Goal: Task Accomplishment & Management: Use online tool/utility

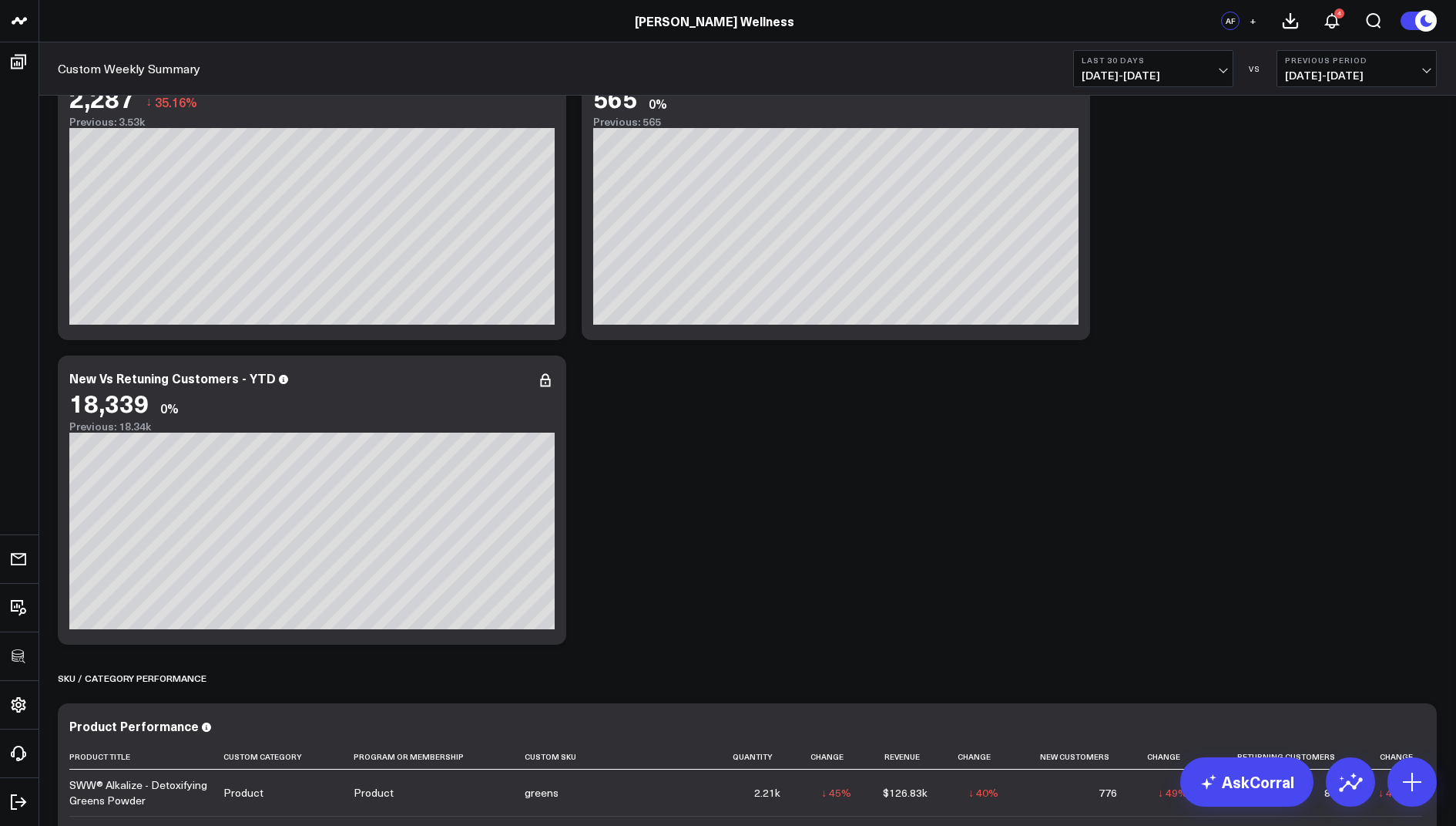
scroll to position [774, 0]
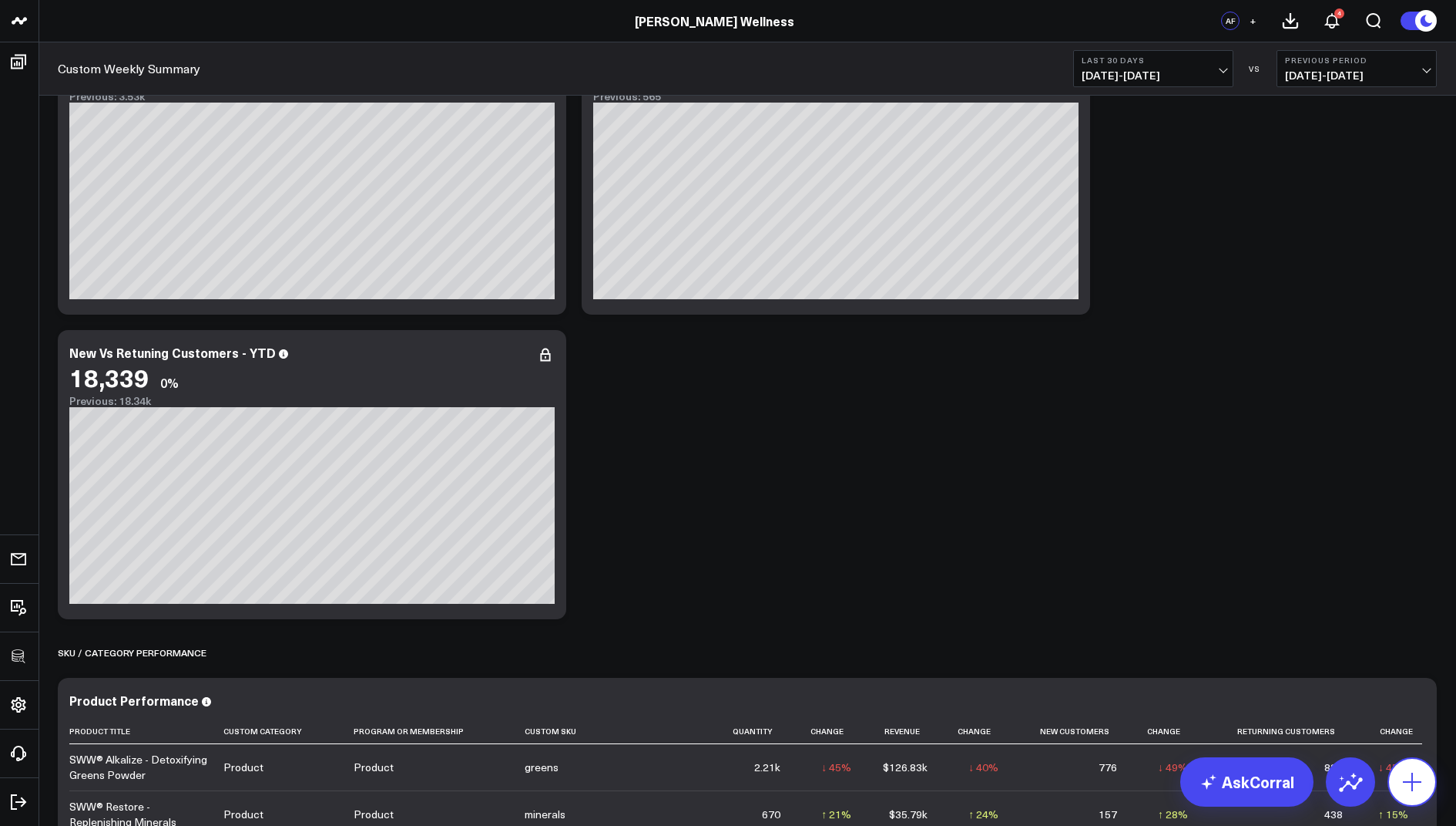
click at [1408, 776] on icon at bounding box center [1412, 781] width 24 height 24
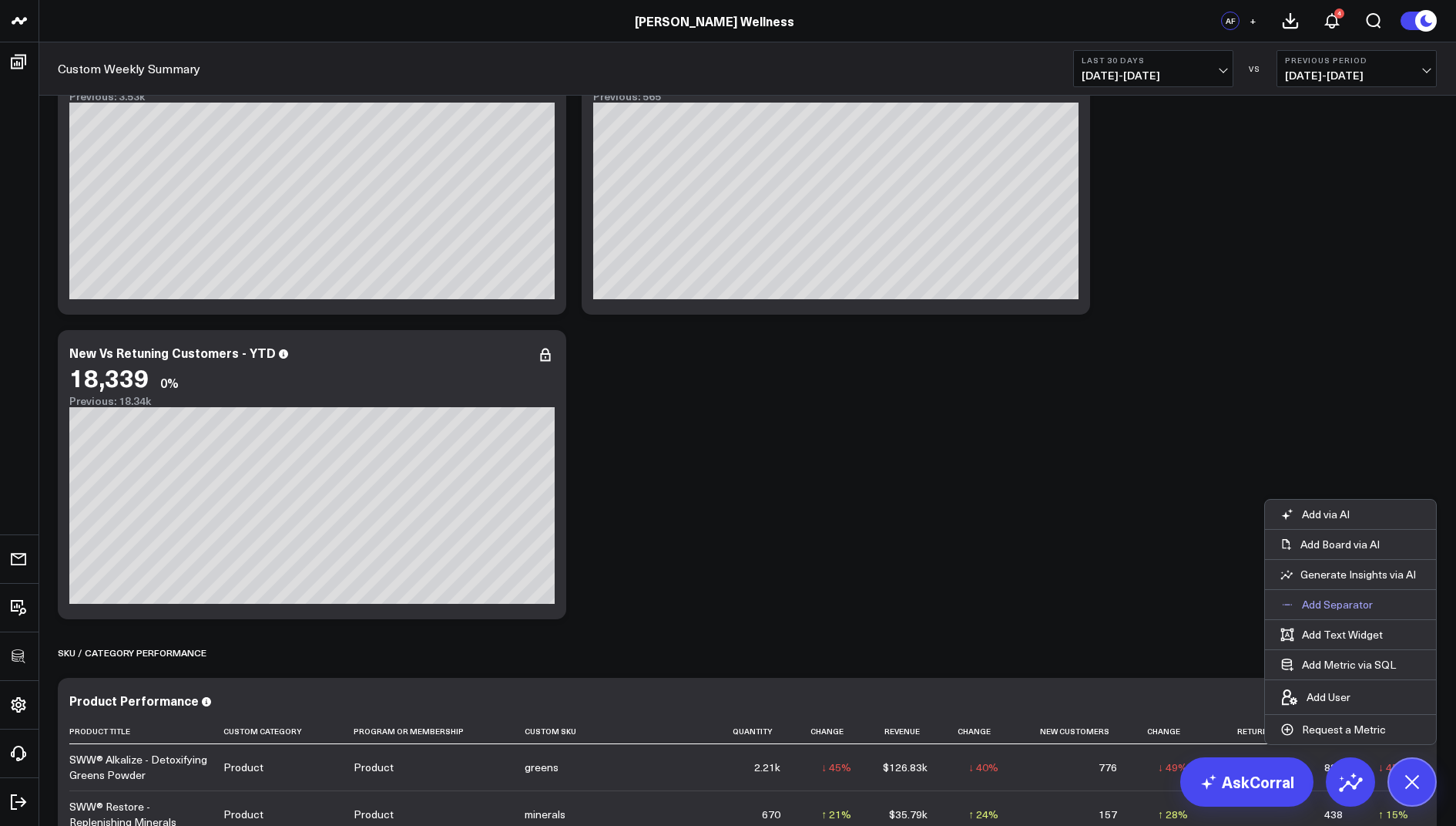
click at [1316, 602] on p "Add Separator" at bounding box center [1338, 604] width 71 height 14
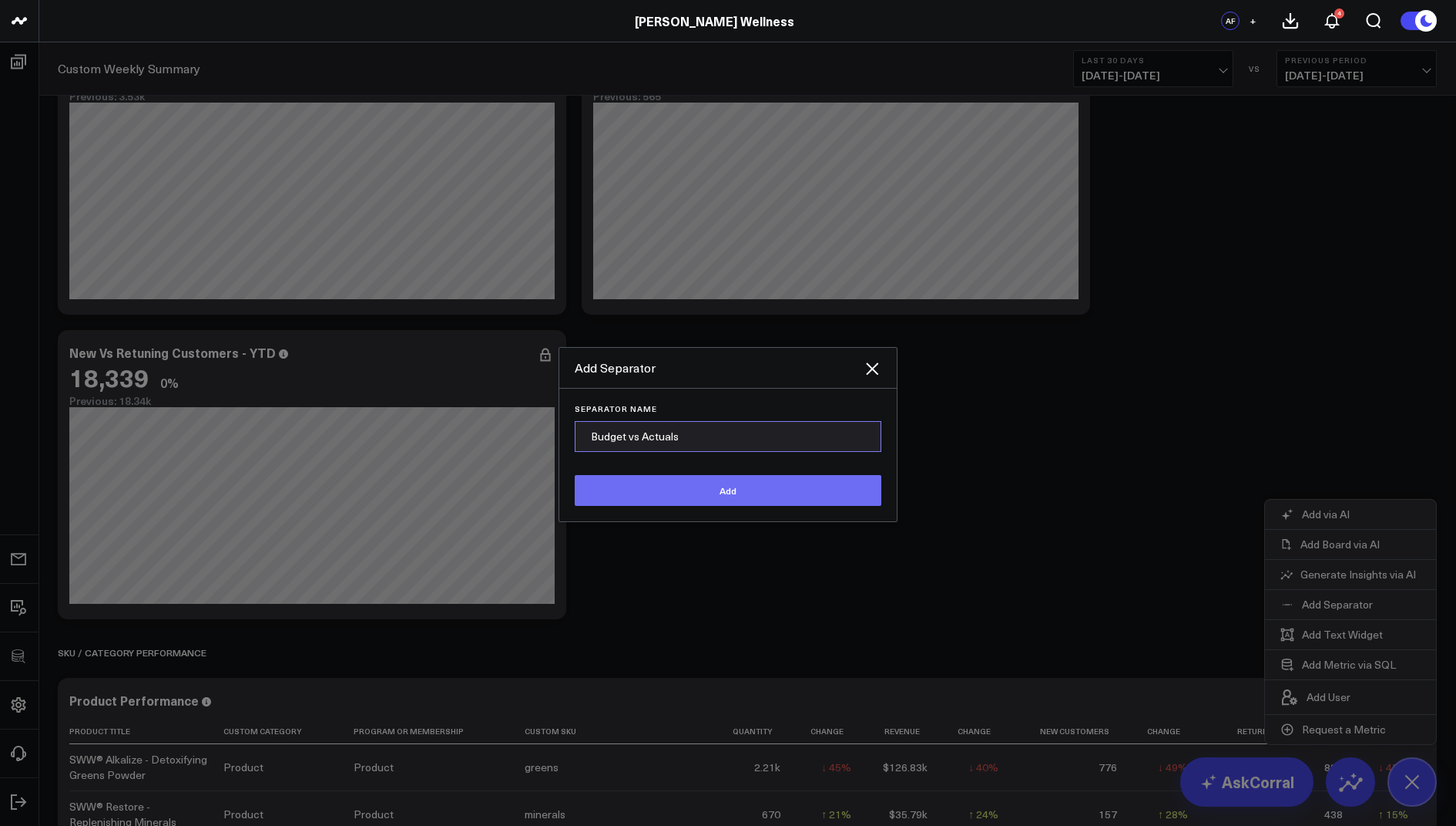
type input "Budget vs Actuals"
click at [786, 487] on button "Add" at bounding box center [728, 490] width 307 height 31
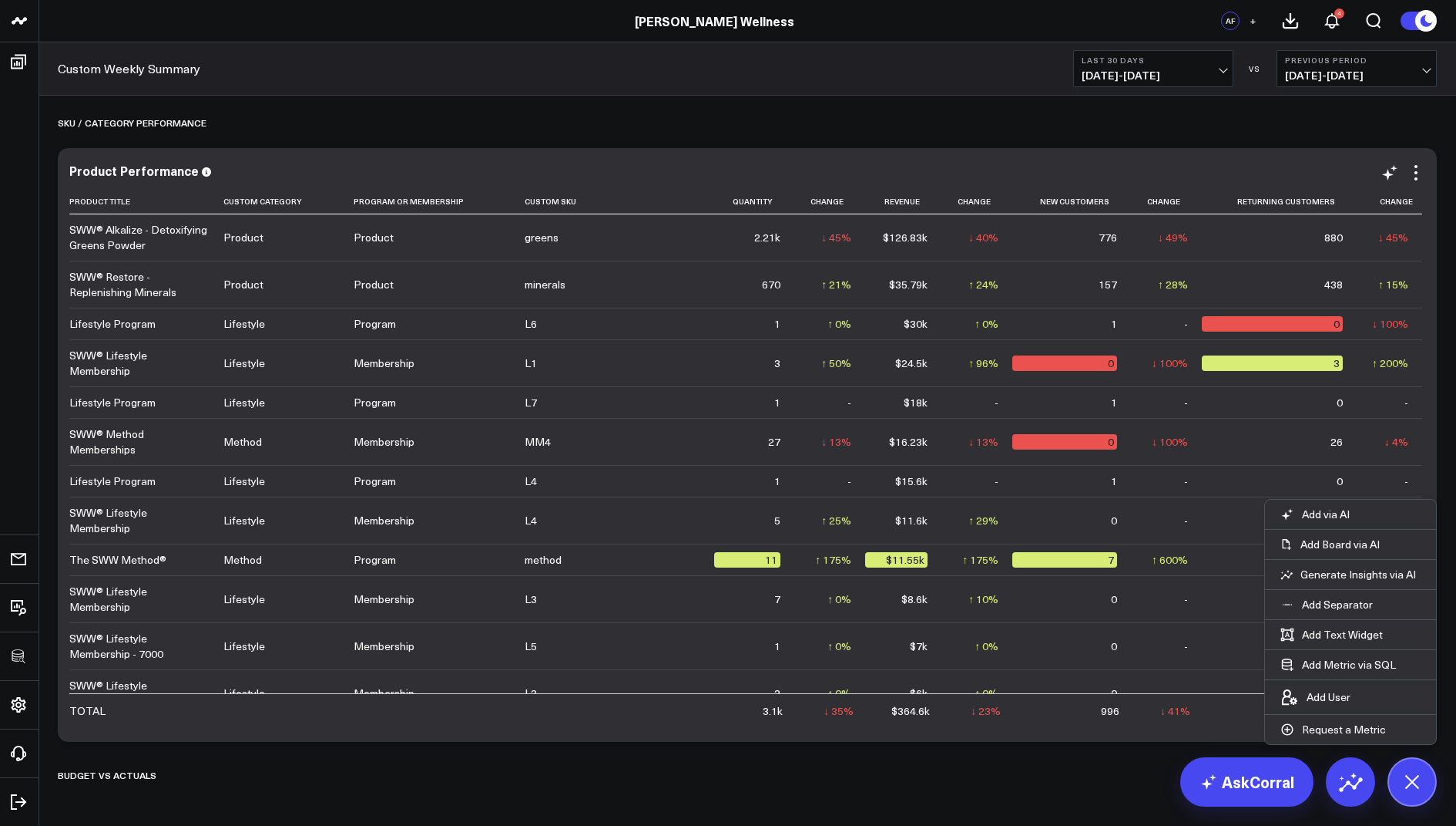
scroll to position [1318, 0]
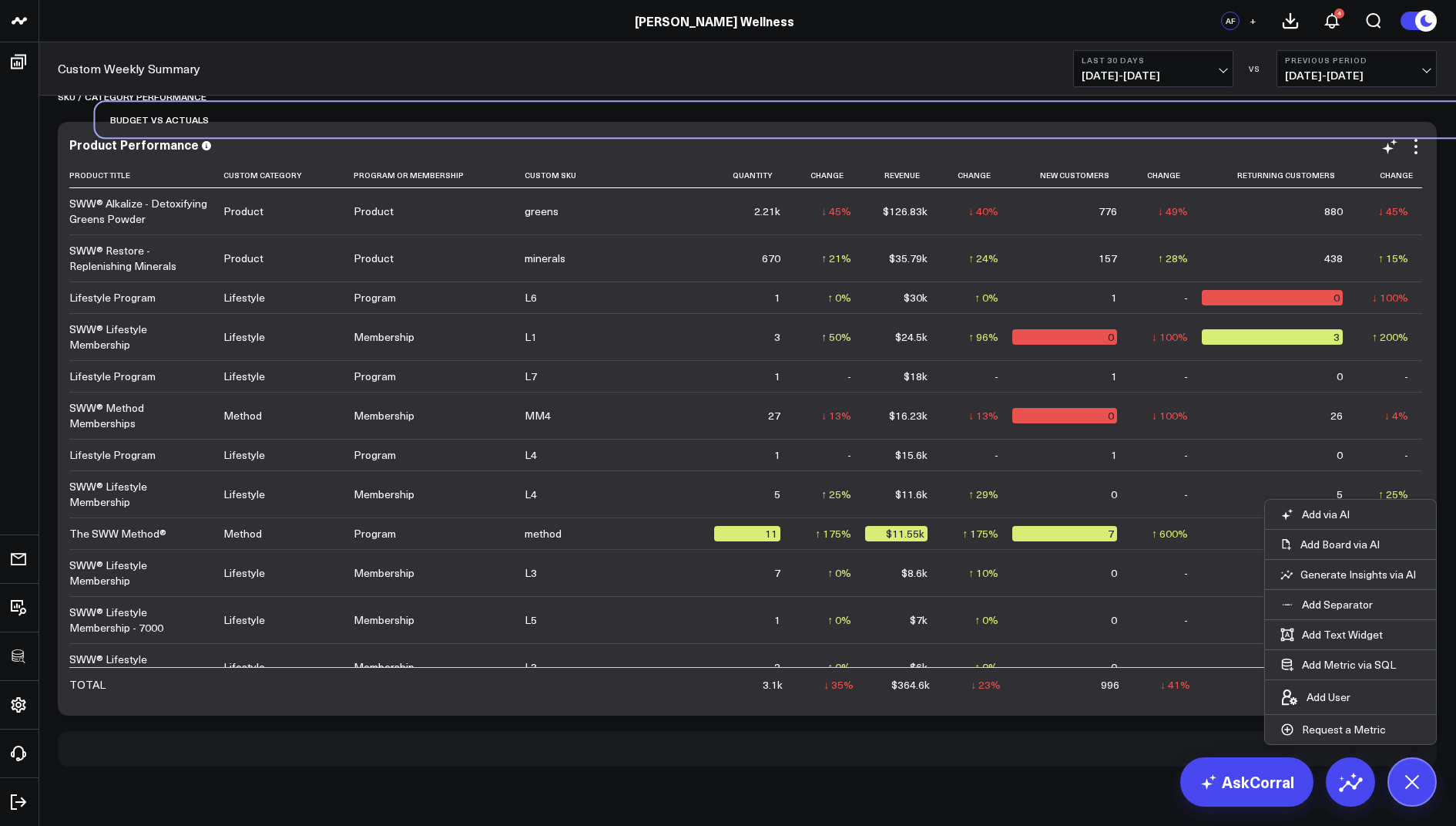
drag, startPoint x: 131, startPoint y: 764, endPoint x: 168, endPoint y: 199, distance: 566.2
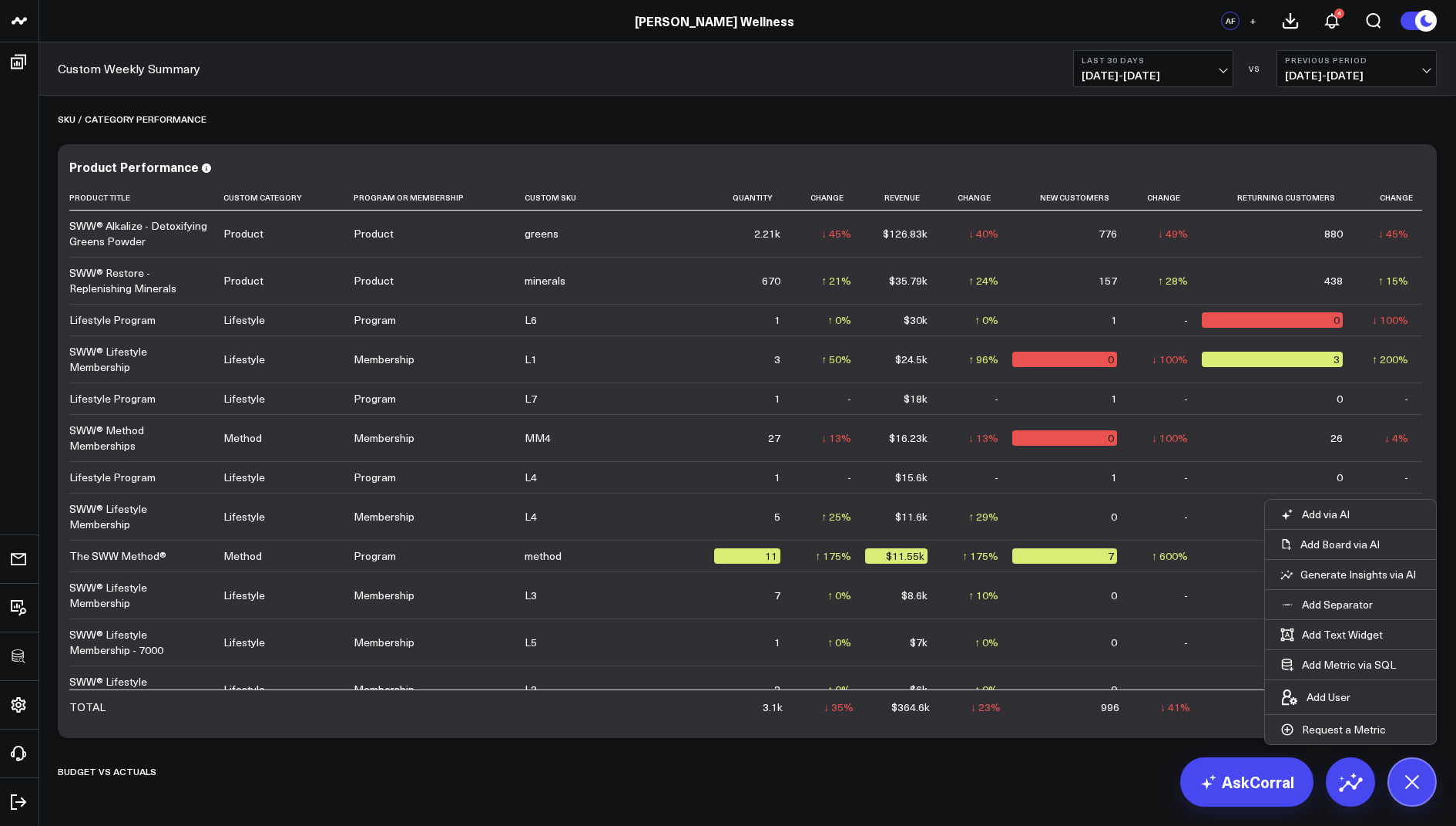
scroll to position [1361, 0]
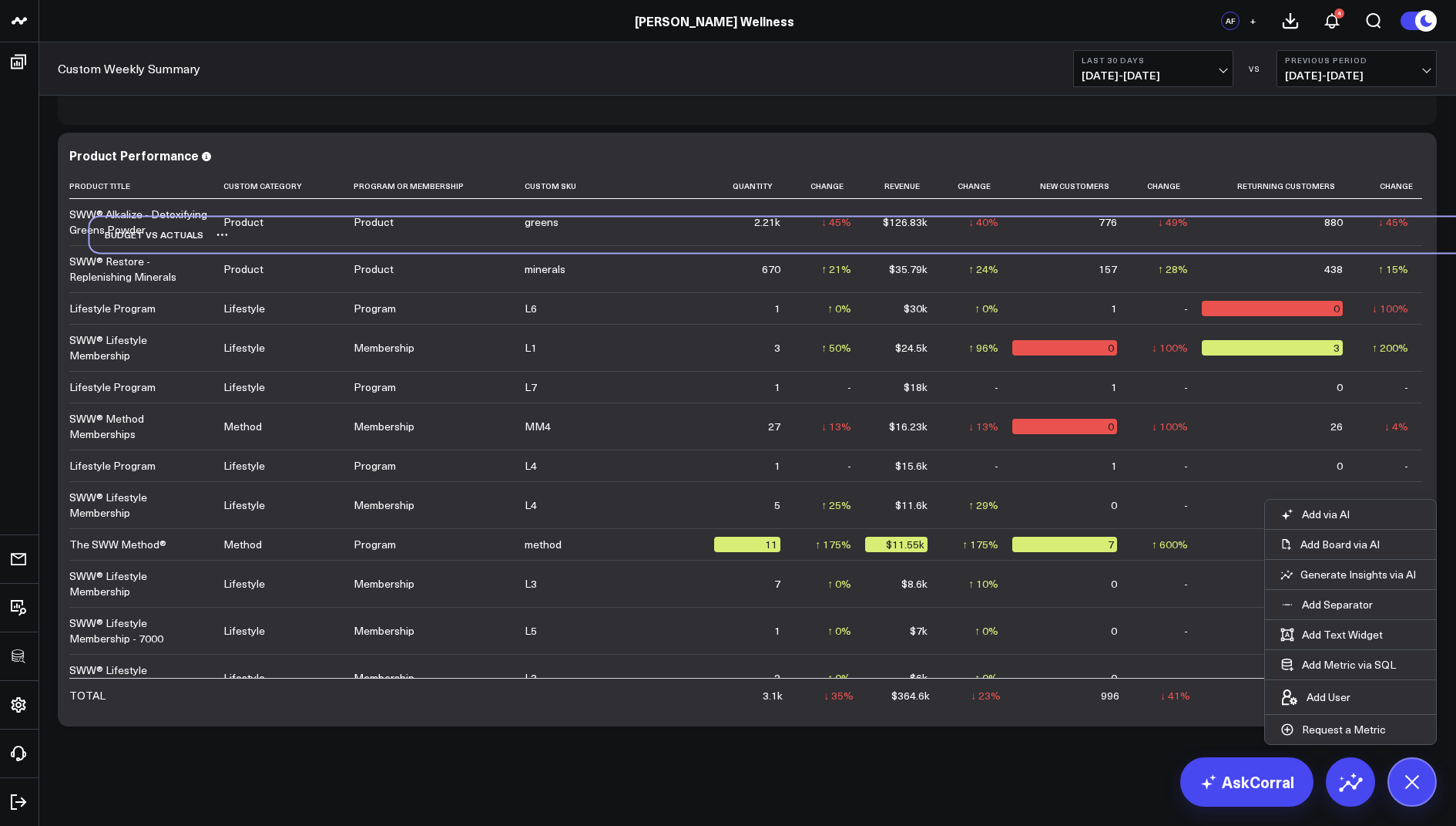
drag, startPoint x: 79, startPoint y: 720, endPoint x: 108, endPoint y: 238, distance: 482.9
click at [108, 238] on div "Budget vs Actuals" at bounding box center [147, 235] width 114 height 36
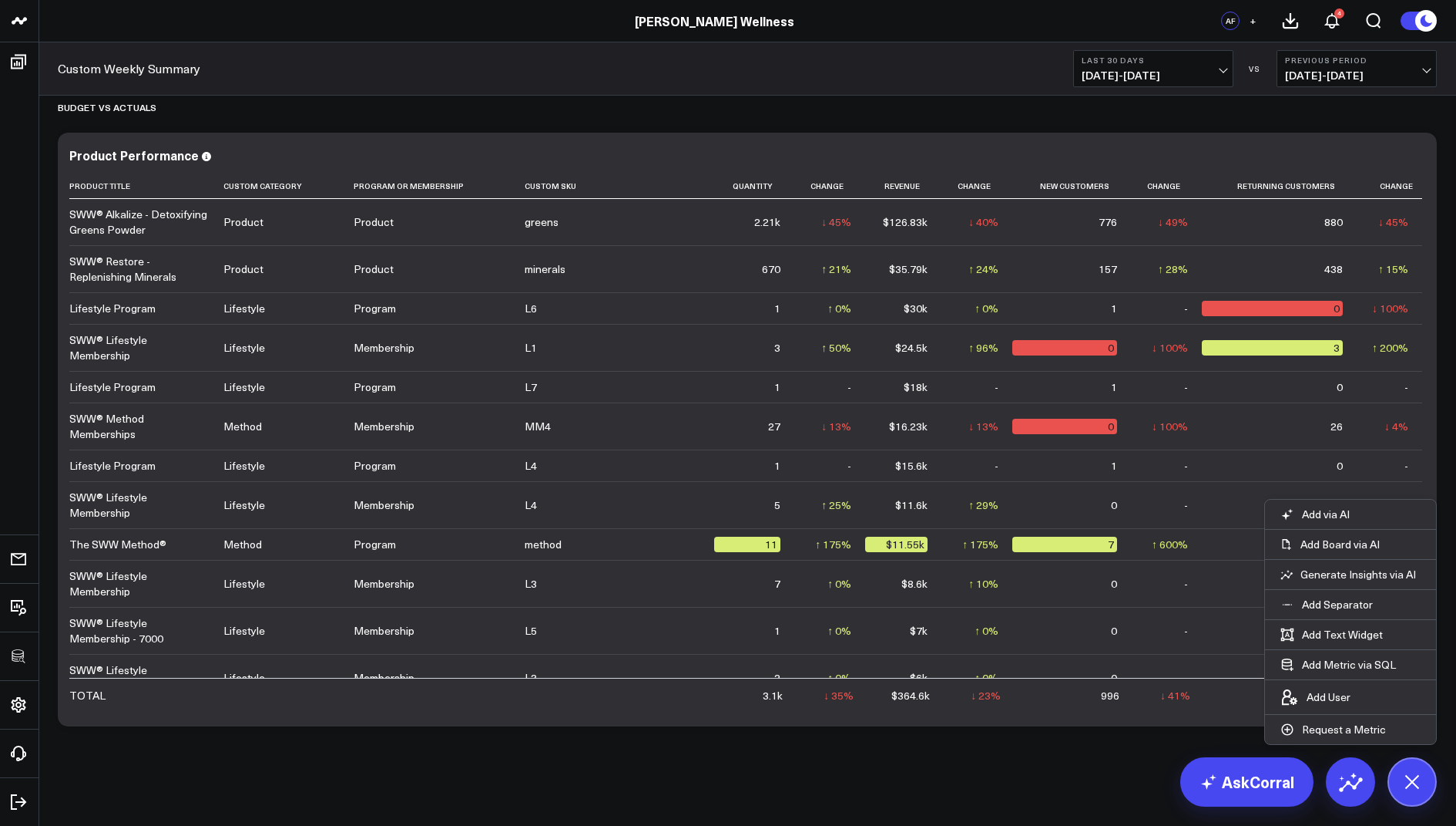
scroll to position [1165, 0]
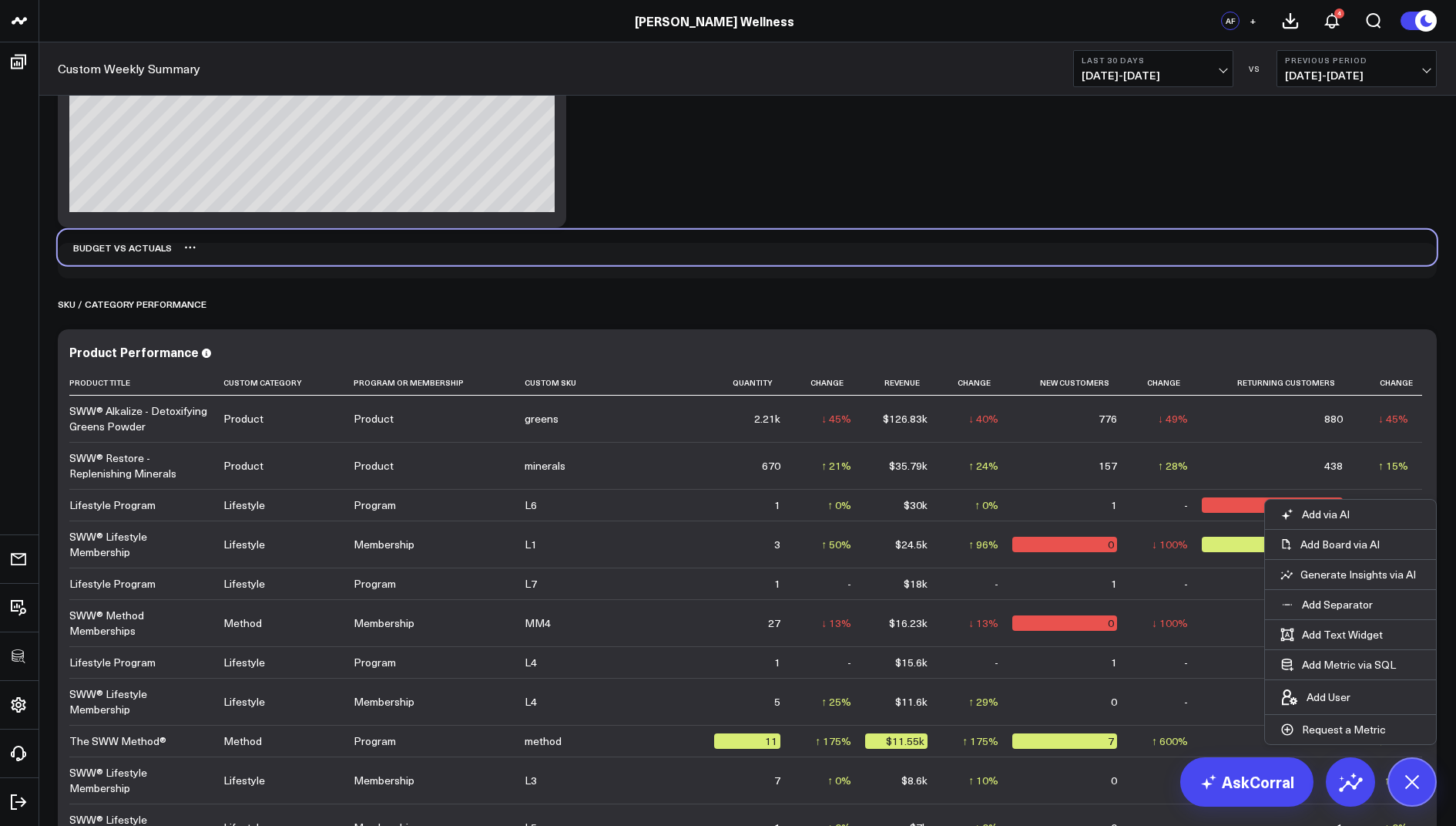
drag, startPoint x: 127, startPoint y: 302, endPoint x: 127, endPoint y: 246, distance: 56.0
click at [127, 246] on div "Budget vs Actuals" at bounding box center [115, 248] width 114 height 36
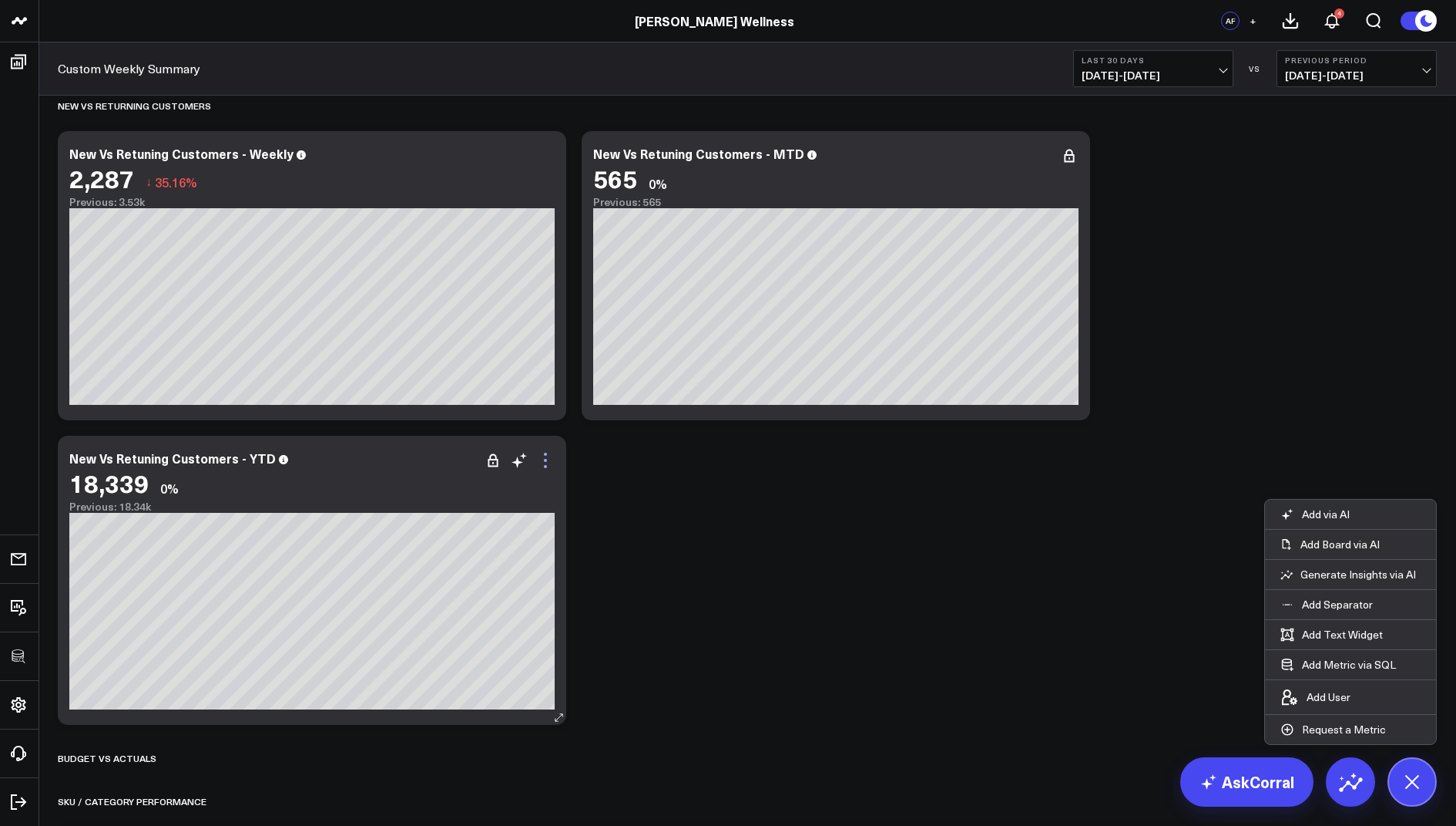
scroll to position [520, 0]
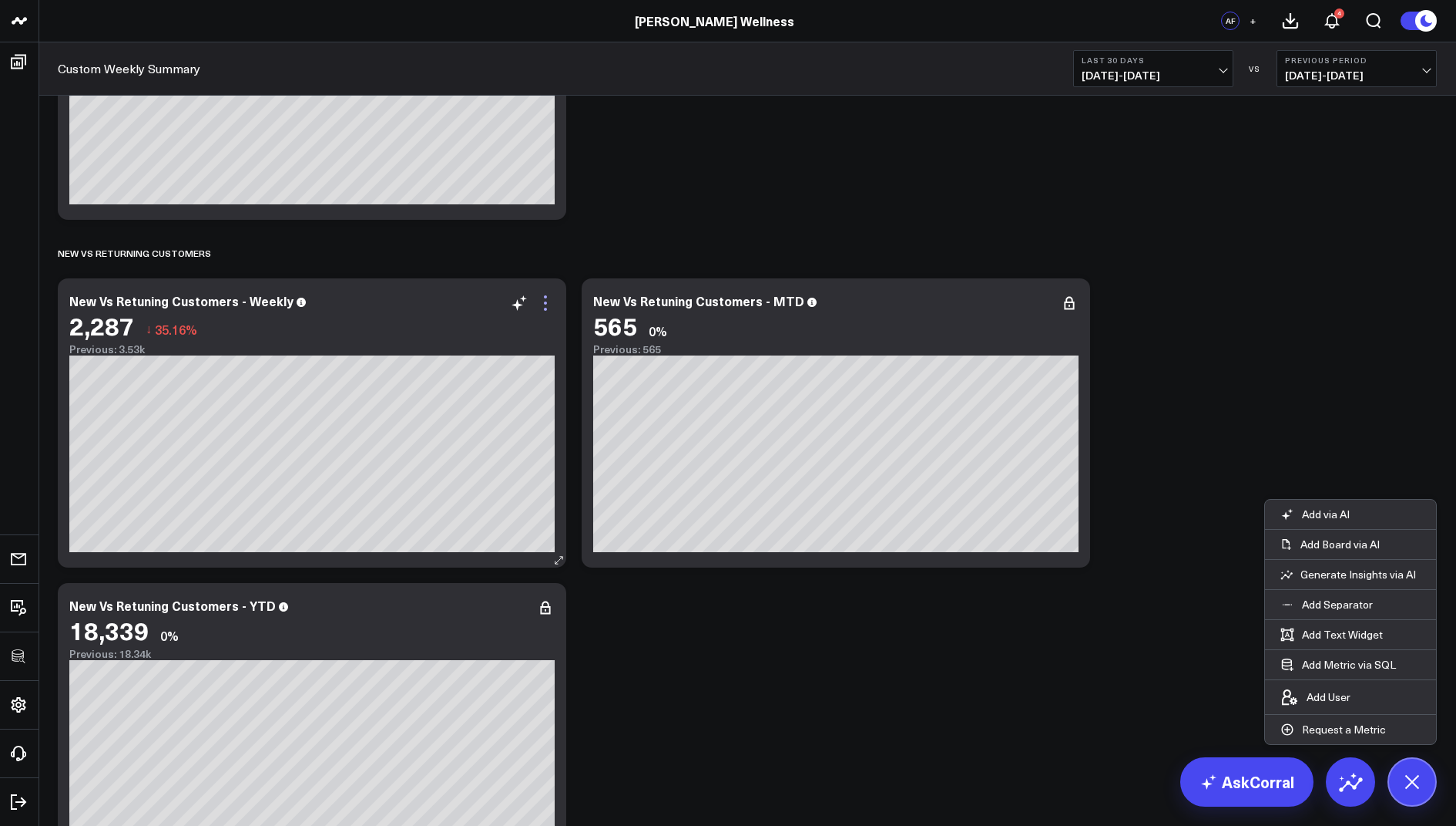
click at [538, 305] on icon at bounding box center [546, 303] width 19 height 19
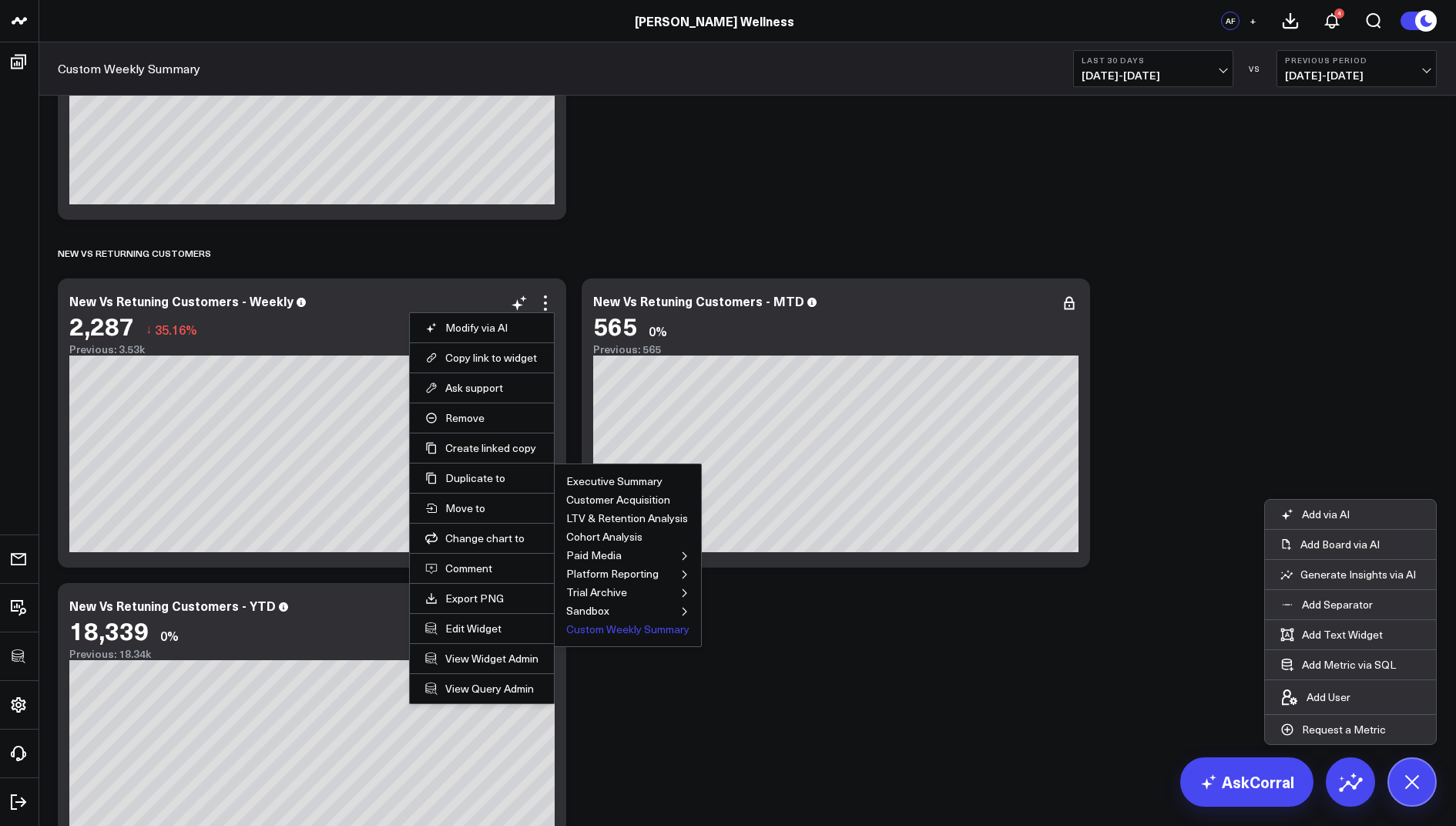
click at [609, 630] on button "Custom Weekly Summary" at bounding box center [628, 630] width 123 height 11
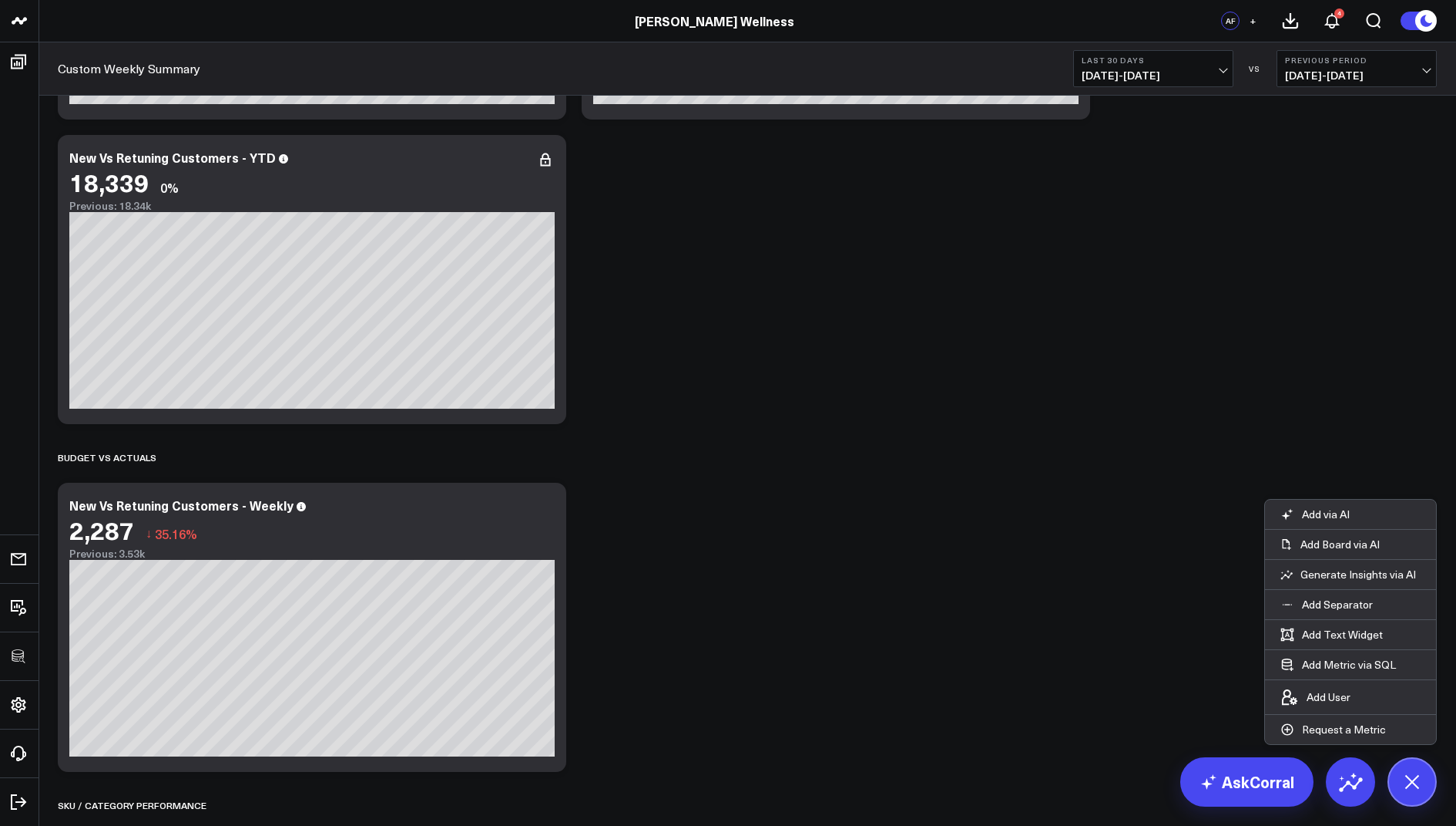
scroll to position [1050, 0]
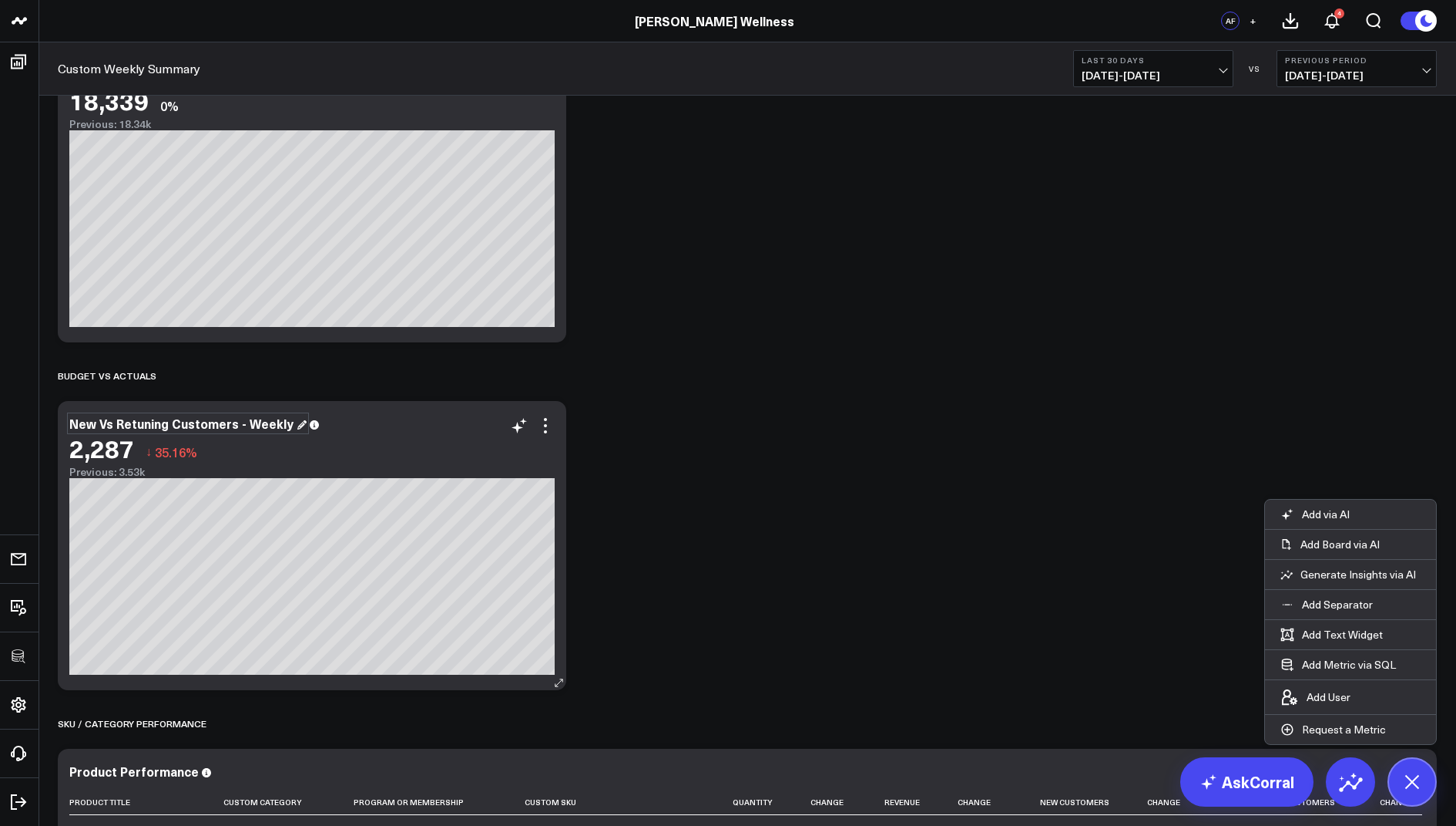
click at [229, 419] on div "New Vs Retuning Customers - Weekly" at bounding box center [188, 423] width 238 height 17
click at [232, 427] on div "New Vs Retuning Customers - Weekly" at bounding box center [188, 423] width 238 height 17
drag, startPoint x: 231, startPoint y: 424, endPoint x: 63, endPoint y: 424, distance: 168.0
click at [63, 424] on div "New Vs Retuning Customers - Weekly 2,287 ↓ 35.16% Previous: 3.53k [fontSize:14p…" at bounding box center [312, 544] width 509 height 289
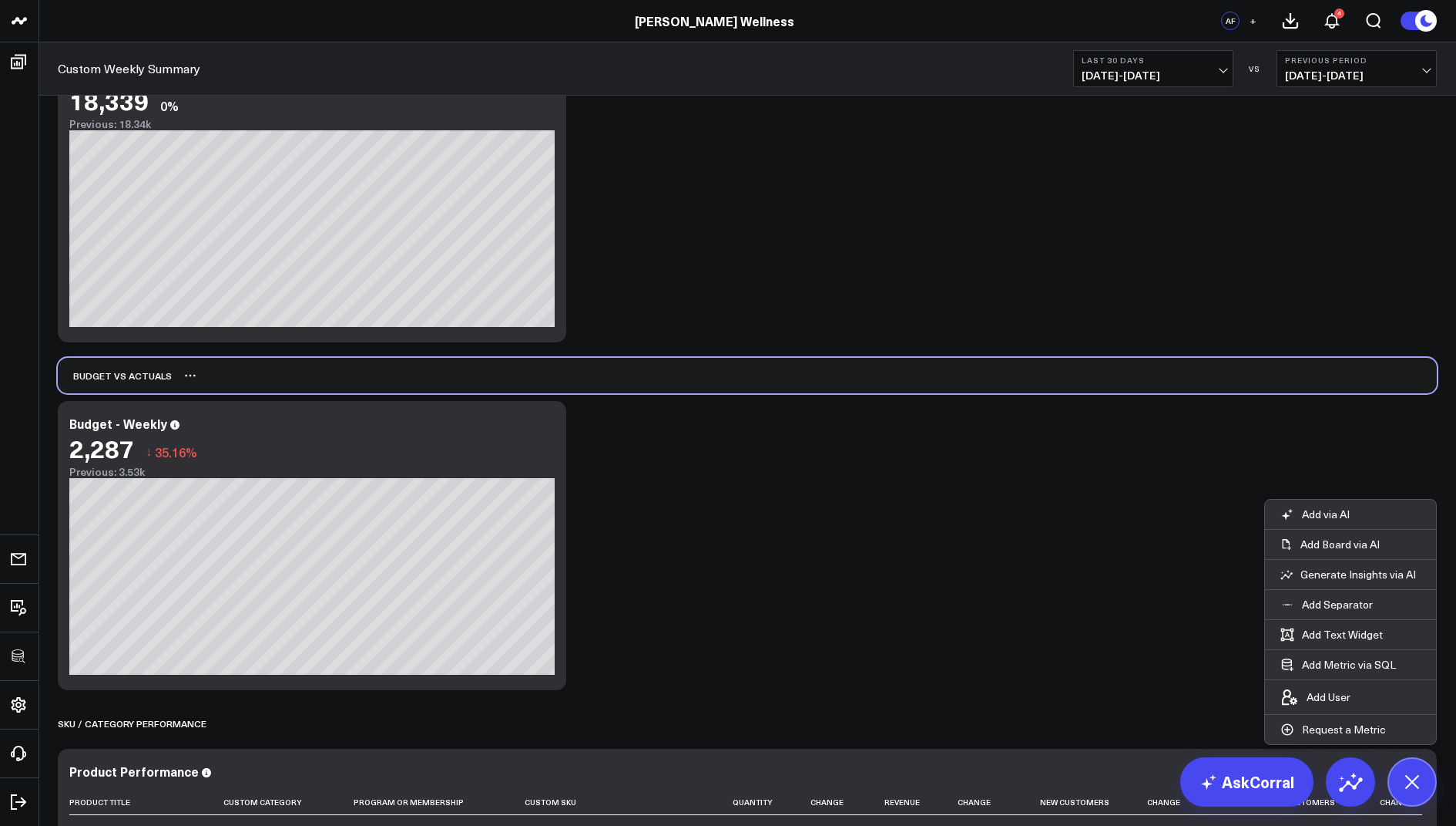
click at [684, 383] on div "Budget vs Actuals" at bounding box center [747, 375] width 1379 height 36
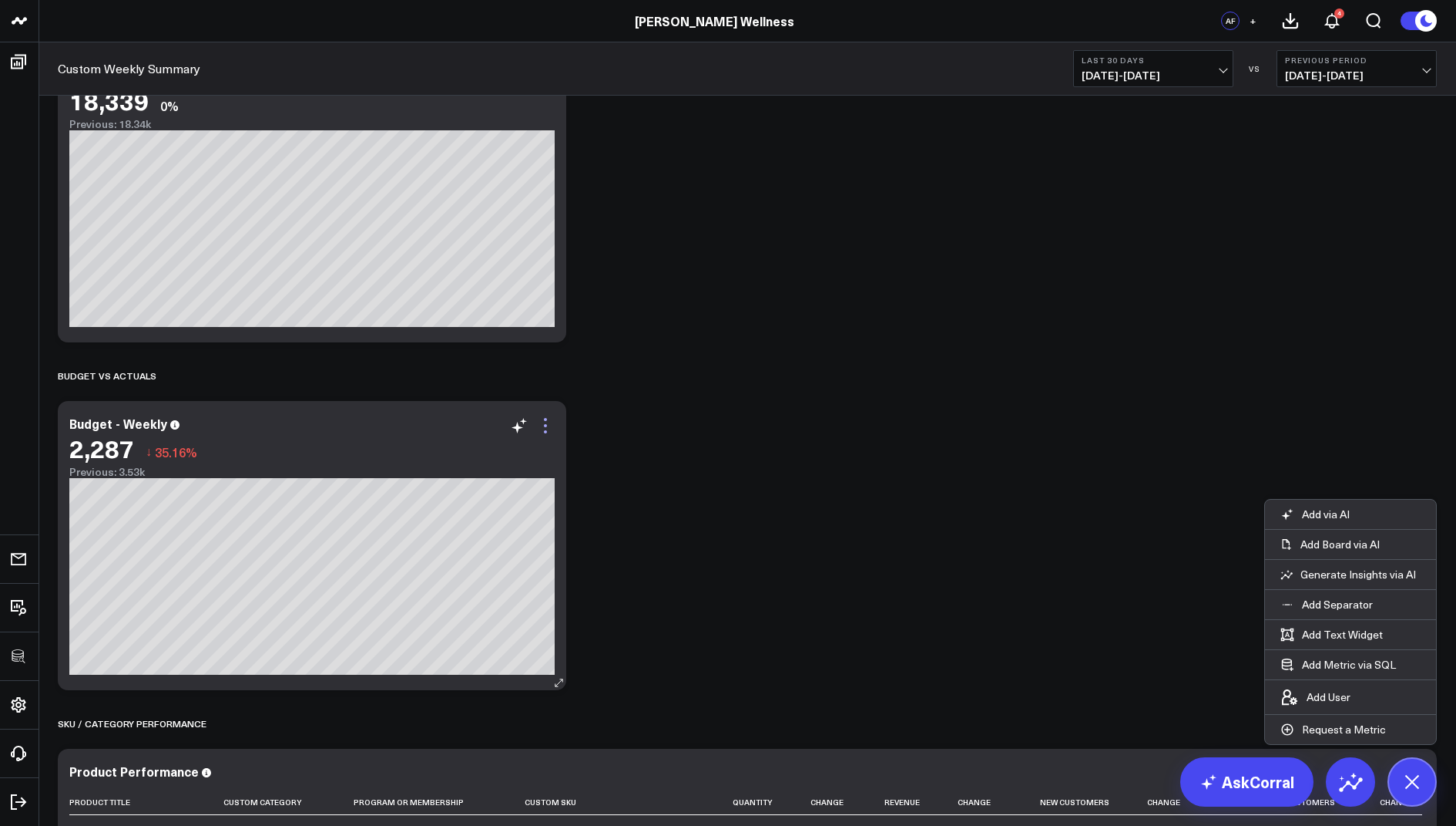
click at [538, 424] on icon at bounding box center [546, 426] width 19 height 19
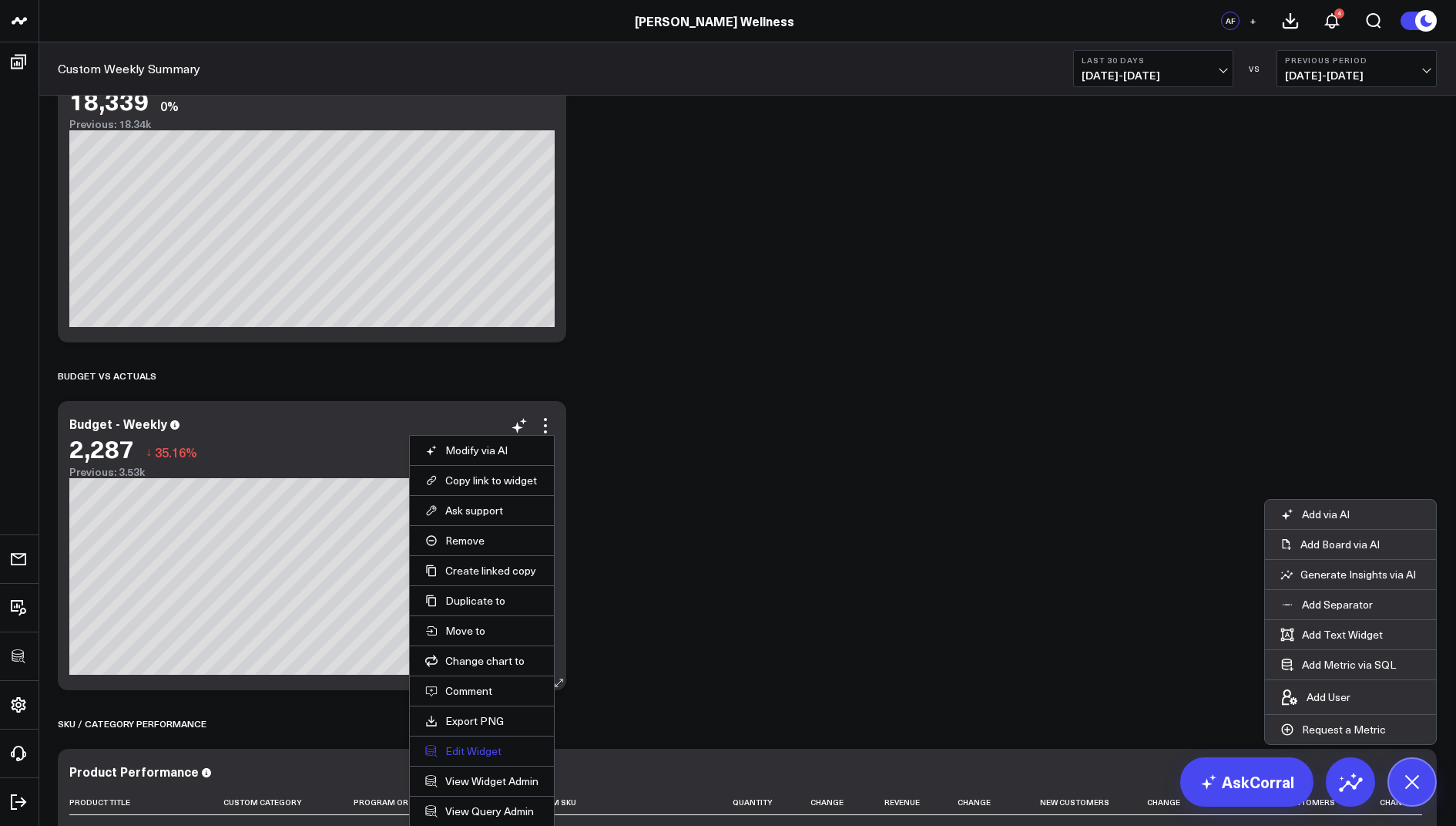
click at [456, 744] on button "Edit Widget" at bounding box center [482, 750] width 113 height 14
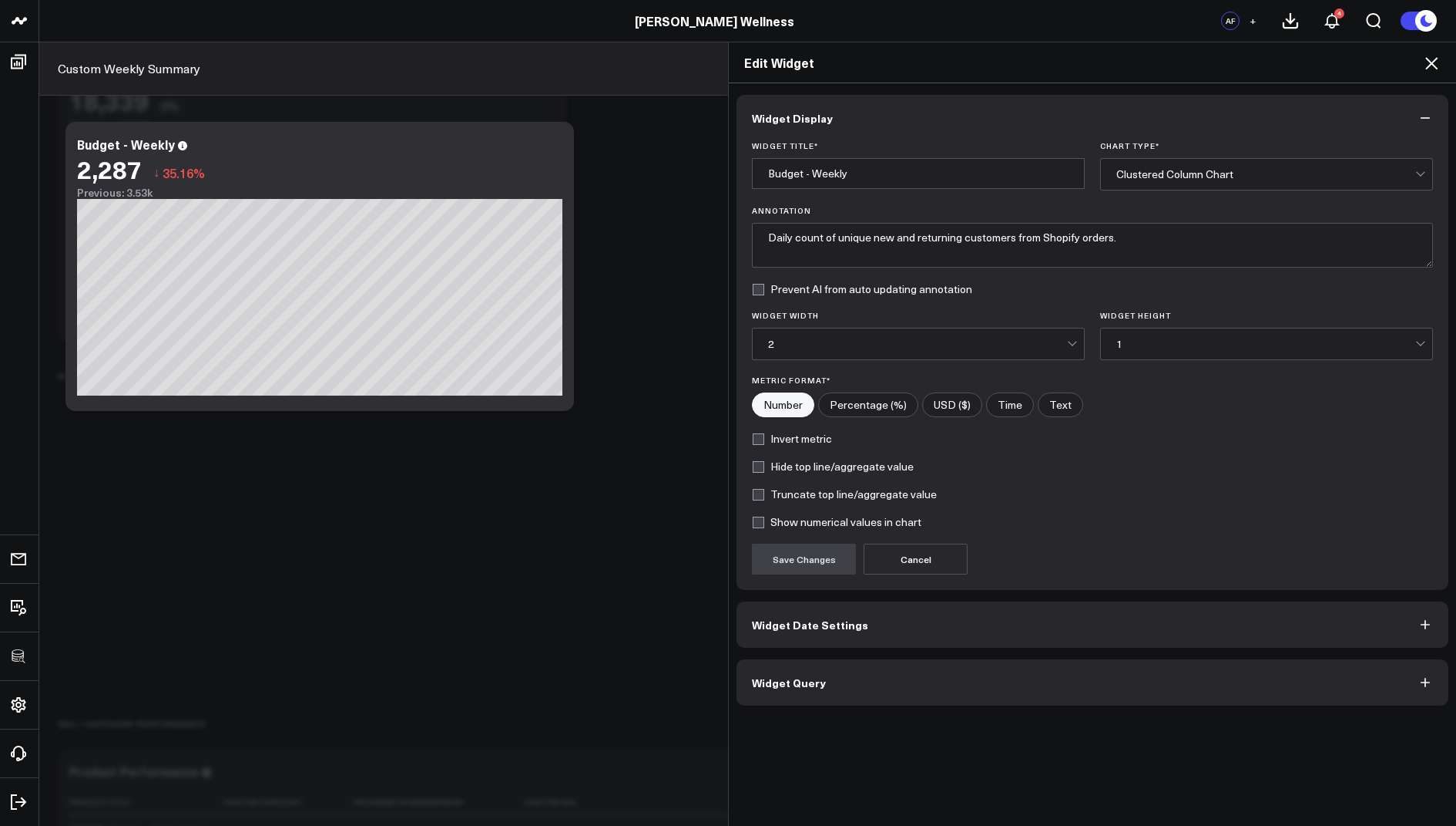
click at [760, 692] on button "Widget Query" at bounding box center [1092, 682] width 712 height 46
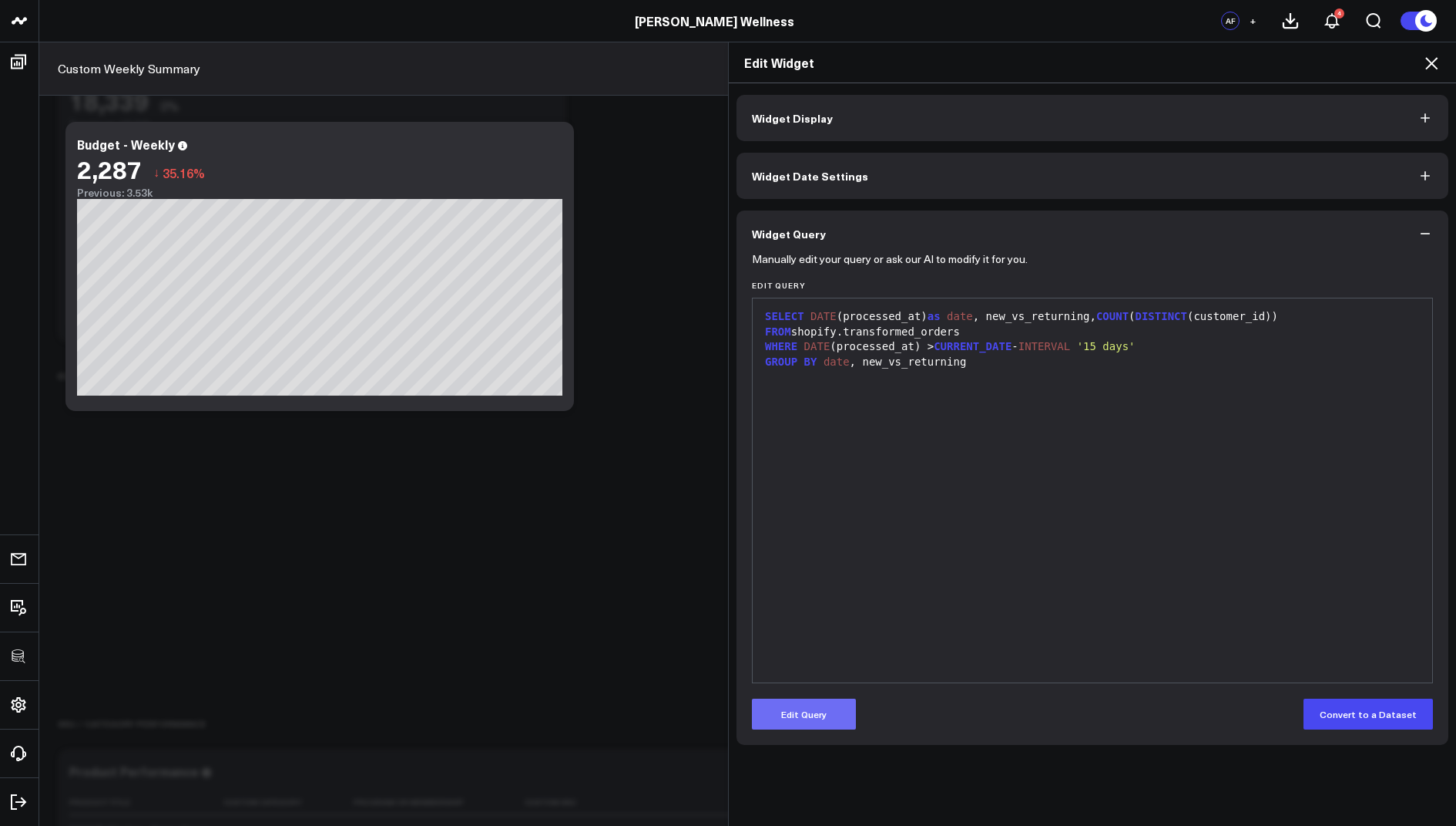
click at [768, 717] on button "Edit Query" at bounding box center [803, 714] width 104 height 31
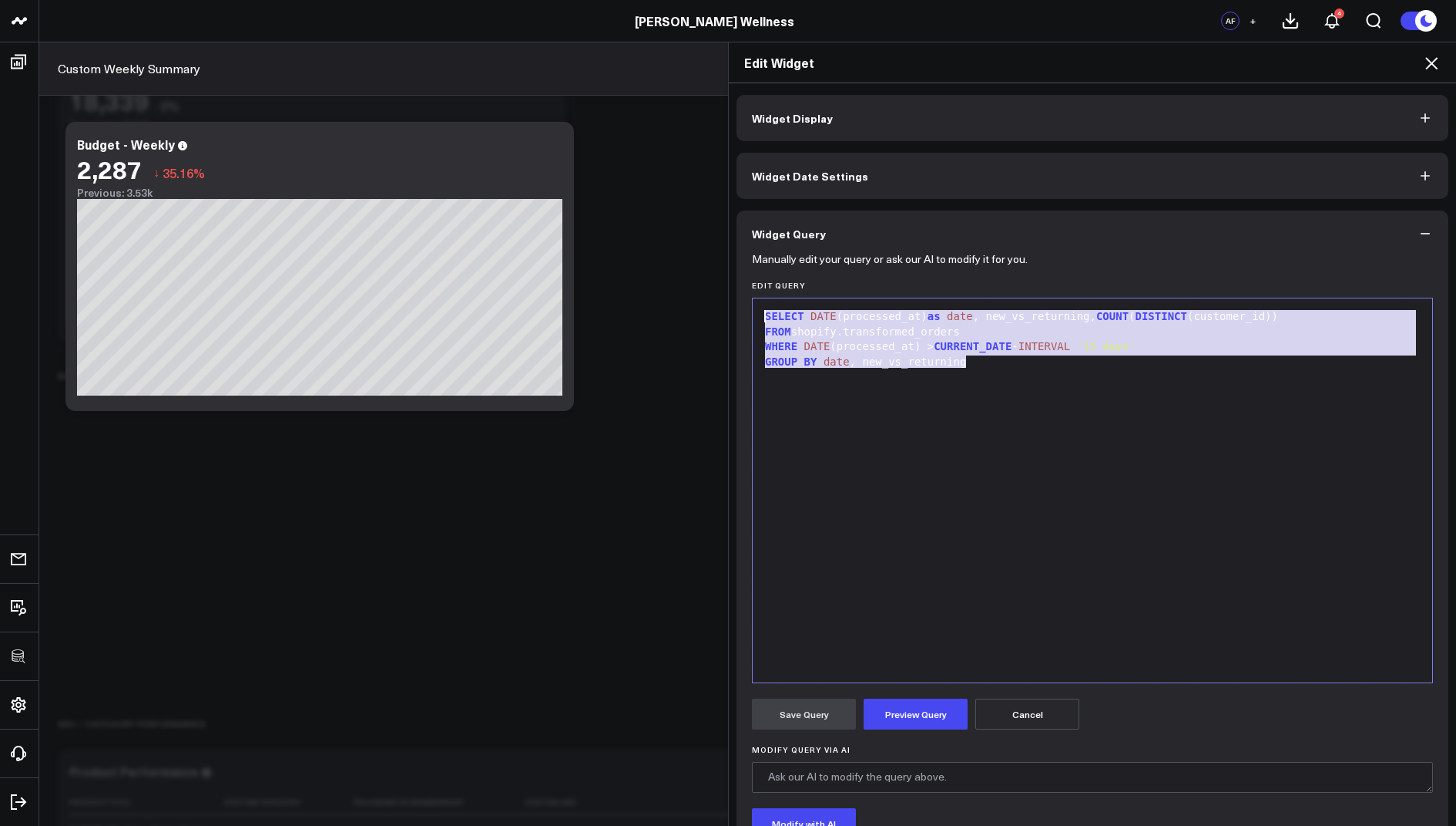
drag, startPoint x: 994, startPoint y: 368, endPoint x: 986, endPoint y: 196, distance: 172.2
click at [986, 196] on div "Widget Display Widget Date Settings Widget Query Manually edit your query or as…" at bounding box center [1092, 514] width 712 height 841
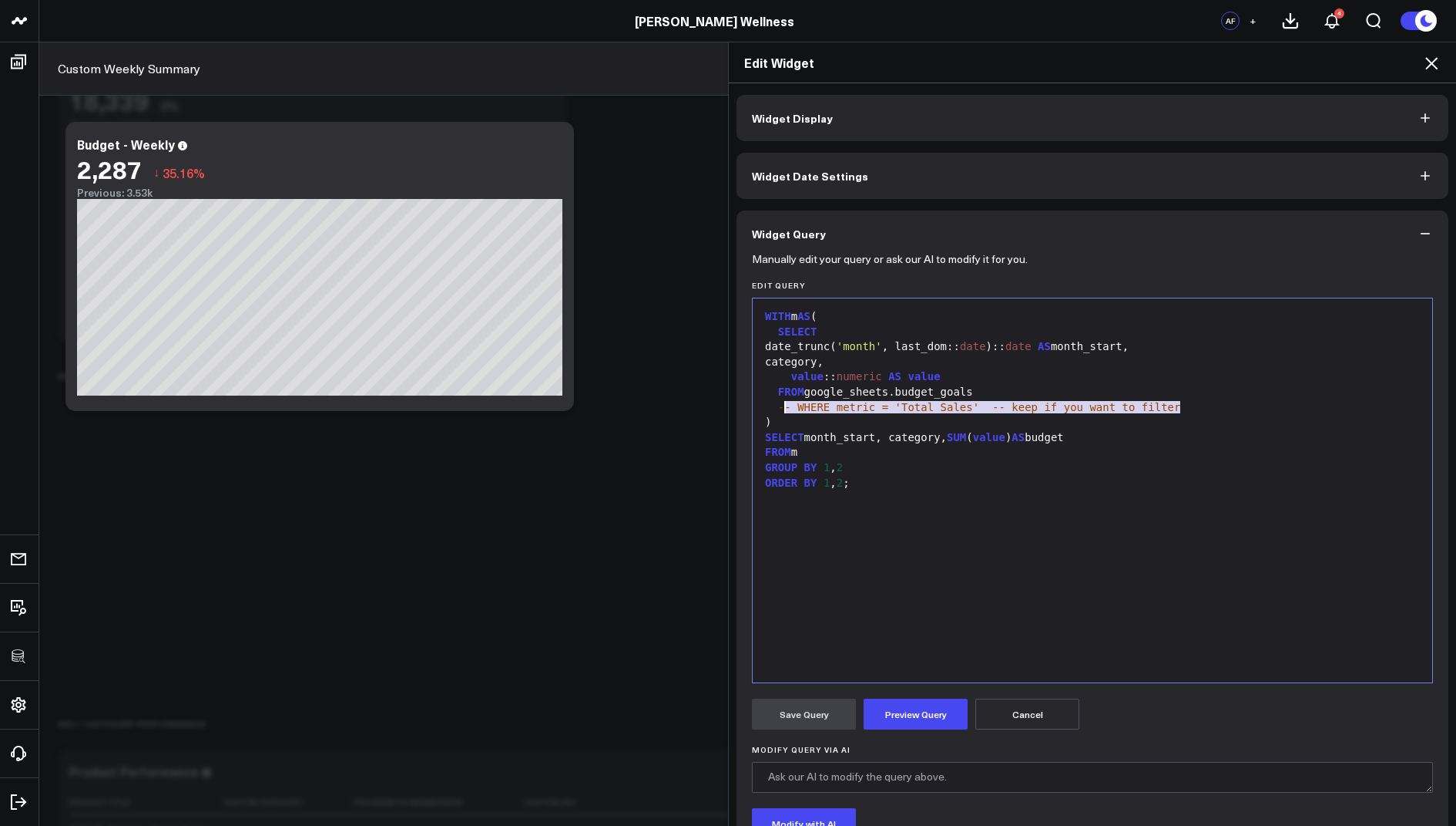
drag, startPoint x: 1199, startPoint y: 409, endPoint x: 757, endPoint y: 411, distance: 442.0
click at [757, 411] on div "99 1 2 3 4 5 6 7 8 9 10 11 12 13 › ⌄ WITH m AS ( SELECT date_trunc( 'month' , l…" at bounding box center [1092, 490] width 681 height 385
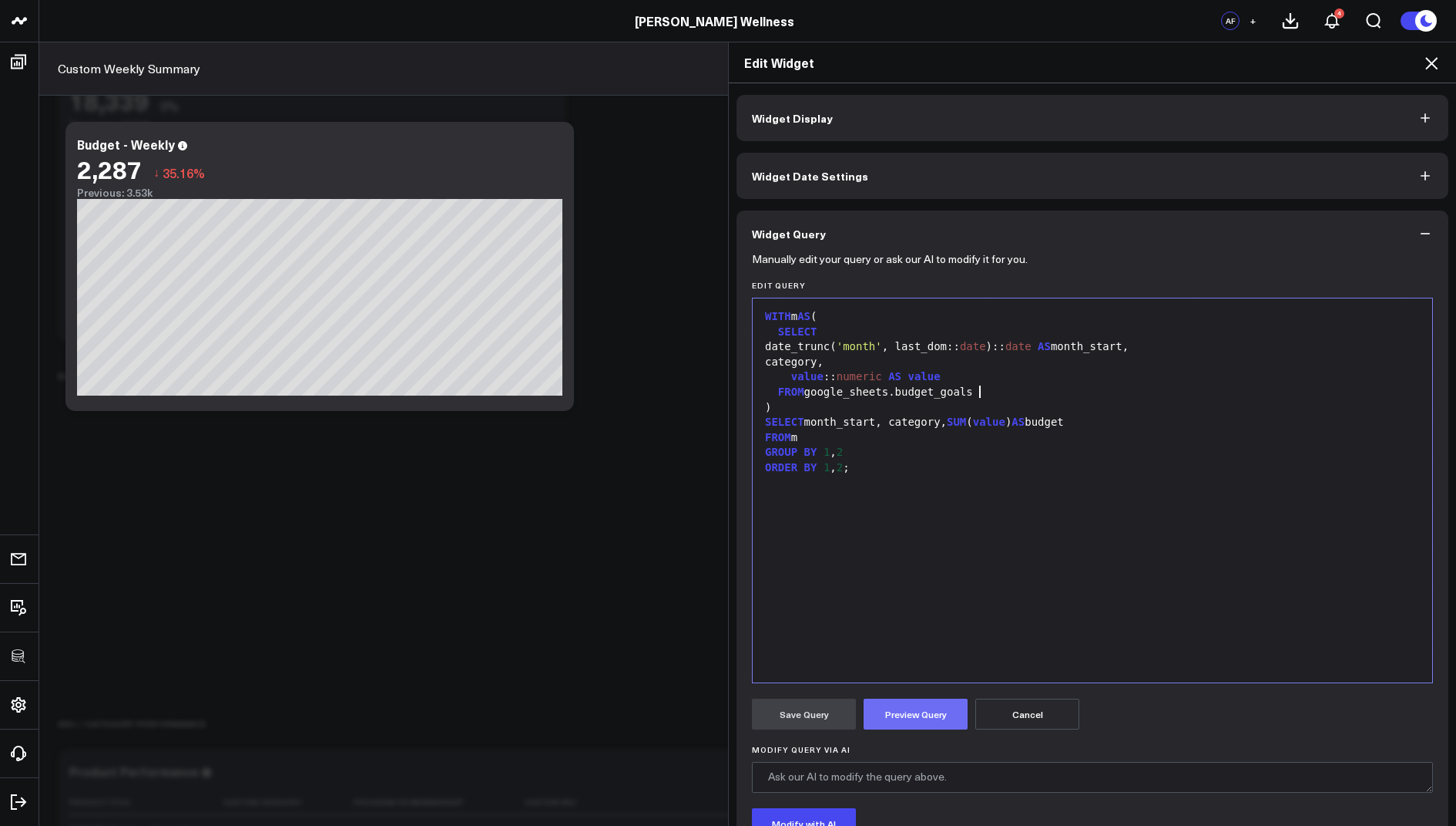
click at [930, 725] on button "Preview Query" at bounding box center [915, 714] width 104 height 31
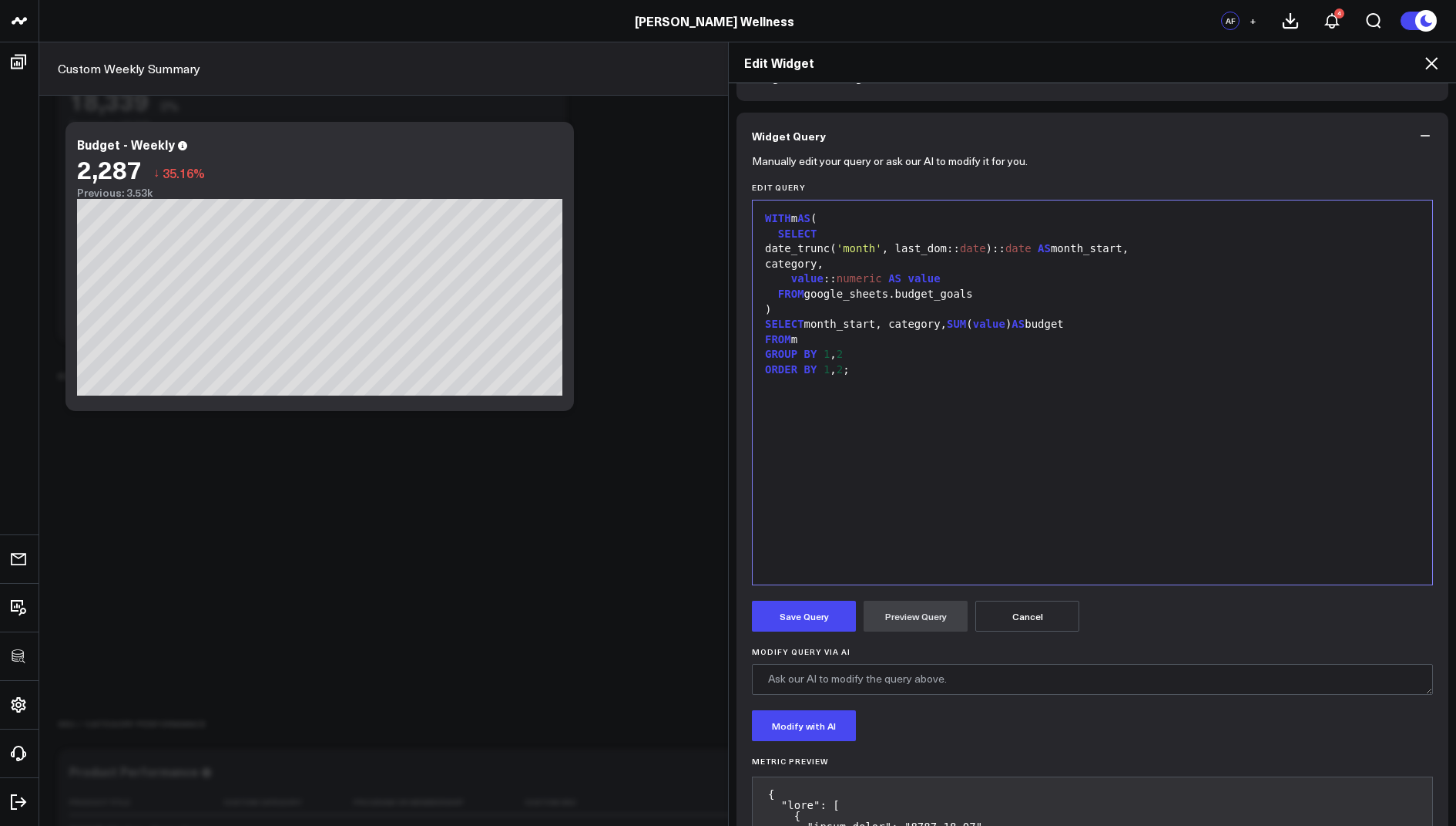
scroll to position [506, 0]
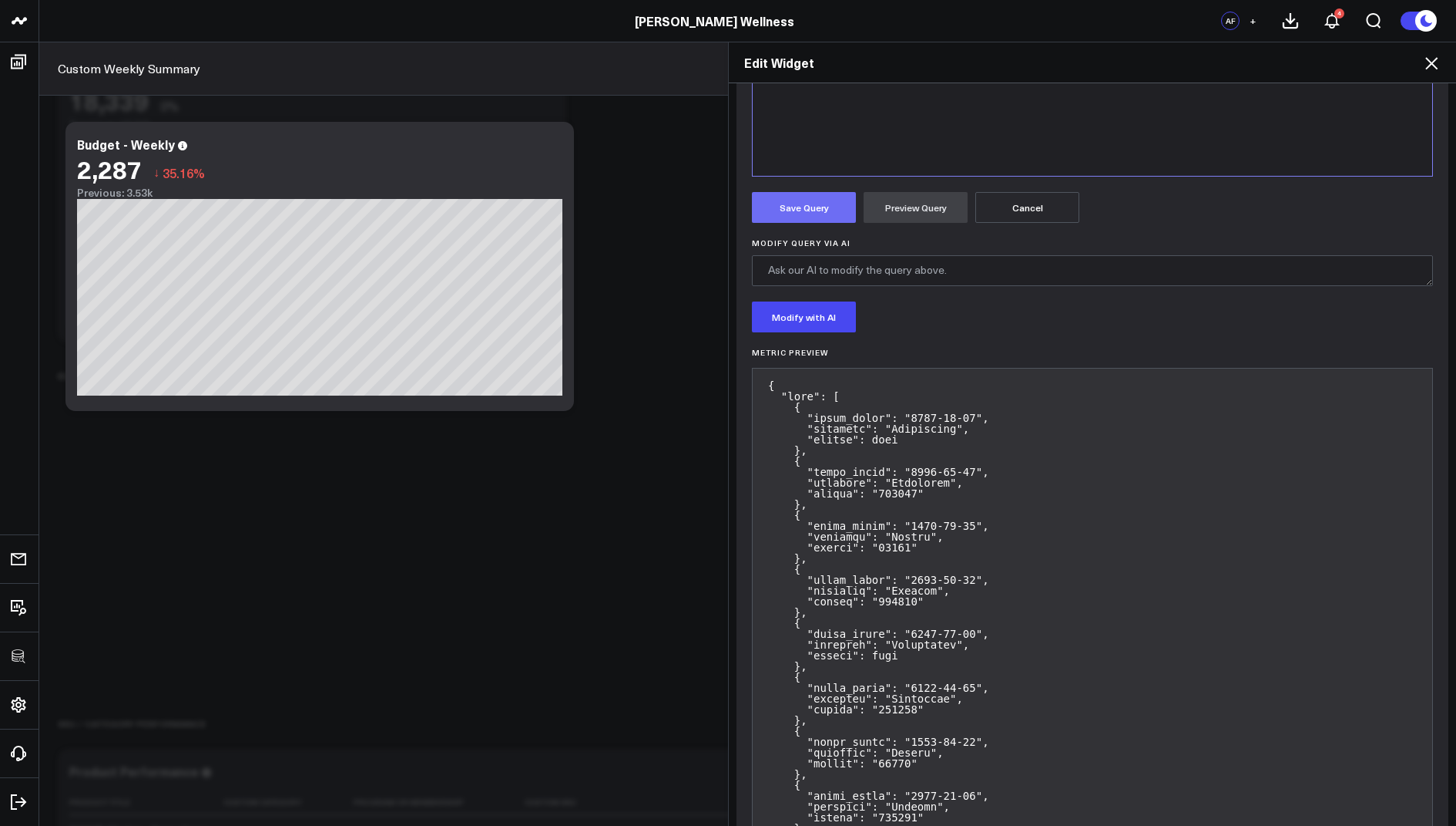
click at [805, 220] on button "Save Query" at bounding box center [803, 207] width 104 height 31
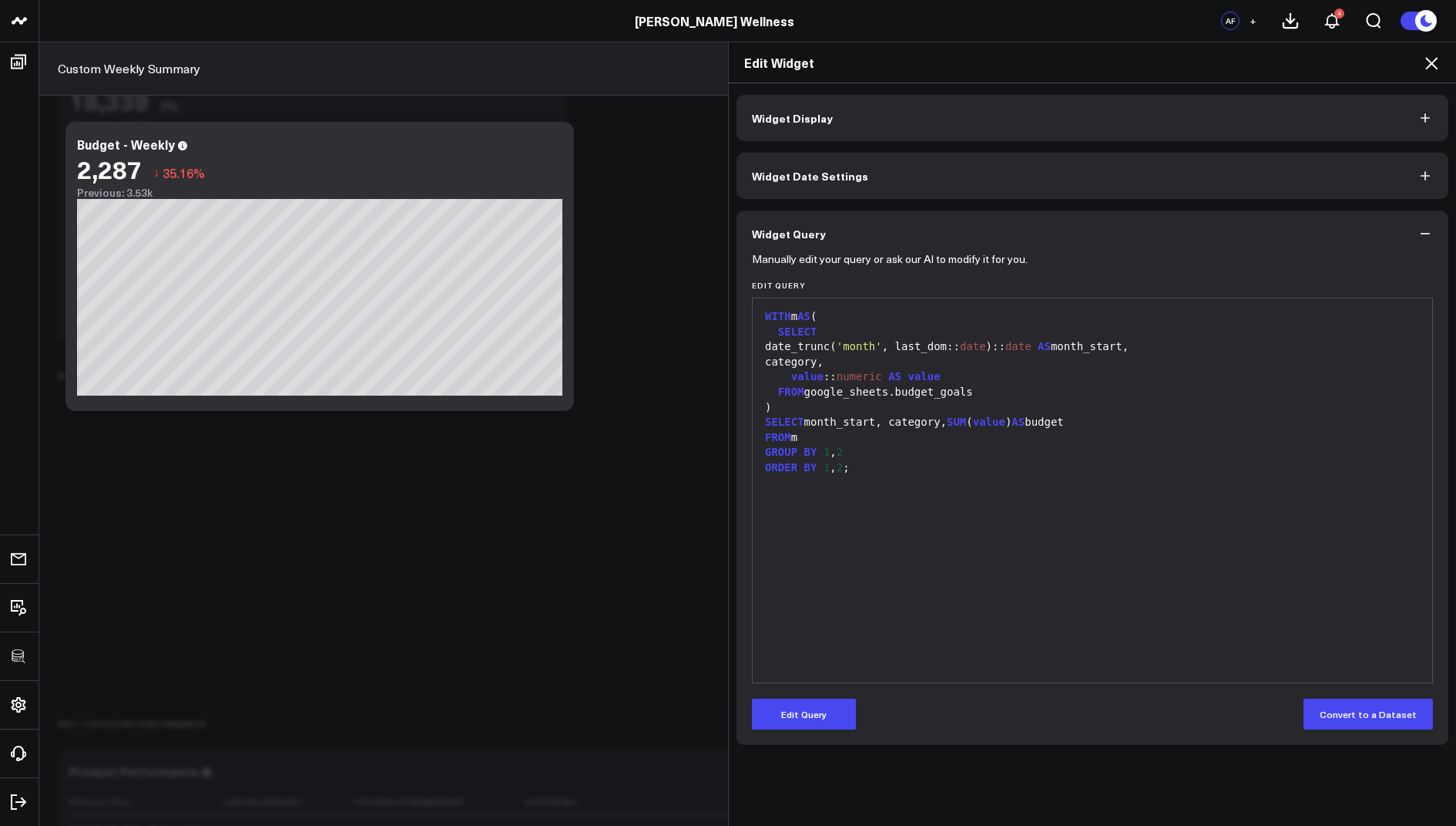
scroll to position [0, 0]
click at [1425, 54] on icon at bounding box center [1432, 64] width 19 height 19
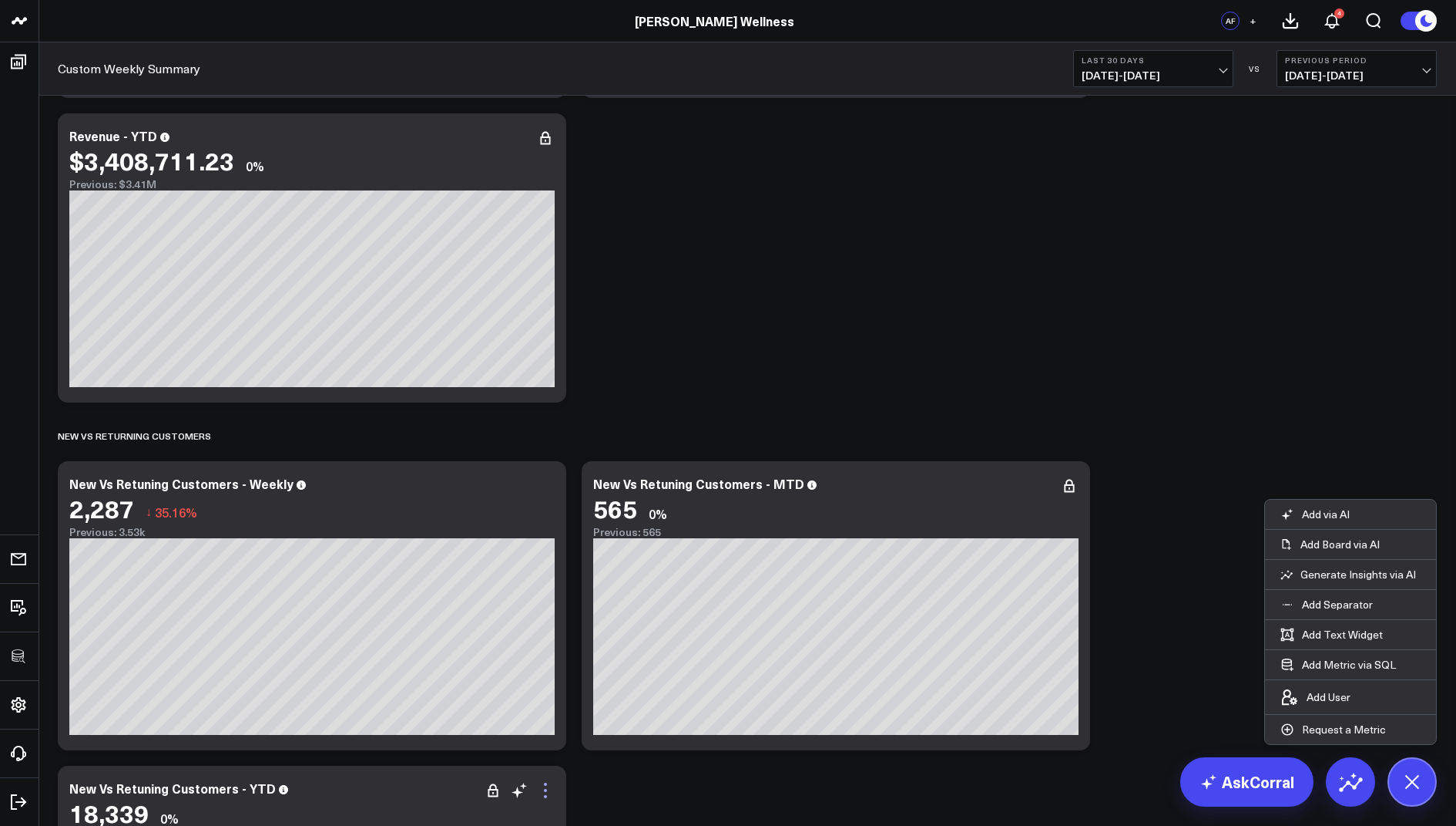
scroll to position [316, 0]
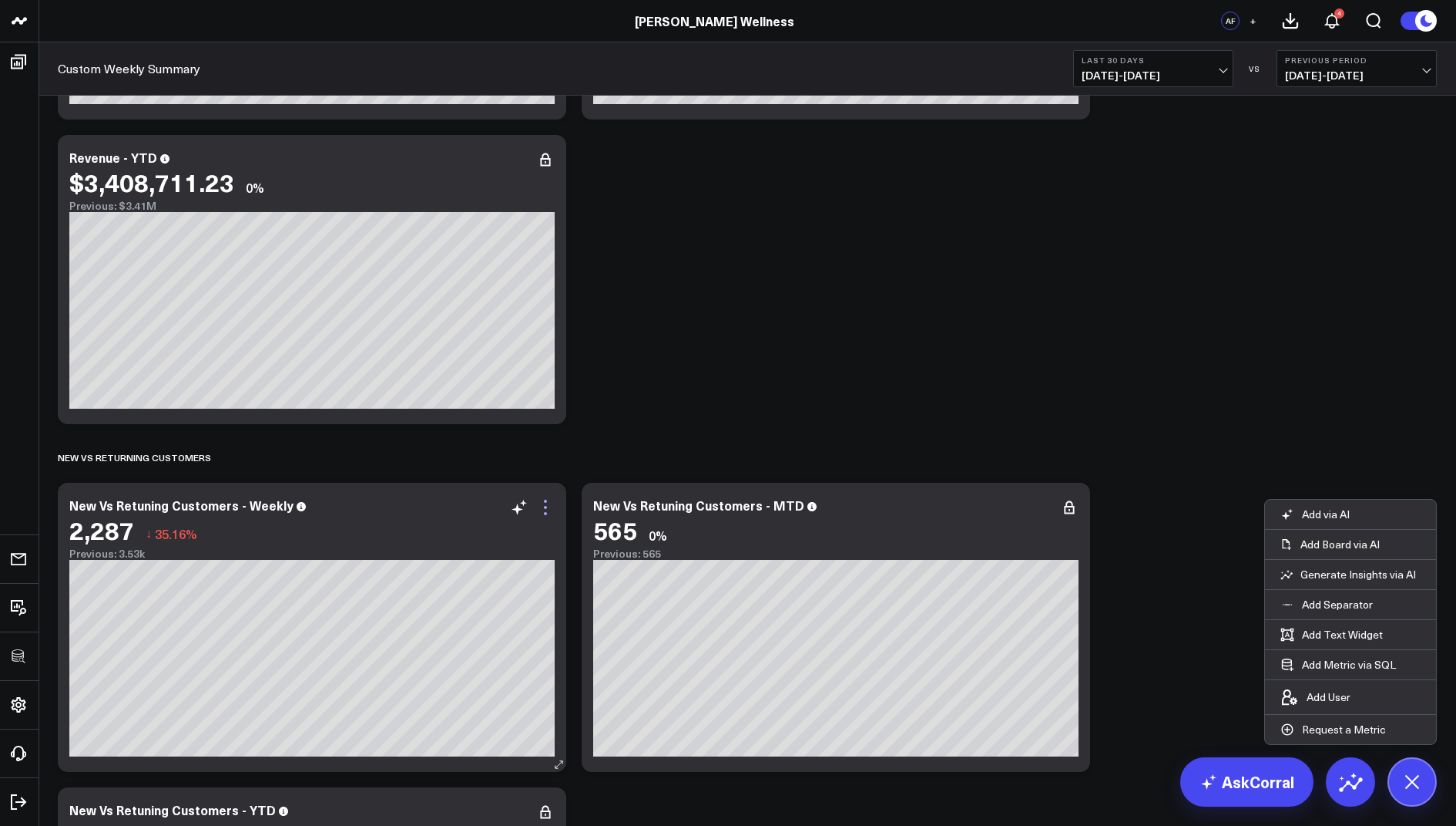
click at [546, 512] on icon at bounding box center [545, 513] width 3 height 3
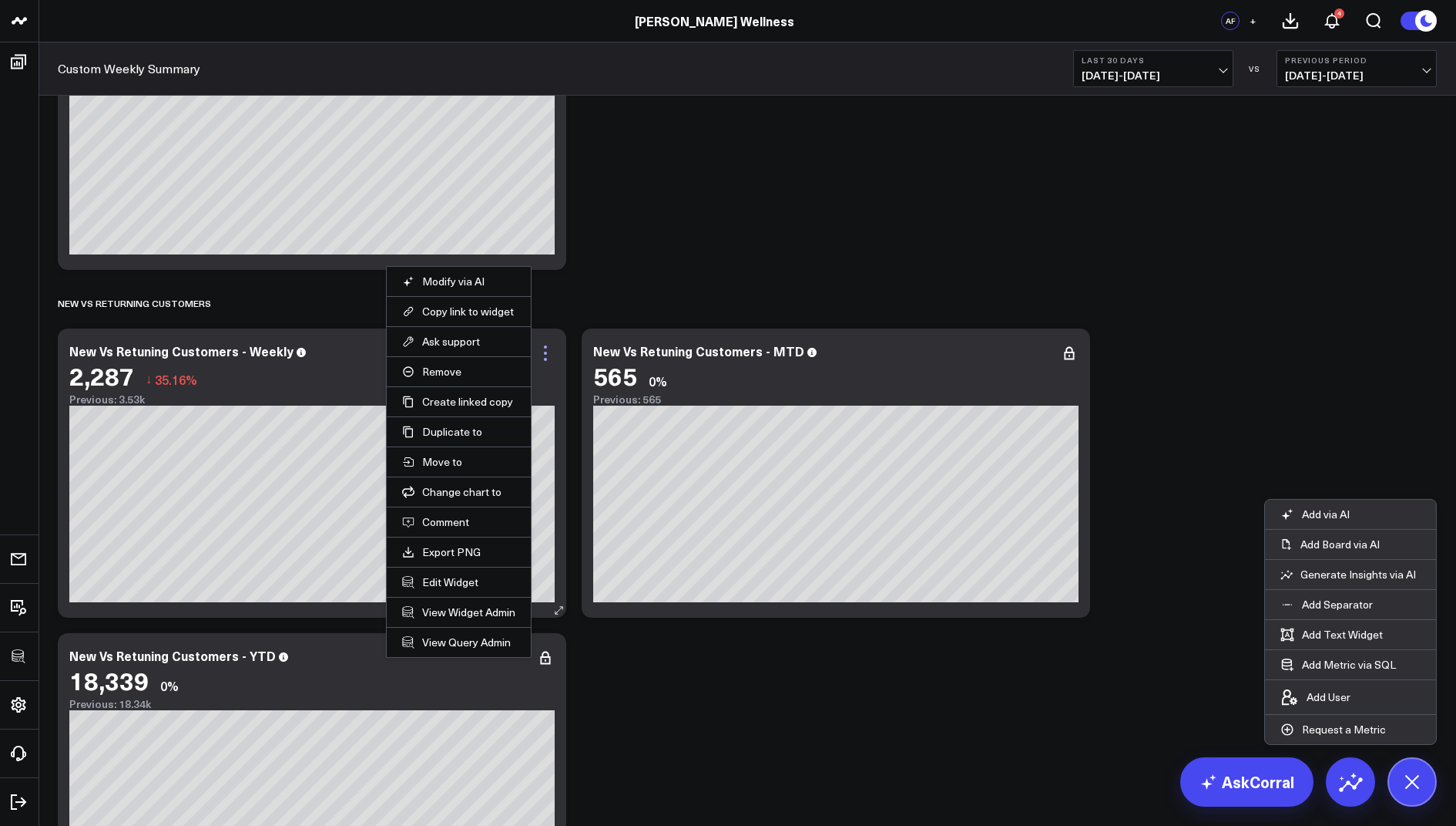
scroll to position [514, 0]
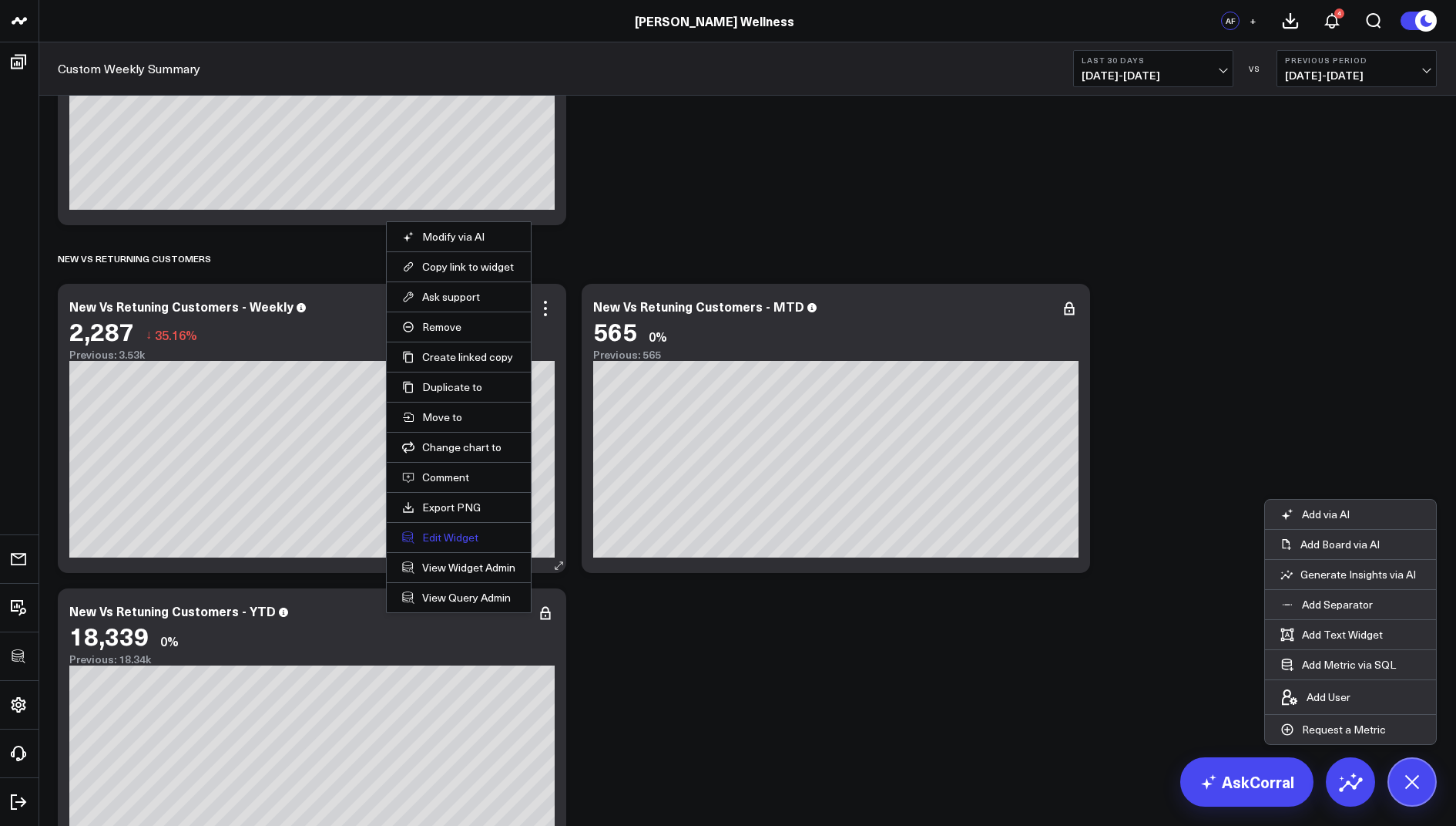
click at [445, 532] on button "Edit Widget" at bounding box center [458, 537] width 113 height 14
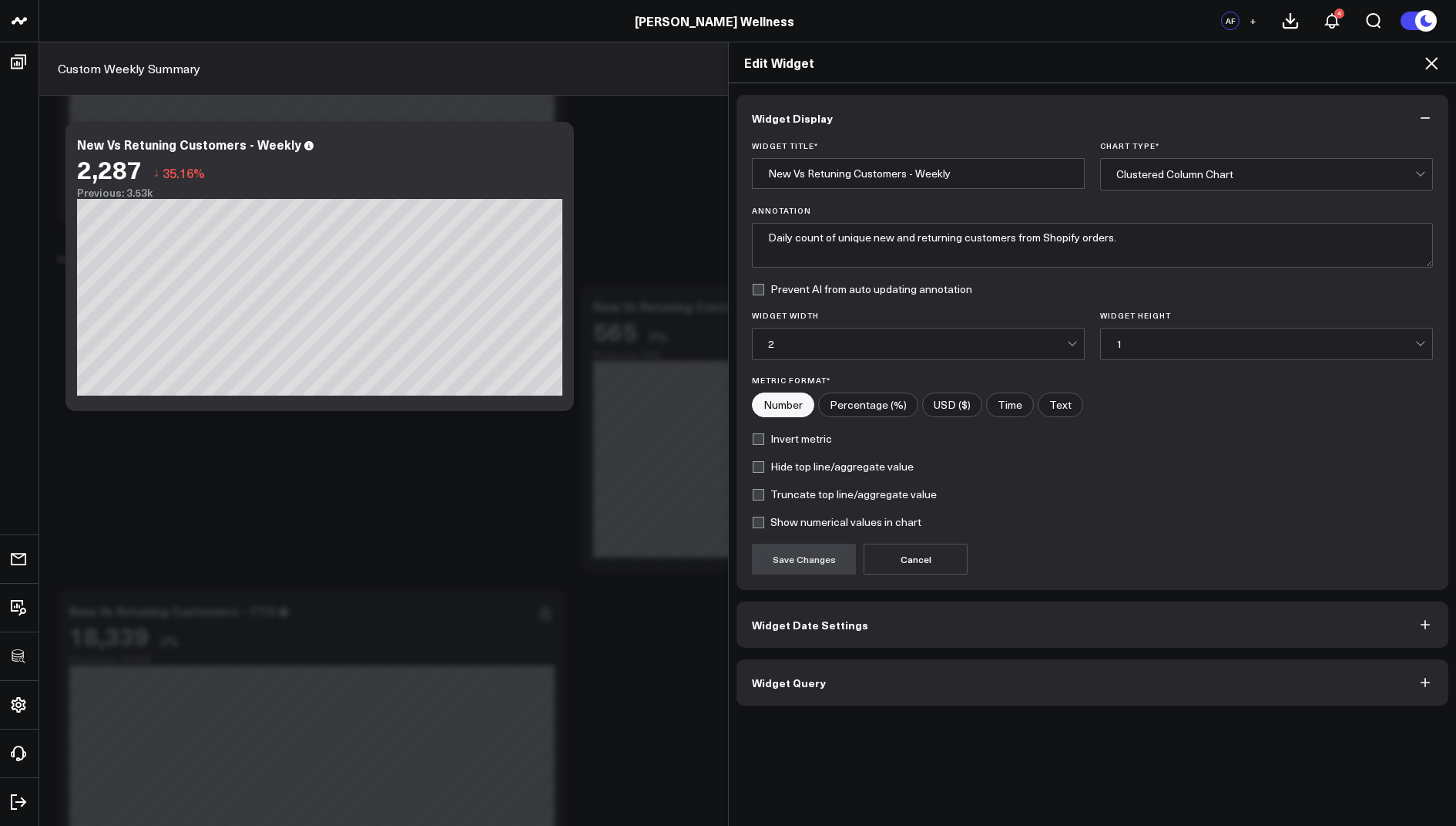
click at [786, 666] on button "Widget Query" at bounding box center [1092, 682] width 712 height 46
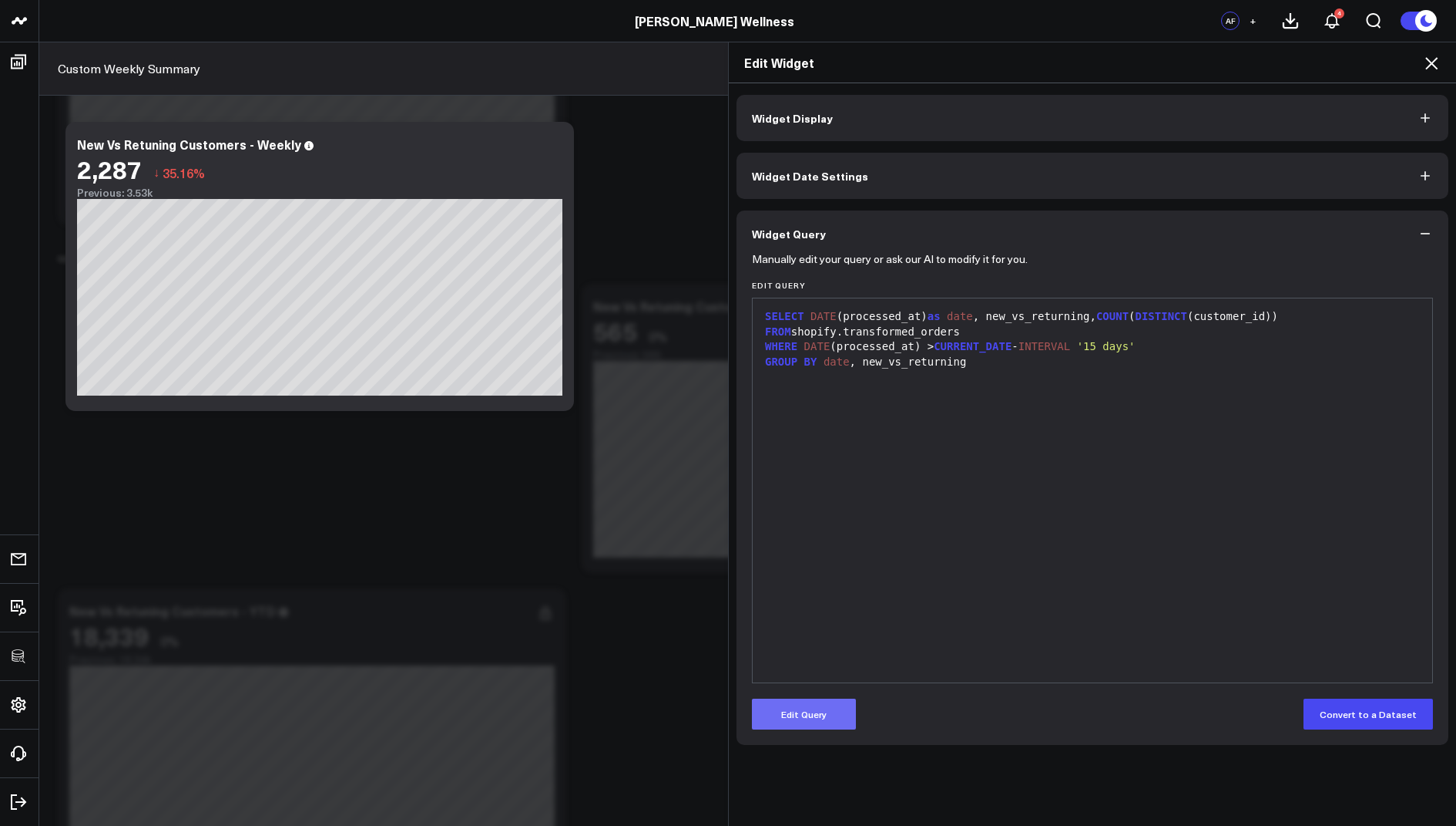
click at [782, 711] on button "Edit Query" at bounding box center [803, 714] width 104 height 31
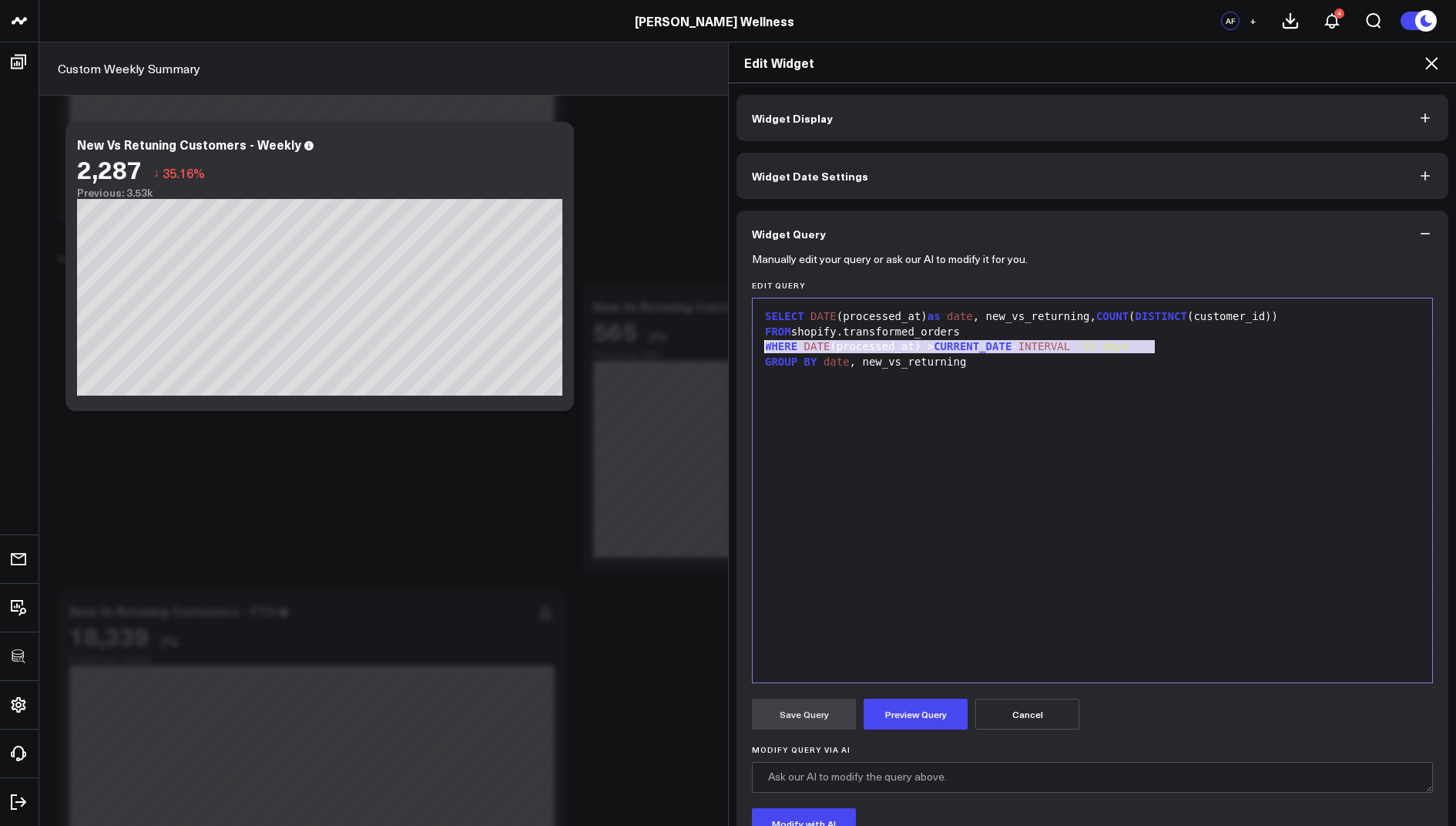
drag, startPoint x: 1160, startPoint y: 344, endPoint x: 751, endPoint y: 350, distance: 409.0
click at [751, 350] on div "Manually edit your query or ask our AI to modify it for you. Edit Query 9 1 2 3…" at bounding box center [1092, 596] width 712 height 679
copy div "WHERE DATE (processed_at) > CURRENT_DATE - INTERVAL '15 days'"
click at [1432, 63] on icon at bounding box center [1431, 63] width 12 height 12
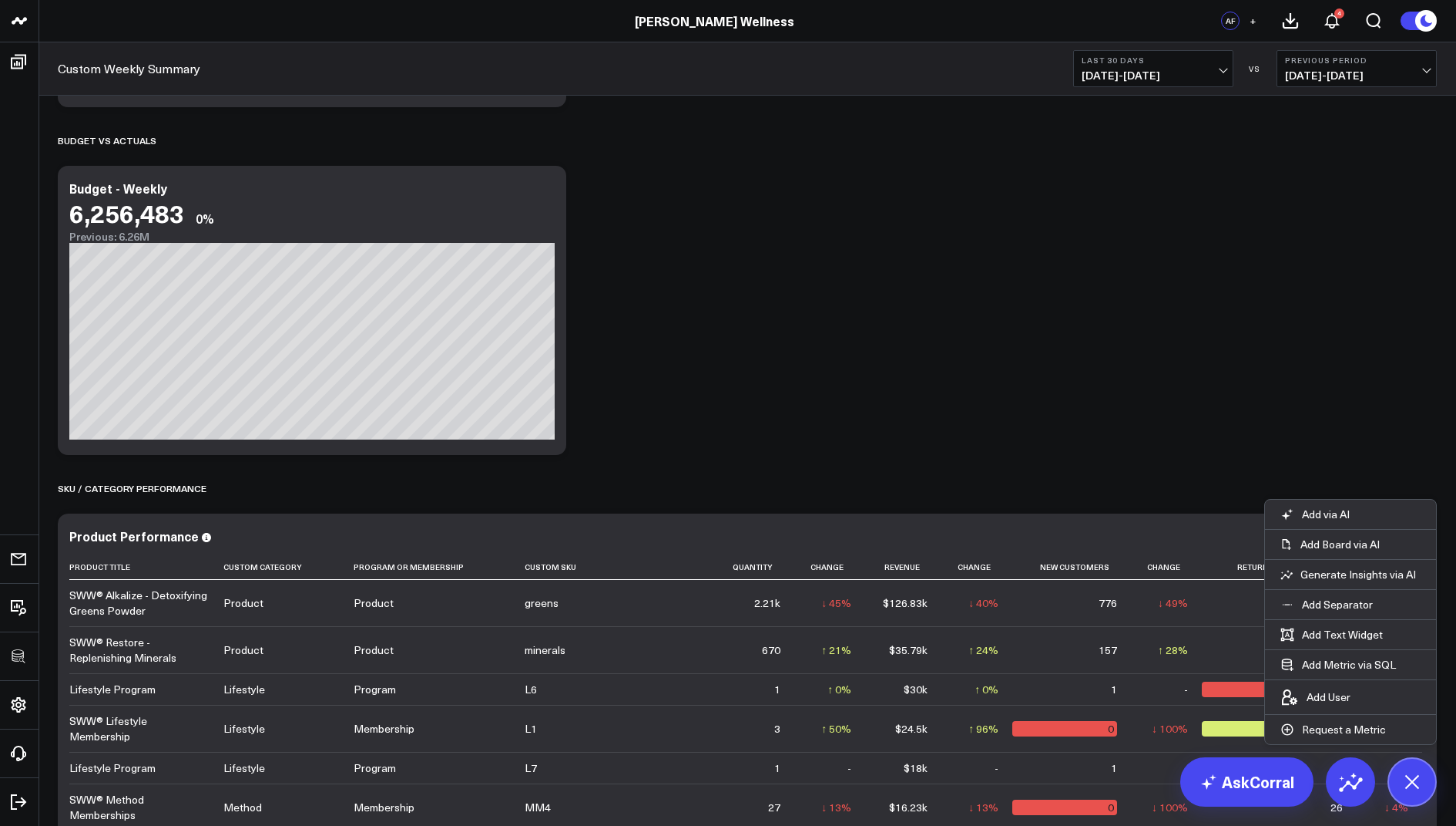
scroll to position [1257, 0]
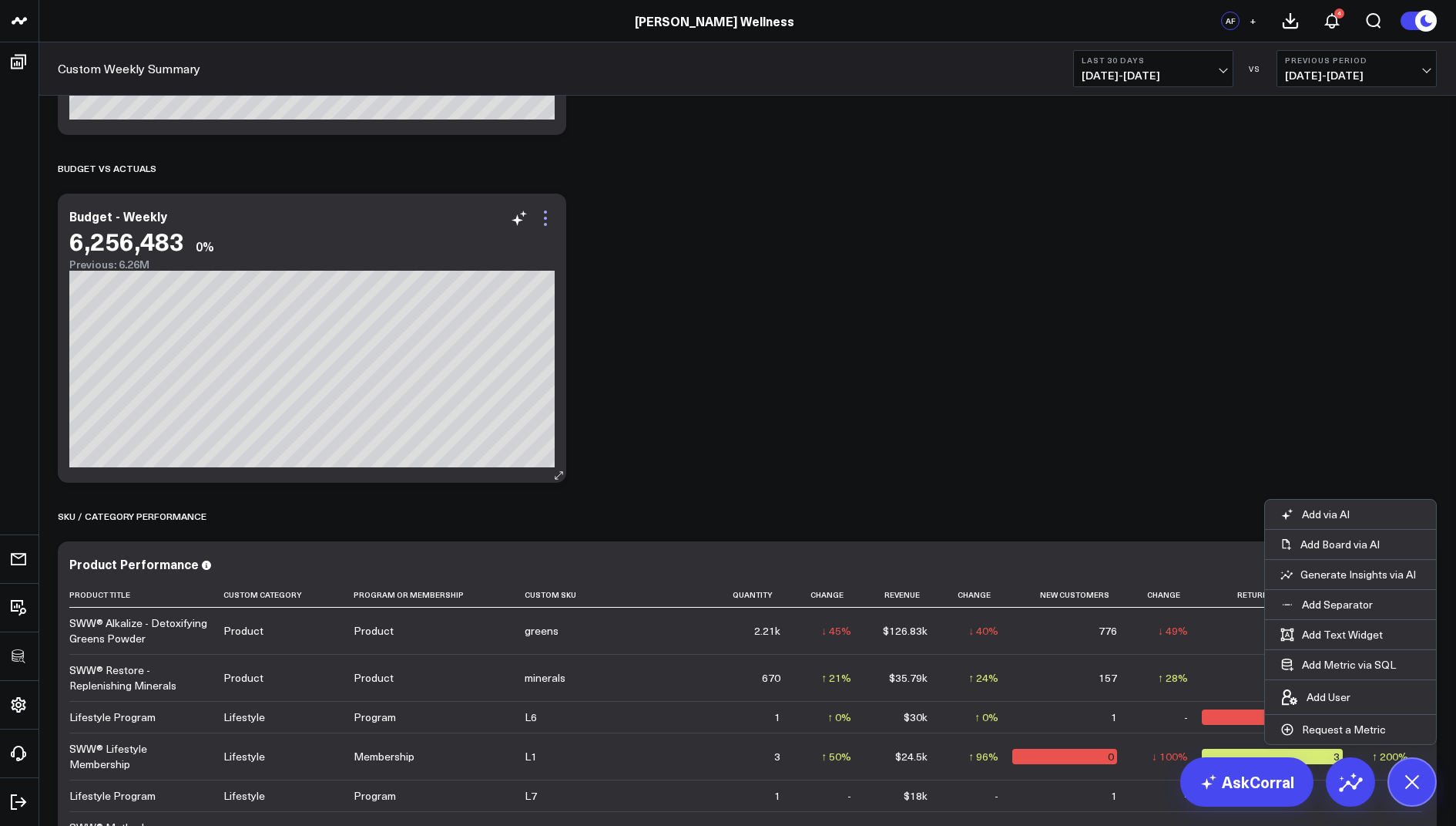
click at [547, 212] on icon at bounding box center [546, 218] width 19 height 19
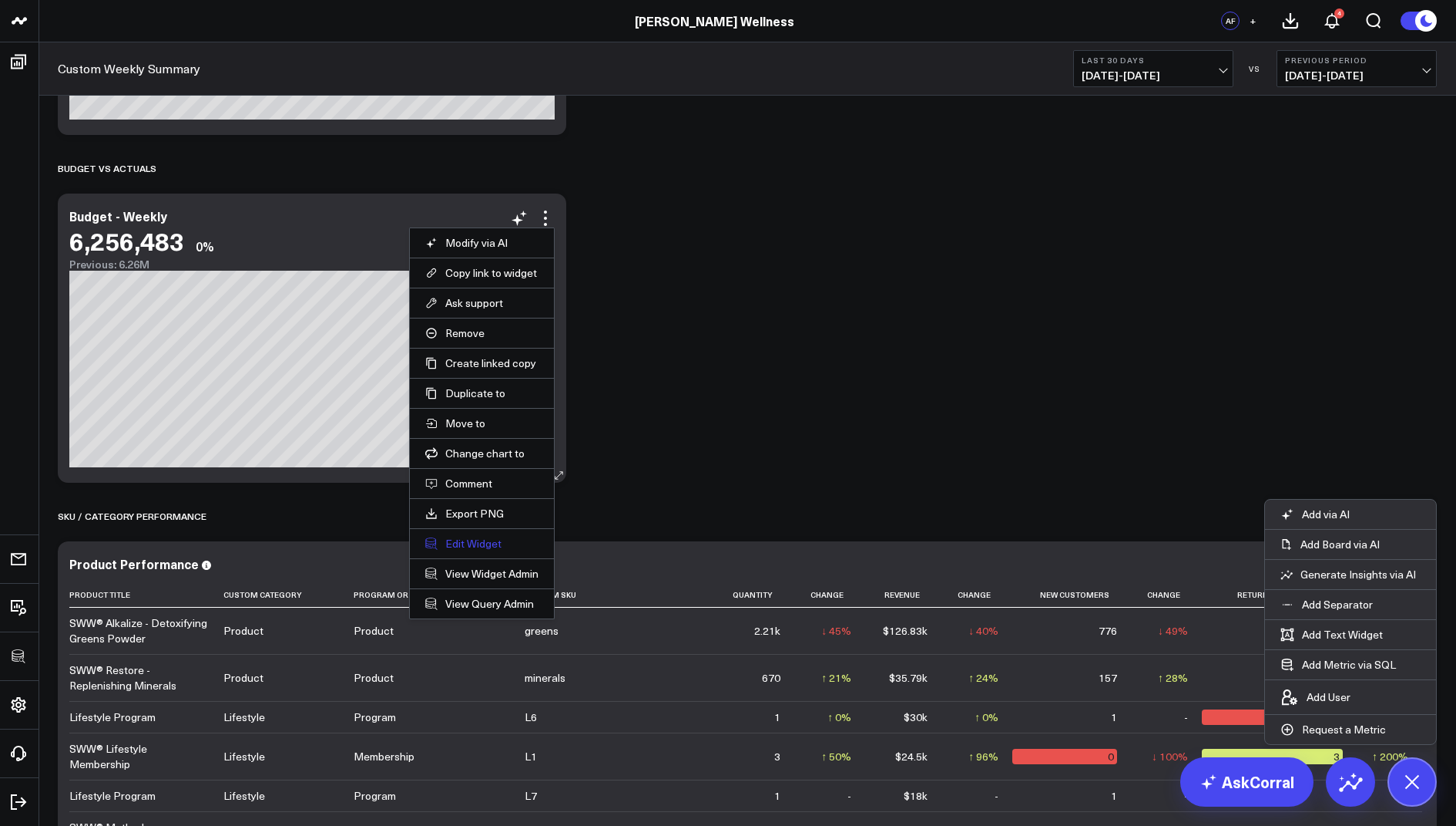
click at [440, 545] on button "Edit Widget" at bounding box center [482, 543] width 113 height 14
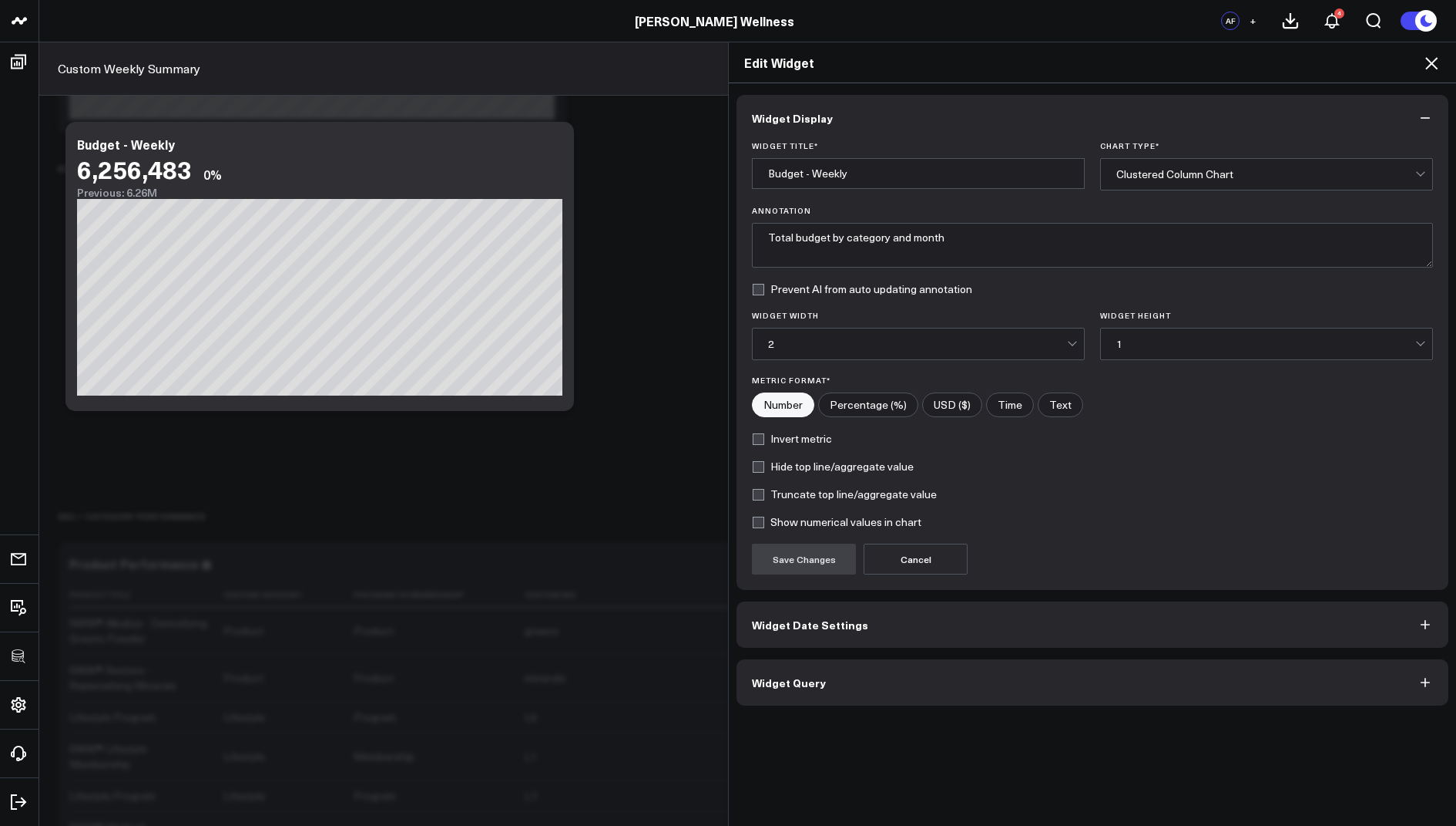
click at [764, 682] on span "Widget Query" at bounding box center [788, 682] width 74 height 12
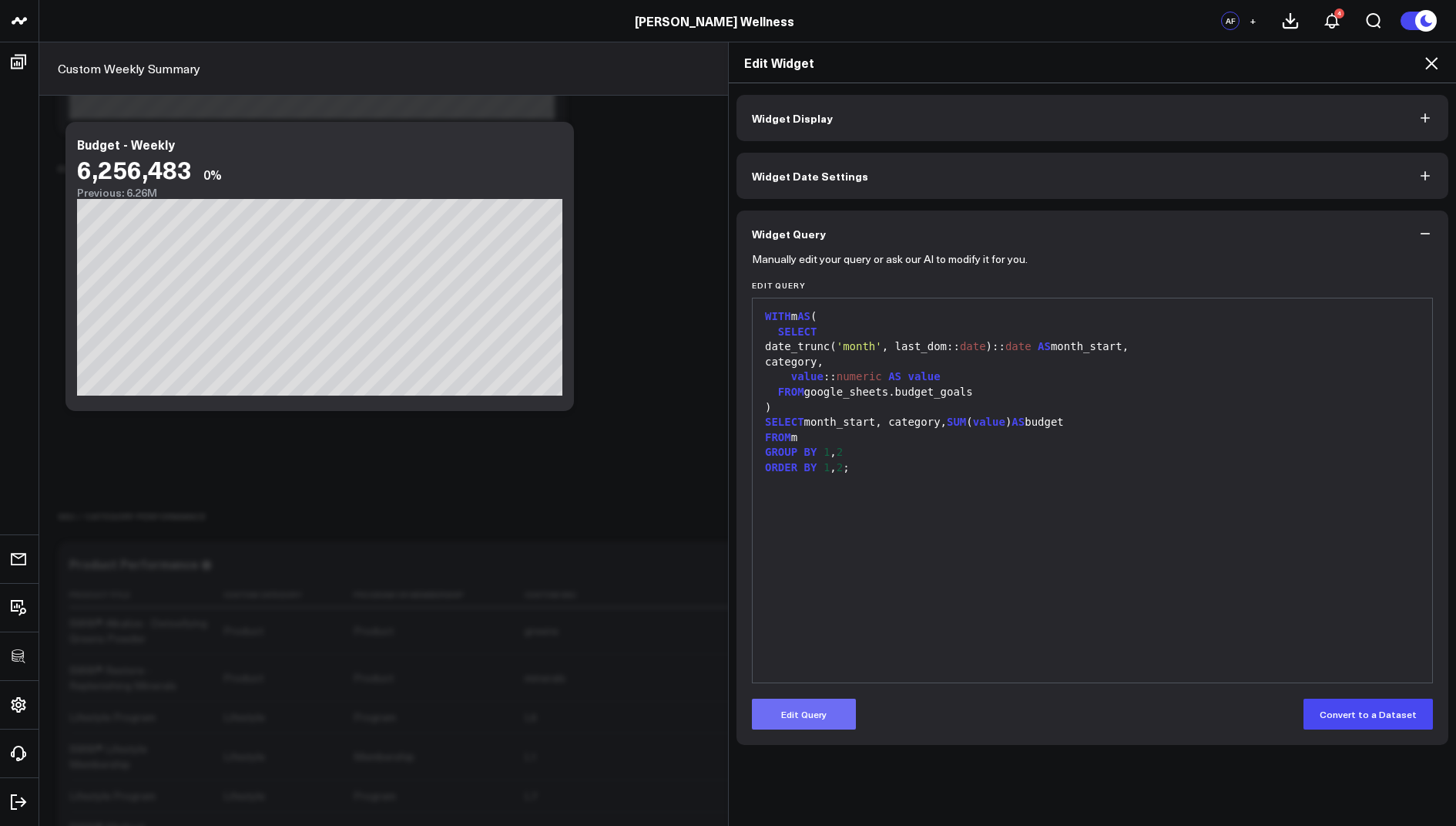
click at [784, 723] on button "Edit Query" at bounding box center [803, 714] width 104 height 31
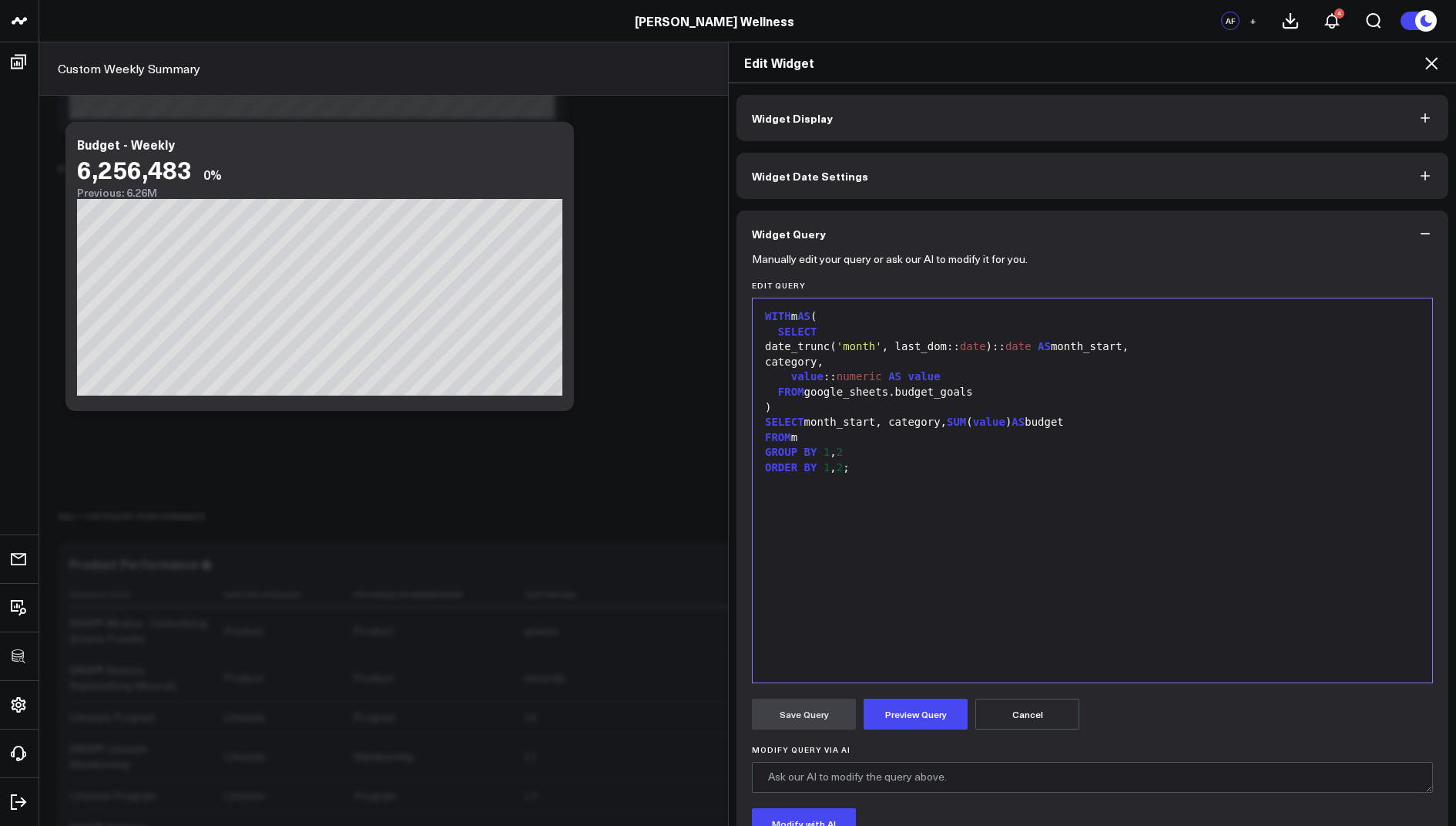
click at [1104, 420] on div "SELECT month_start, category, SUM ( value ) AS budget" at bounding box center [1092, 422] width 664 height 15
drag, startPoint x: 913, startPoint y: 437, endPoint x: 839, endPoint y: 437, distance: 74.0
click at [839, 437] on div "WHERE DATE (processed_at) > CURRENT_DATE - INTERVAL '15 days'" at bounding box center [1092, 438] width 664 height 15
click at [914, 712] on button "Preview Query" at bounding box center [915, 714] width 104 height 31
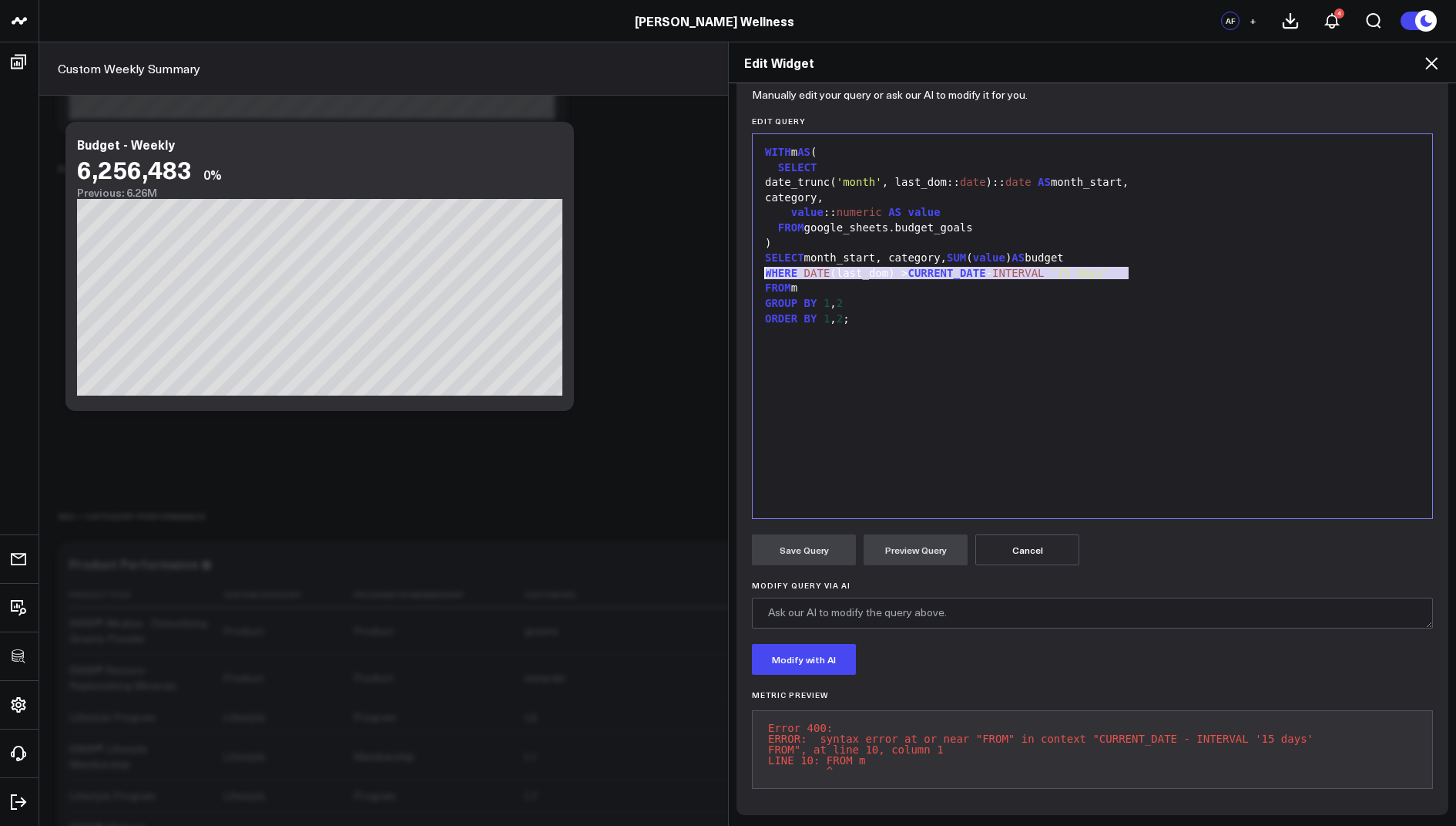
drag, startPoint x: 1154, startPoint y: 269, endPoint x: 760, endPoint y: 256, distance: 394.2
click at [760, 266] on div "WHERE DATE (last_dom) > CURRENT_DATE - INTERVAL '15 days'" at bounding box center [1092, 273] width 664 height 15
copy div "WHERE DATE (last_dom) > CURRENT_DATE - INTERVAL '15 days'"
click at [1016, 221] on div "FROM google_sheets.budget_goals" at bounding box center [1092, 228] width 664 height 15
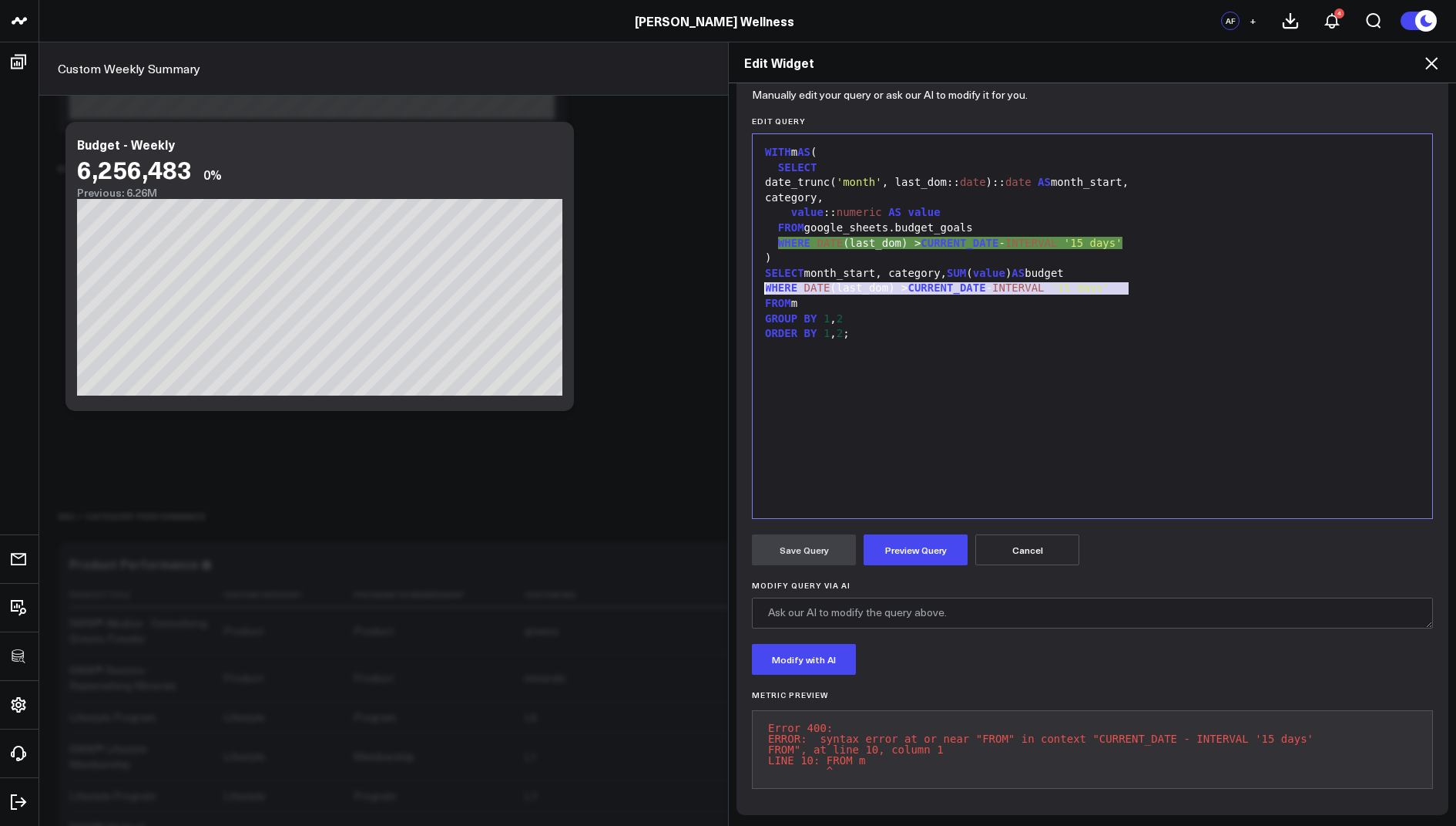
drag, startPoint x: 1143, startPoint y: 277, endPoint x: 746, endPoint y: 278, distance: 397.0
click at [746, 278] on div "Manually edit your query or ask our AI to modify it for you. Edit Query Selecti…" at bounding box center [1092, 454] width 712 height 722
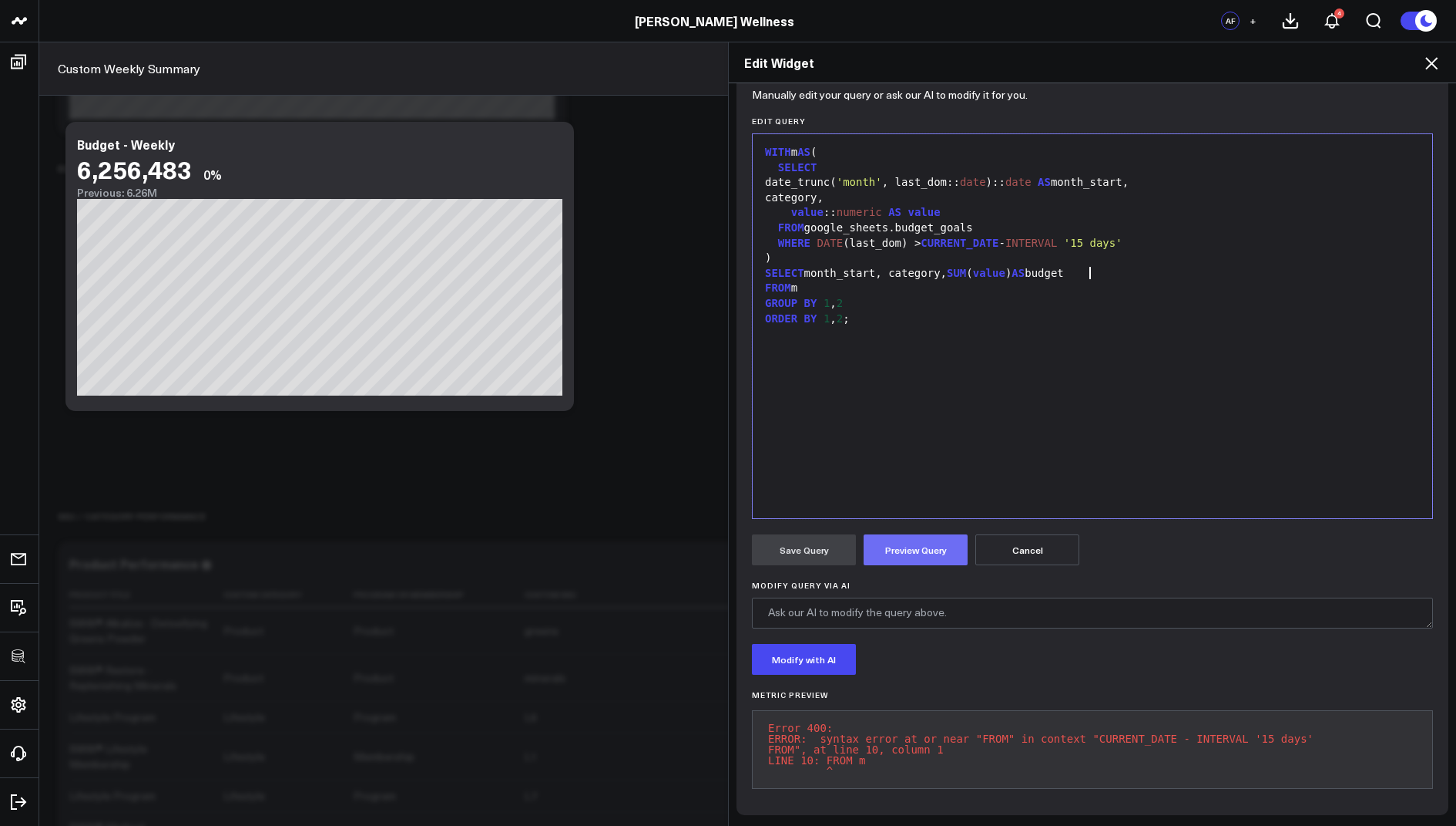
click at [890, 534] on button "Preview Query" at bounding box center [915, 549] width 104 height 31
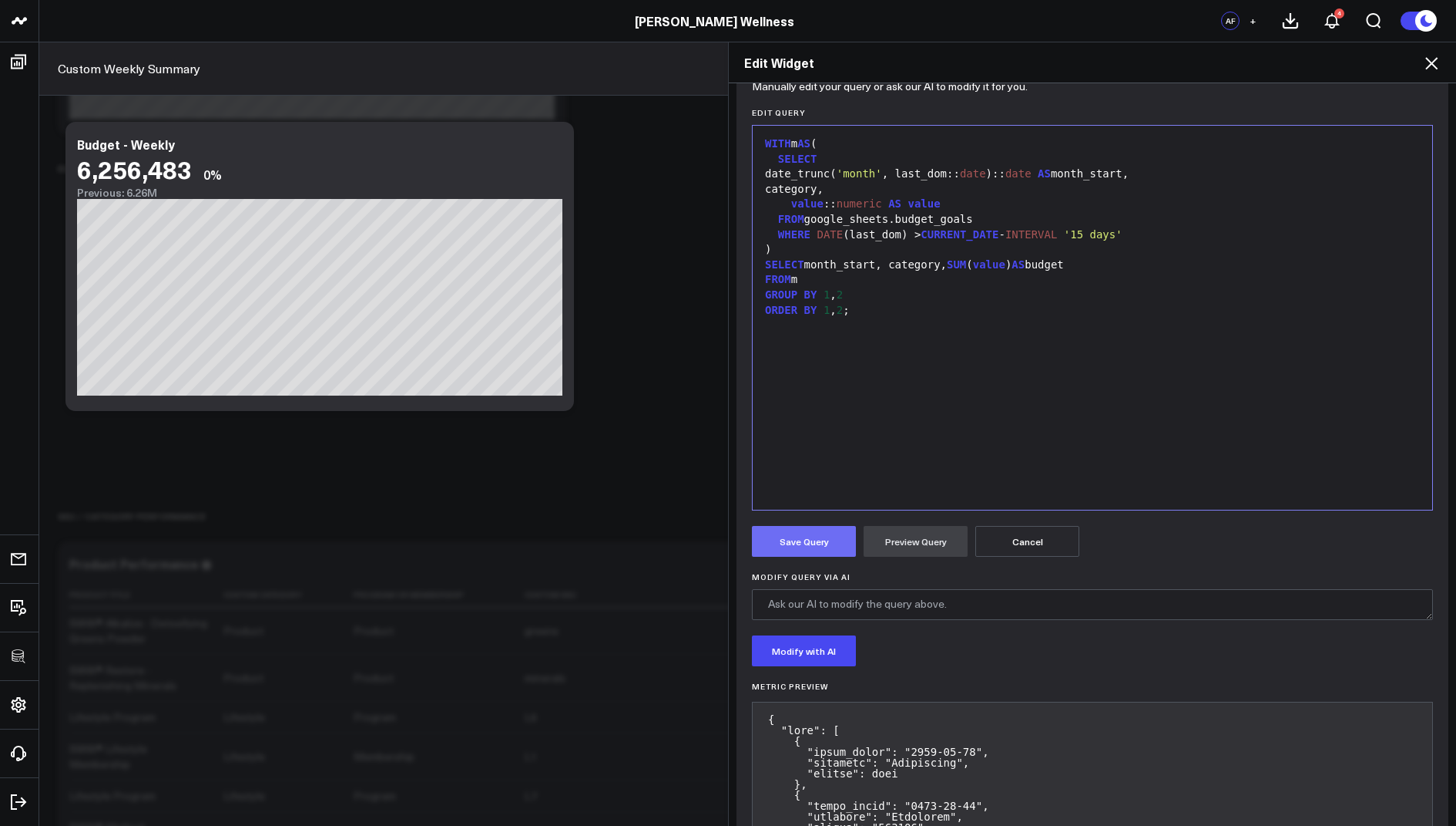
click at [801, 536] on button "Save Query" at bounding box center [803, 541] width 104 height 31
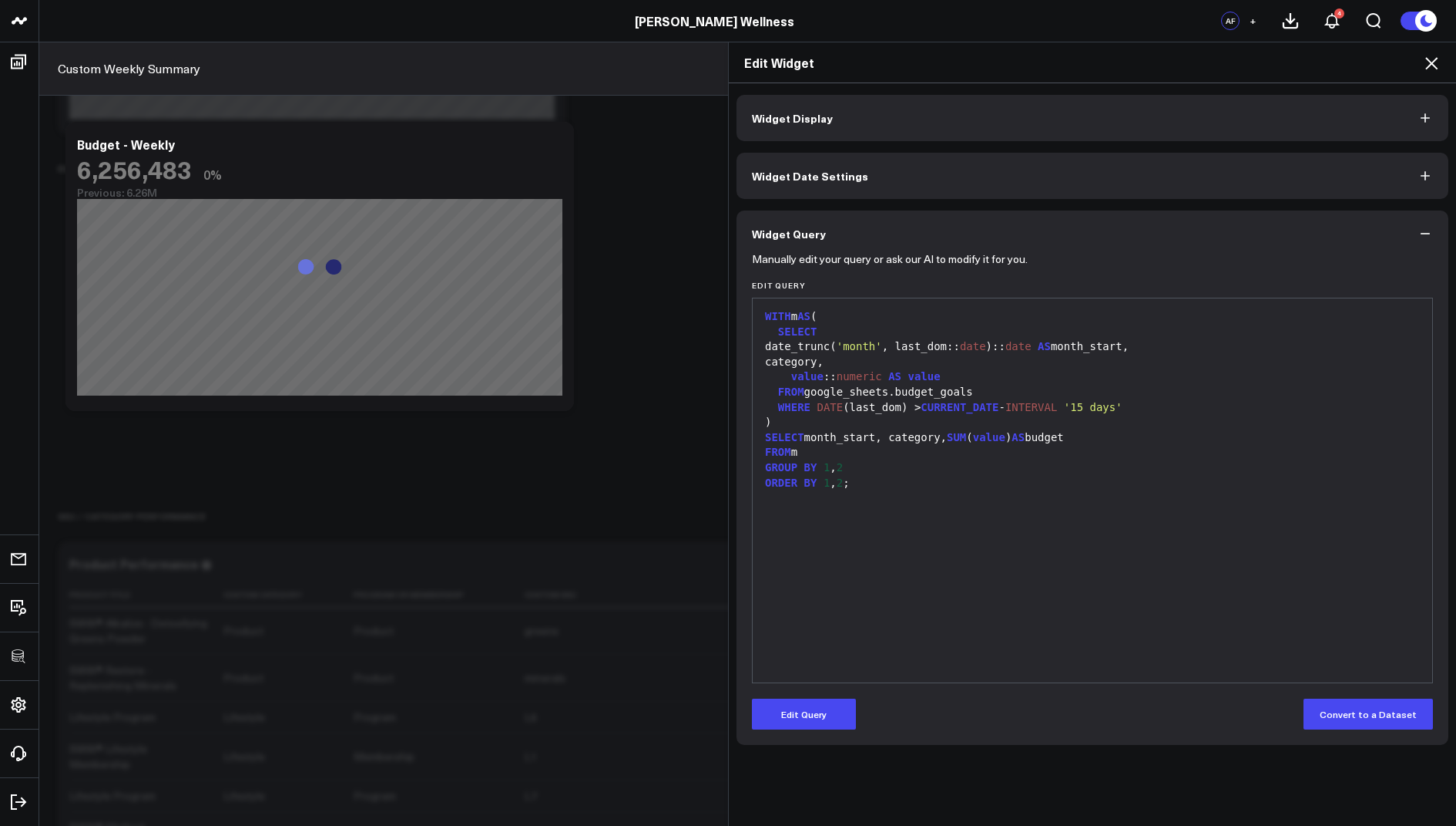
click at [1434, 59] on icon at bounding box center [1432, 64] width 19 height 19
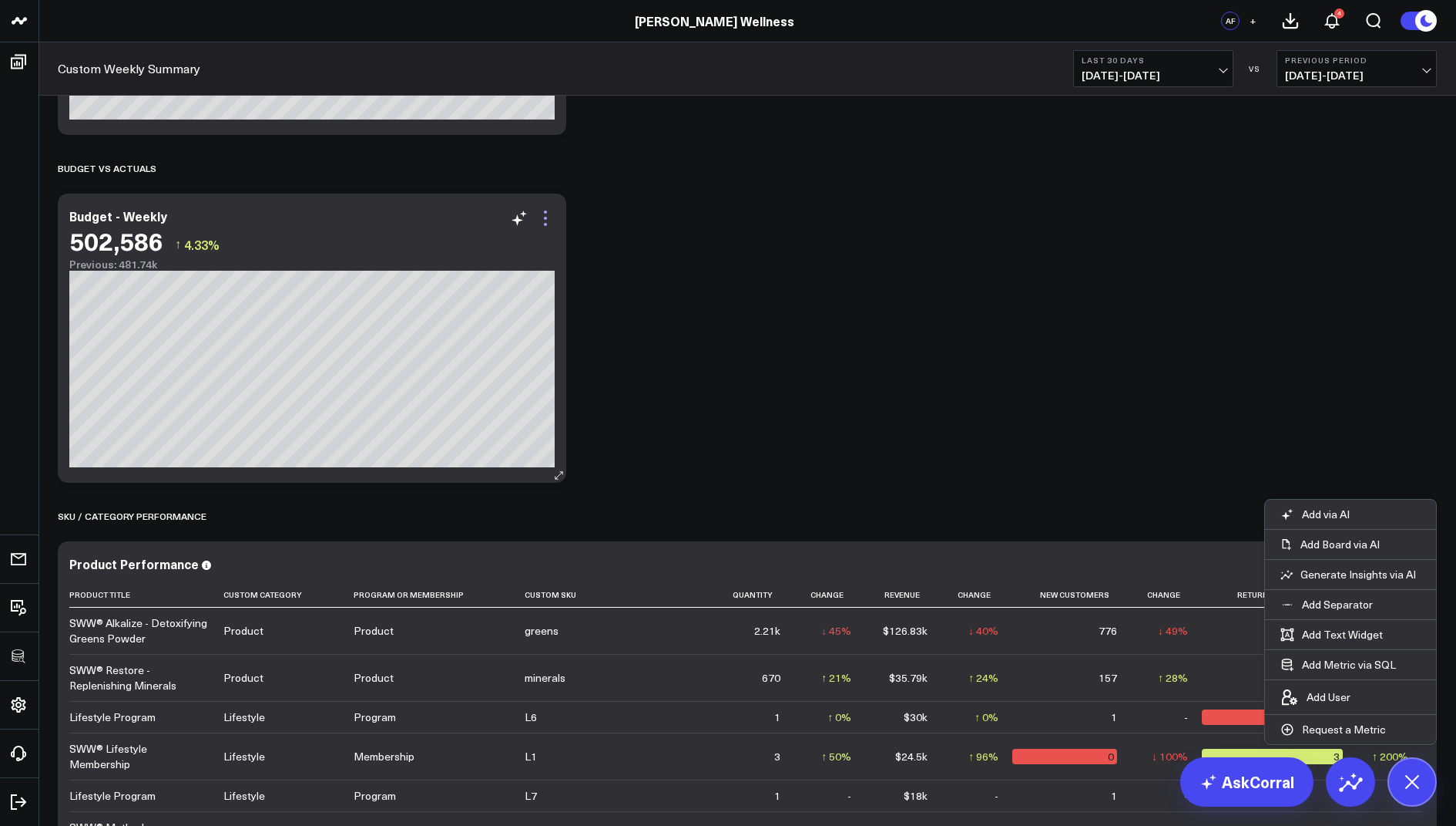
click at [546, 215] on icon at bounding box center [546, 218] width 19 height 19
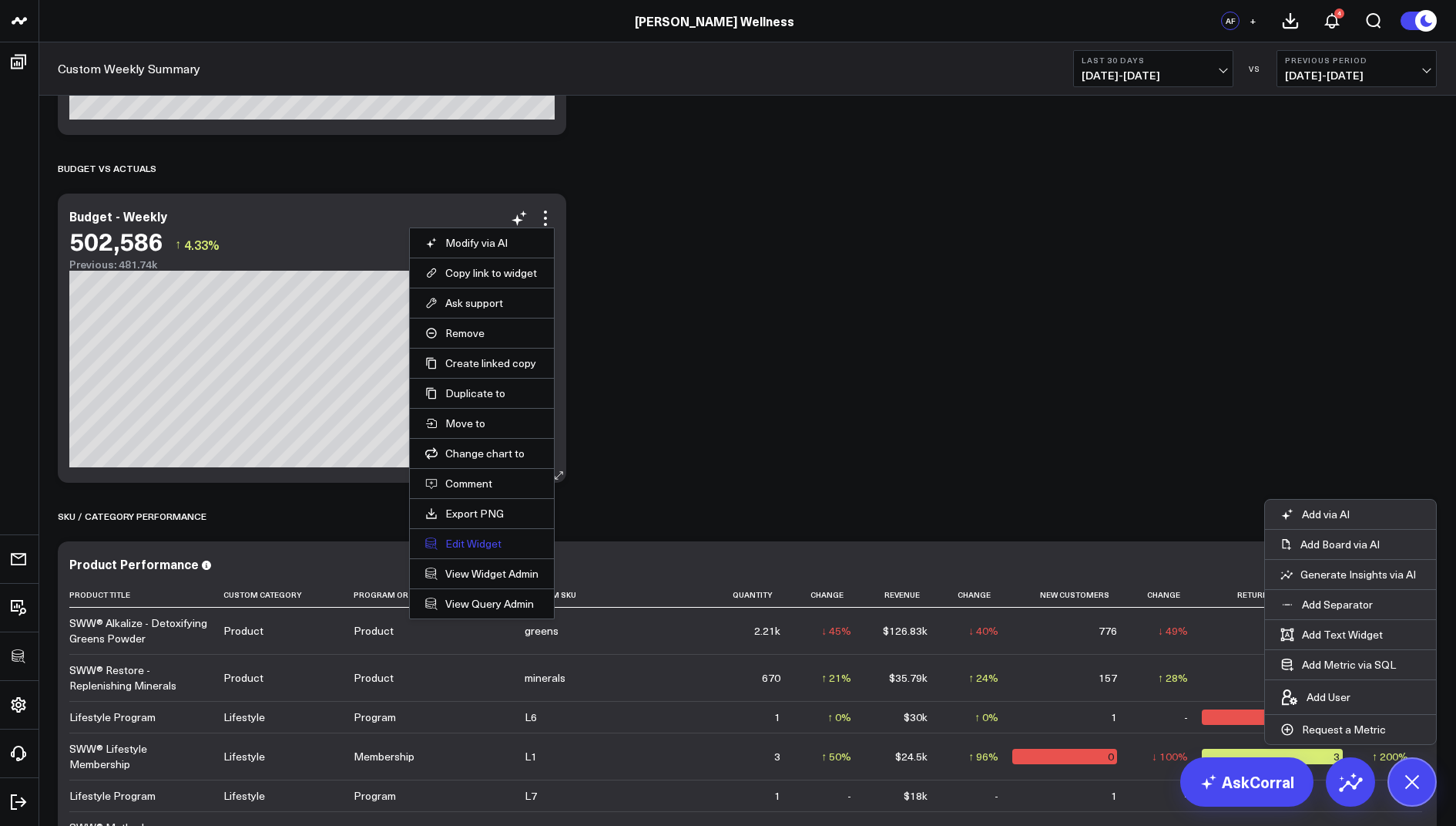
click at [455, 537] on button "Edit Widget" at bounding box center [482, 543] width 113 height 14
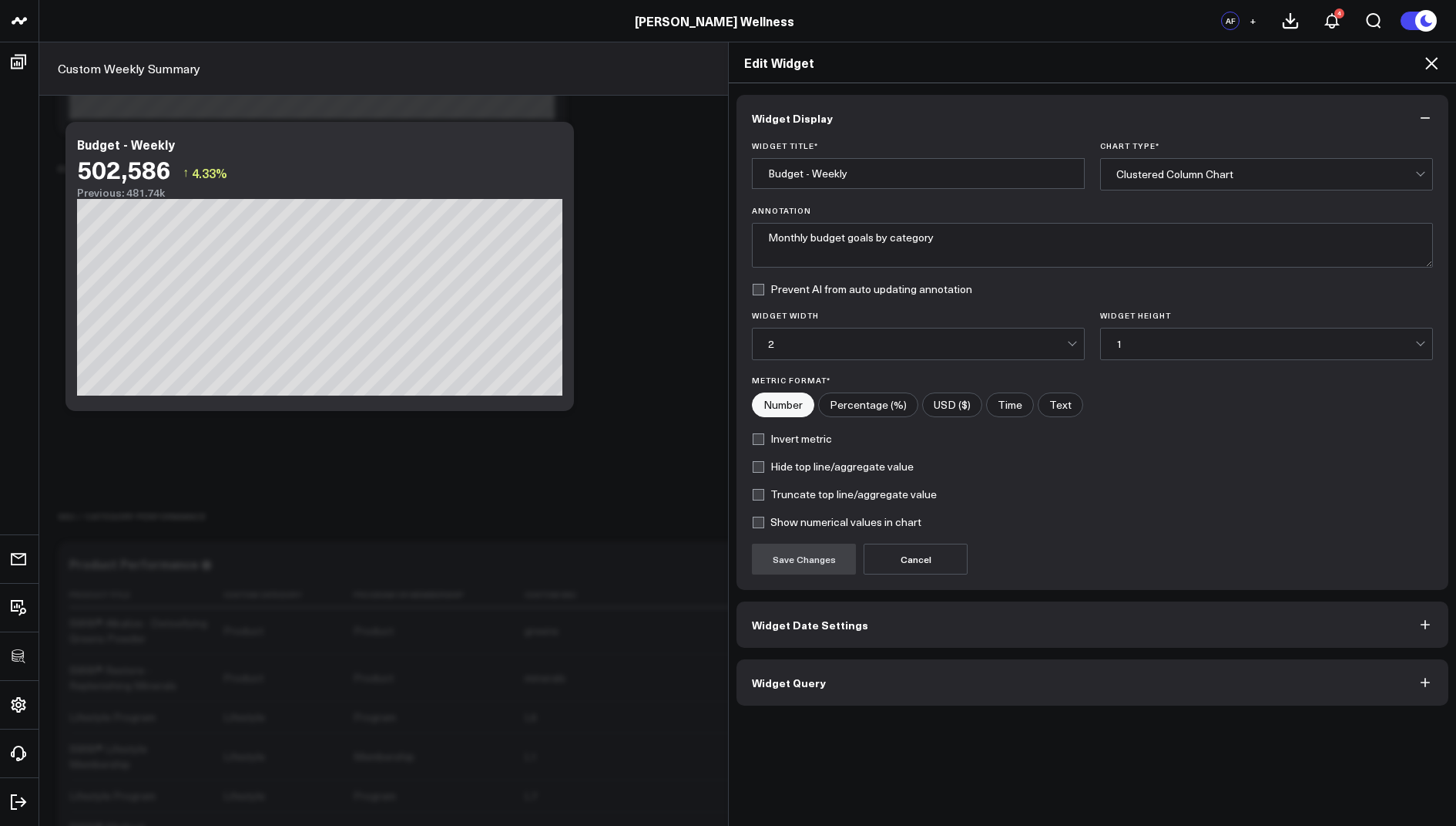
click at [843, 678] on button "Widget Query" at bounding box center [1092, 682] width 712 height 46
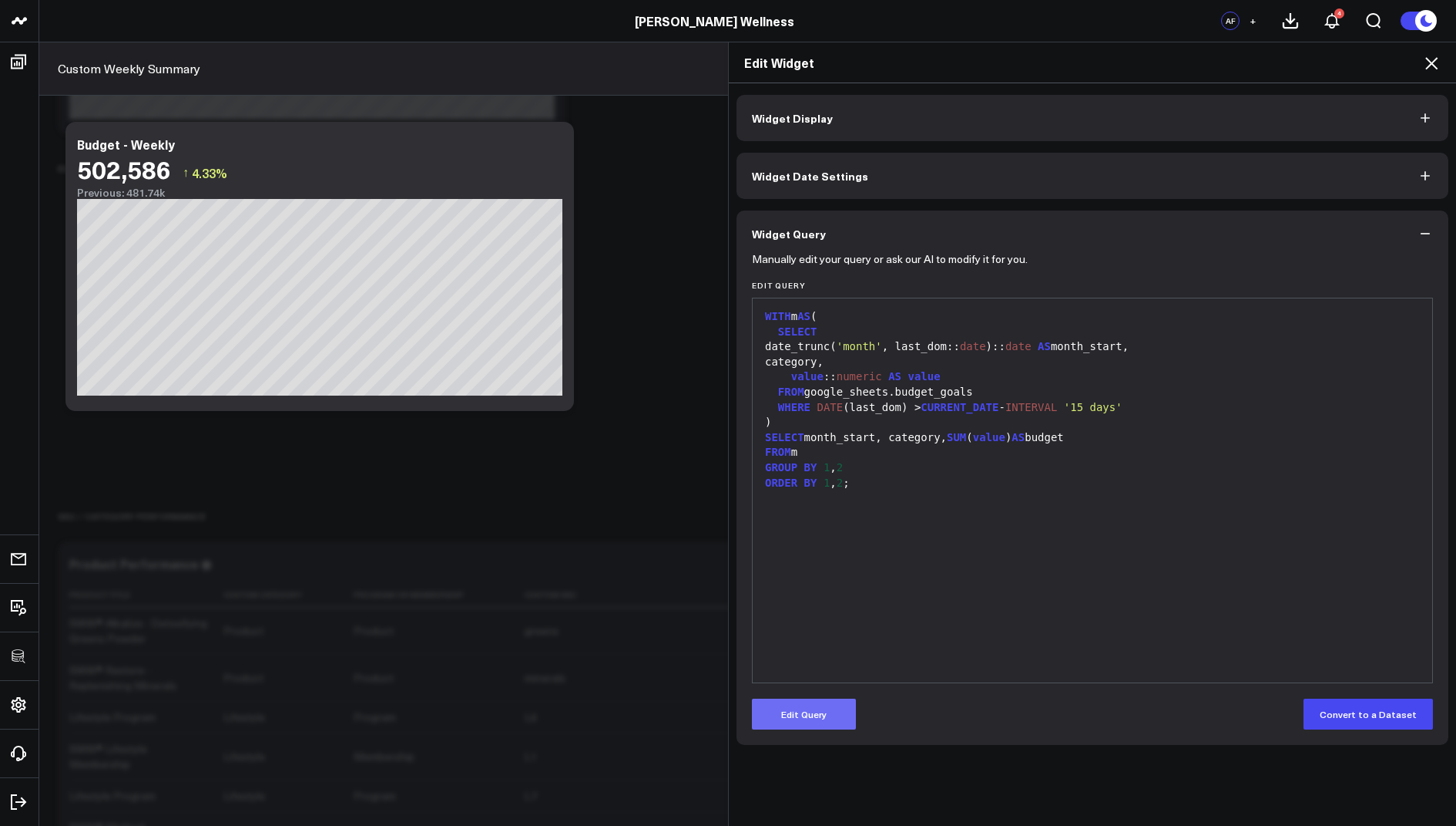
click at [805, 717] on button "Edit Query" at bounding box center [803, 714] width 104 height 31
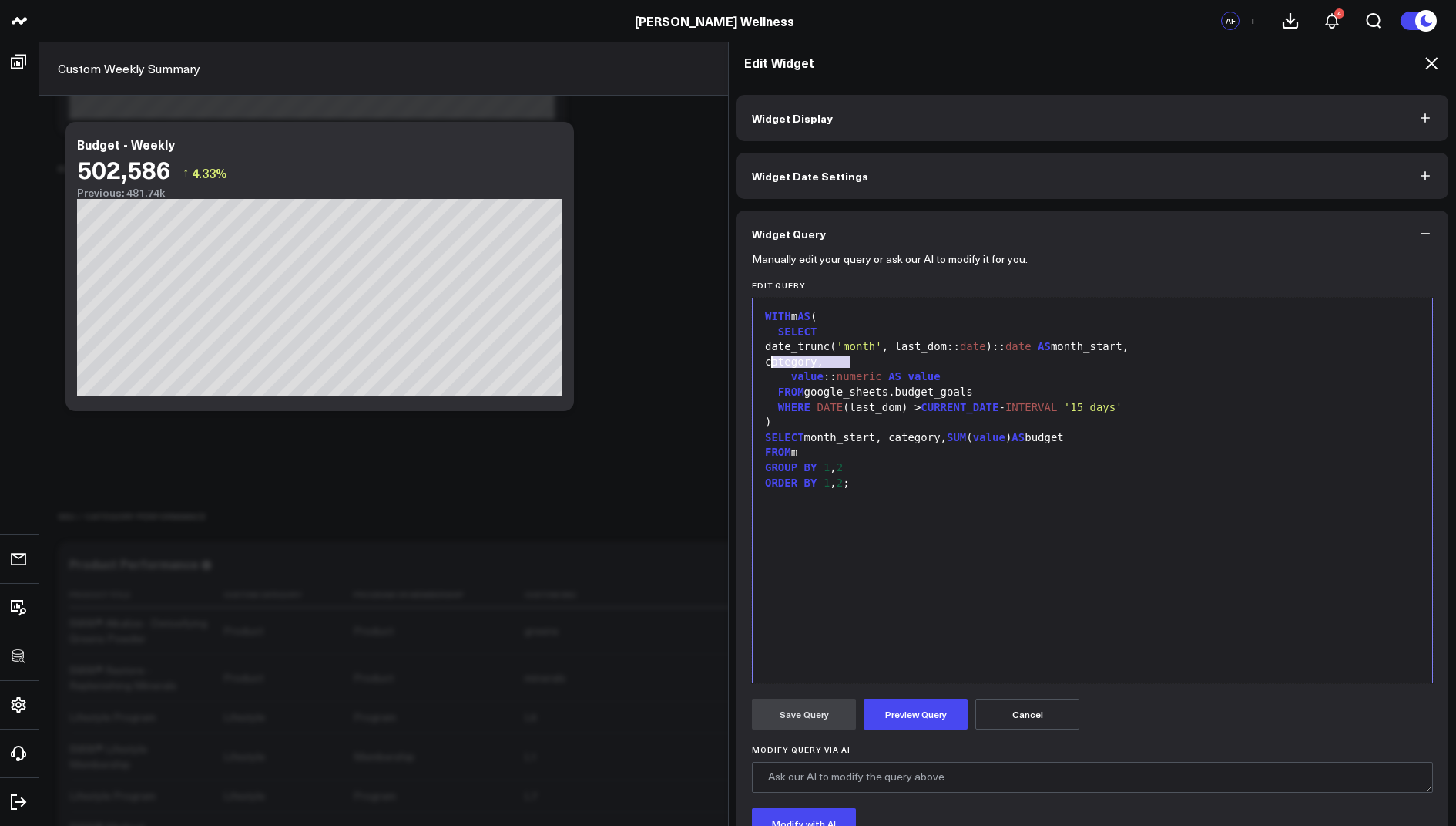
drag, startPoint x: 858, startPoint y: 360, endPoint x: 741, endPoint y: 360, distance: 117.0
click at [741, 360] on div "Manually edit your query or ask our AI to modify it for you. Edit Query 99 1 2 …" at bounding box center [1092, 596] width 712 height 679
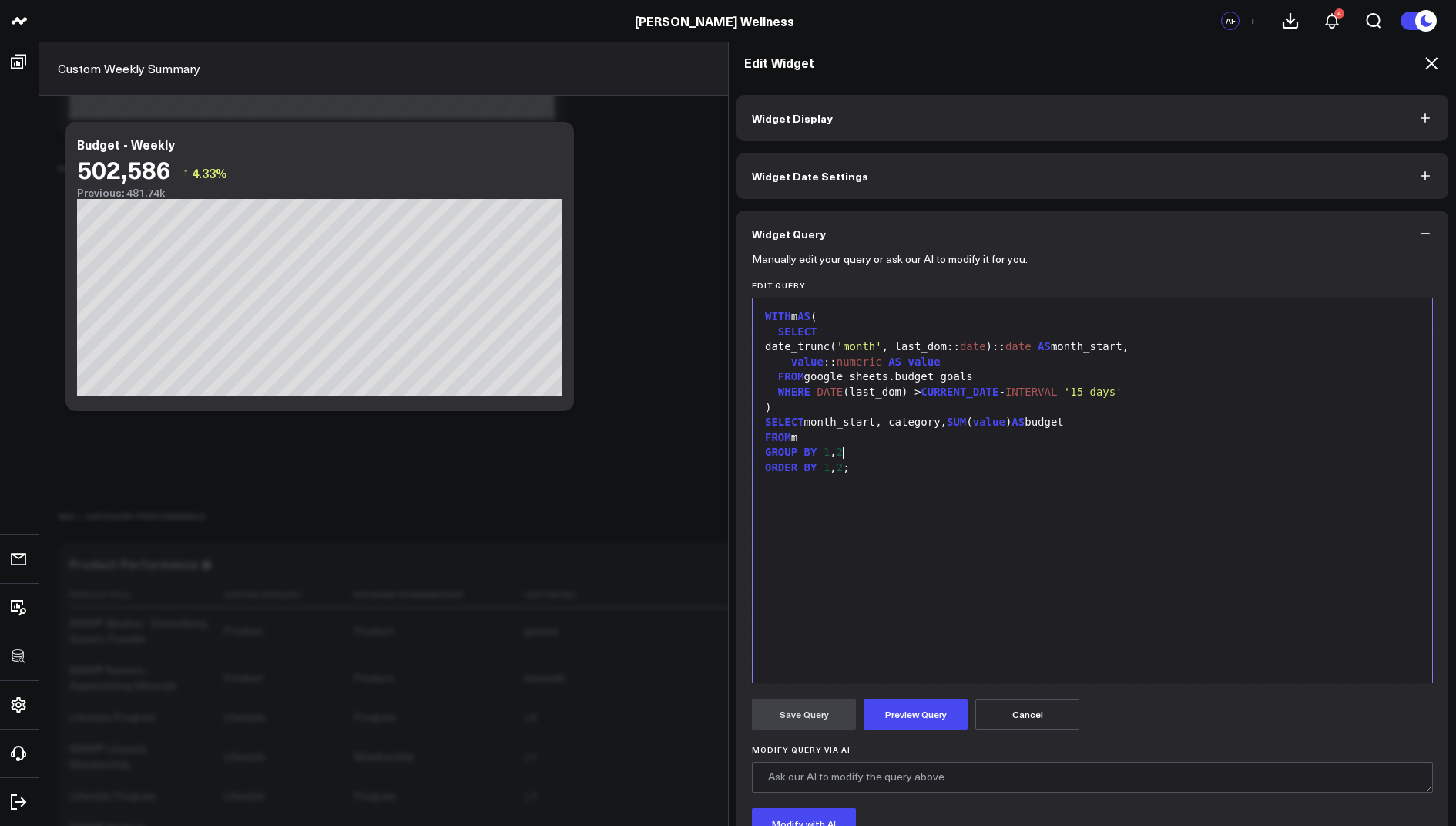
click at [857, 453] on div "GROUP BY 1 , 2" at bounding box center [1092, 452] width 664 height 15
drag, startPoint x: 859, startPoint y: 466, endPoint x: 707, endPoint y: 462, distance: 152.1
click at [707, 462] on div "Edit Widget Widget Display Widget Date Settings Widget Query Manually edit your…" at bounding box center [728, 433] width 1456 height 784
click at [896, 719] on button "Preview Query" at bounding box center [915, 714] width 104 height 31
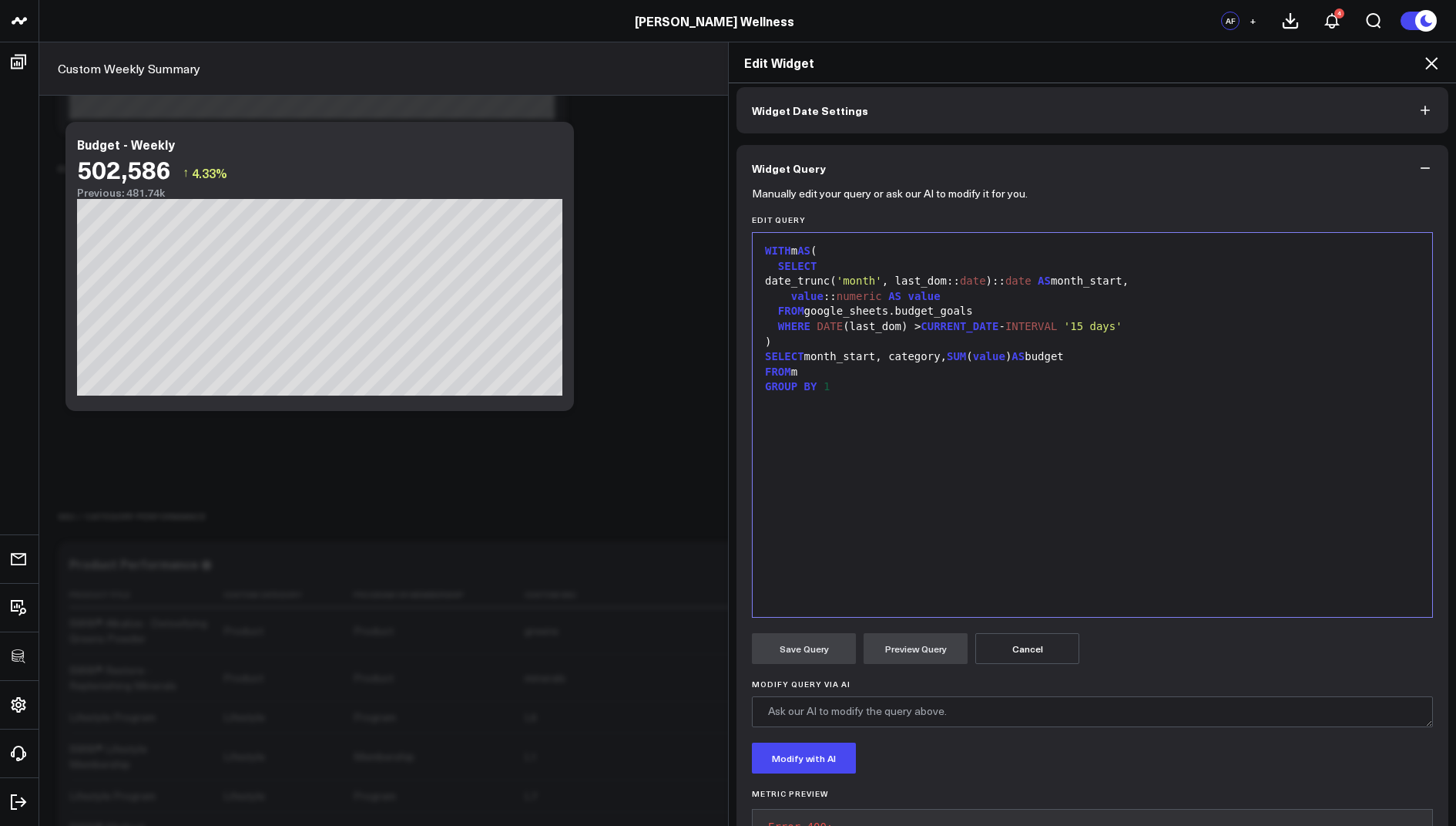
scroll to position [62, 0]
click at [956, 364] on div "SELECT month_start, category, SUM ( value ) AS budget" at bounding box center [1092, 360] width 664 height 15
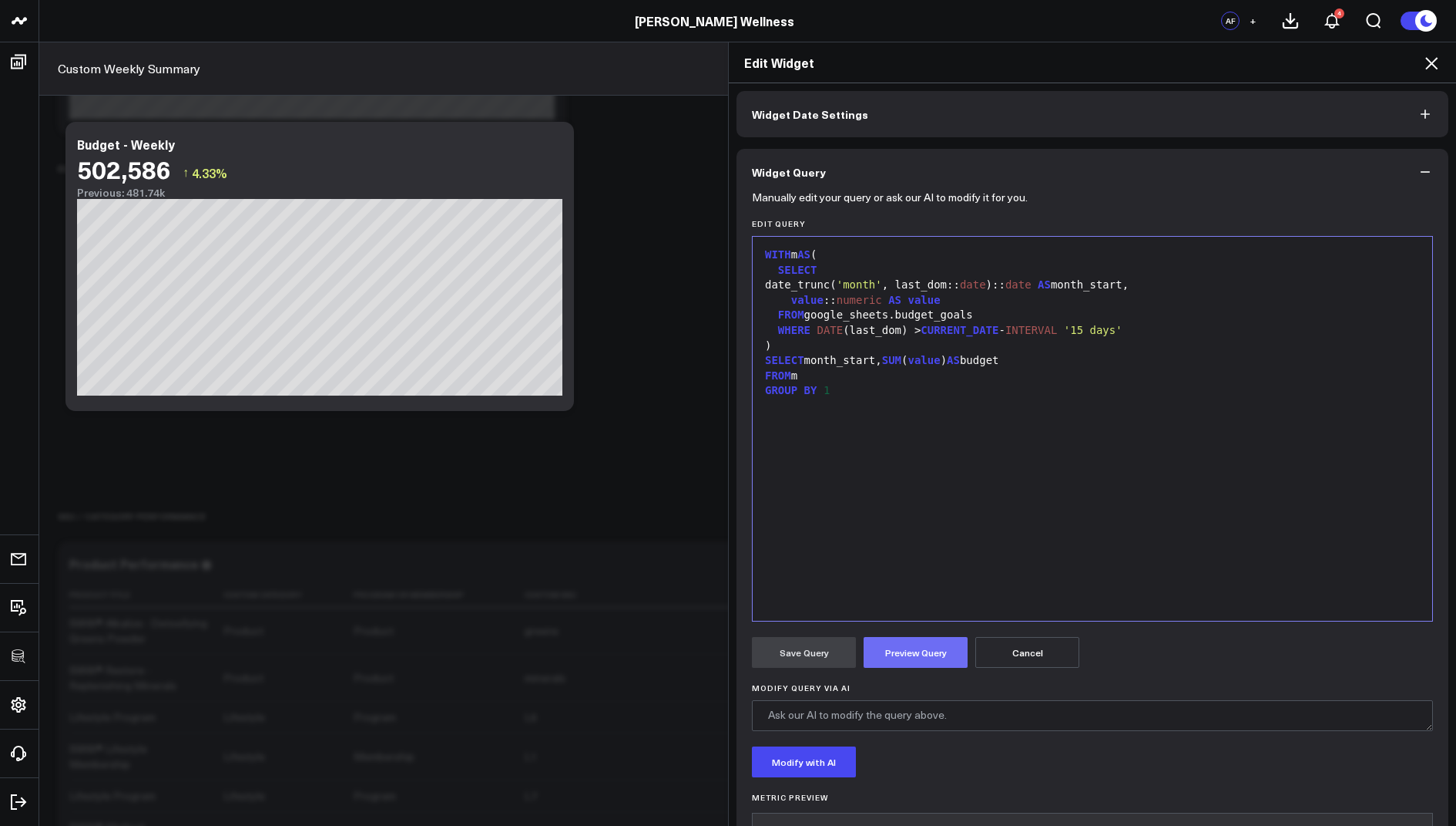
click at [912, 655] on button "Preview Query" at bounding box center [915, 652] width 104 height 31
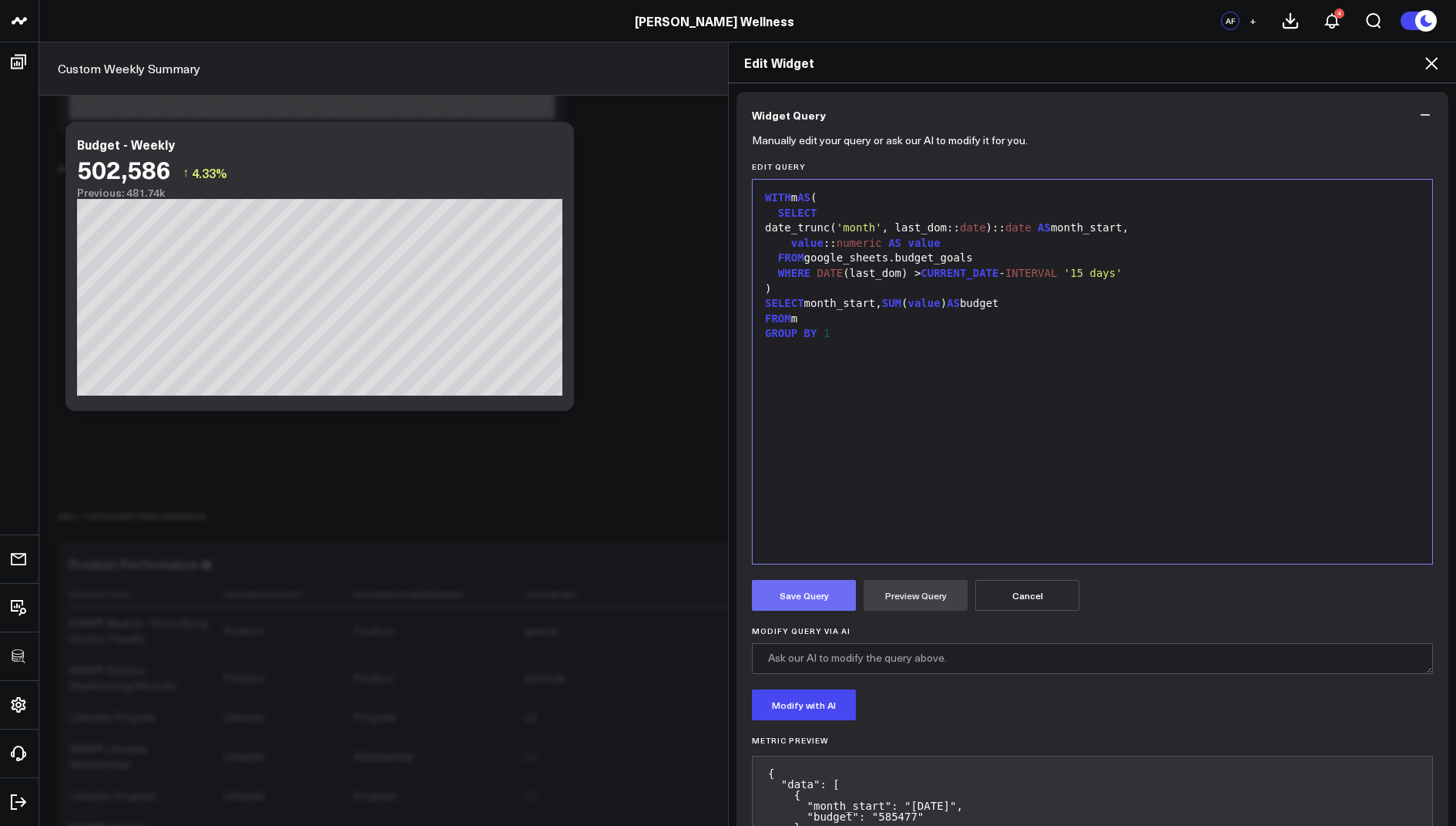
click at [795, 590] on button "Save Query" at bounding box center [803, 595] width 104 height 31
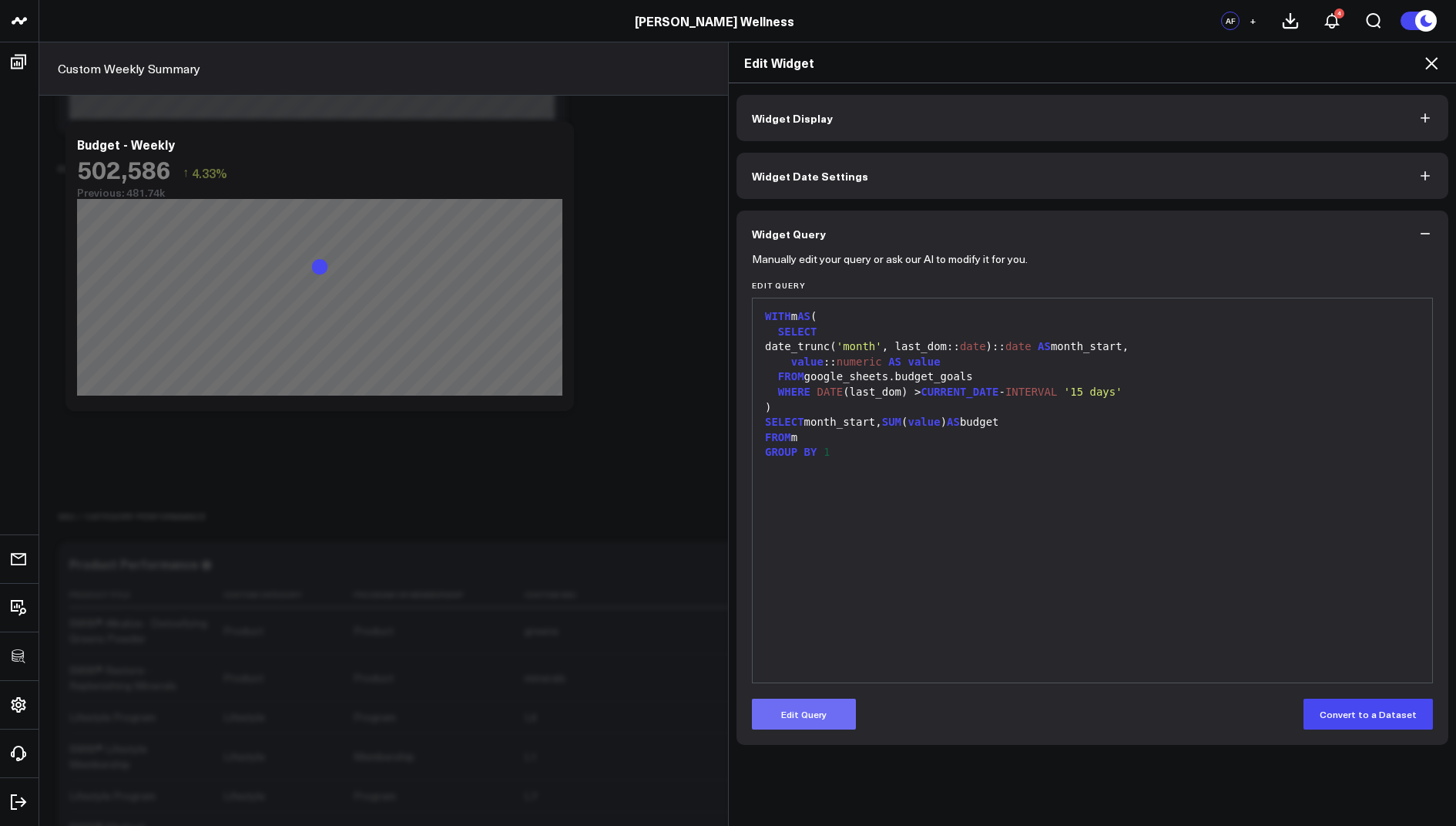
click at [797, 714] on button "Edit Query" at bounding box center [803, 714] width 104 height 31
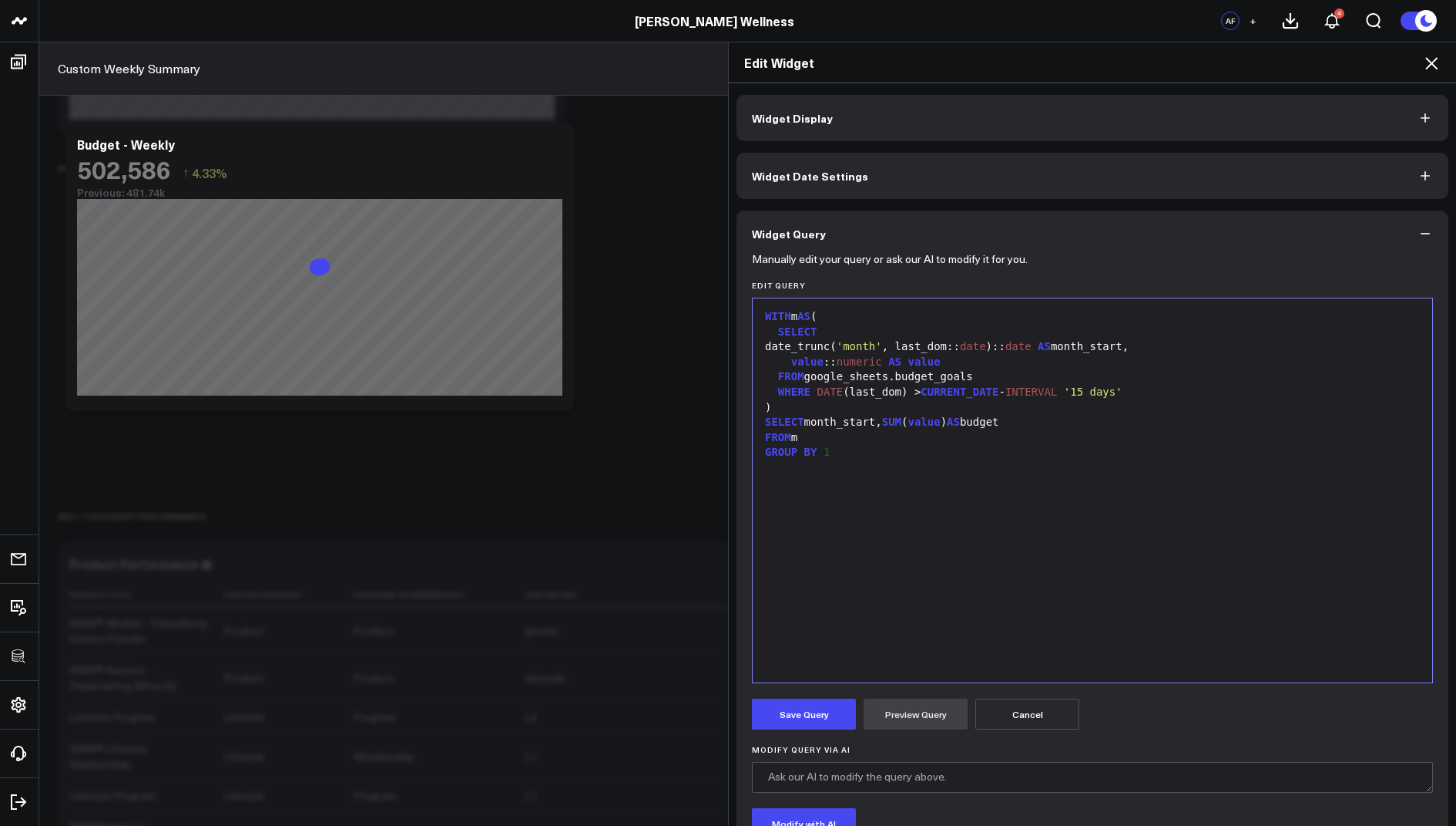
click at [883, 345] on span "'month'" at bounding box center [859, 345] width 46 height 12
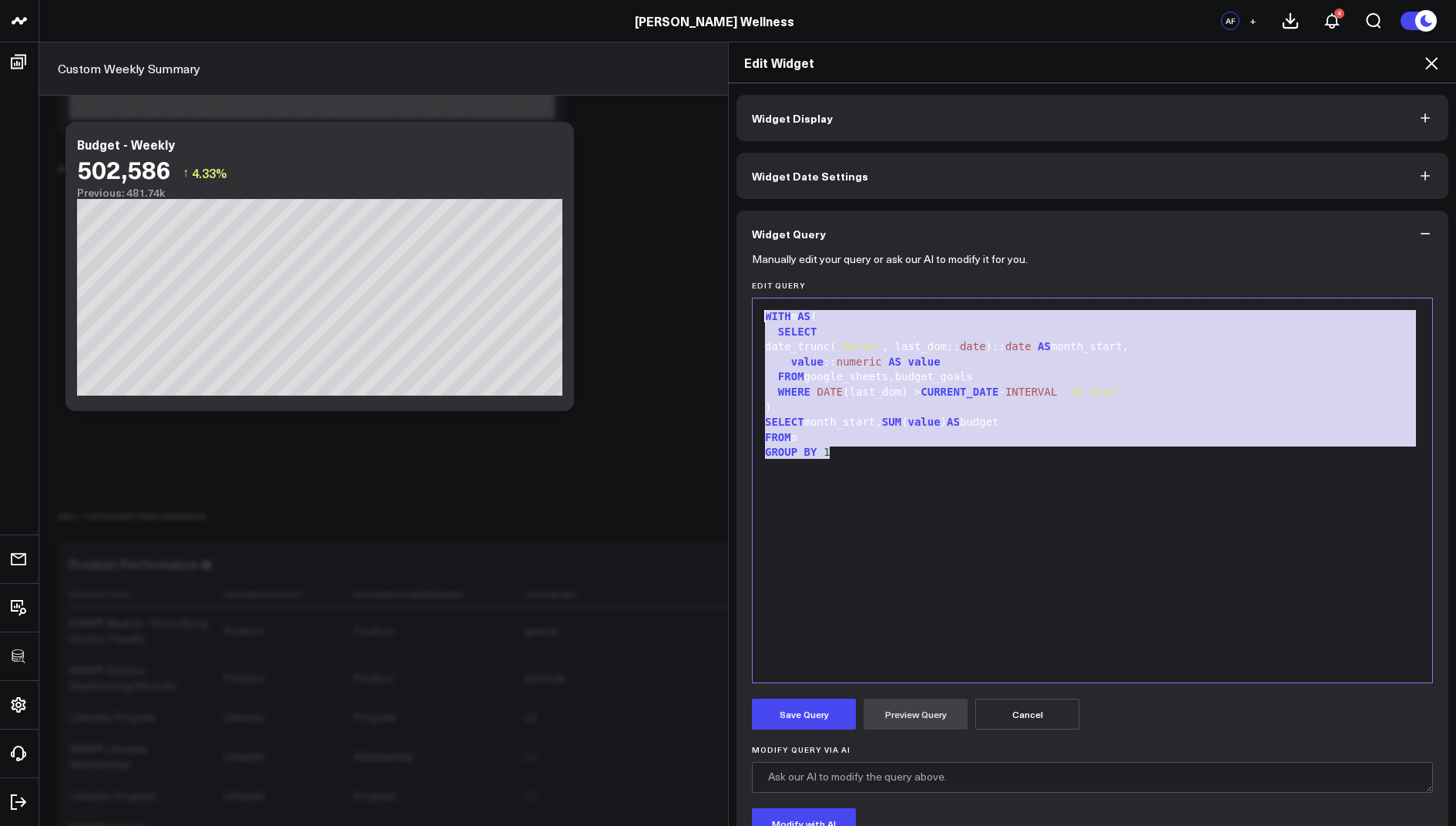
drag, startPoint x: 872, startPoint y: 446, endPoint x: 836, endPoint y: 265, distance: 184.5
click at [836, 265] on form "Manually edit your query or ask our AI to modify it for you. Edit Query Selecti…" at bounding box center [1092, 733] width 681 height 955
click at [852, 391] on div "WHERE DATE (last_dom) > CURRENT_DATE - INTERVAL '15 days'" at bounding box center [1092, 392] width 664 height 15
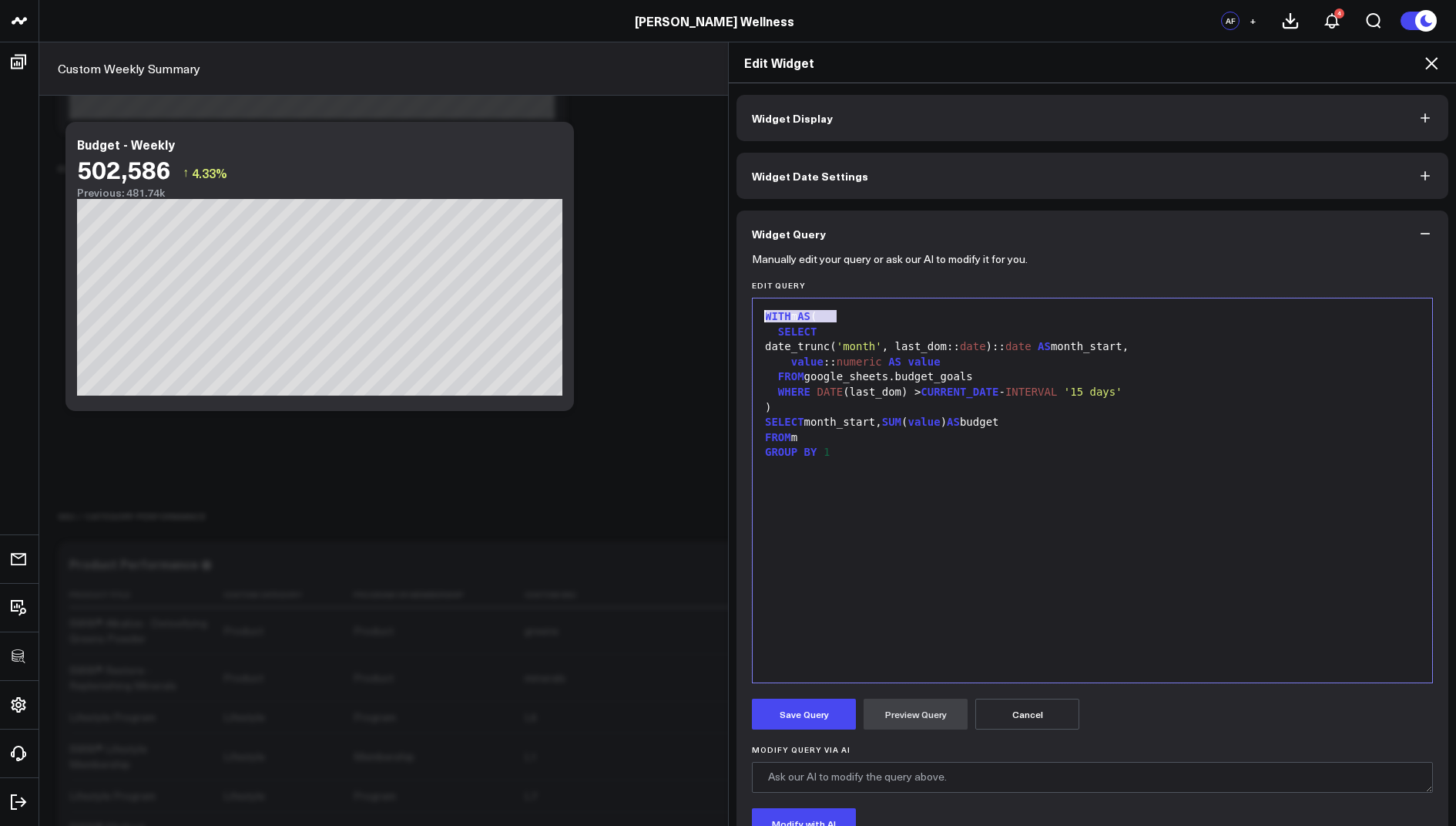
drag, startPoint x: 854, startPoint y: 318, endPoint x: 731, endPoint y: 313, distance: 123.1
click at [731, 313] on div "Widget Display Widget Date Settings Widget Query Manually edit your query or as…" at bounding box center [1093, 455] width 728 height 743
click at [780, 331] on span "SELECT" at bounding box center [798, 331] width 39 height 12
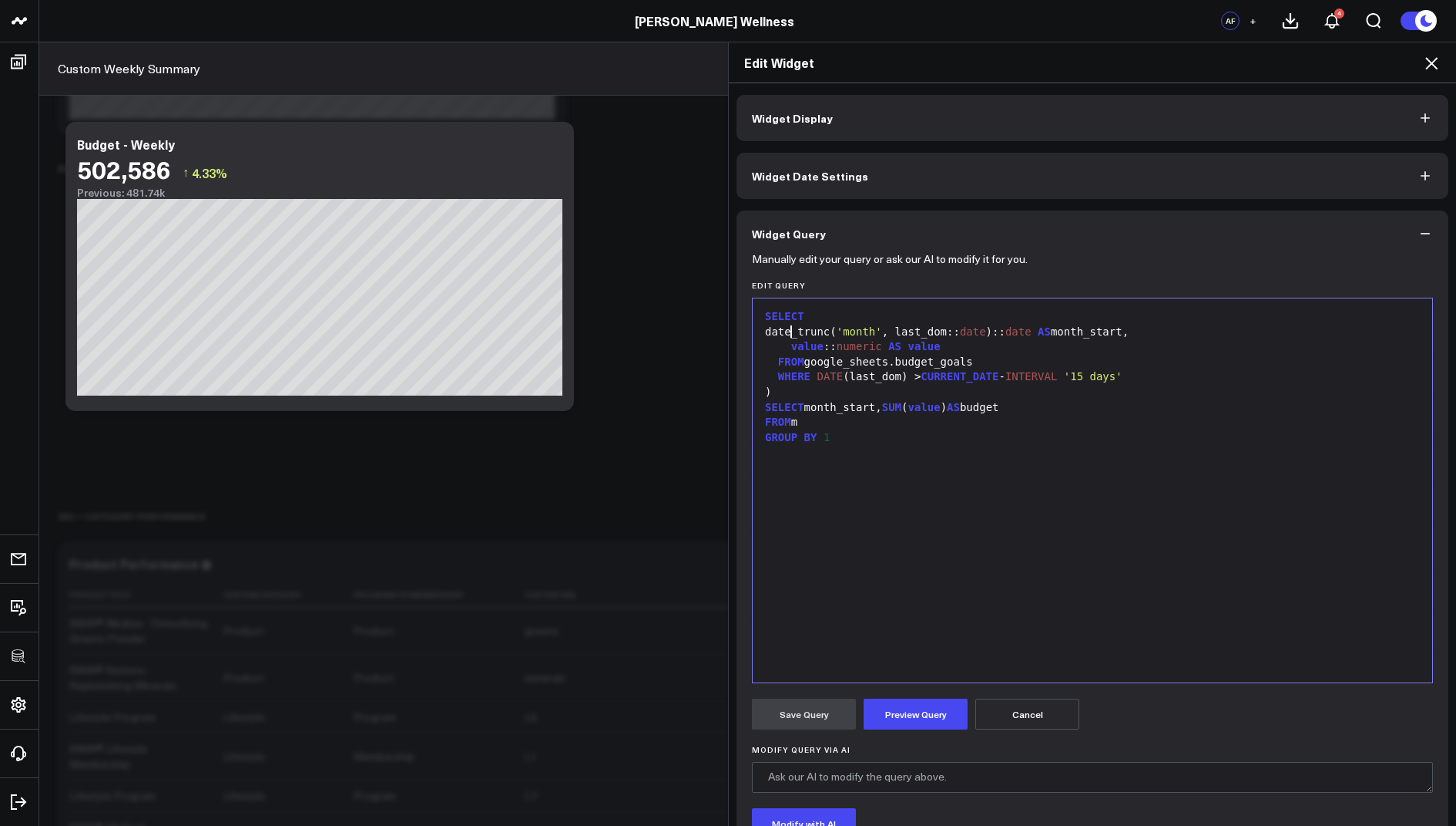
click at [790, 331] on div "date_trunc( 'month' , last_dom:: date ):: date AS month_start," at bounding box center [1092, 332] width 664 height 15
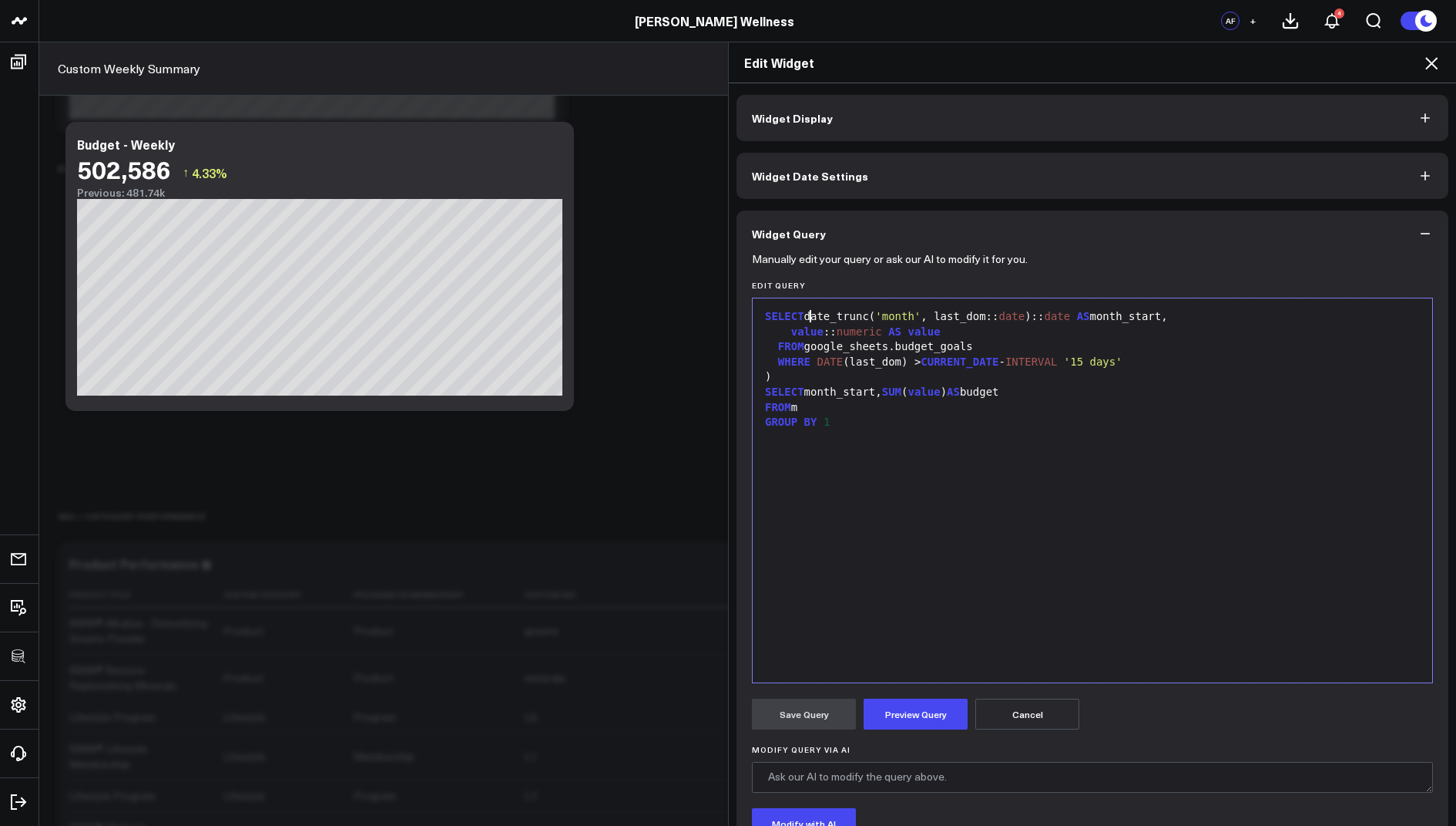
click at [796, 337] on div "value :: numeric AS value" at bounding box center [1092, 332] width 664 height 15
click at [791, 329] on span "value" at bounding box center [807, 331] width 33 height 12
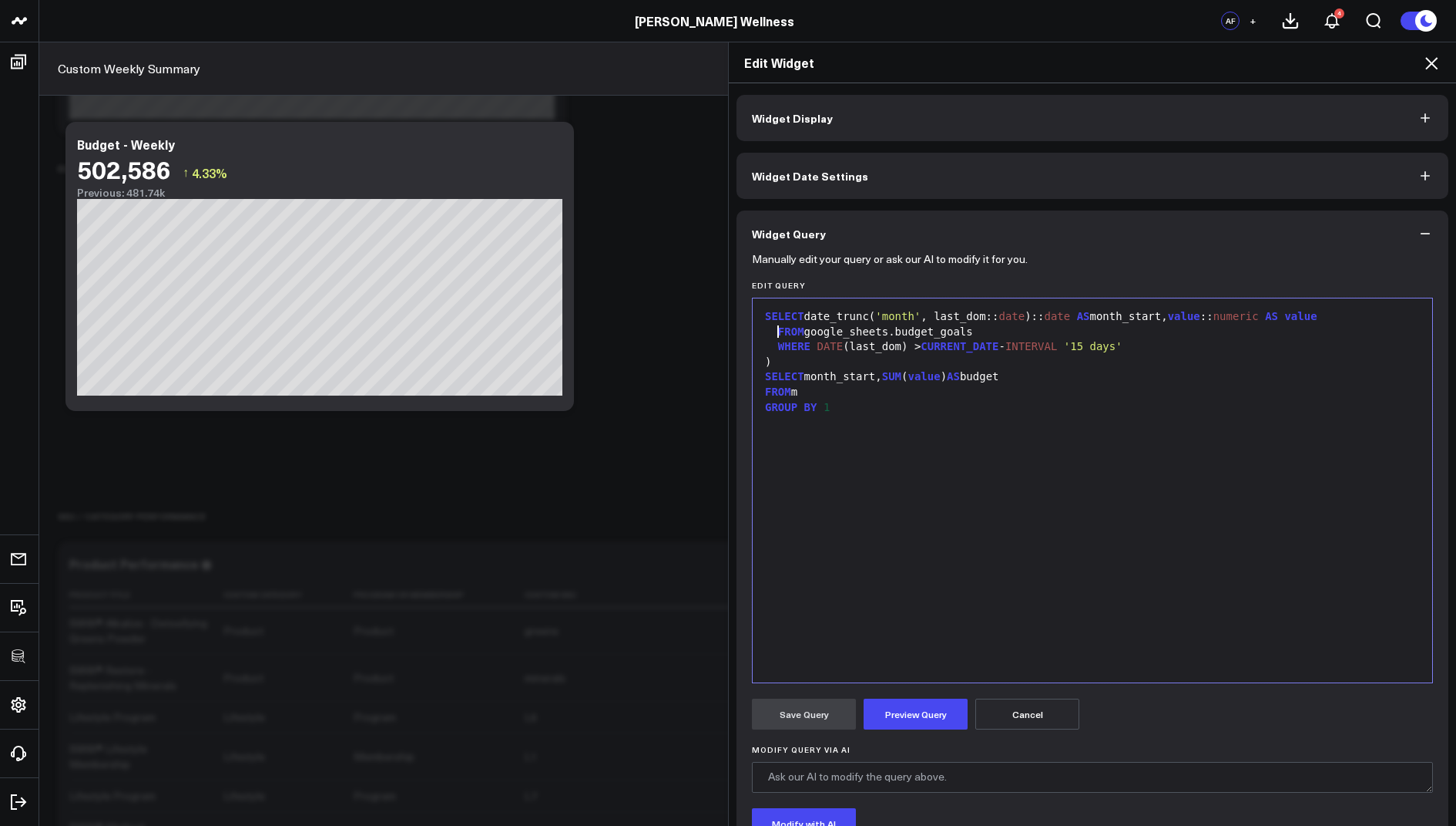
click at [780, 330] on span "FROM" at bounding box center [791, 331] width 26 height 12
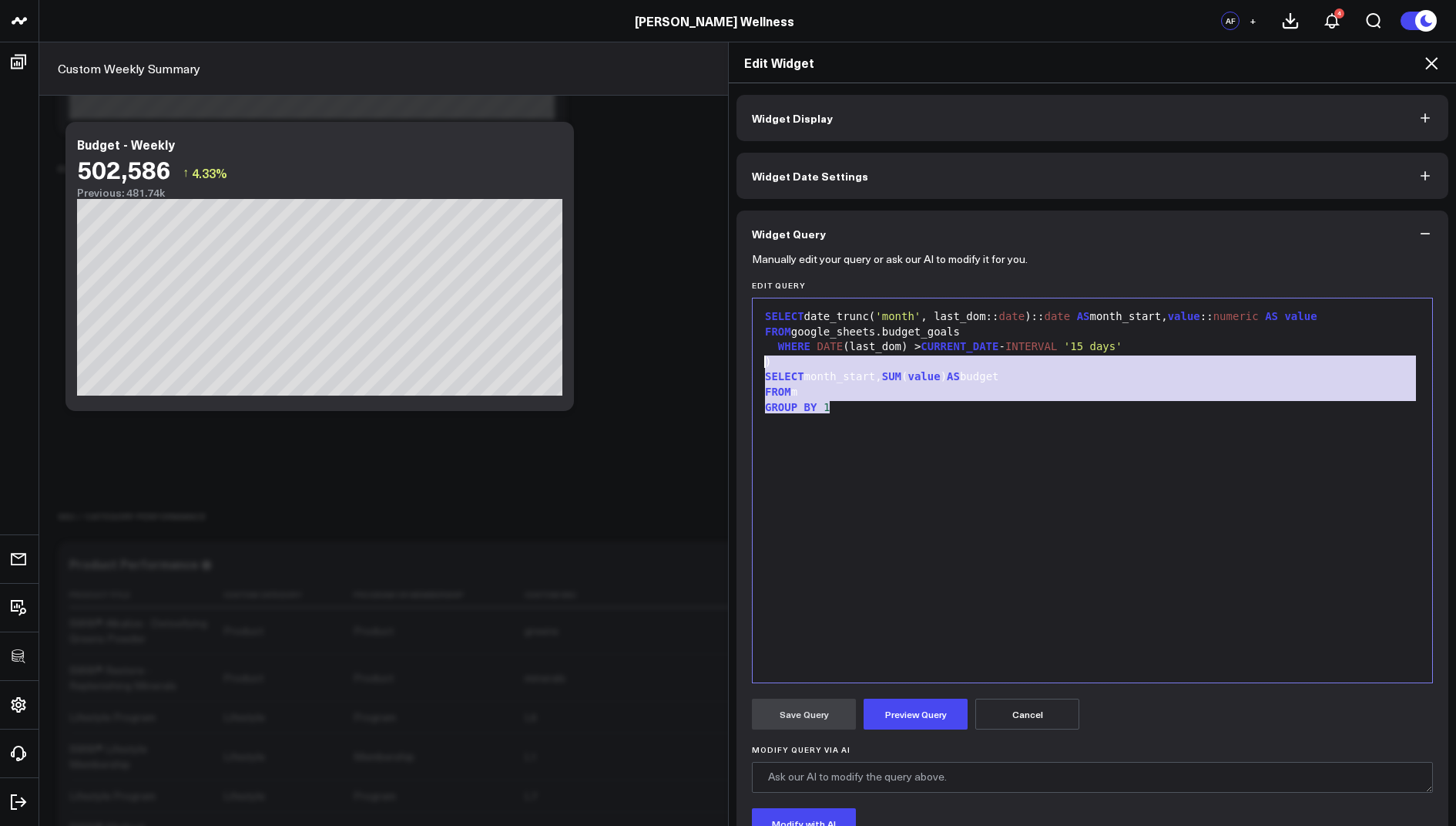
drag, startPoint x: 839, startPoint y: 411, endPoint x: 755, endPoint y: 361, distance: 97.8
click at [755, 361] on div "Selection deleted 9 1 2 3 4 5 6 7 8 › ⌄ SELECT date_trunc( 'month' , last_dom::…" at bounding box center [1092, 490] width 681 height 385
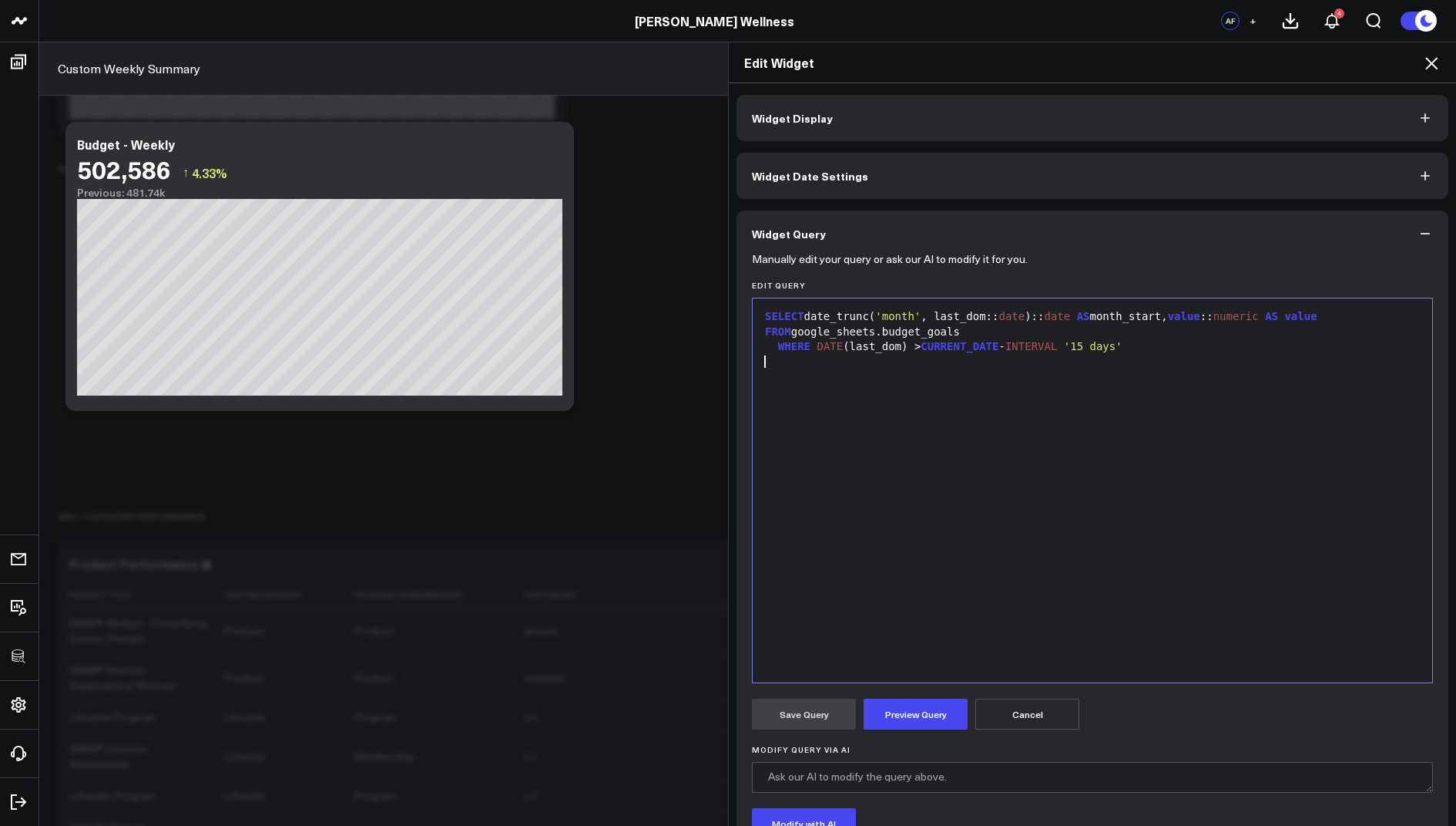
click at [780, 350] on span "WHERE" at bounding box center [794, 345] width 33 height 12
click at [786, 357] on div at bounding box center [1092, 362] width 664 height 15
click at [891, 719] on button "Preview Query" at bounding box center [915, 714] width 104 height 31
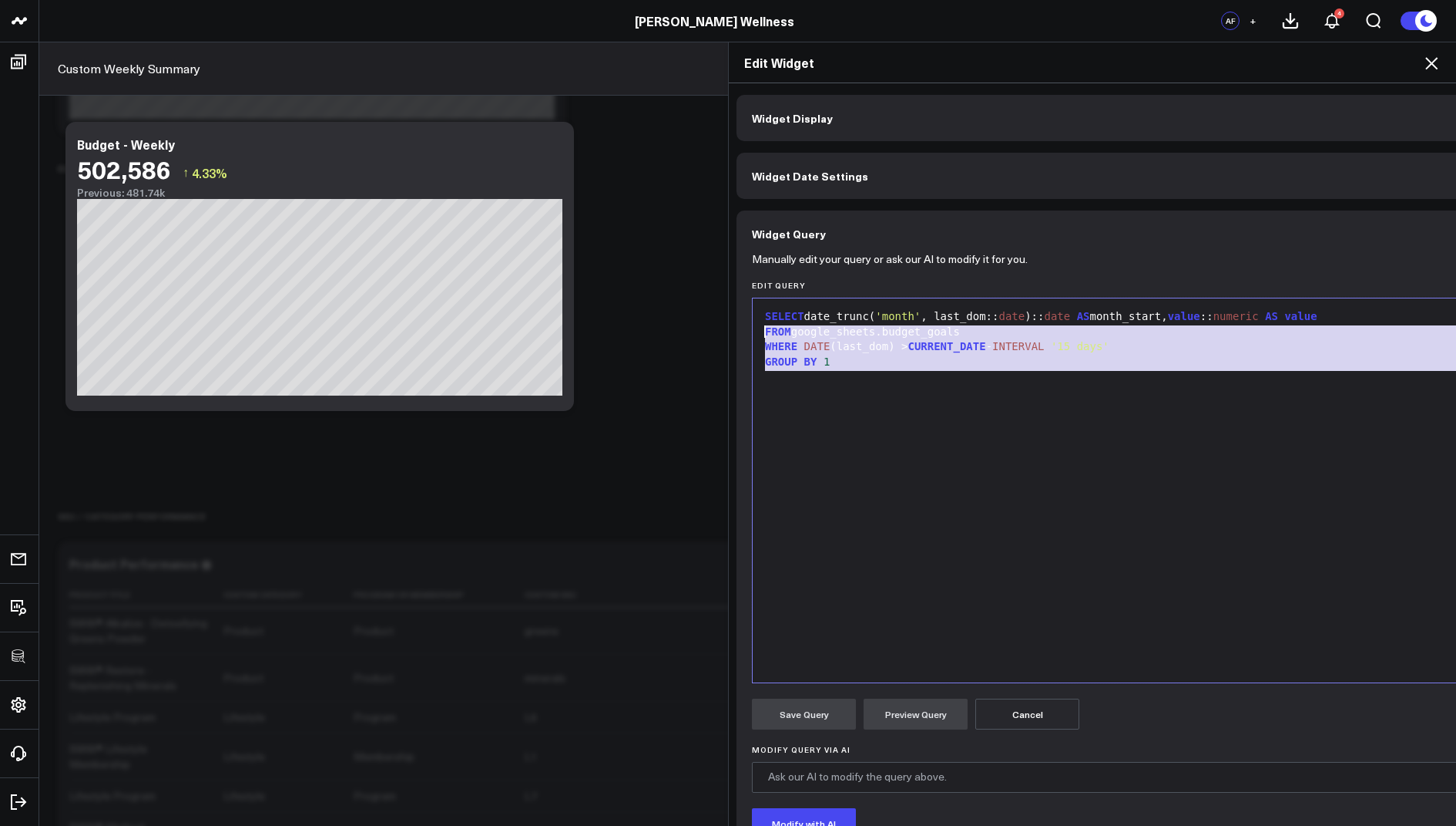
drag, startPoint x: 845, startPoint y: 375, endPoint x: 828, endPoint y: 237, distance: 139.0
click at [828, 237] on div "Widget Query Manually edit your query or ask our AI to modify it for you. Edit …" at bounding box center [1112, 578] width 751 height 736
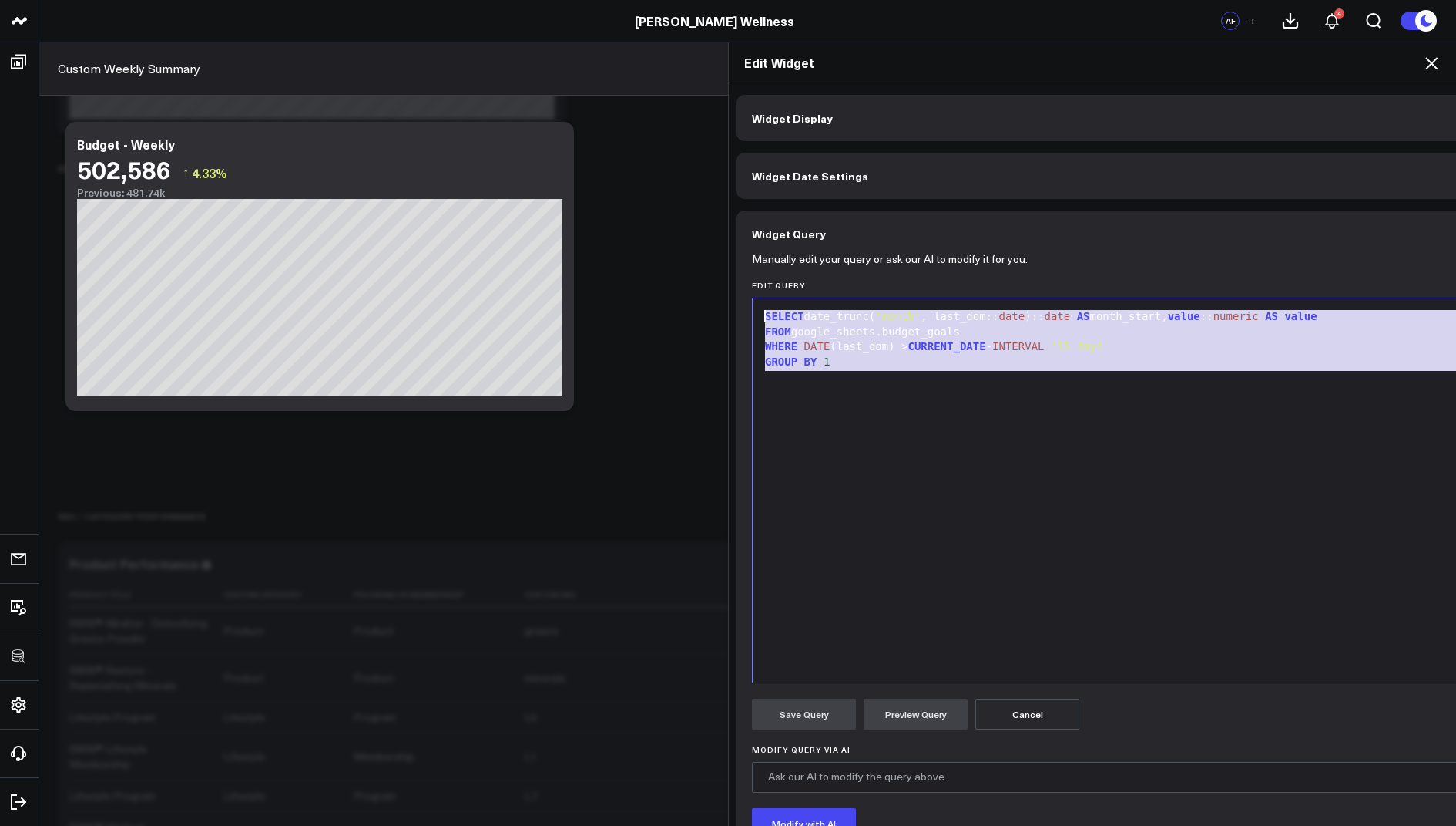
copy div "SELECT date_trunc( 'month' , last_dom:: date ):: date AS month_start, value :: …"
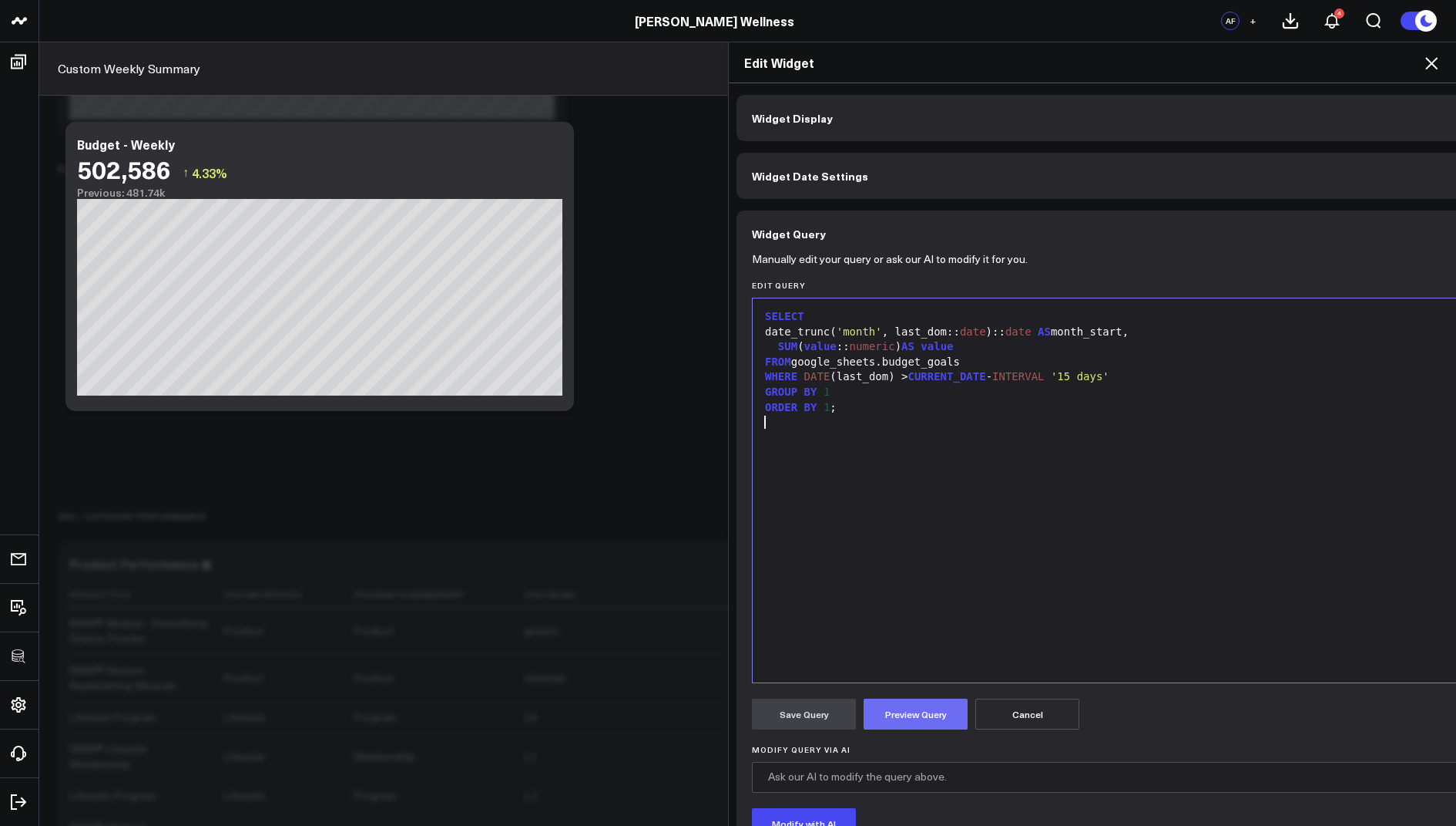
click at [916, 703] on button "Preview Query" at bounding box center [915, 714] width 104 height 31
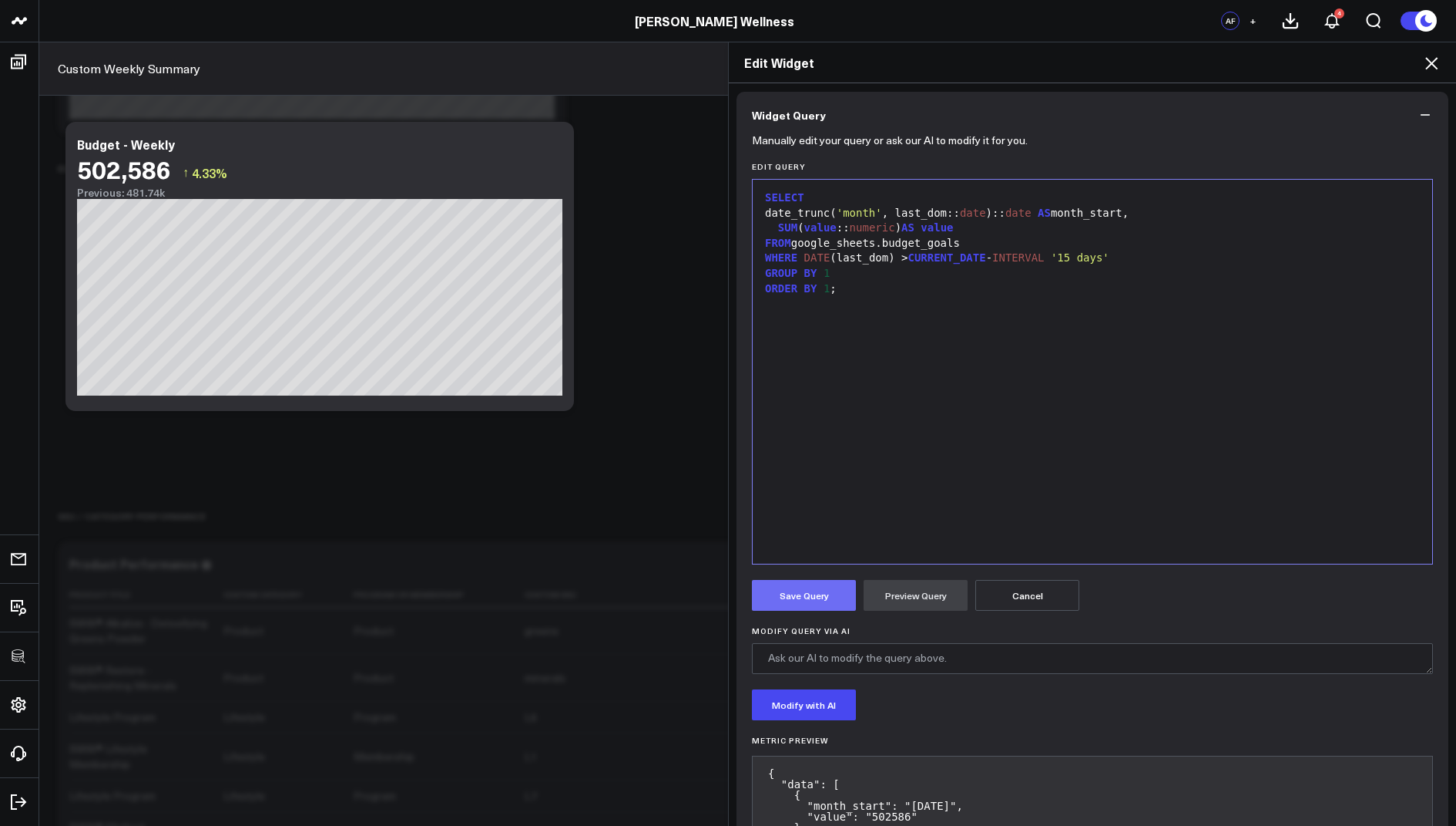
click at [800, 601] on button "Save Query" at bounding box center [803, 595] width 104 height 31
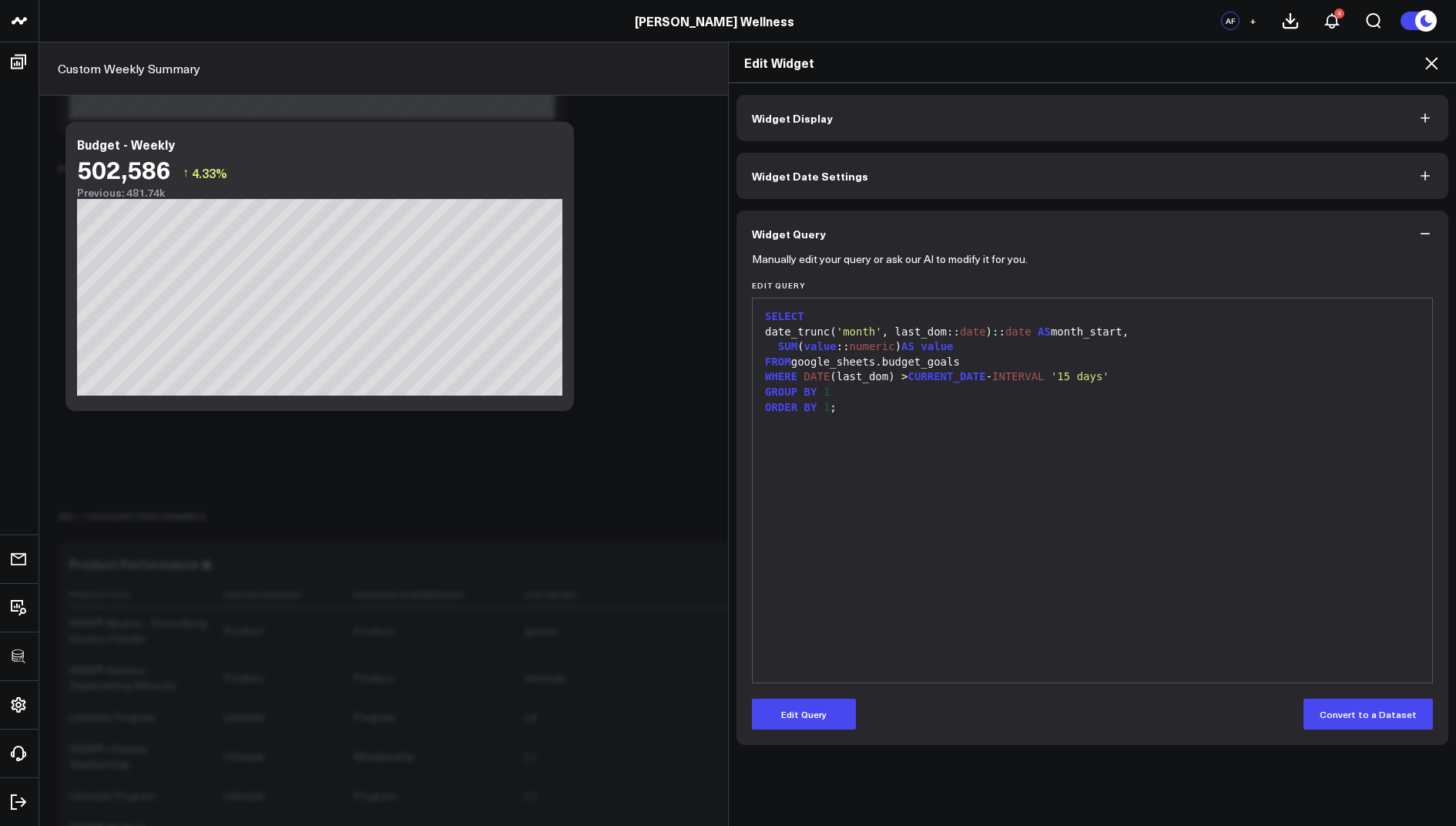
scroll to position [0, 0]
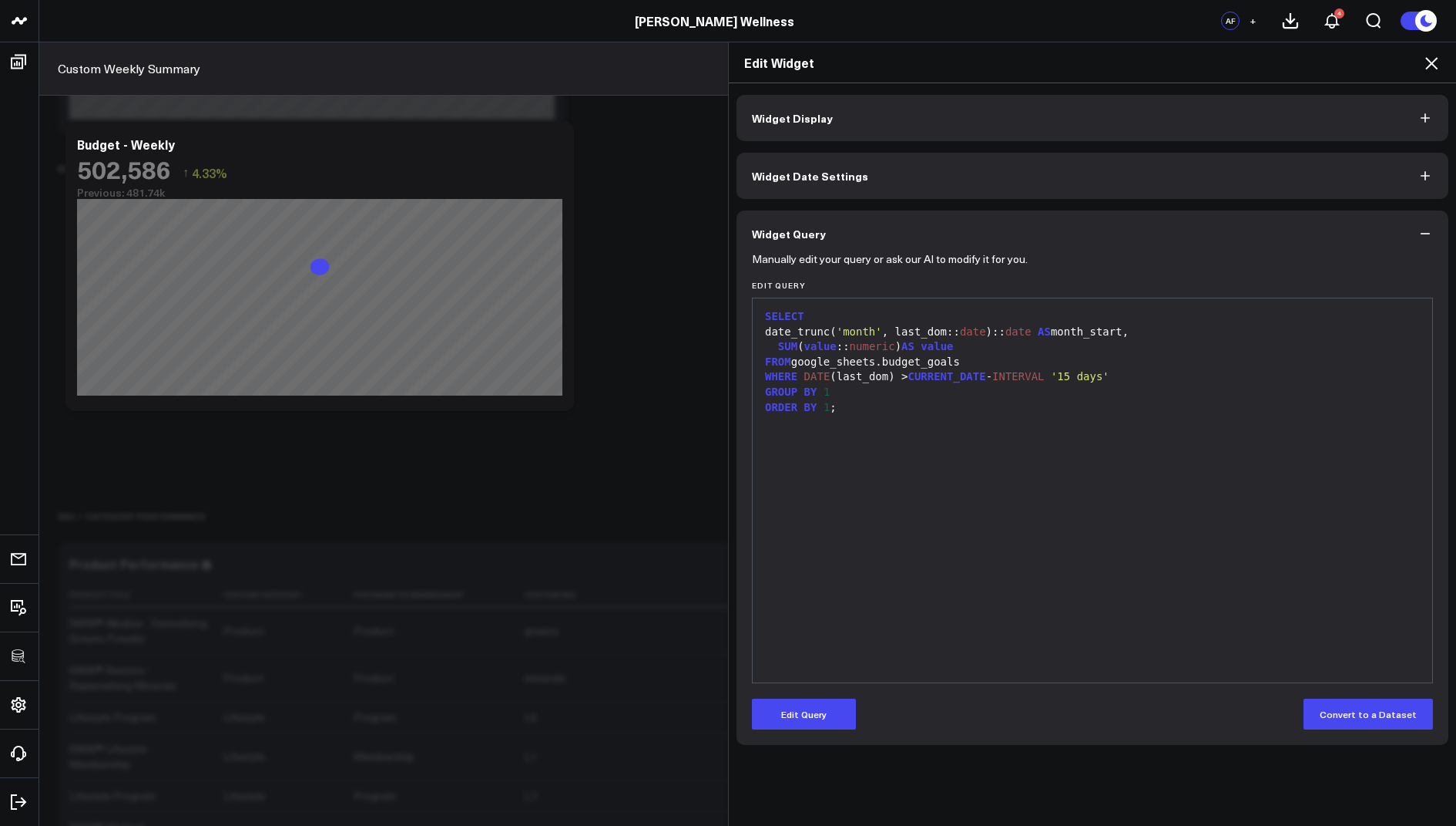
click at [1434, 68] on icon at bounding box center [1432, 64] width 19 height 19
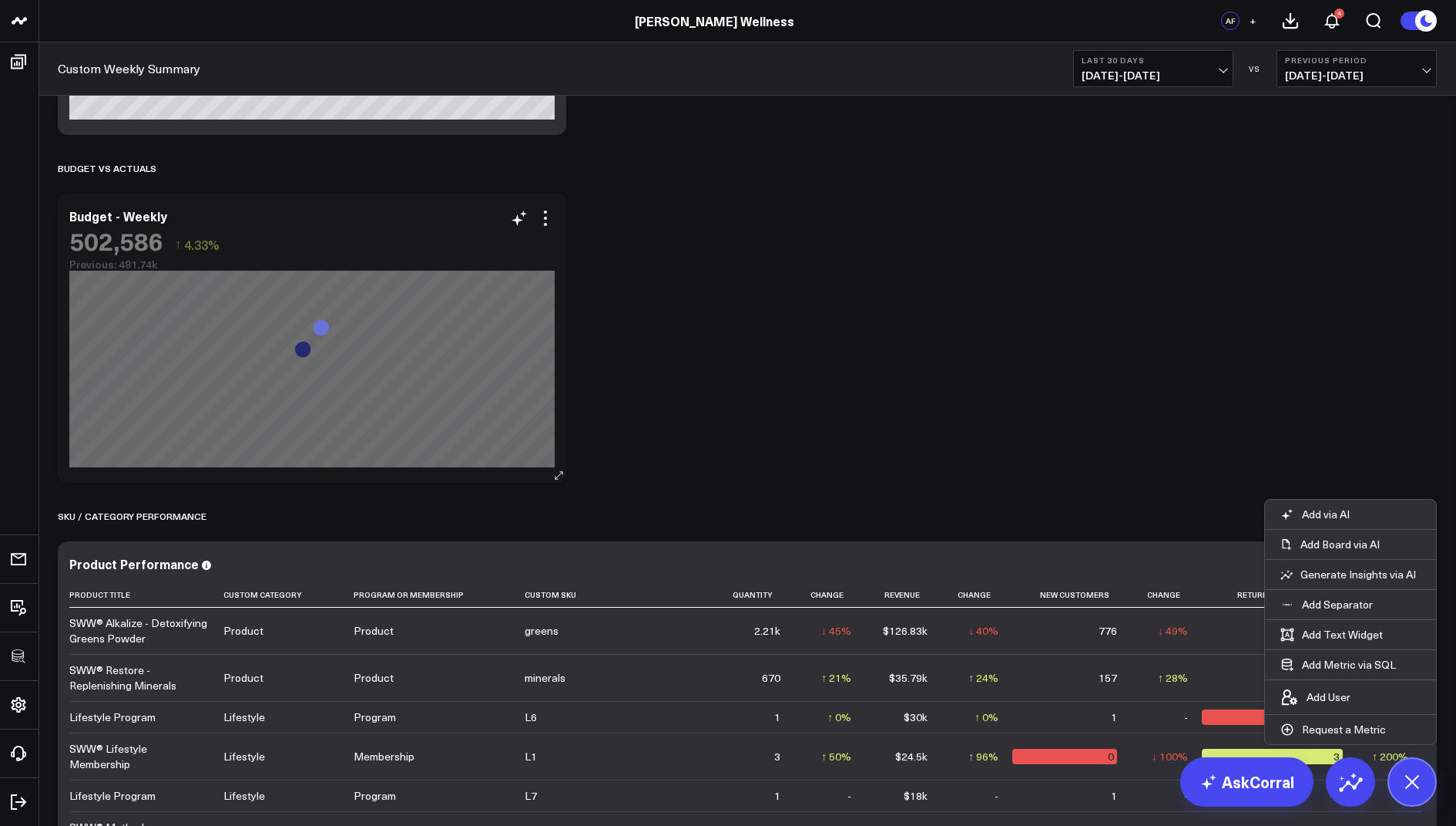
click at [541, 227] on div "502,586 ↑ 4.33%" at bounding box center [311, 240] width 485 height 28
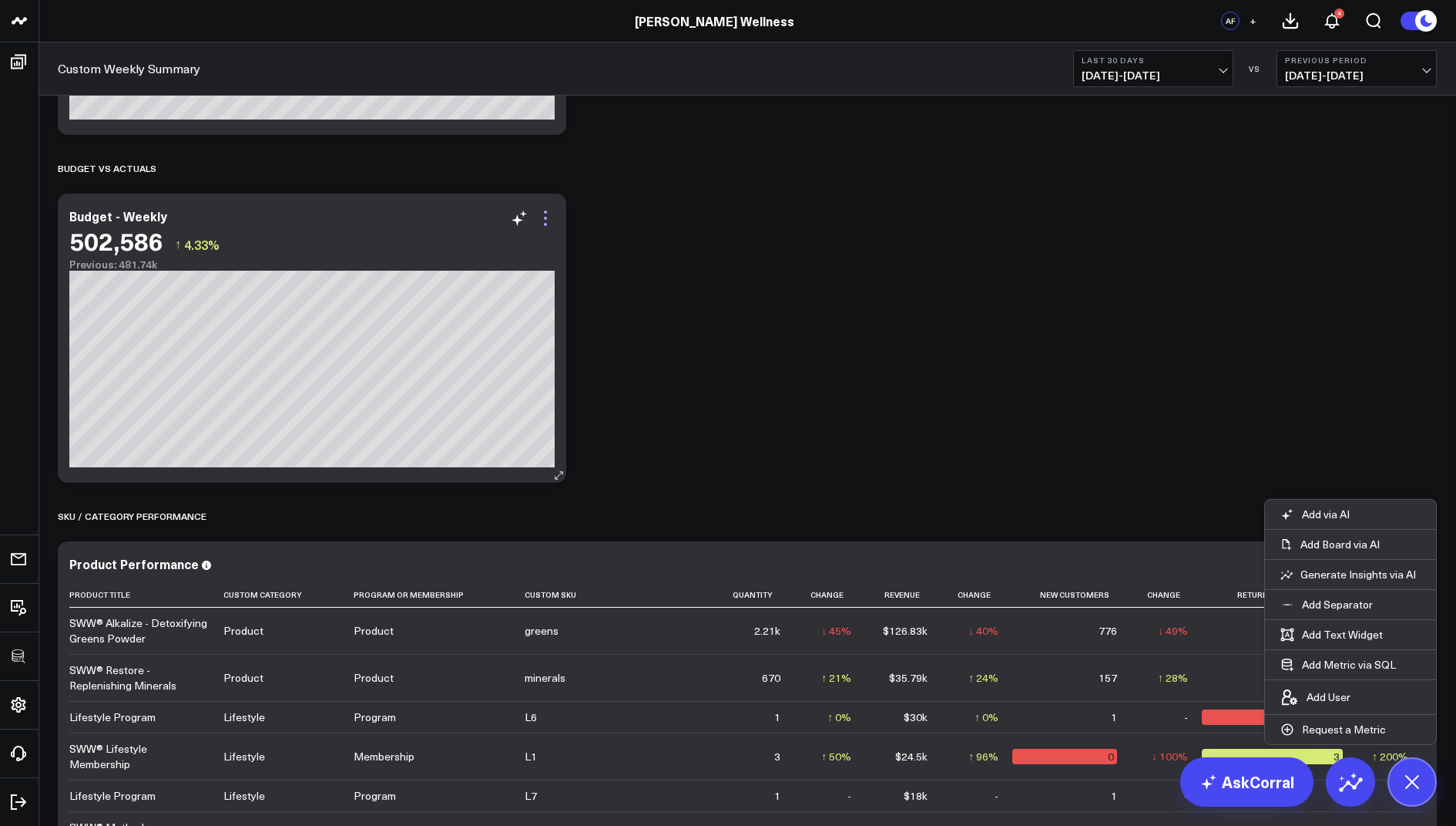
click at [545, 215] on icon at bounding box center [546, 218] width 19 height 19
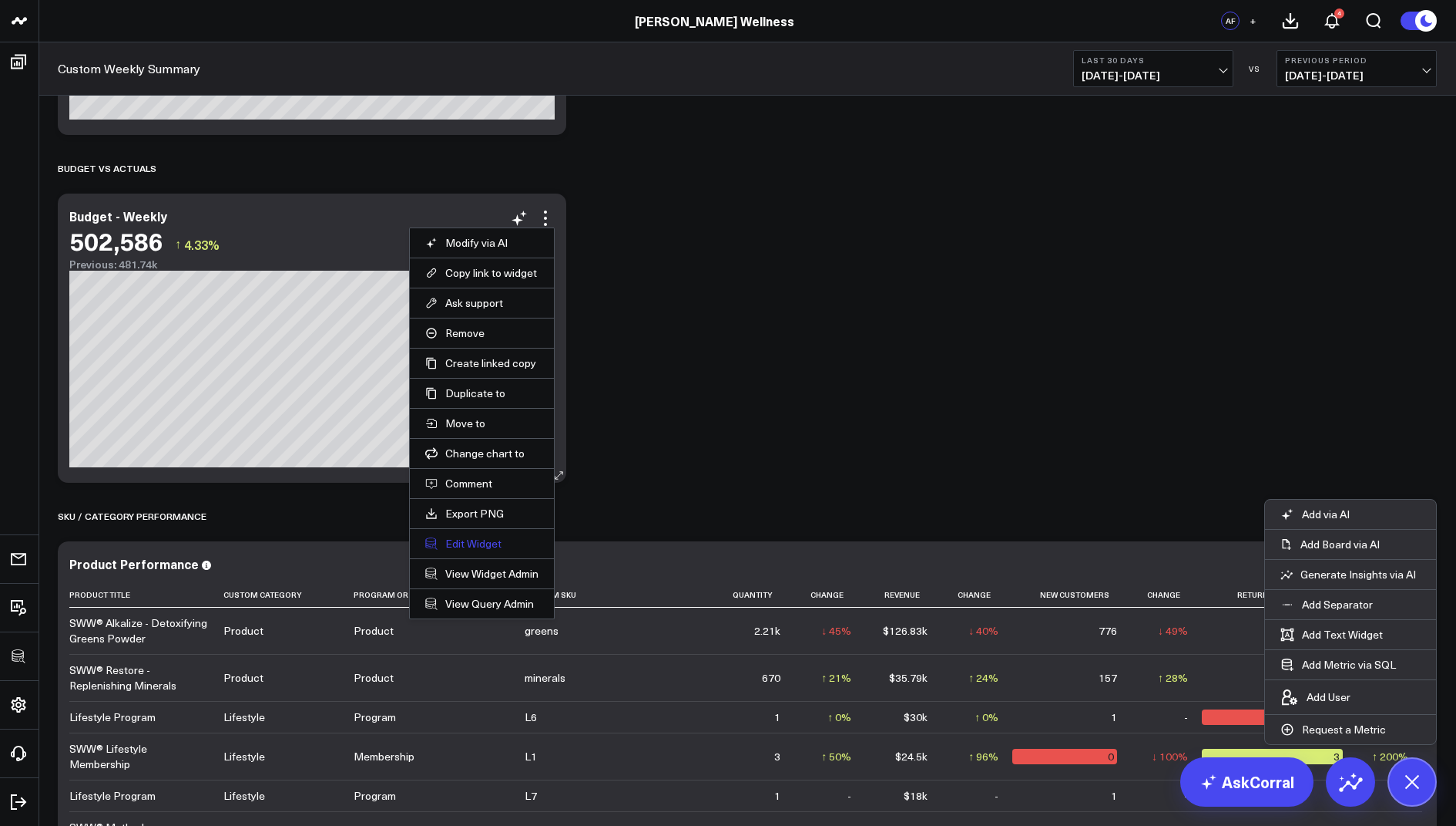
click at [465, 537] on button "Edit Widget" at bounding box center [482, 543] width 113 height 14
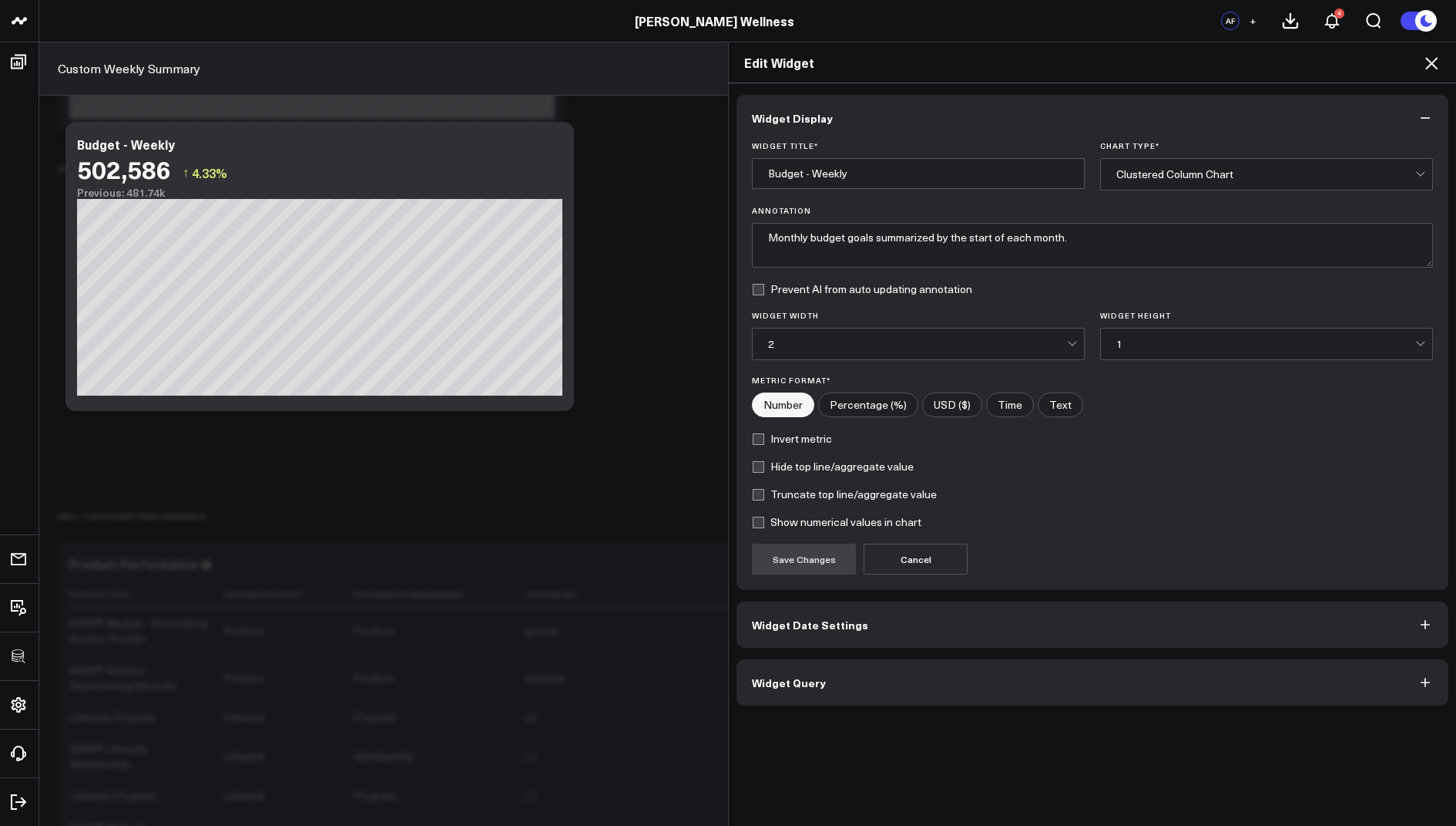
click at [808, 686] on span "Widget Query" at bounding box center [788, 682] width 74 height 12
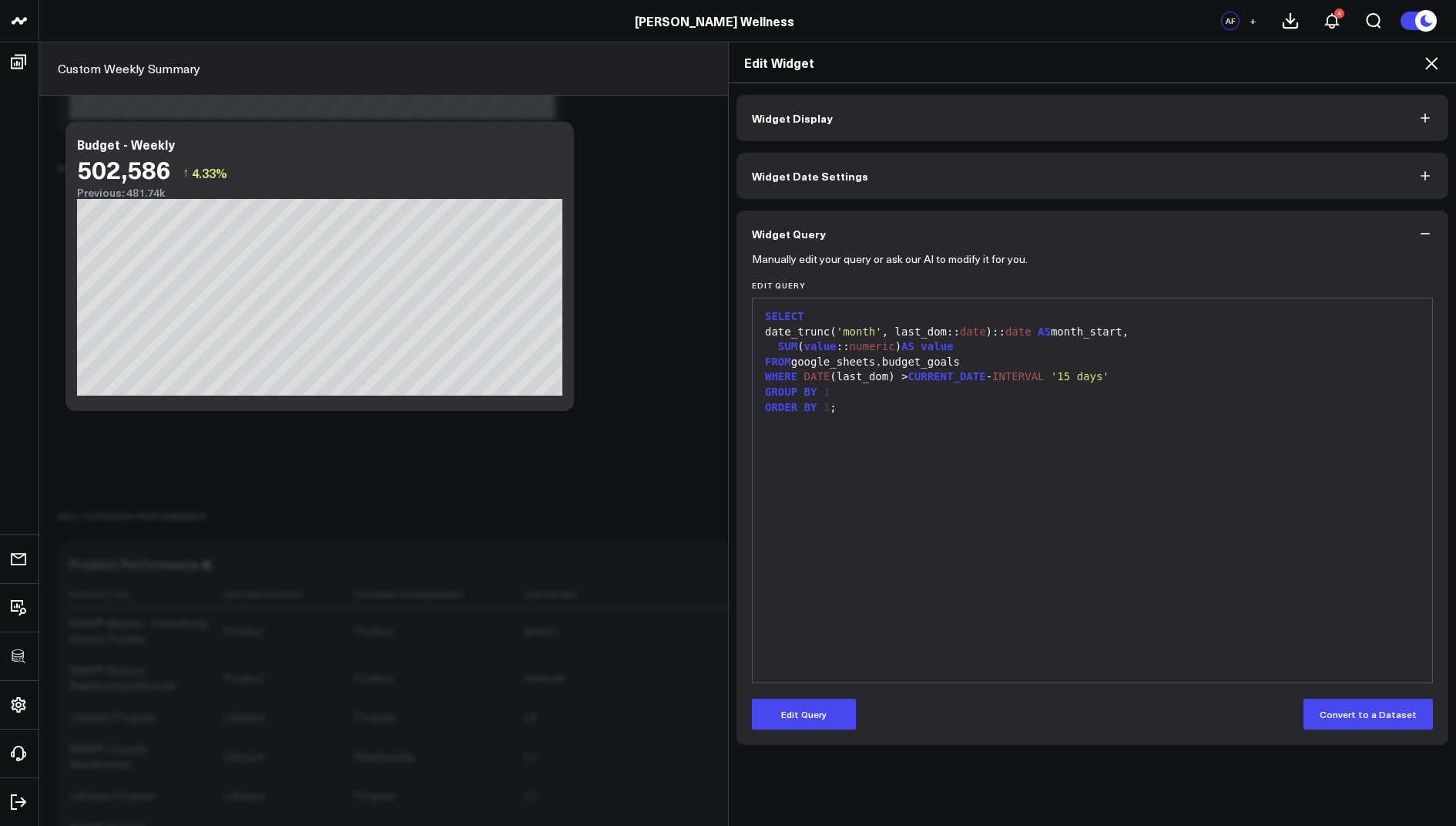
click at [1426, 61] on icon at bounding box center [1432, 64] width 19 height 19
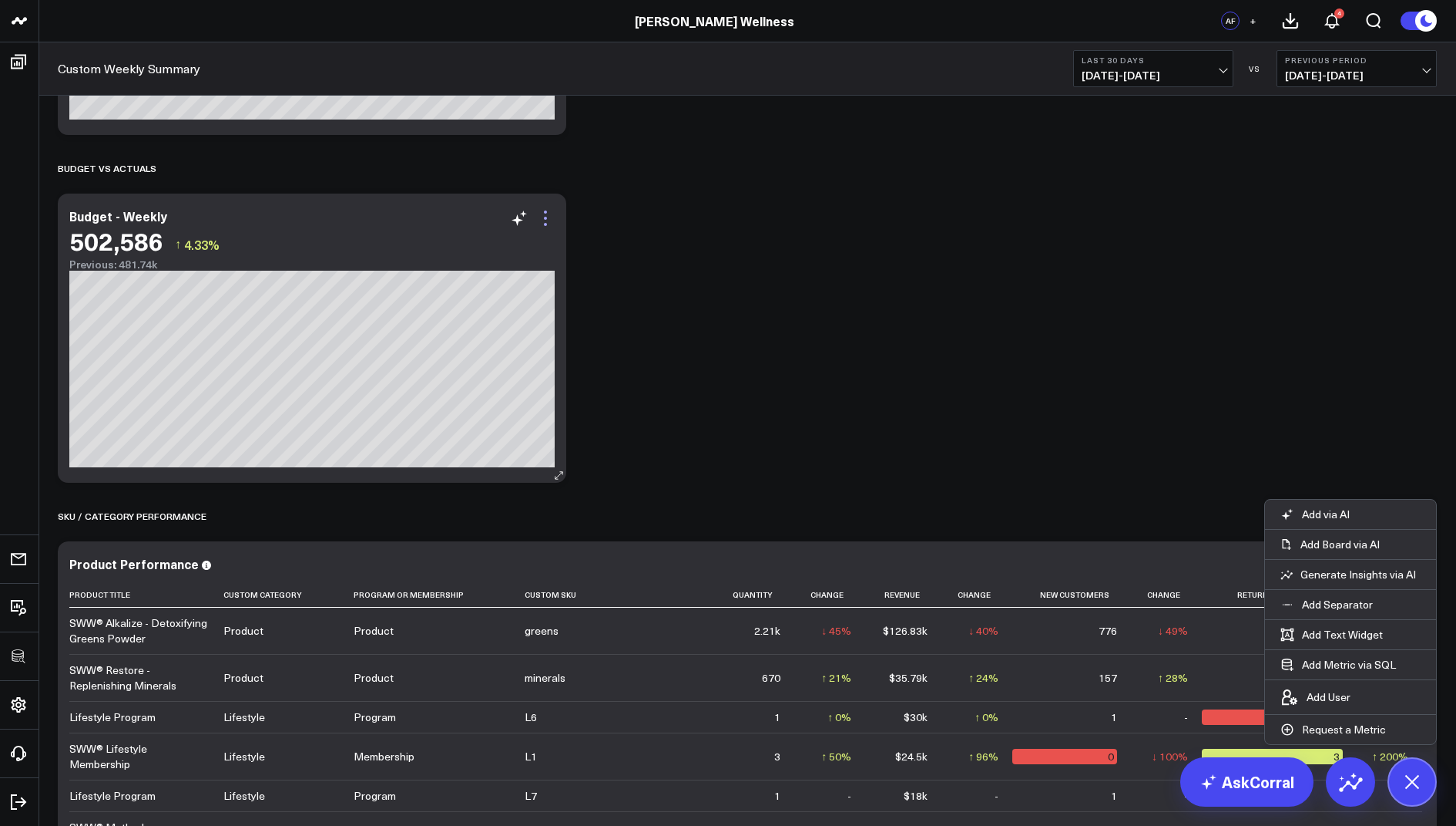
click at [541, 219] on icon at bounding box center [546, 218] width 19 height 19
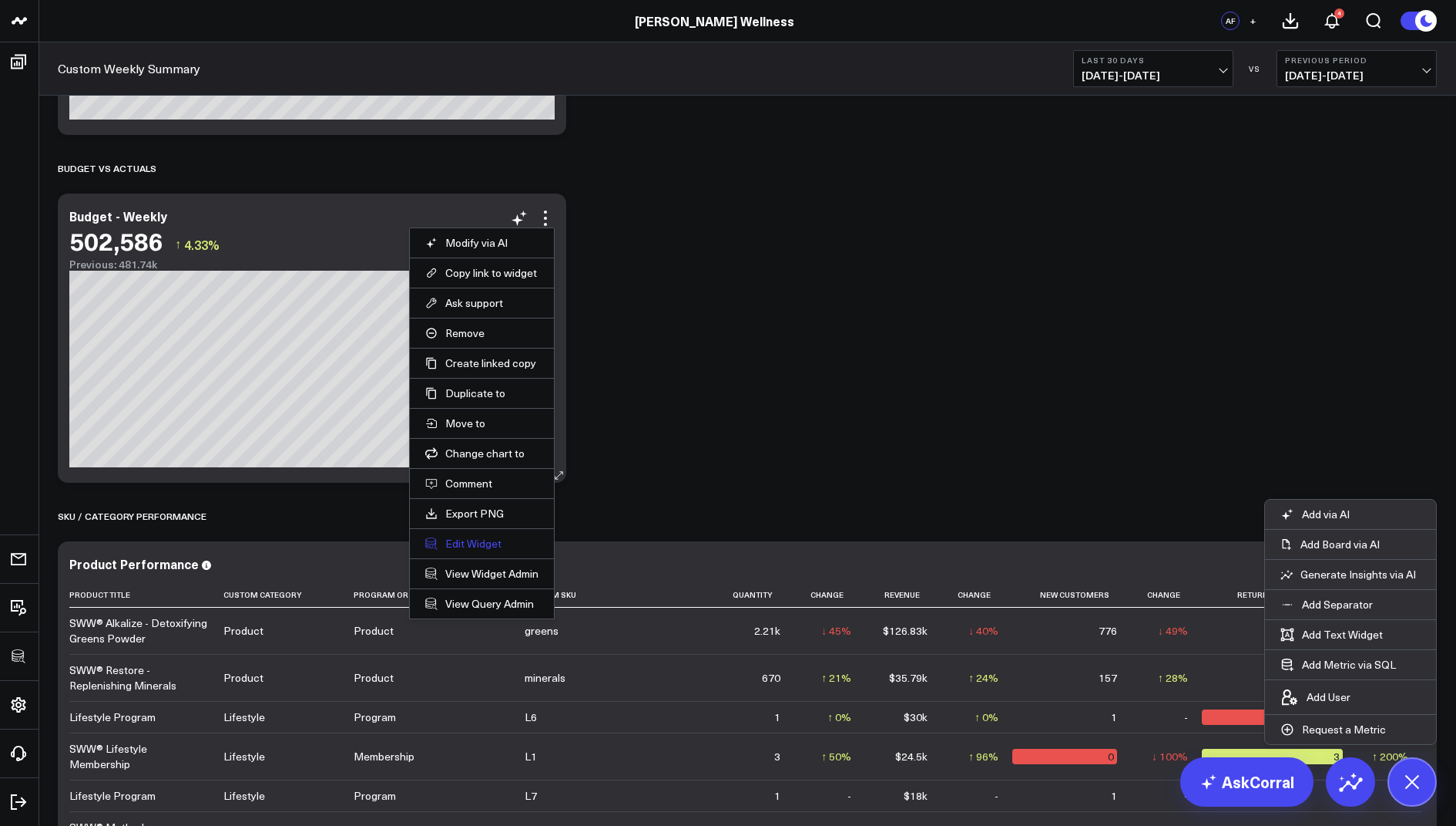
click at [467, 539] on button "Edit Widget" at bounding box center [482, 543] width 113 height 14
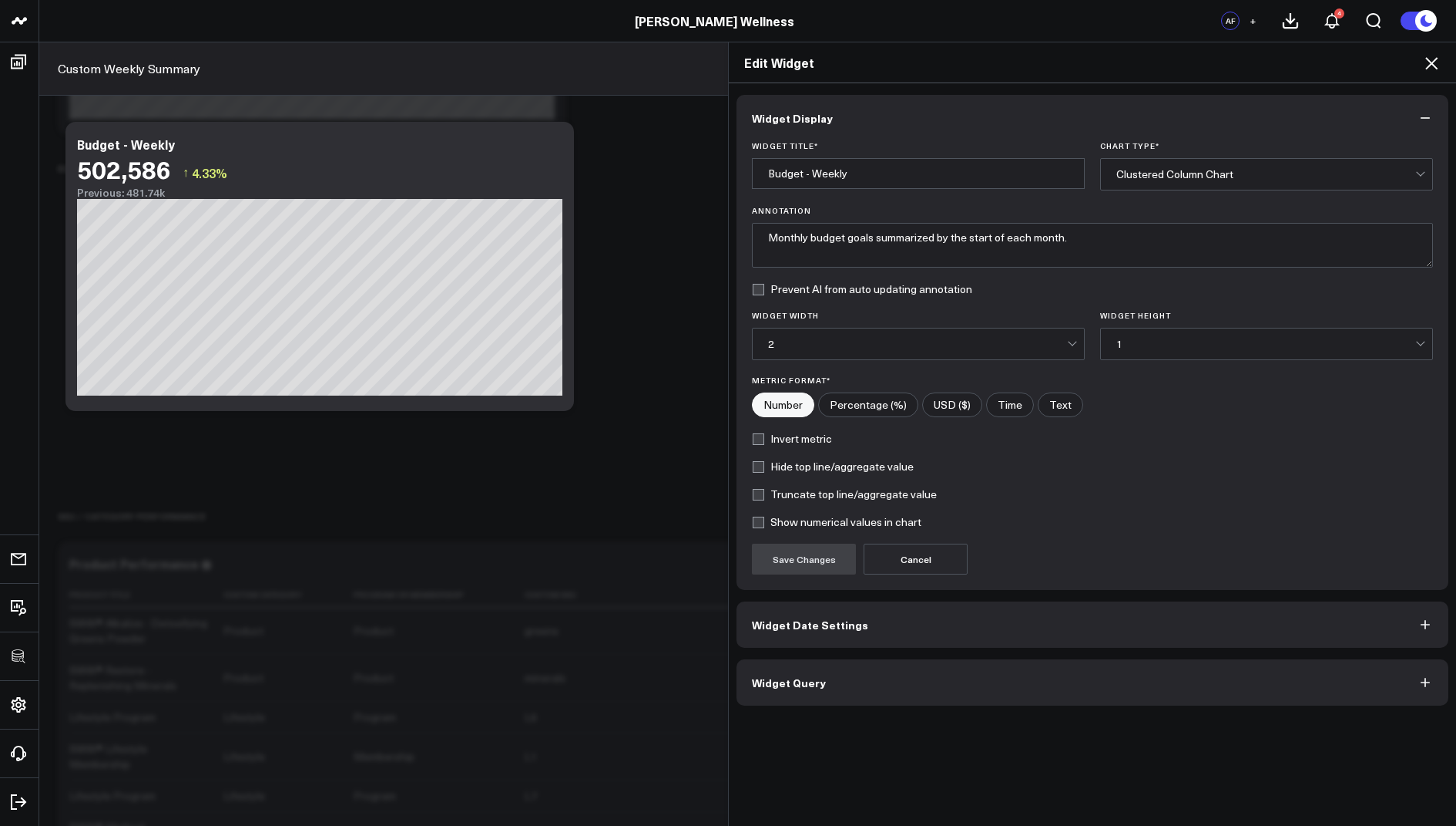
click at [773, 676] on span "Widget Query" at bounding box center [788, 682] width 74 height 12
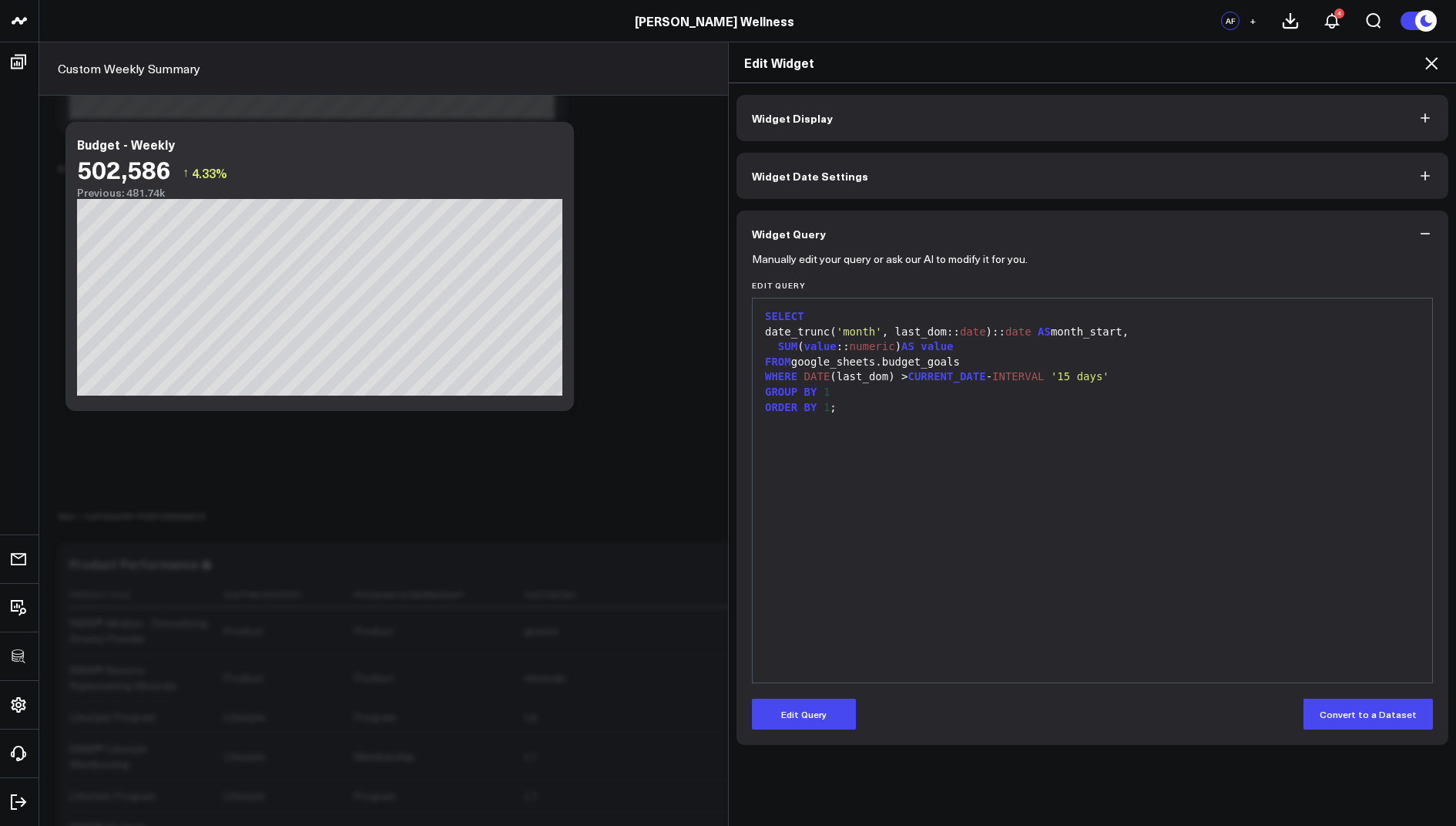
click at [795, 197] on button "Widget Date Settings" at bounding box center [1092, 175] width 712 height 46
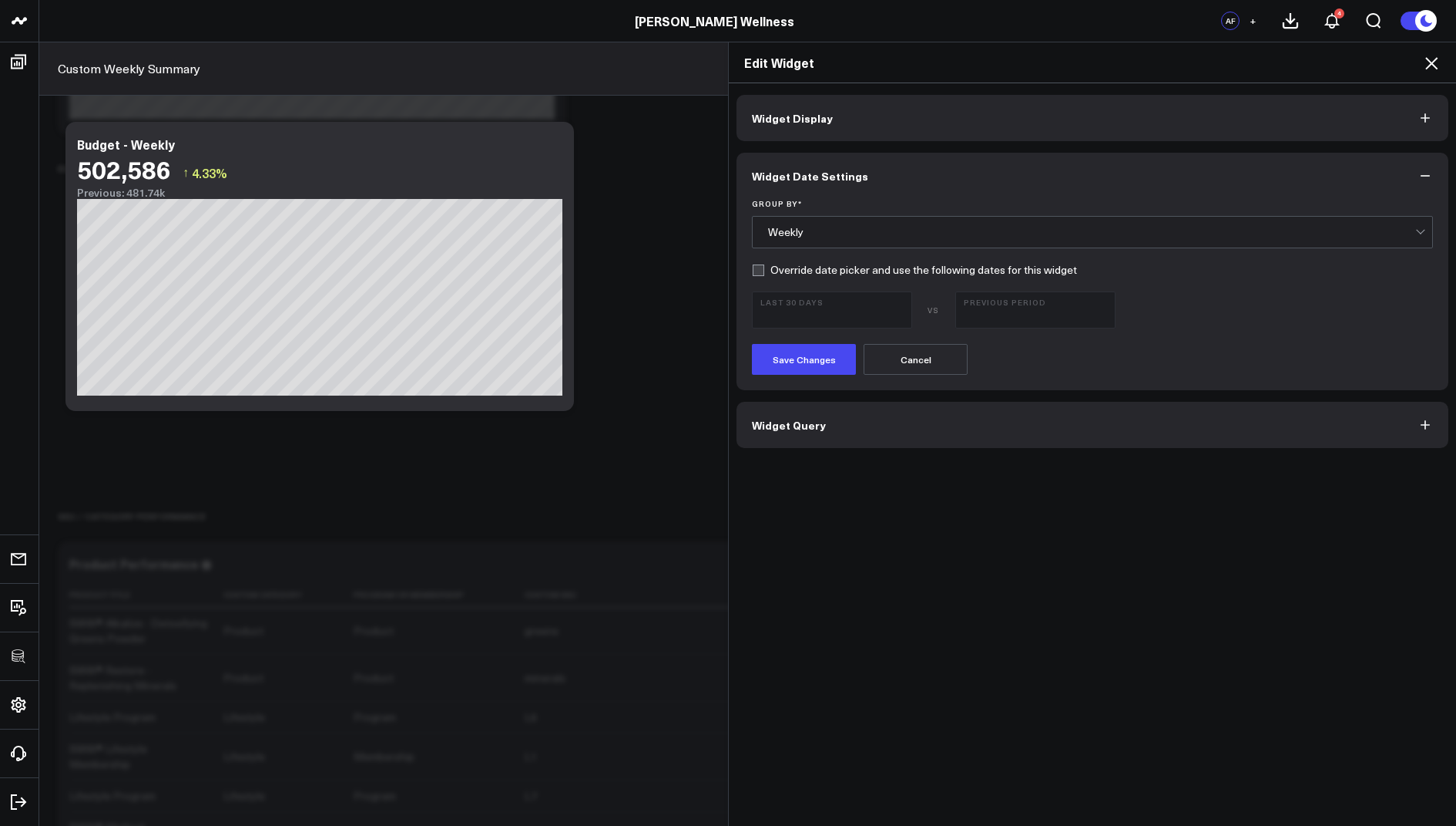
click at [800, 224] on div "Weekly" at bounding box center [1092, 232] width 647 height 31
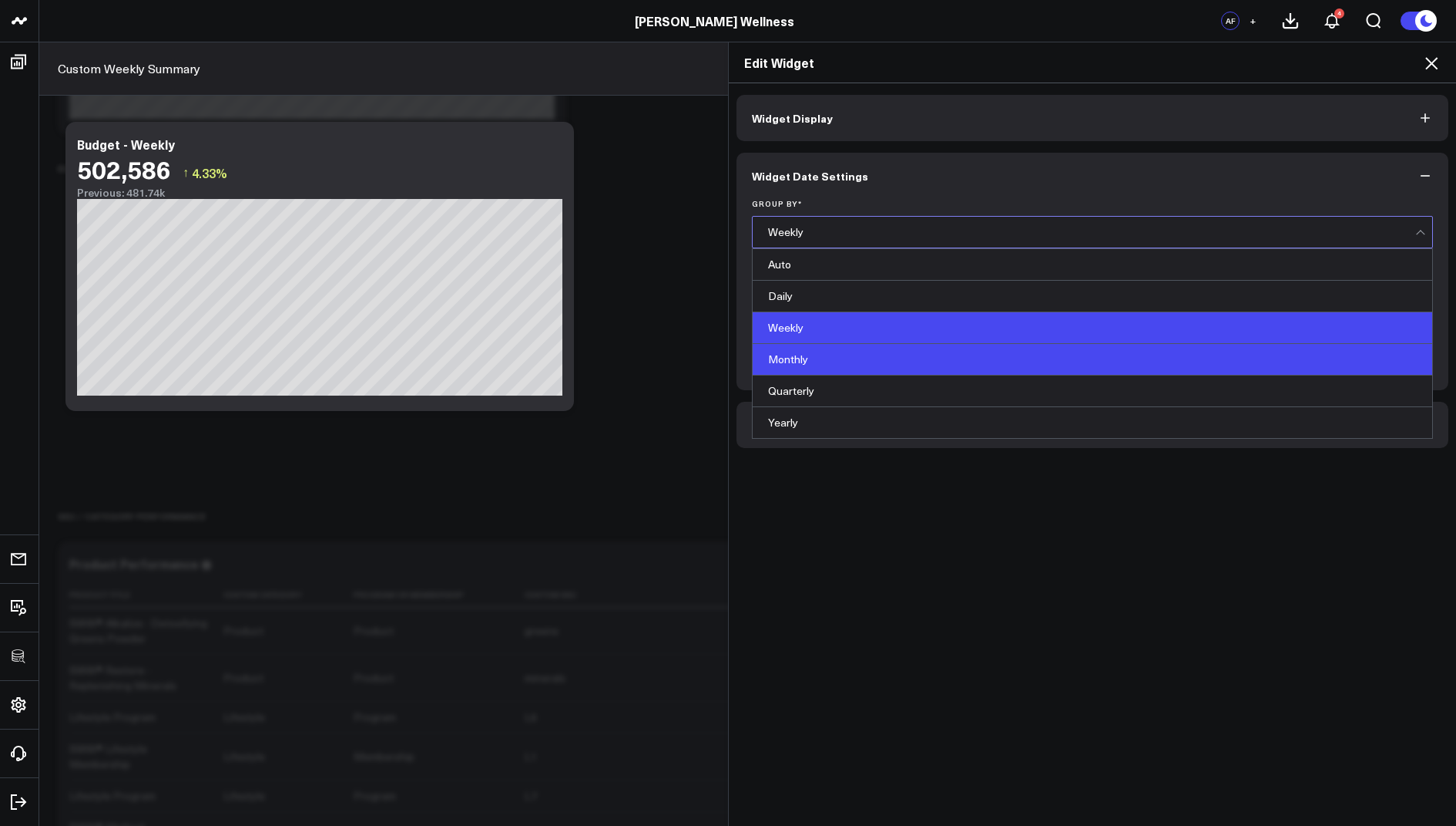
click at [787, 354] on div "Monthly" at bounding box center [1092, 360] width 680 height 32
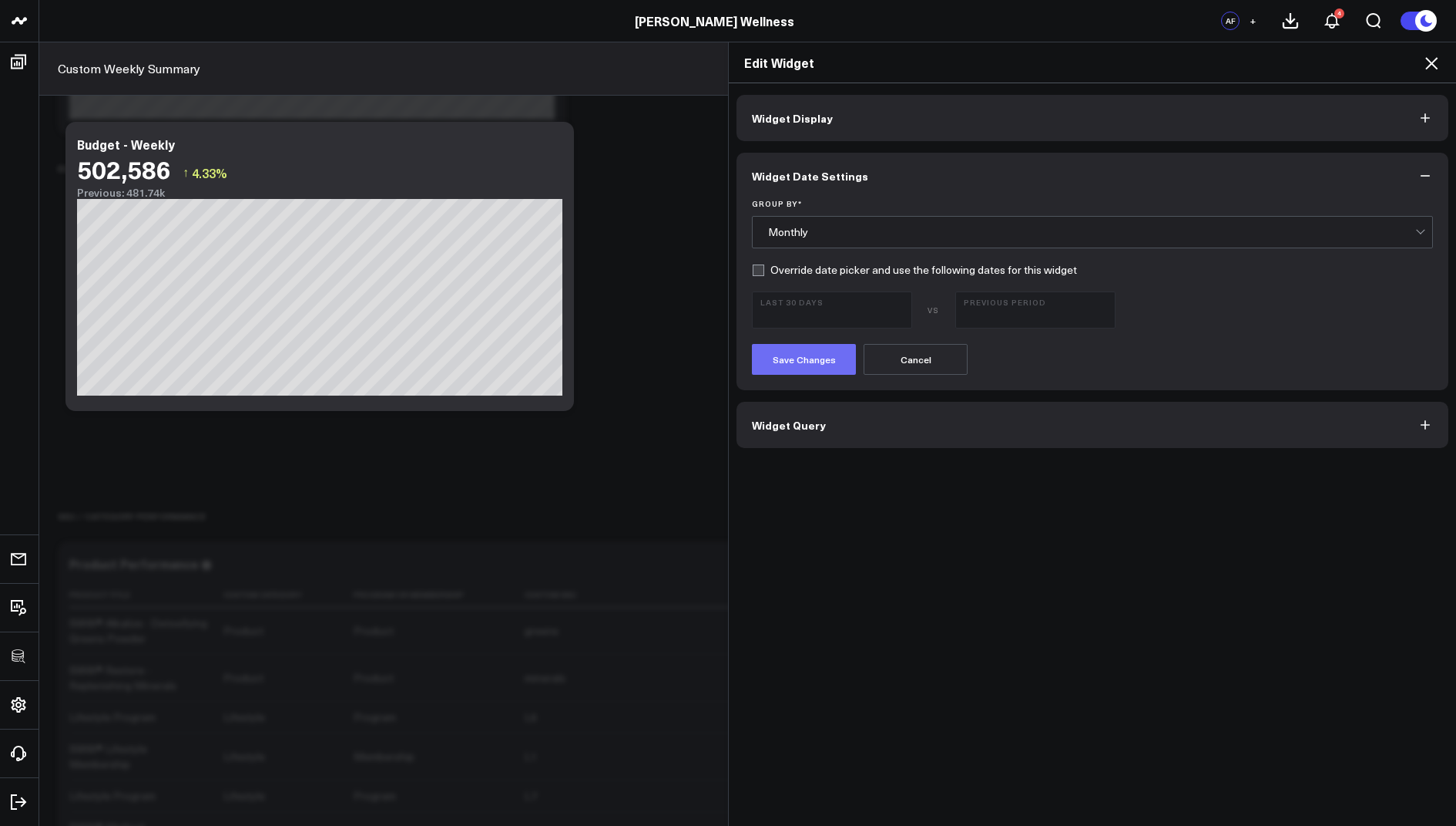
click at [784, 357] on button "Save Changes" at bounding box center [803, 359] width 104 height 31
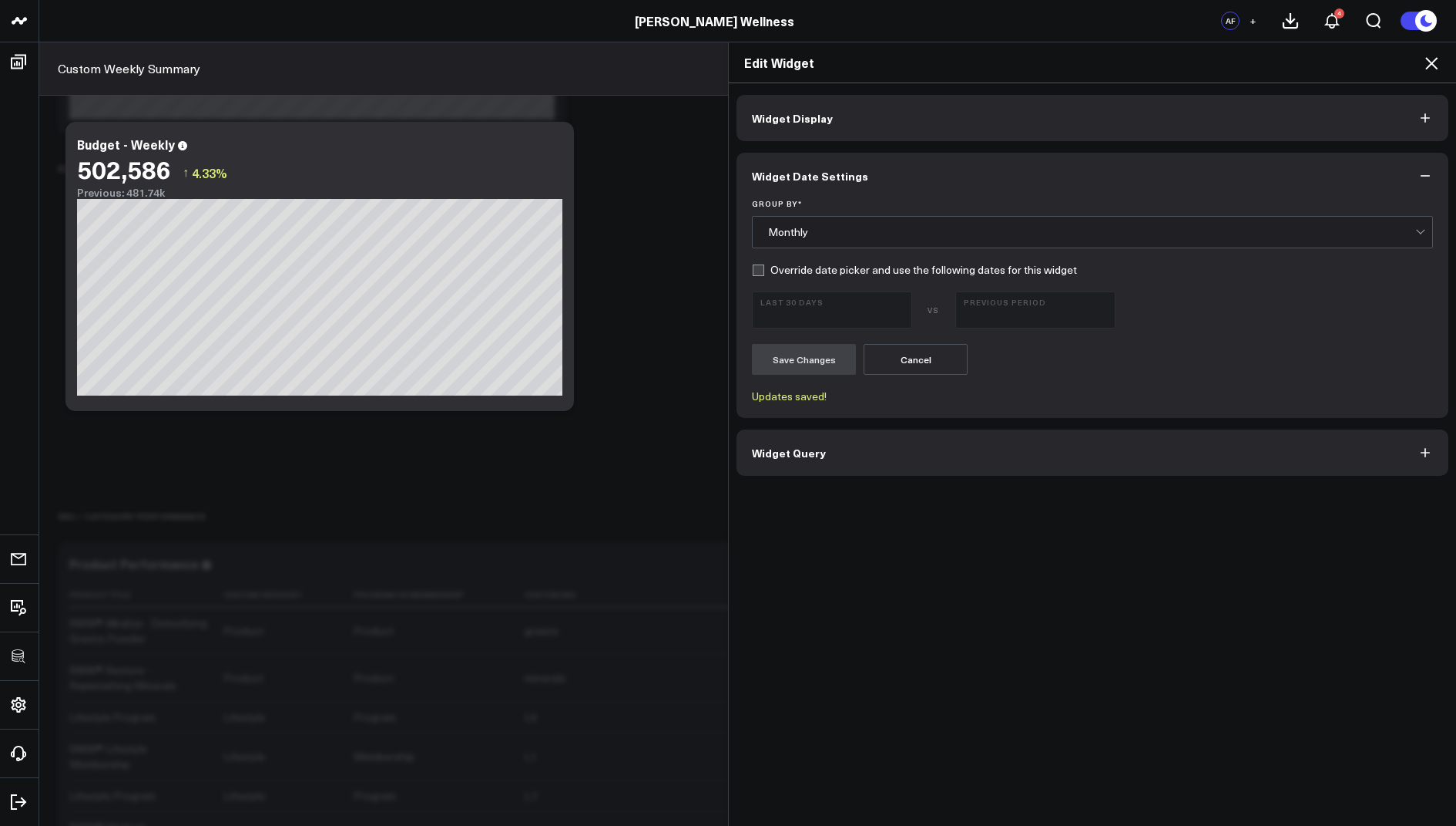
click at [1434, 60] on icon at bounding box center [1432, 64] width 19 height 19
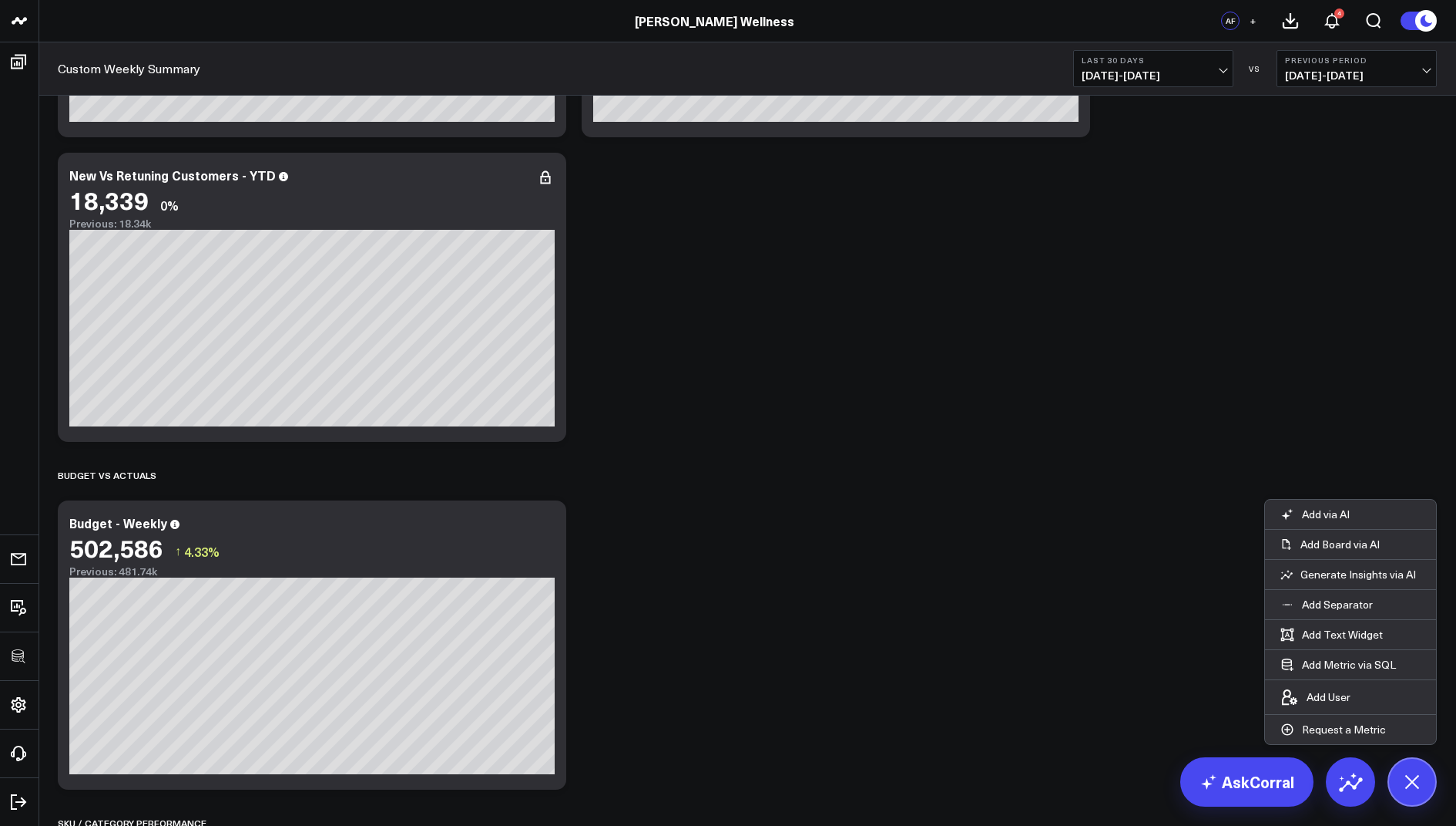
scroll to position [923, 0]
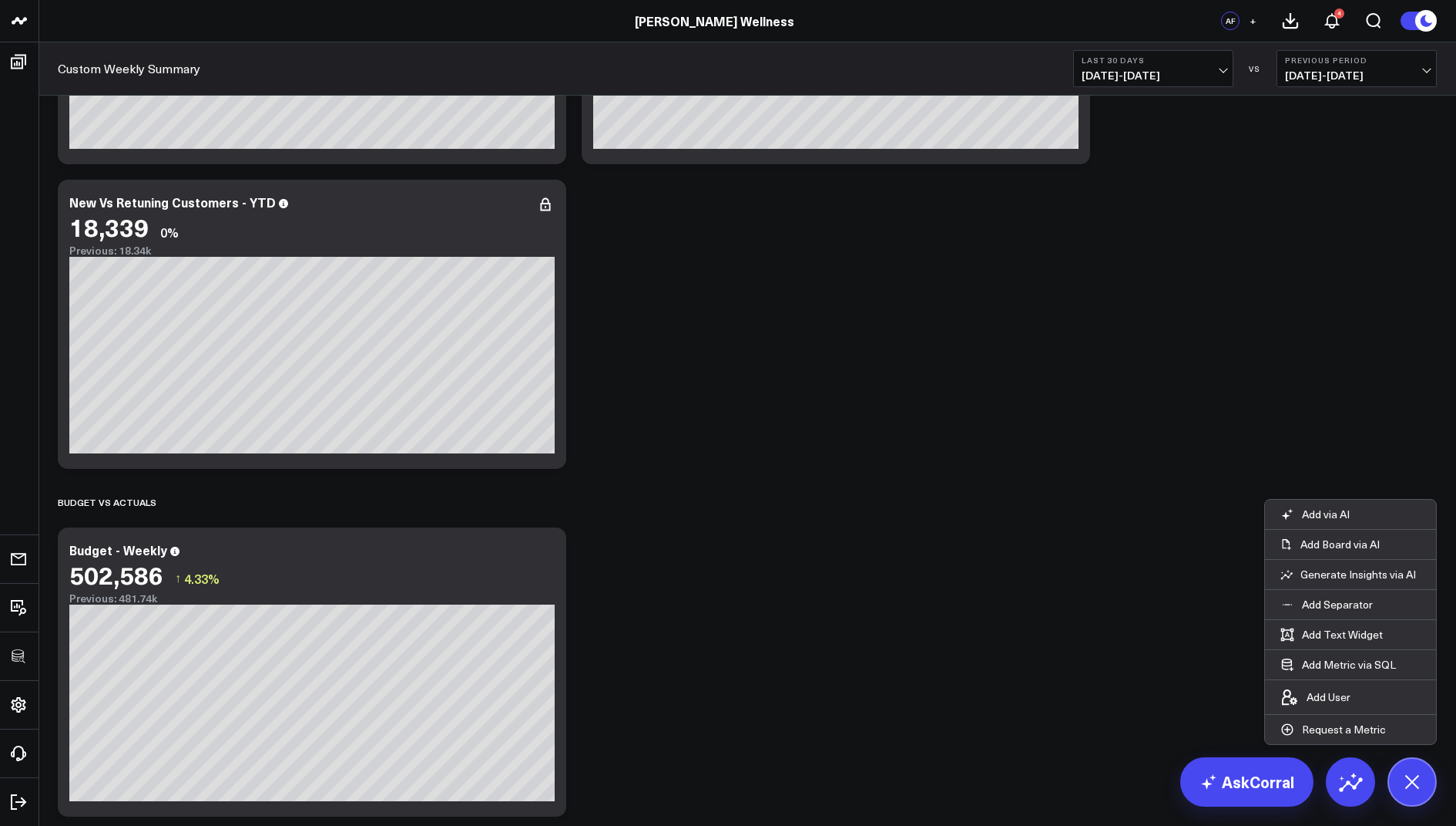
click at [1160, 77] on span "07/12/25 - 08/10/25" at bounding box center [1153, 75] width 143 height 12
click at [1120, 221] on link "Last 90 Days" at bounding box center [1154, 222] width 159 height 29
click at [1184, 75] on span "05/13/25 - 08/10/25" at bounding box center [1153, 75] width 143 height 12
click at [1120, 160] on link "Last 30 Days" at bounding box center [1154, 161] width 159 height 29
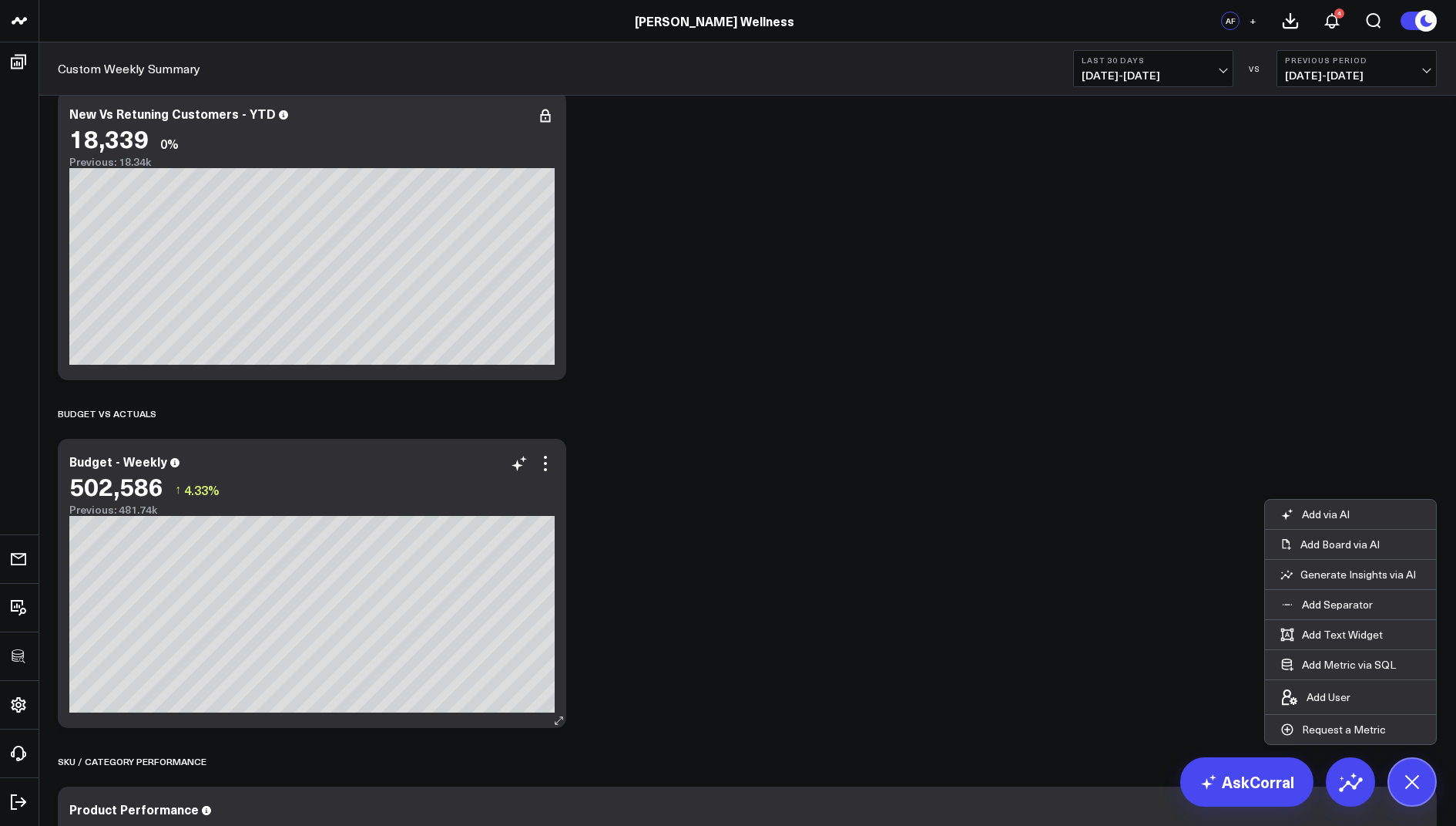
click at [545, 473] on div "502,586 ↑ 4.33%" at bounding box center [311, 485] width 485 height 28
click at [545, 459] on icon at bounding box center [546, 463] width 19 height 19
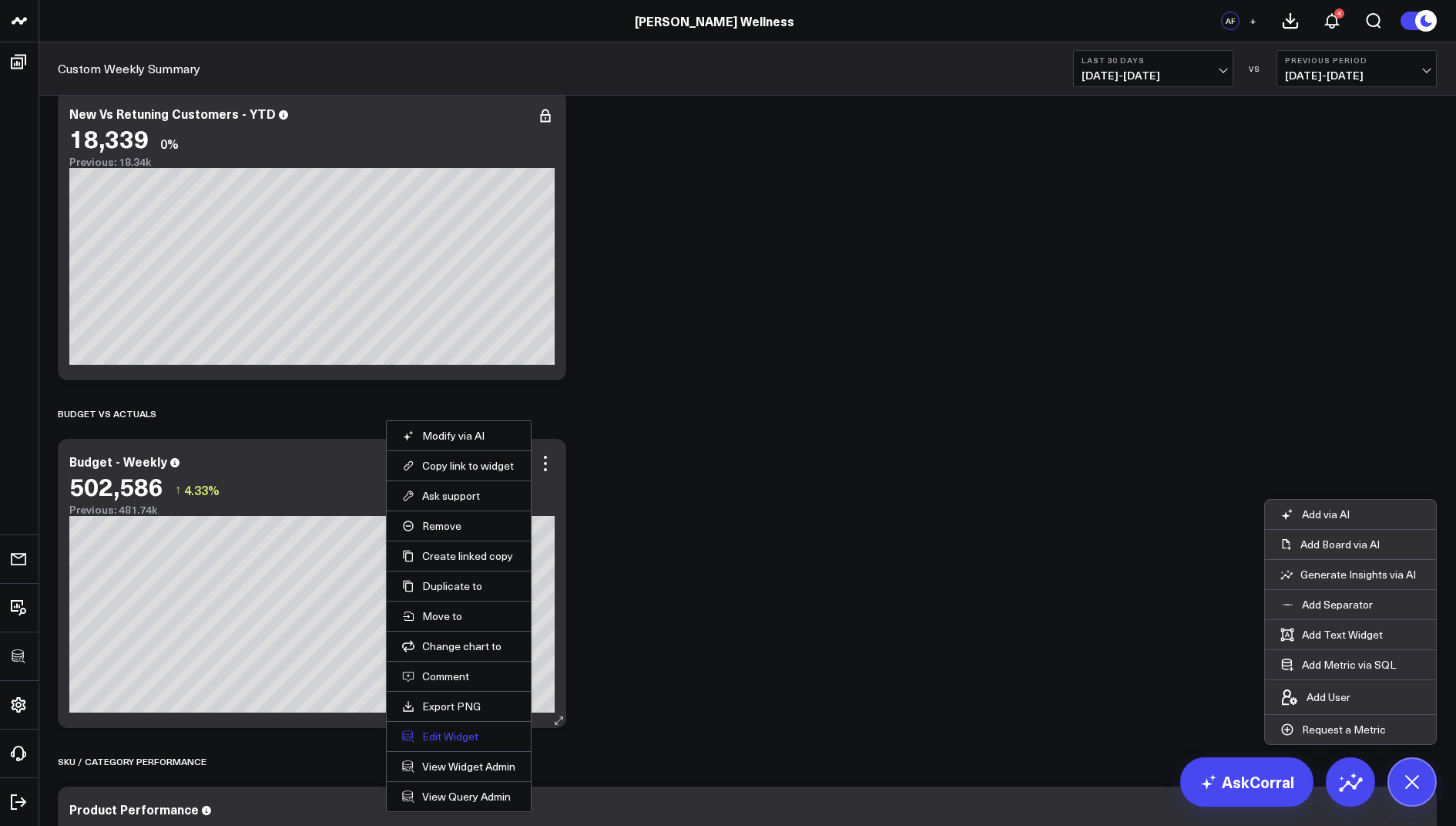
click at [451, 736] on button "Edit Widget" at bounding box center [458, 736] width 113 height 14
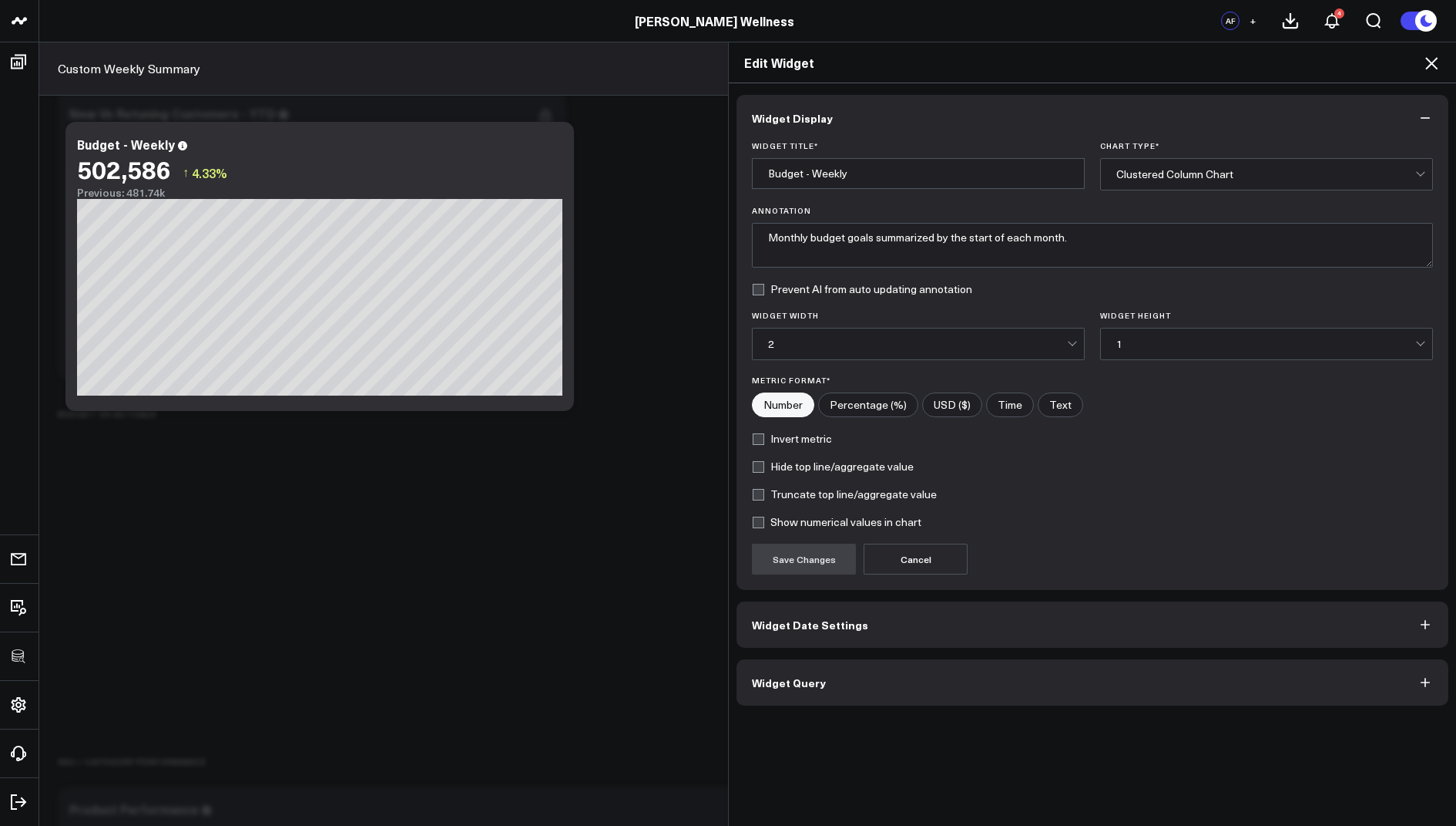
click at [960, 405] on input"] "USD ($)" at bounding box center [952, 404] width 59 height 23
radio input"] "true"
click at [812, 543] on button "Save Changes" at bounding box center [803, 558] width 104 height 31
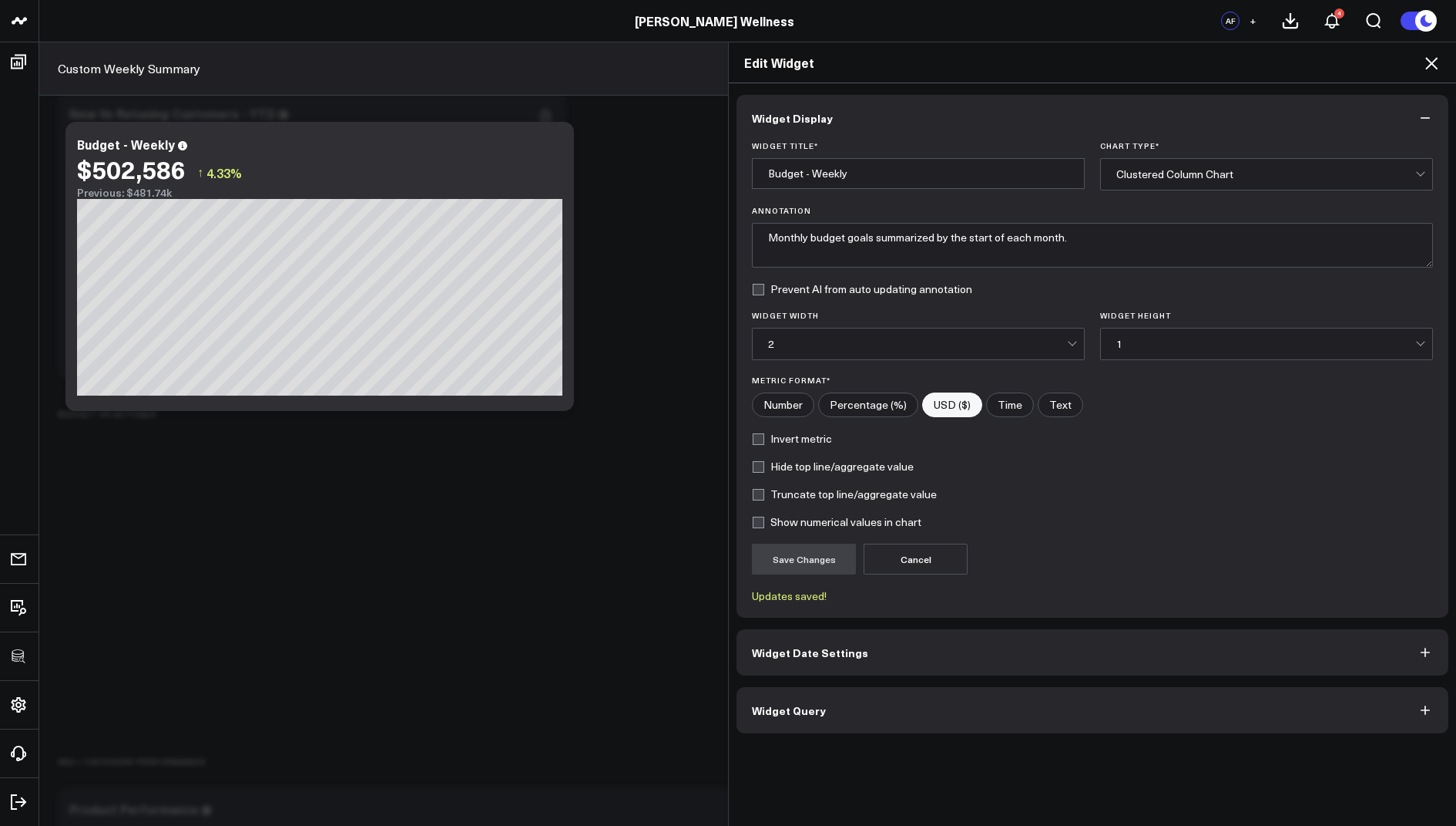
click at [1429, 68] on icon at bounding box center [1432, 64] width 19 height 19
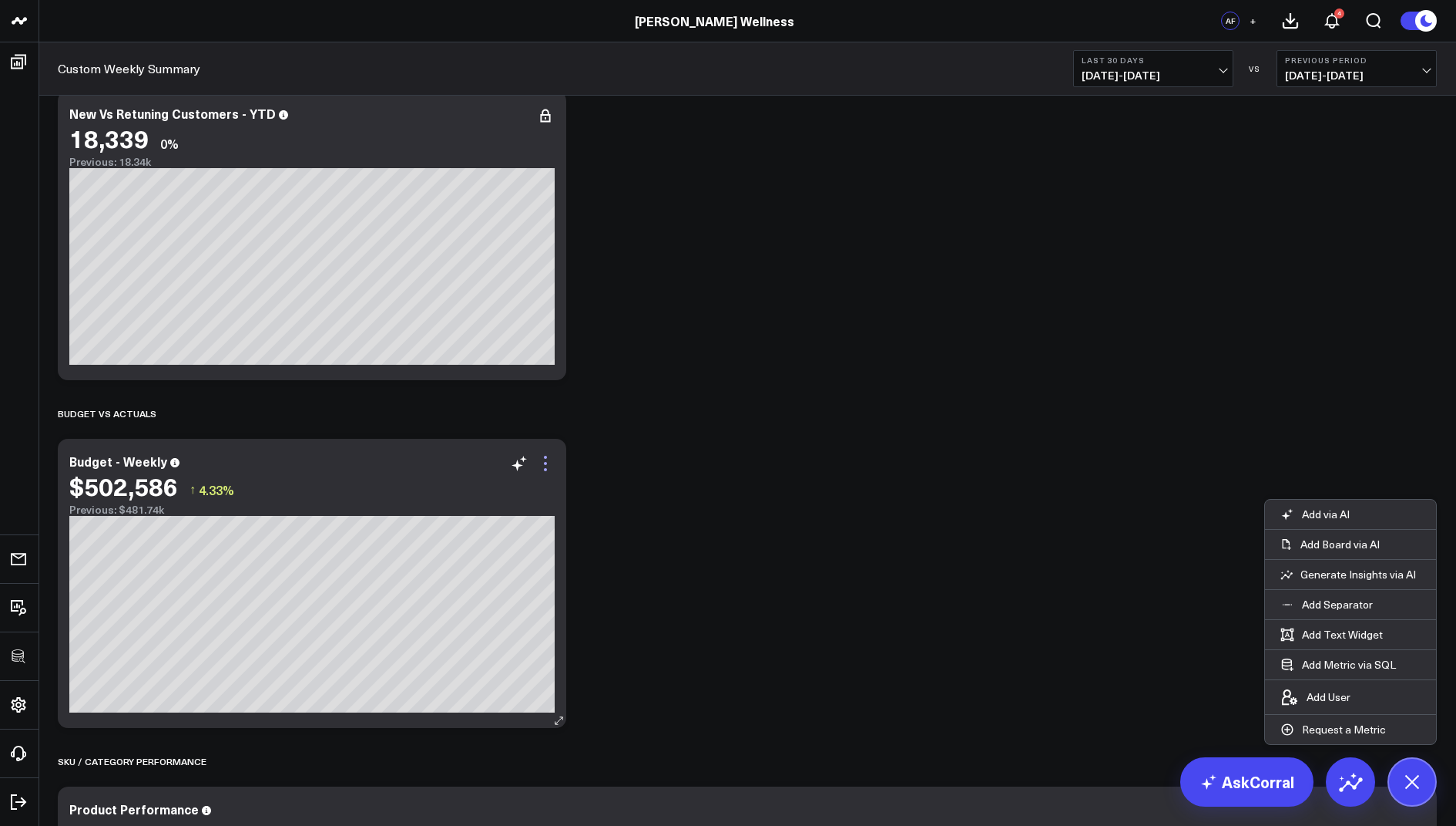
click at [545, 467] on icon at bounding box center [546, 463] width 19 height 19
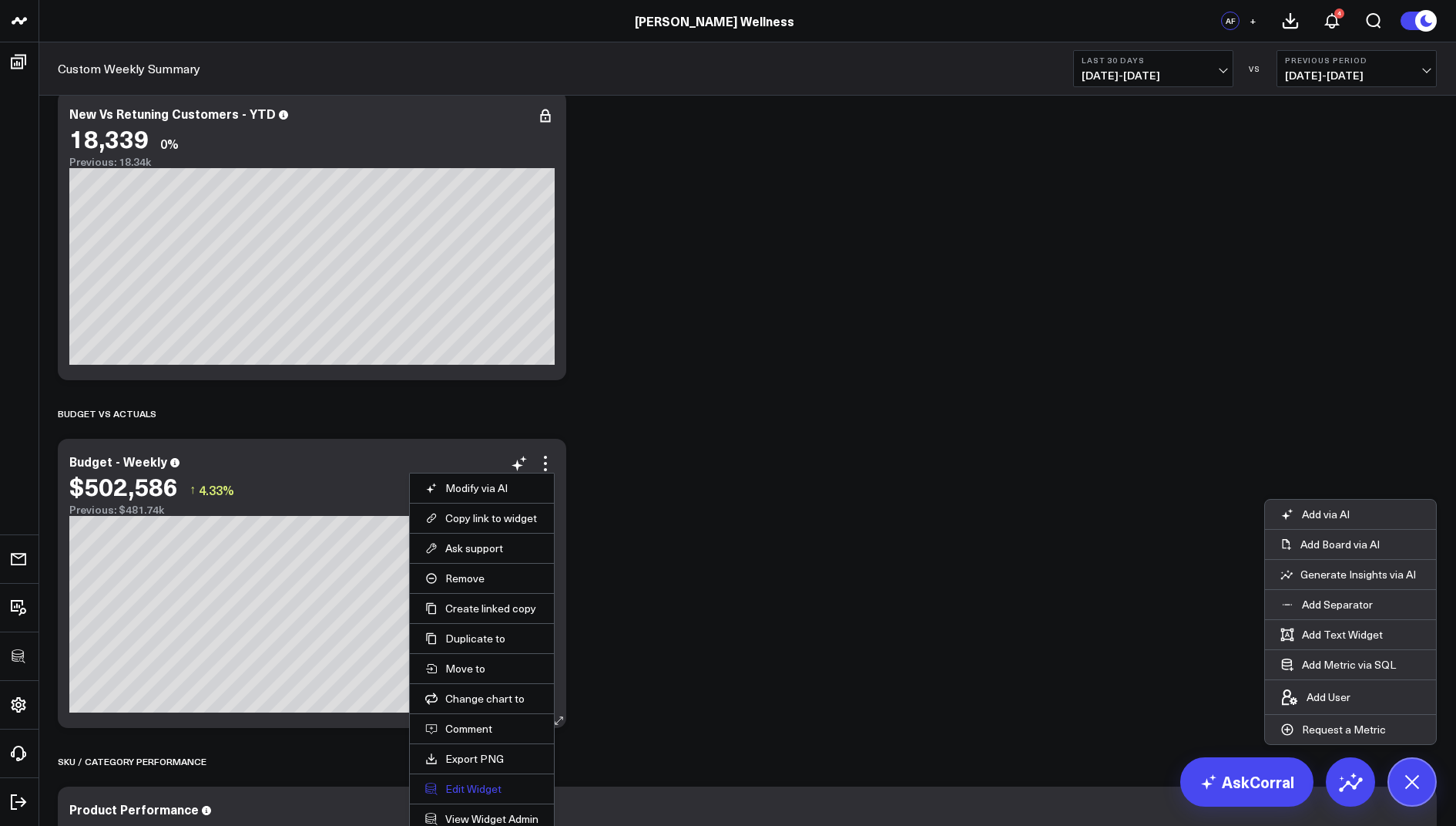
click at [467, 782] on button "Edit Widget" at bounding box center [482, 789] width 113 height 14
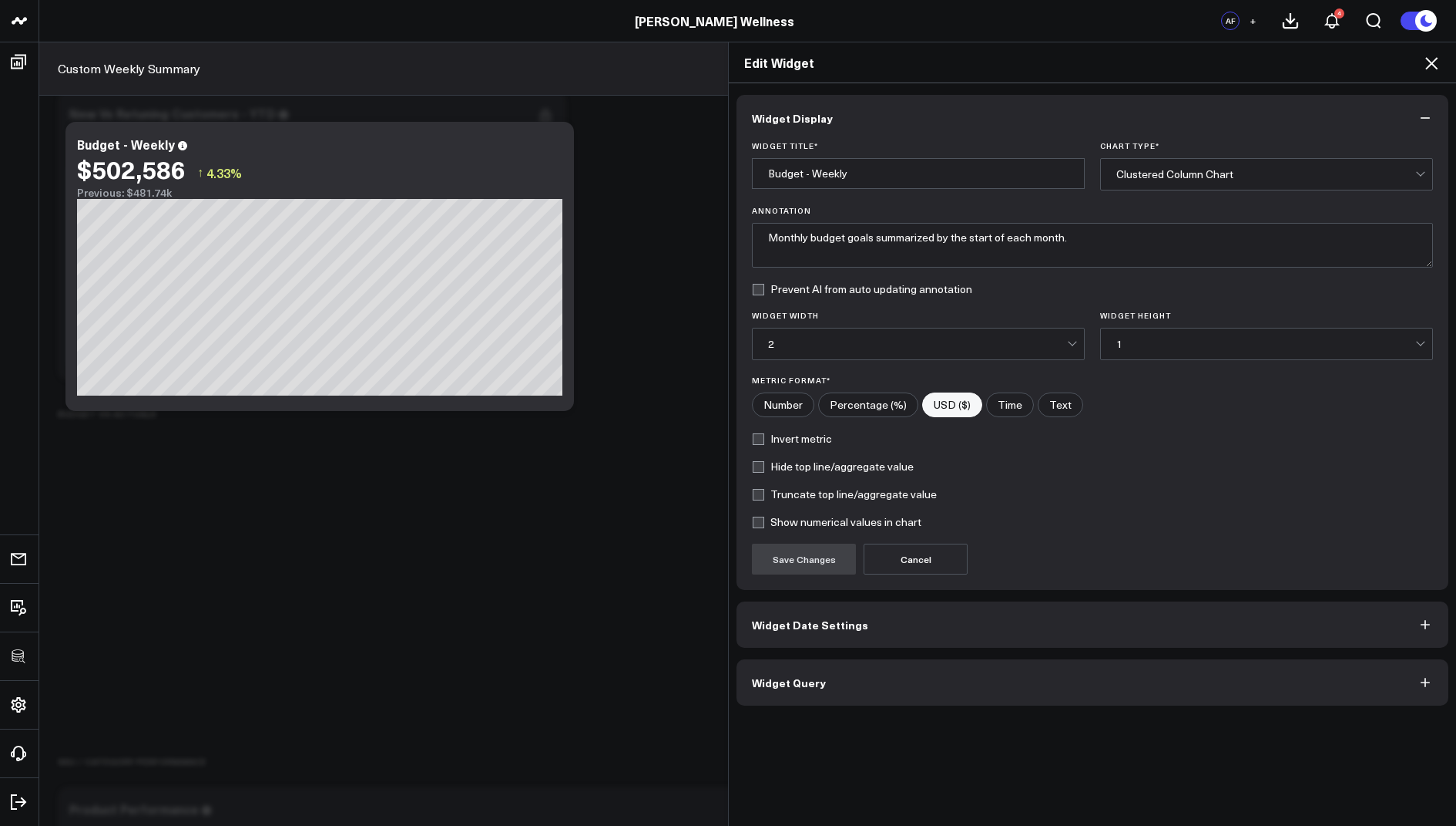
click at [826, 648] on div "Widget Display Widget Title * Budget - Weekly Chart Type * Clustered Column Cha…" at bounding box center [1092, 399] width 712 height 611
click at [810, 680] on span "Widget Query" at bounding box center [788, 682] width 74 height 12
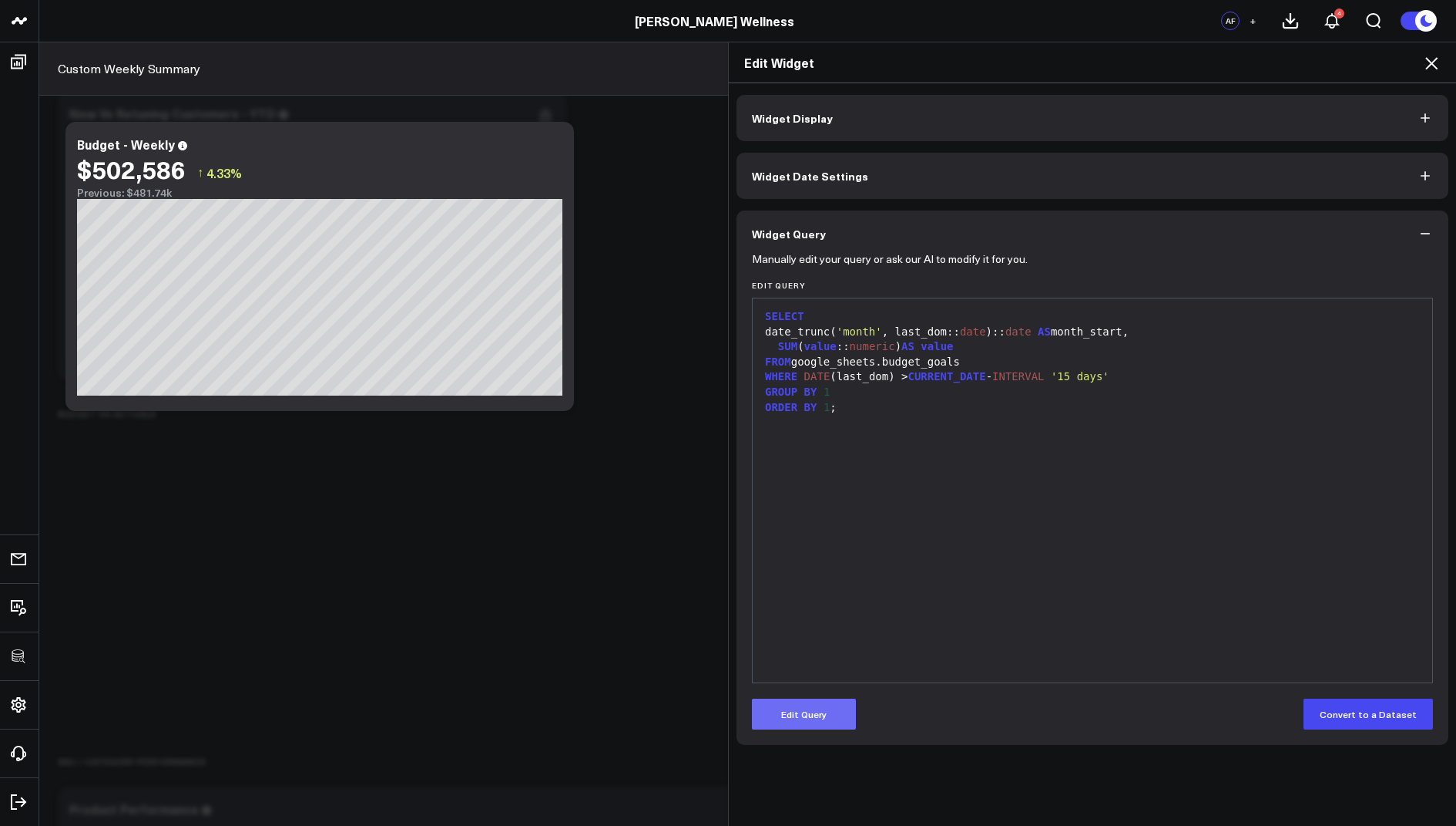
click at [799, 718] on button "Edit Query" at bounding box center [803, 714] width 104 height 31
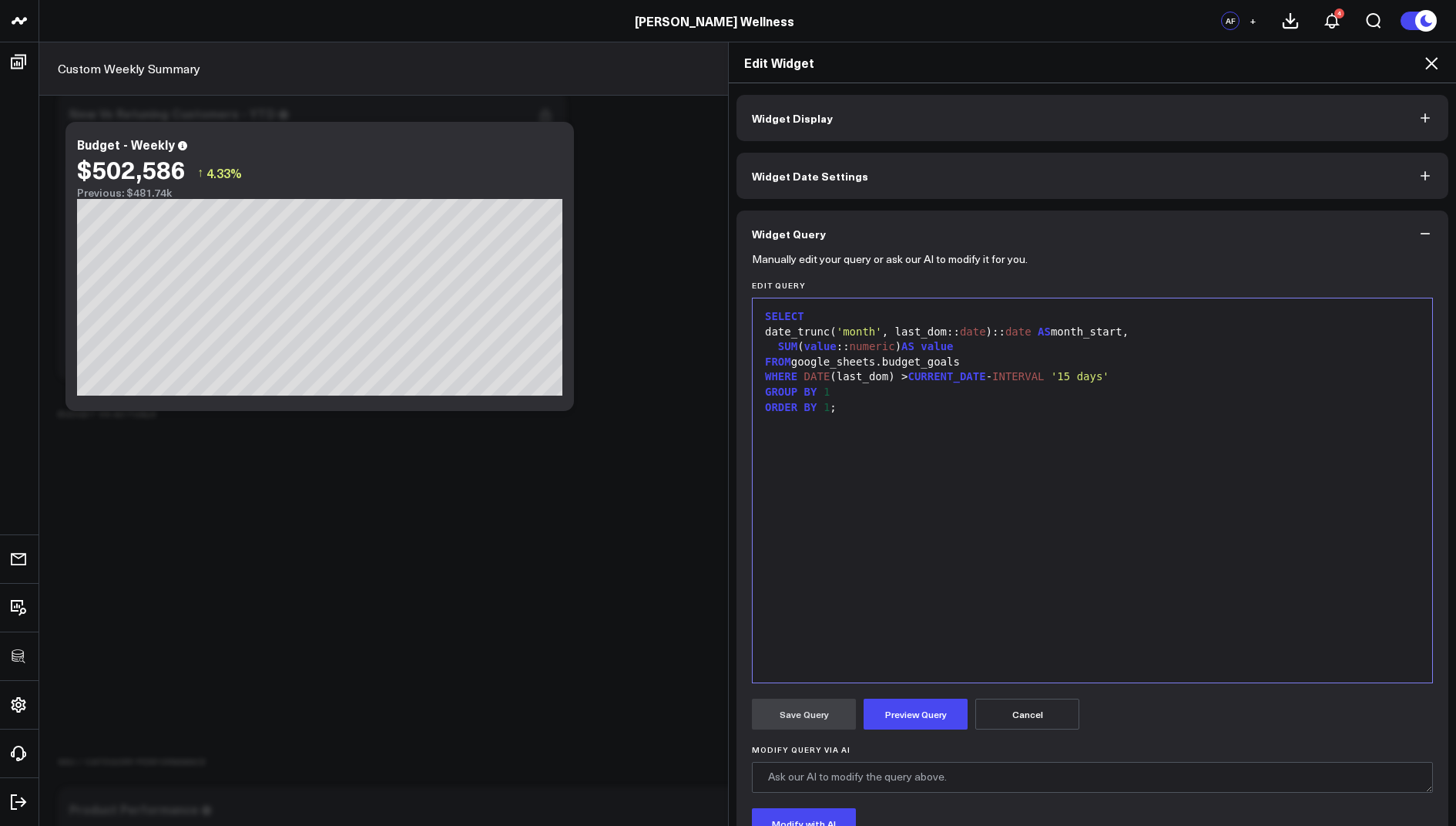
click at [883, 328] on span "'month'" at bounding box center [859, 331] width 46 height 12
click at [907, 712] on button "Preview Query" at bounding box center [915, 714] width 104 height 31
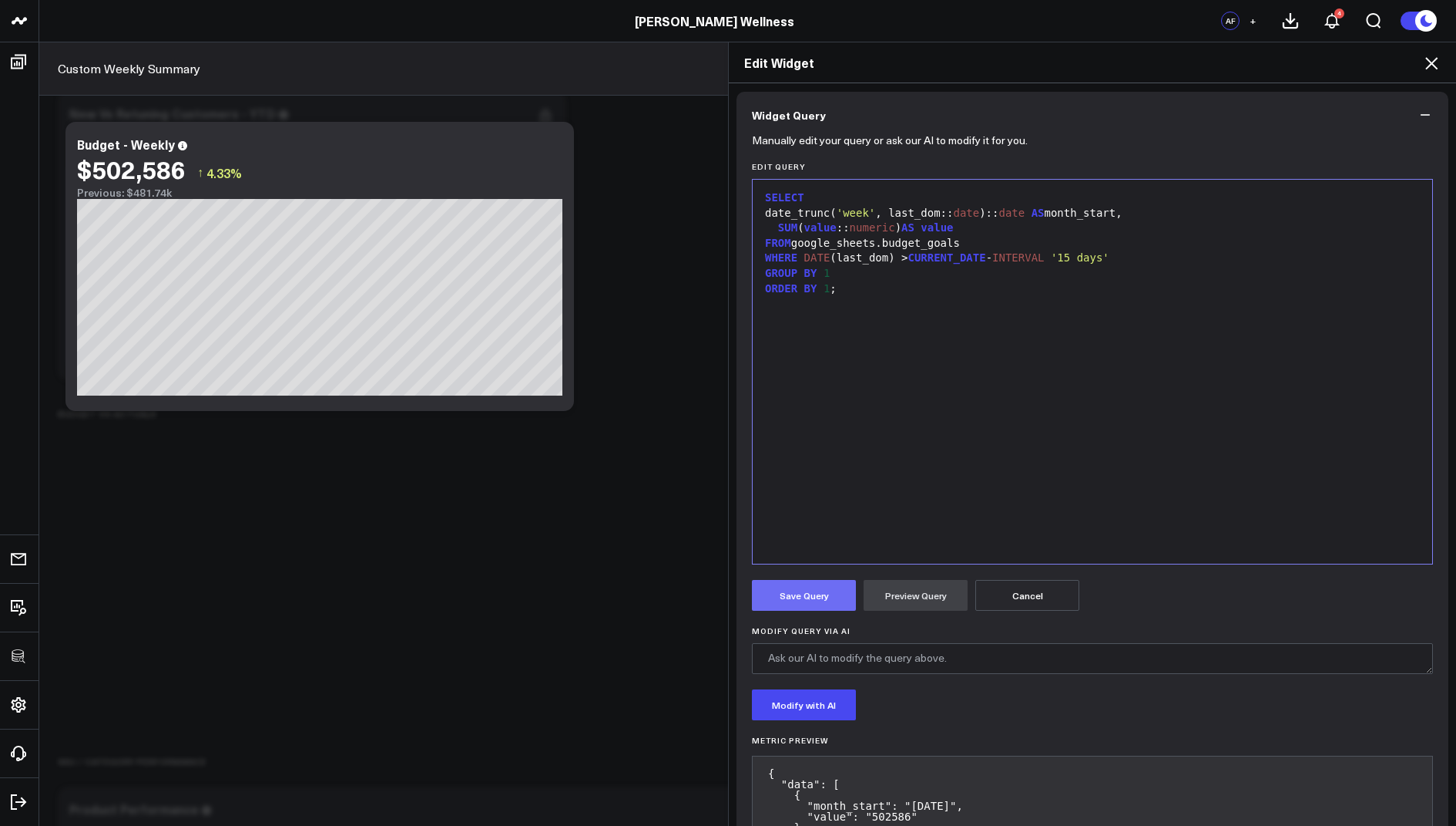
click at [794, 594] on button "Save Query" at bounding box center [803, 595] width 104 height 31
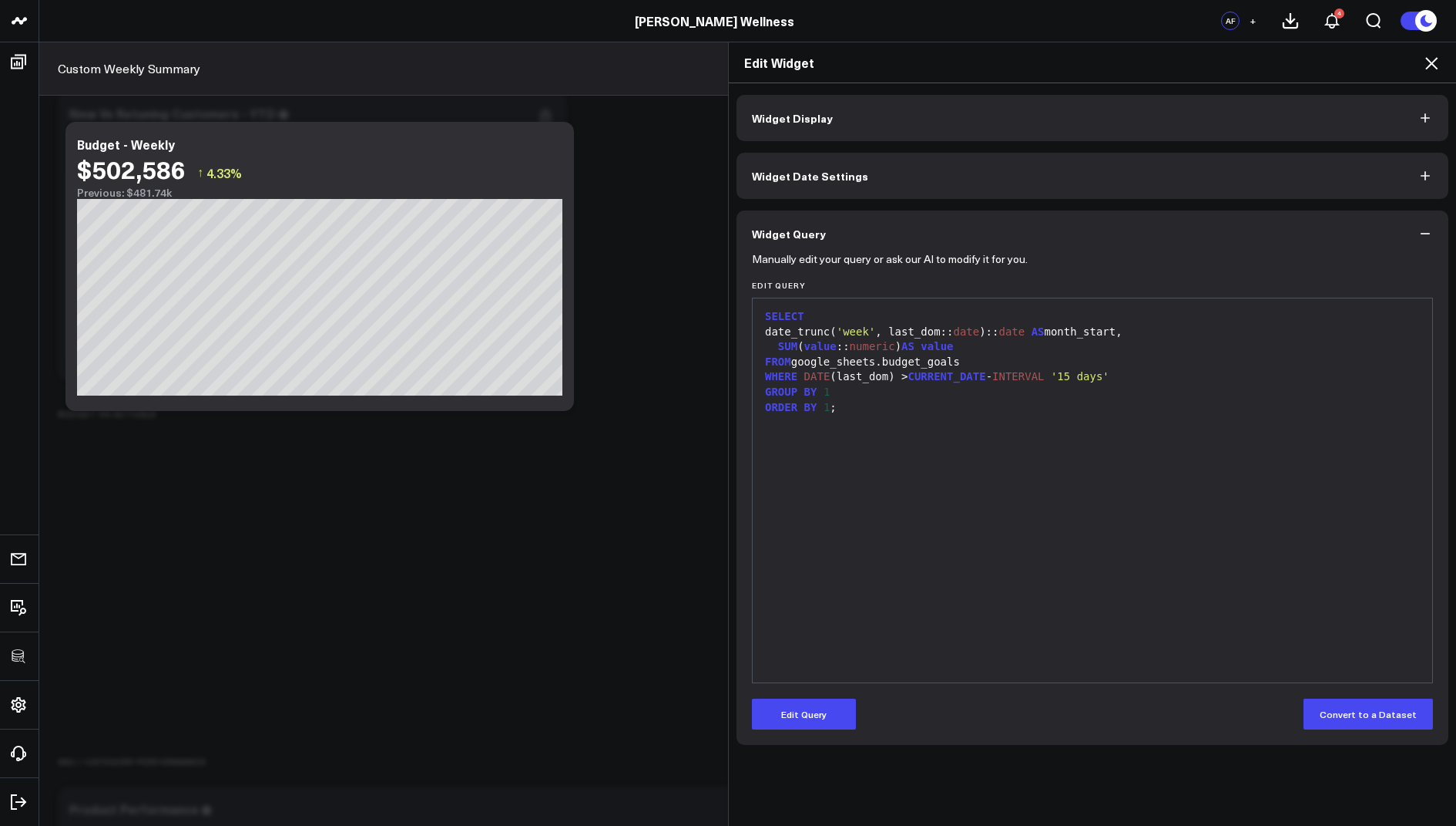
click at [1431, 69] on icon at bounding box center [1432, 64] width 19 height 19
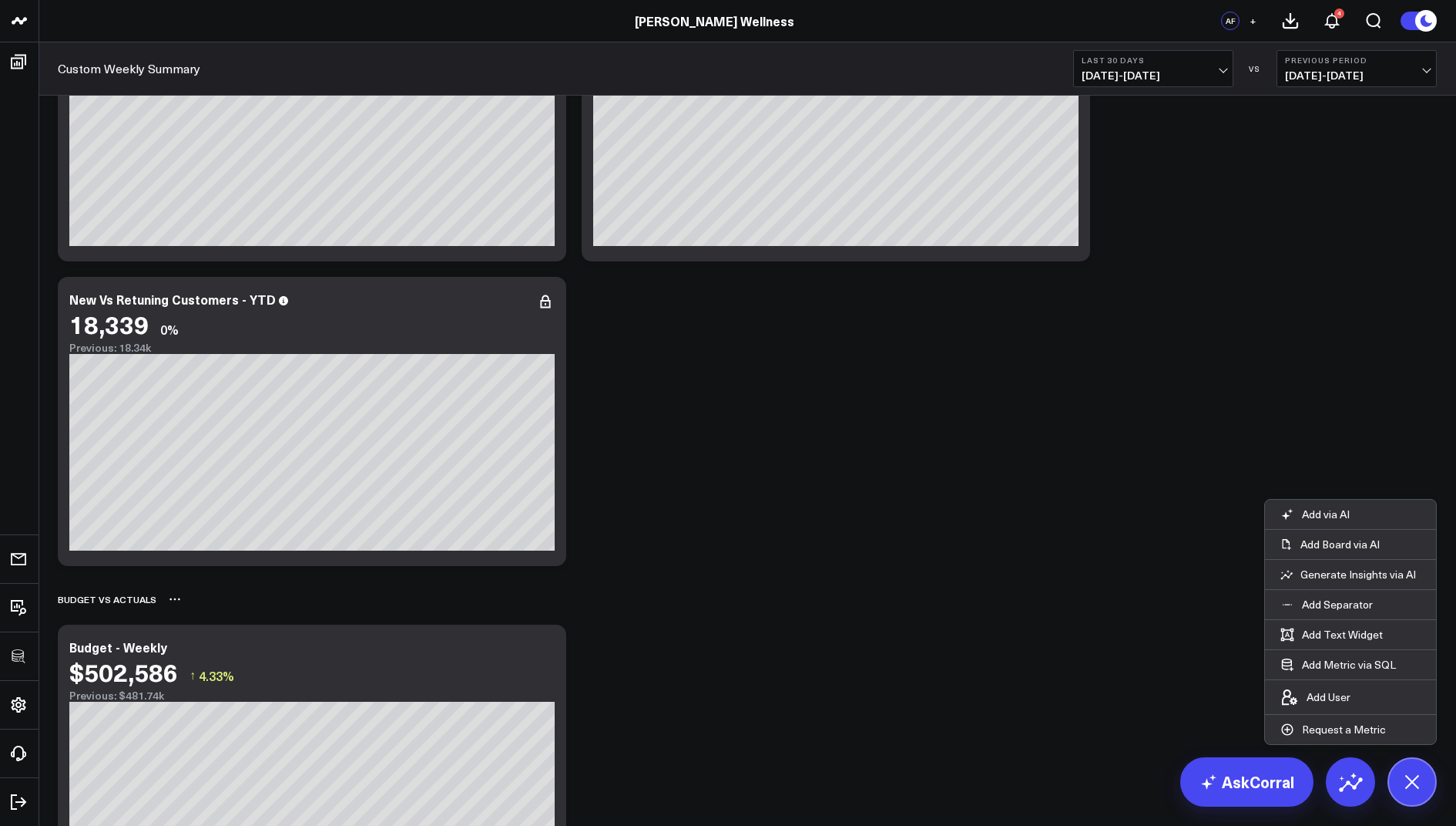
scroll to position [1012, 0]
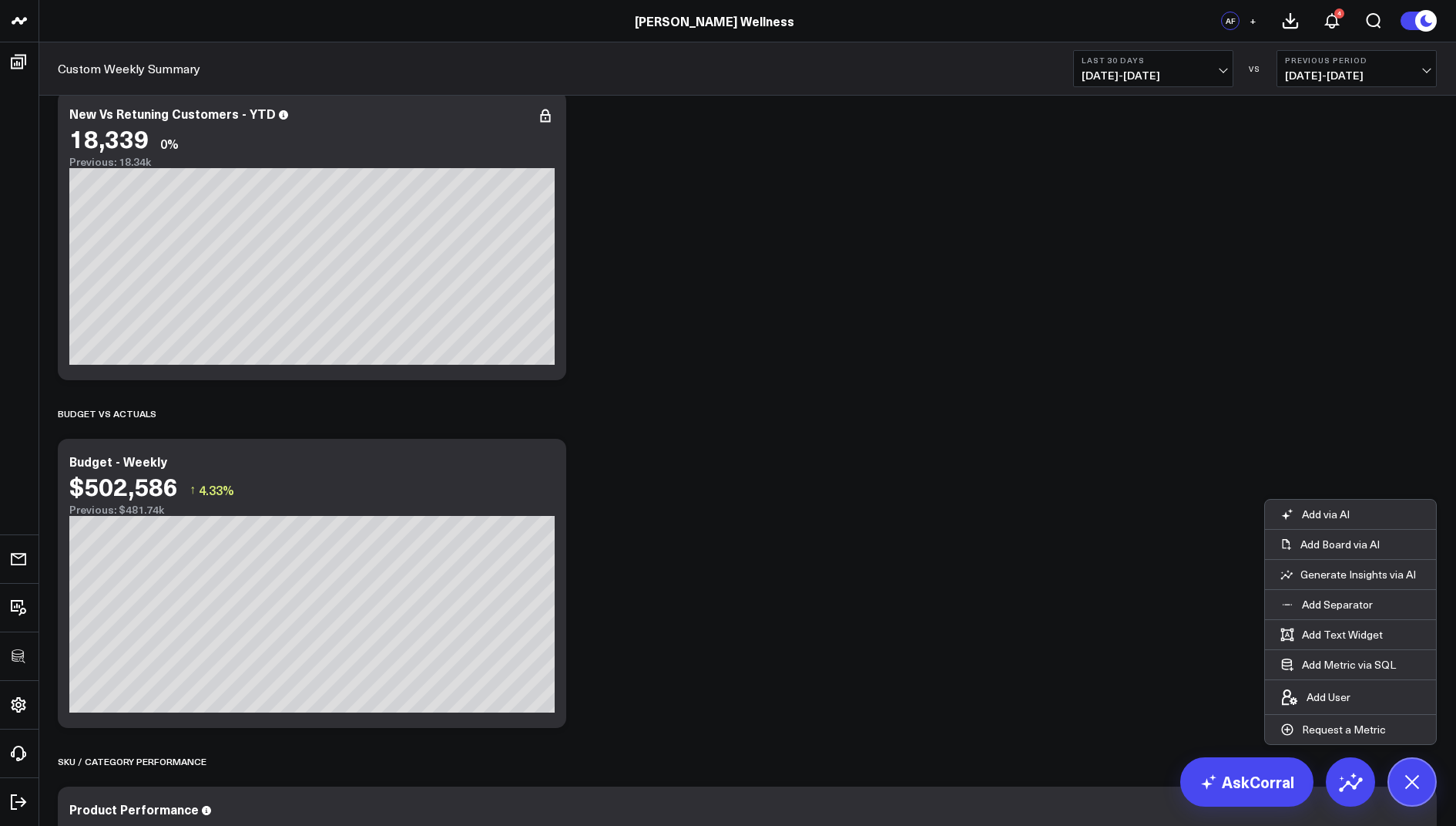
click at [1170, 57] on b "Last 30 Days" at bounding box center [1153, 60] width 143 height 9
click at [1132, 216] on link "Last 90 Days" at bounding box center [1154, 222] width 159 height 29
click at [156, 457] on div "Budget - Weekly" at bounding box center [124, 461] width 111 height 17
click at [544, 459] on icon at bounding box center [546, 463] width 19 height 19
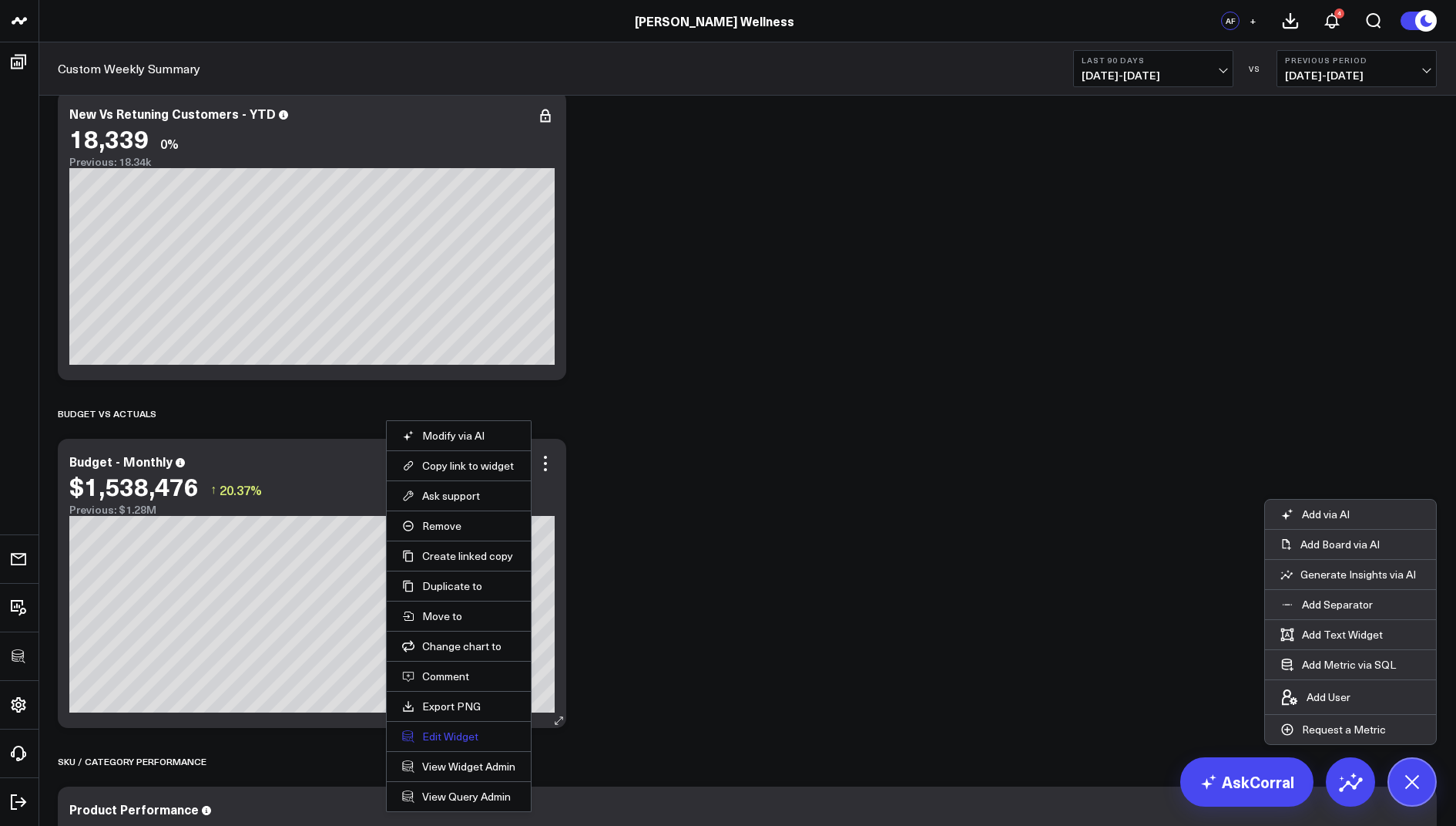
click at [441, 730] on button "Edit Widget" at bounding box center [458, 736] width 113 height 14
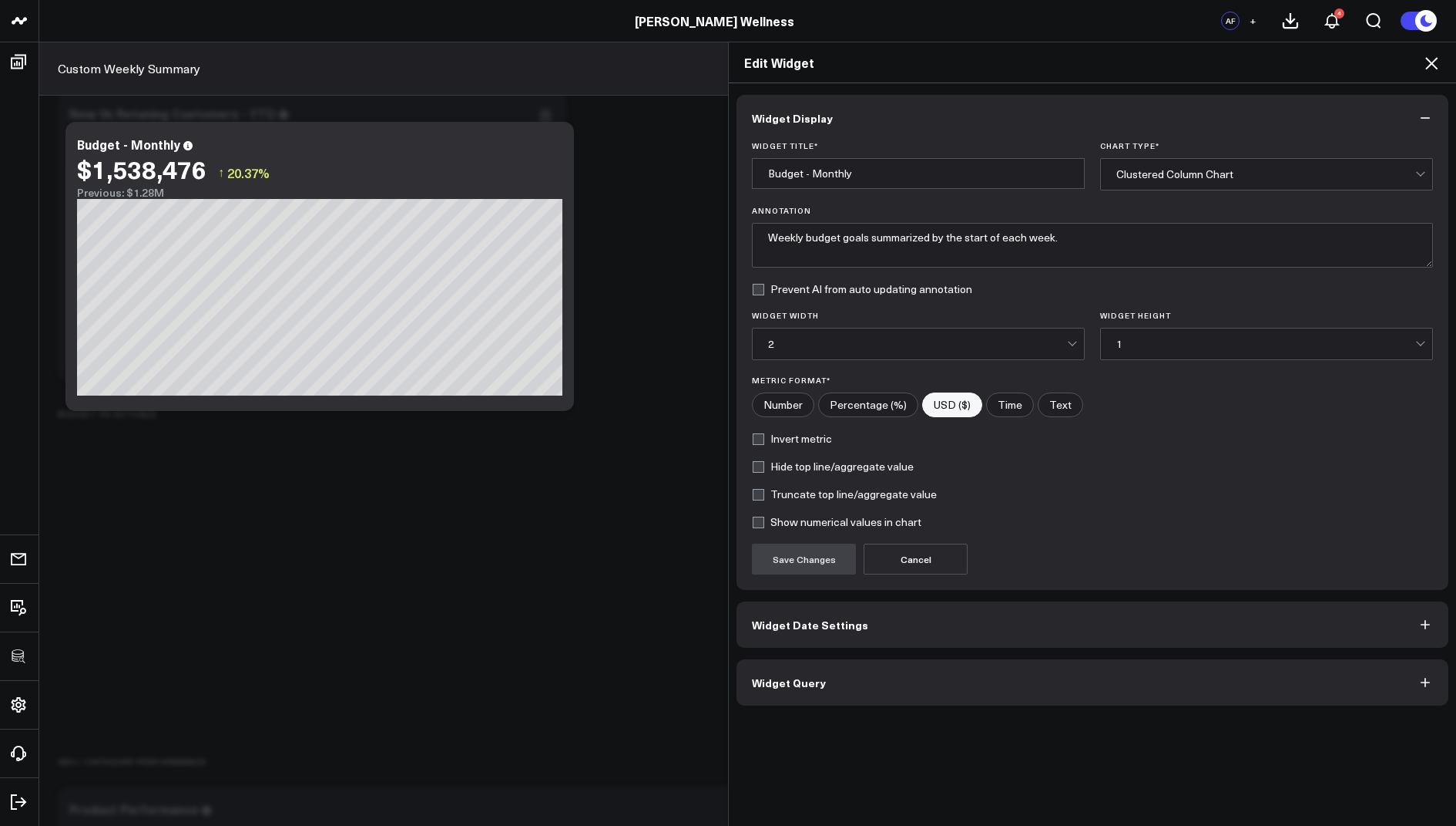
click at [783, 686] on button "Widget Query" at bounding box center [1092, 682] width 712 height 46
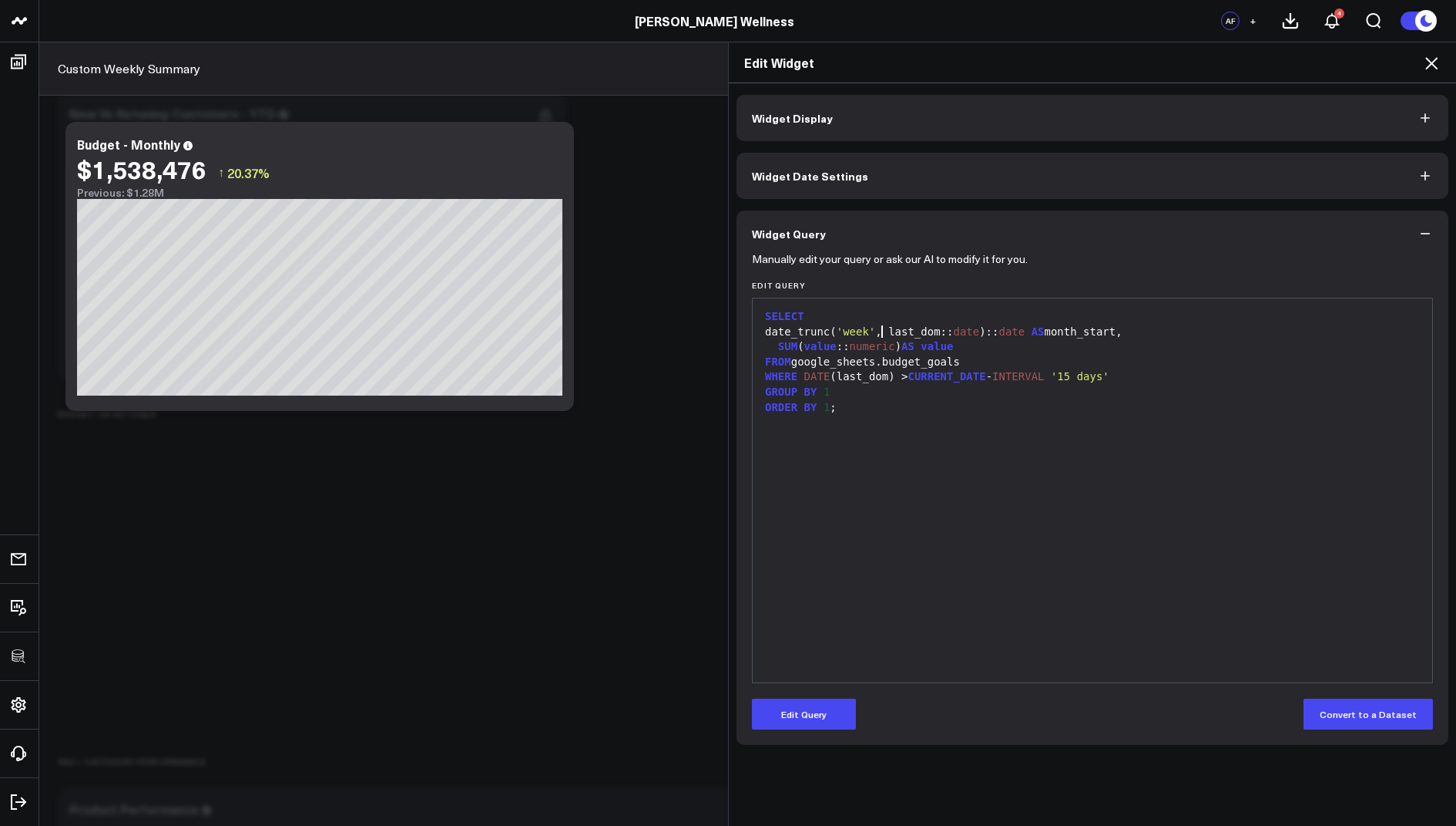
drag, startPoint x: 879, startPoint y: 328, endPoint x: 973, endPoint y: 370, distance: 103.0
click at [876, 328] on span "'week'" at bounding box center [857, 331] width 39 height 12
click at [786, 725] on button "Edit Query" at bounding box center [803, 714] width 104 height 31
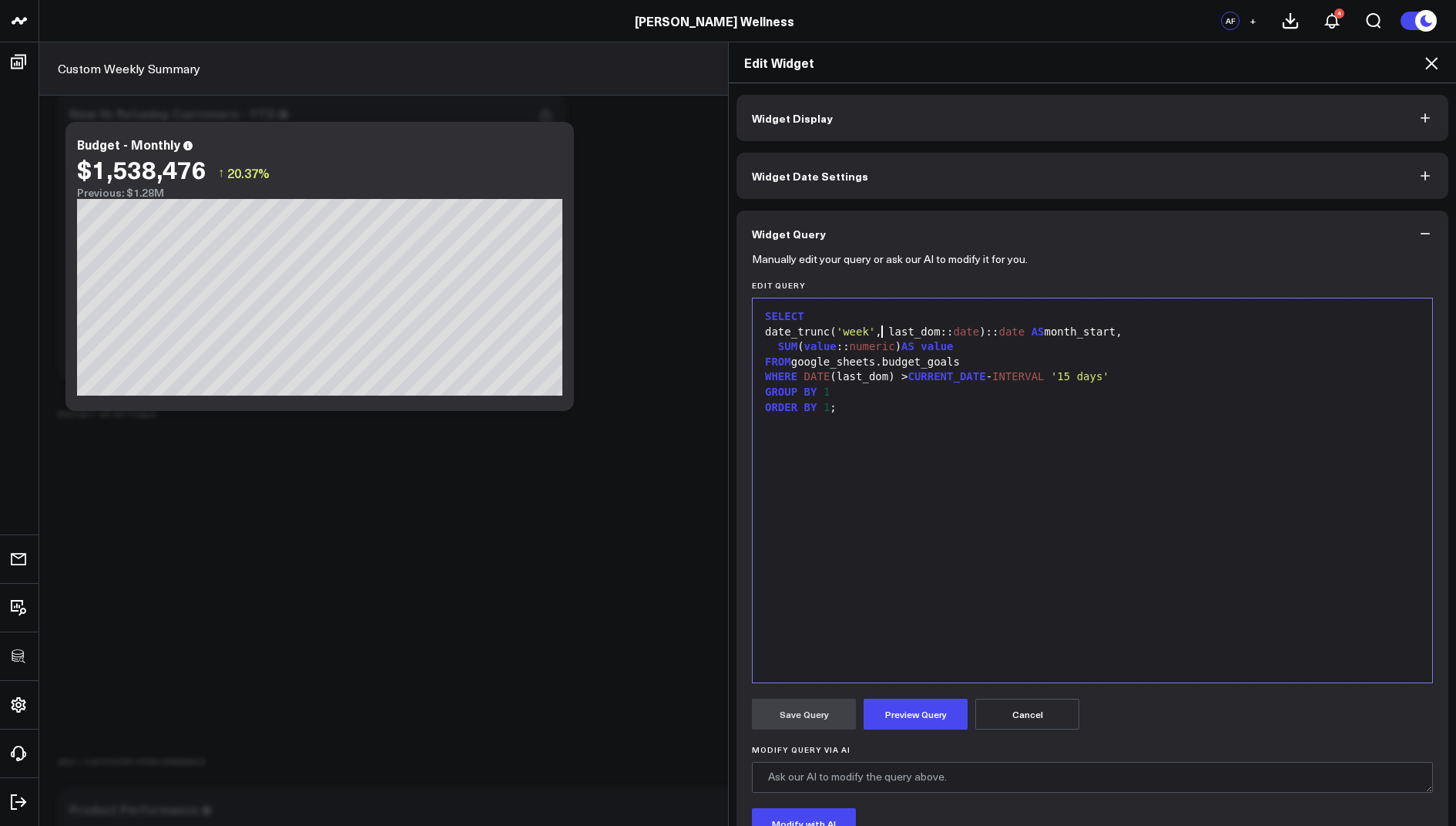
click at [876, 333] on span "'week'" at bounding box center [857, 331] width 39 height 12
click at [901, 717] on button "Preview Query" at bounding box center [915, 714] width 104 height 31
click at [798, 712] on button "Save Query" at bounding box center [803, 714] width 104 height 31
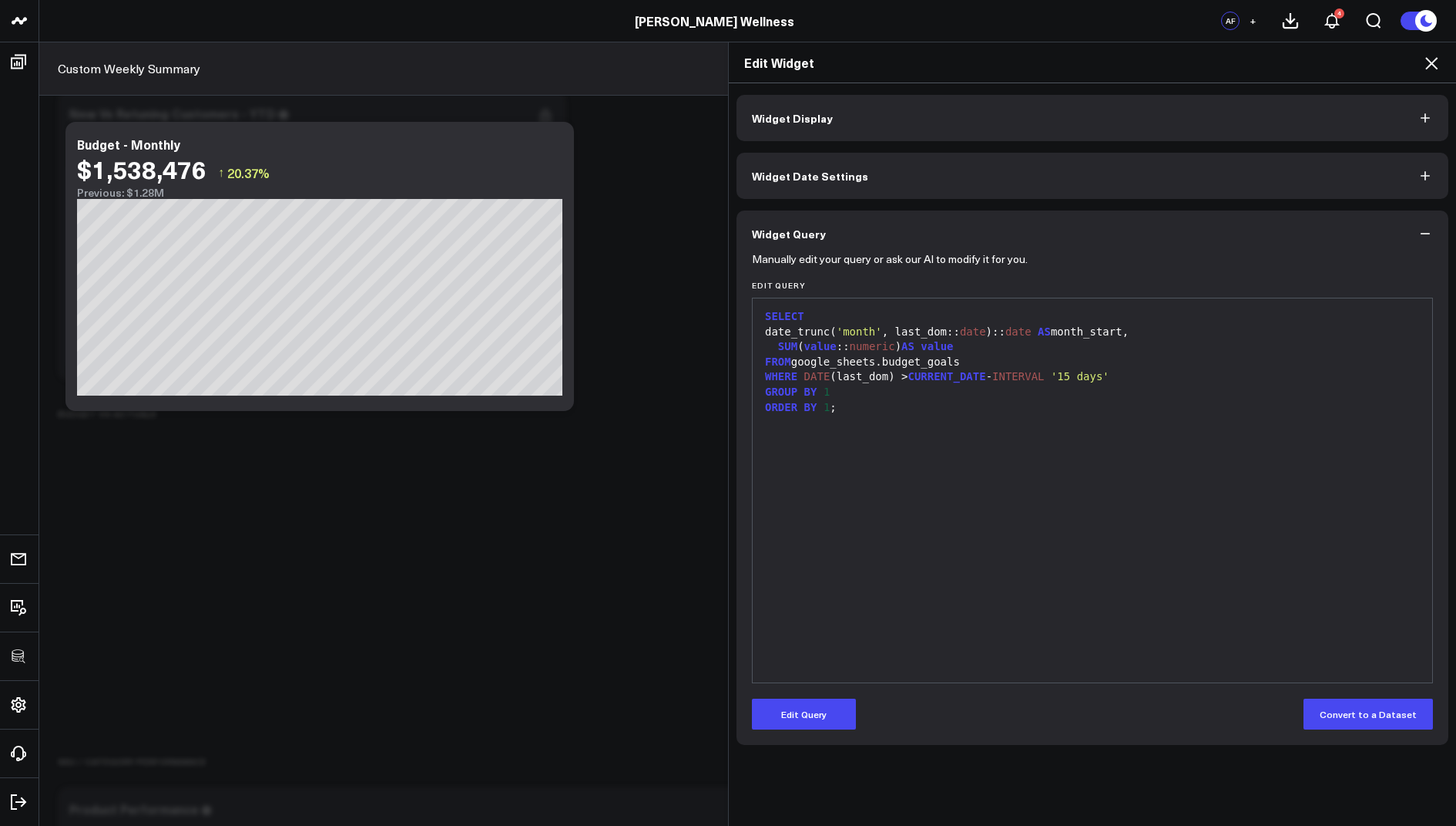
click at [1425, 64] on icon at bounding box center [1432, 64] width 19 height 19
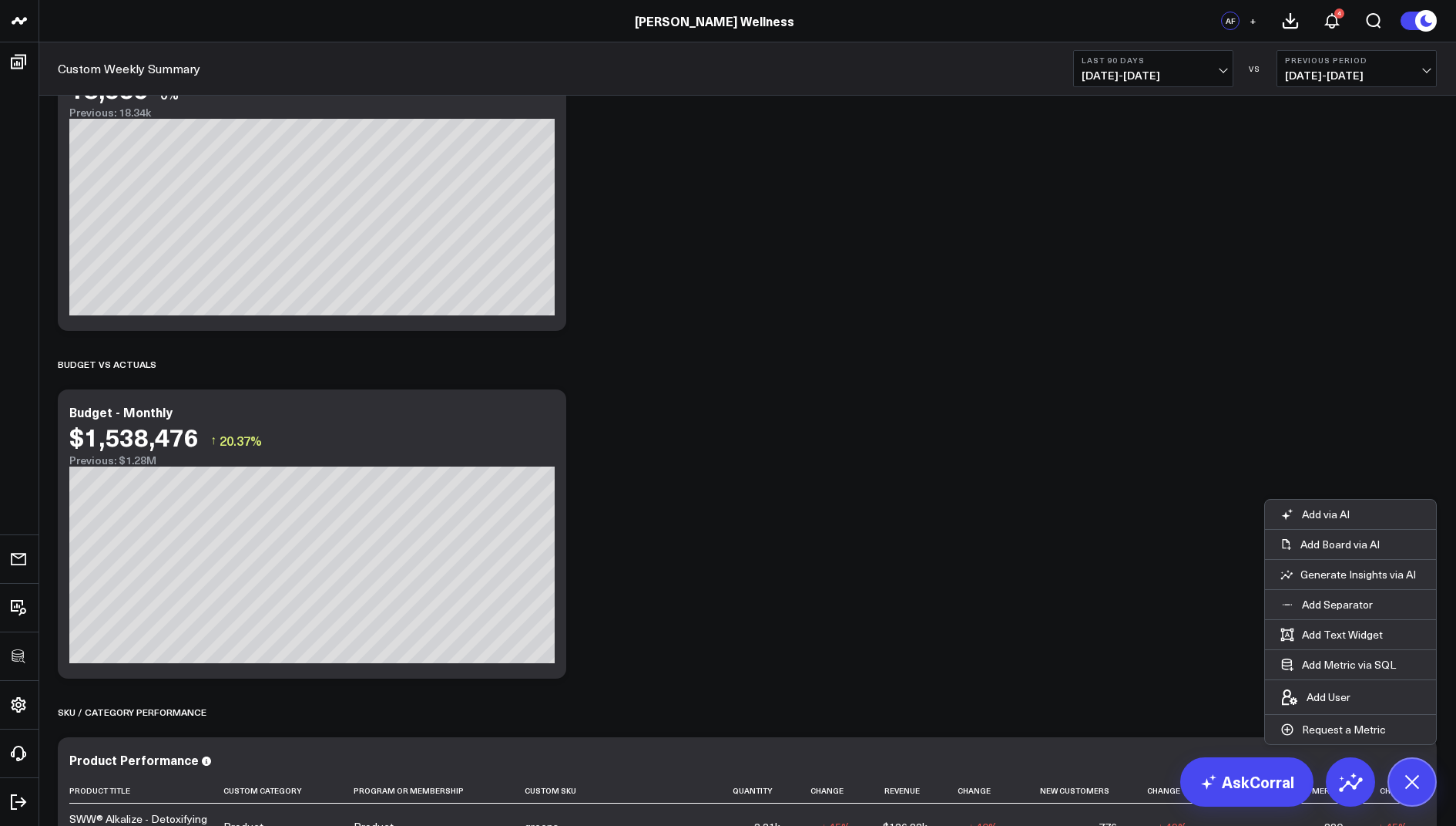
scroll to position [1078, 0]
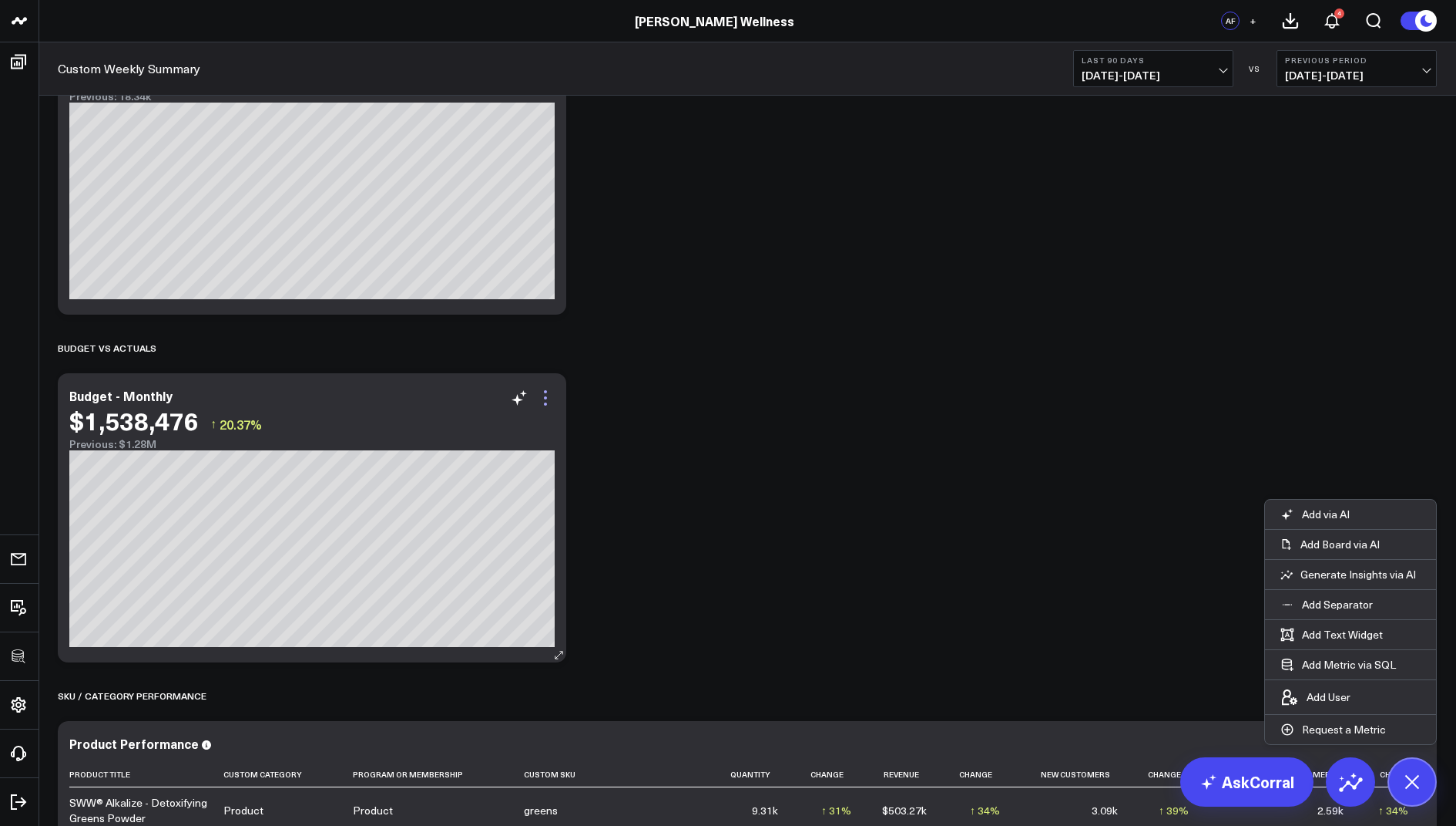
click at [547, 388] on icon at bounding box center [546, 398] width 19 height 19
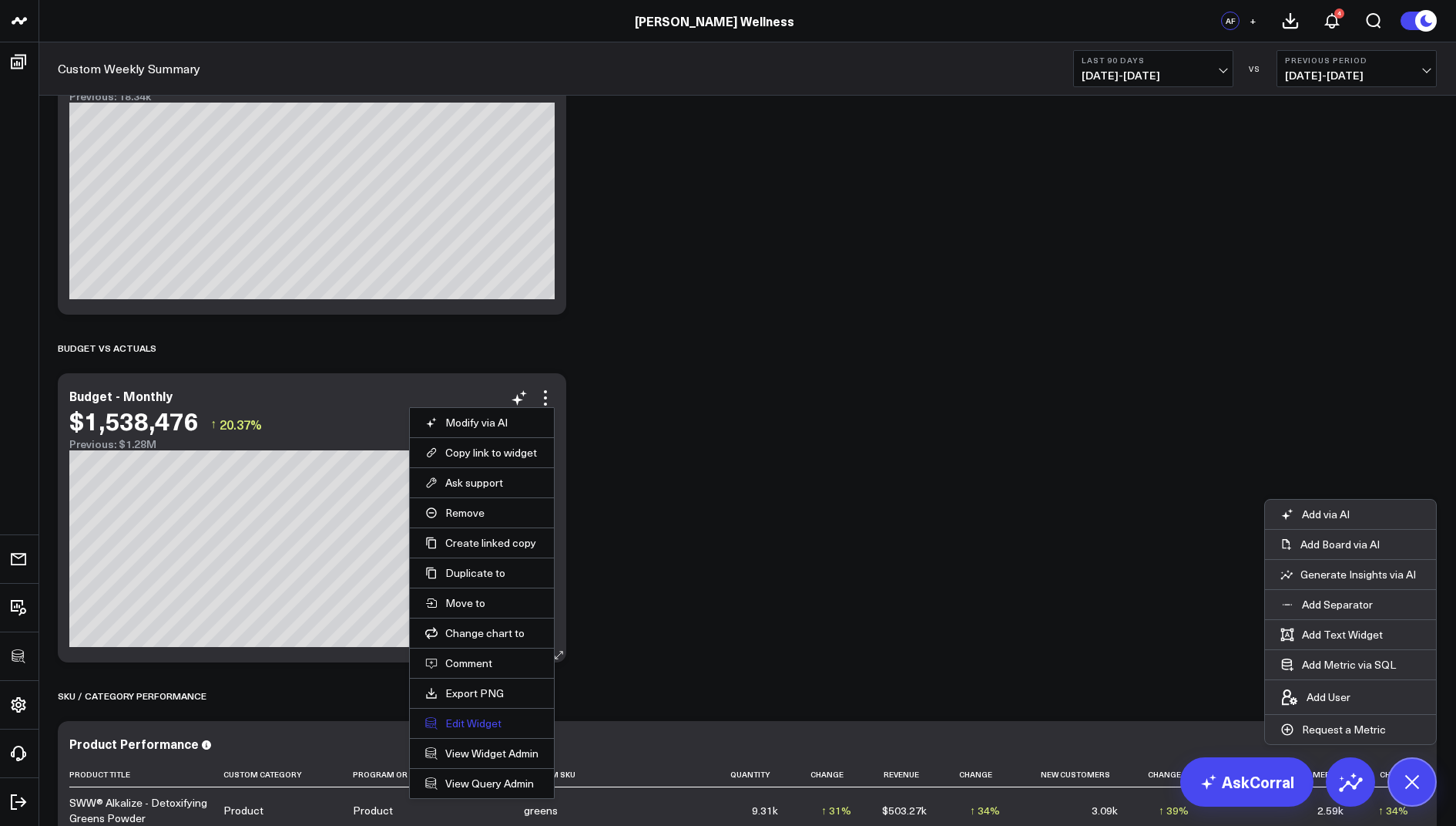
click at [462, 717] on button "Edit Widget" at bounding box center [482, 723] width 113 height 14
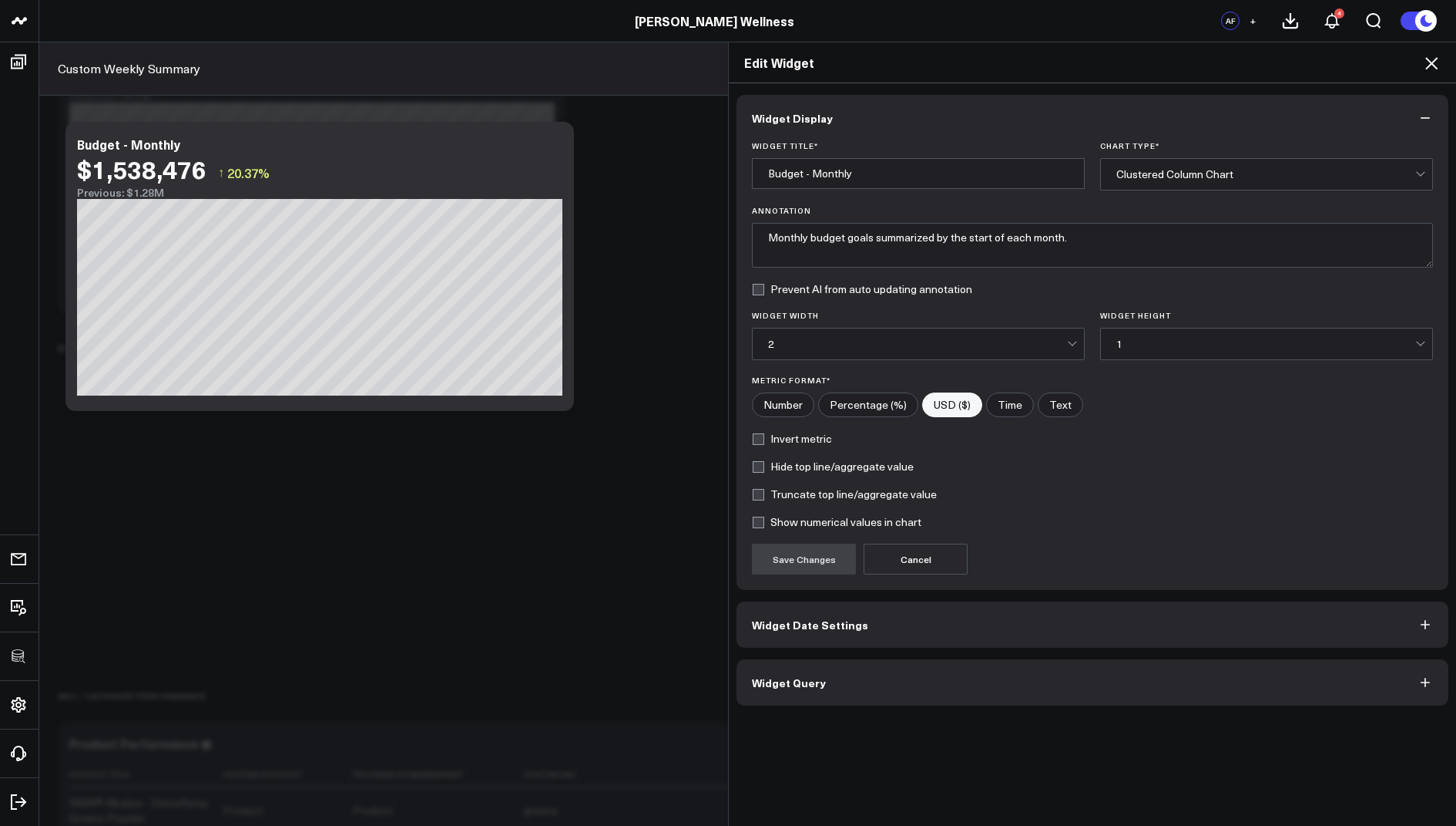
click at [786, 680] on span "Widget Query" at bounding box center [788, 682] width 74 height 12
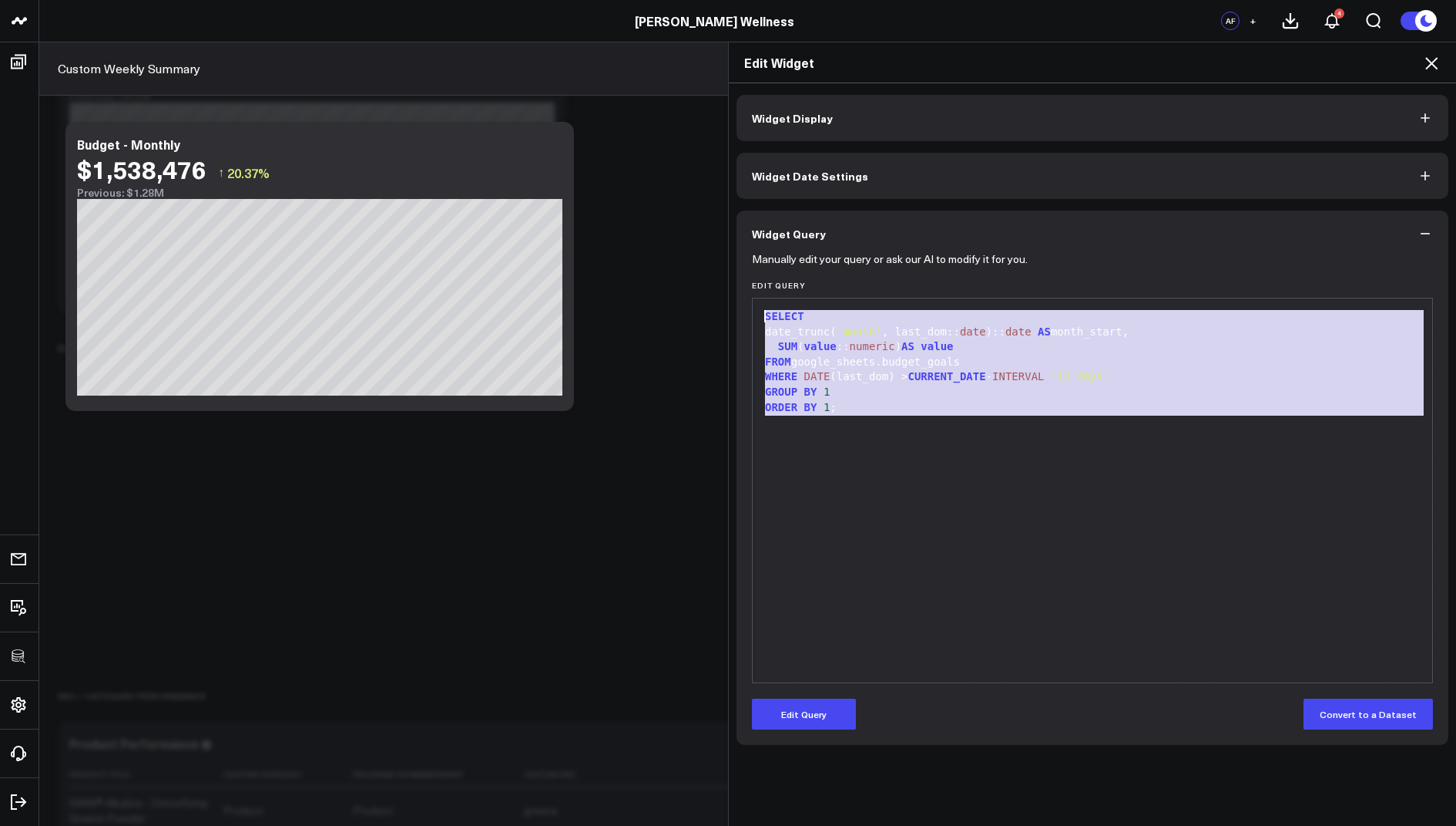
drag, startPoint x: 865, startPoint y: 414, endPoint x: 833, endPoint y: 279, distance: 138.7
click at [833, 281] on div "Edit Query 9 1 2 3 4 5 6 7 8 › ⌄ SELECT date_trunc( 'month' , last_dom:: date )…" at bounding box center [1092, 482] width 681 height 402
copy div "SELECT date_trunc( 'month' , last_dom:: date ):: date AS month_start, SUM ( val…"
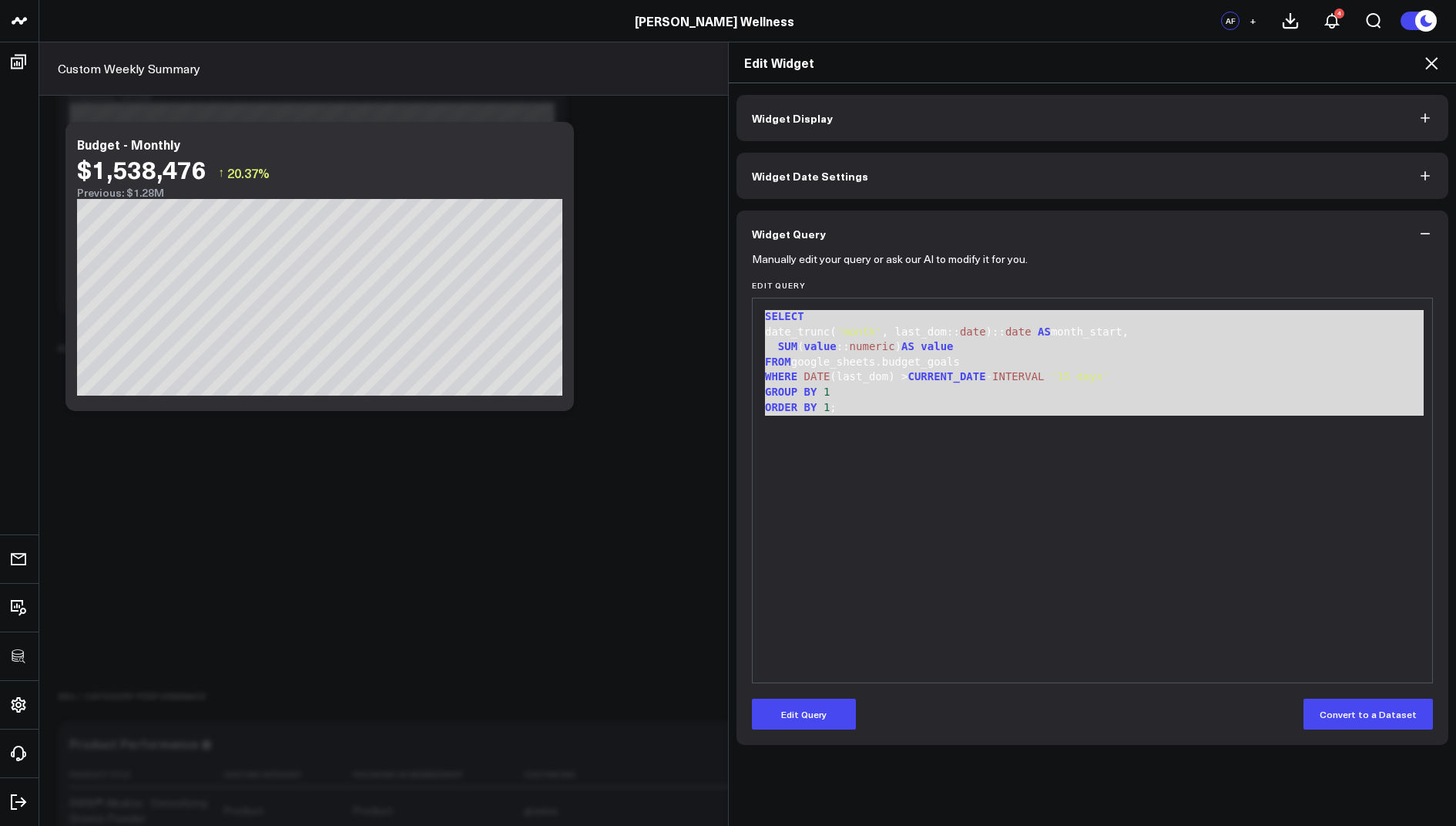
click at [1427, 64] on icon at bounding box center [1432, 64] width 19 height 19
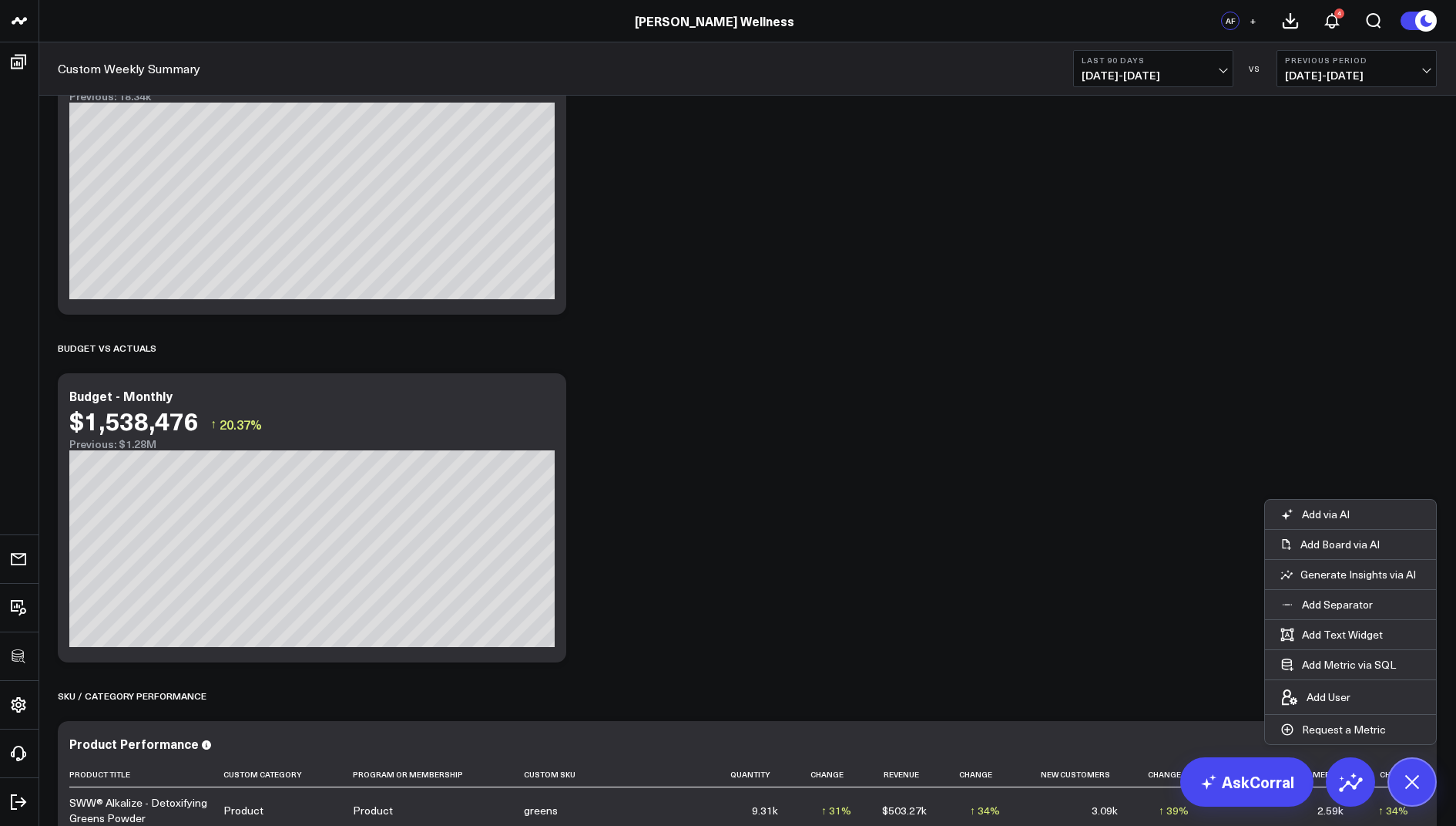
click at [626, 327] on div "Sales Modify via AI Copy link to widget Ask support Remove Create linked copy E…" at bounding box center [748, 169] width 1395 height 2304
click at [543, 390] on icon at bounding box center [546, 398] width 19 height 19
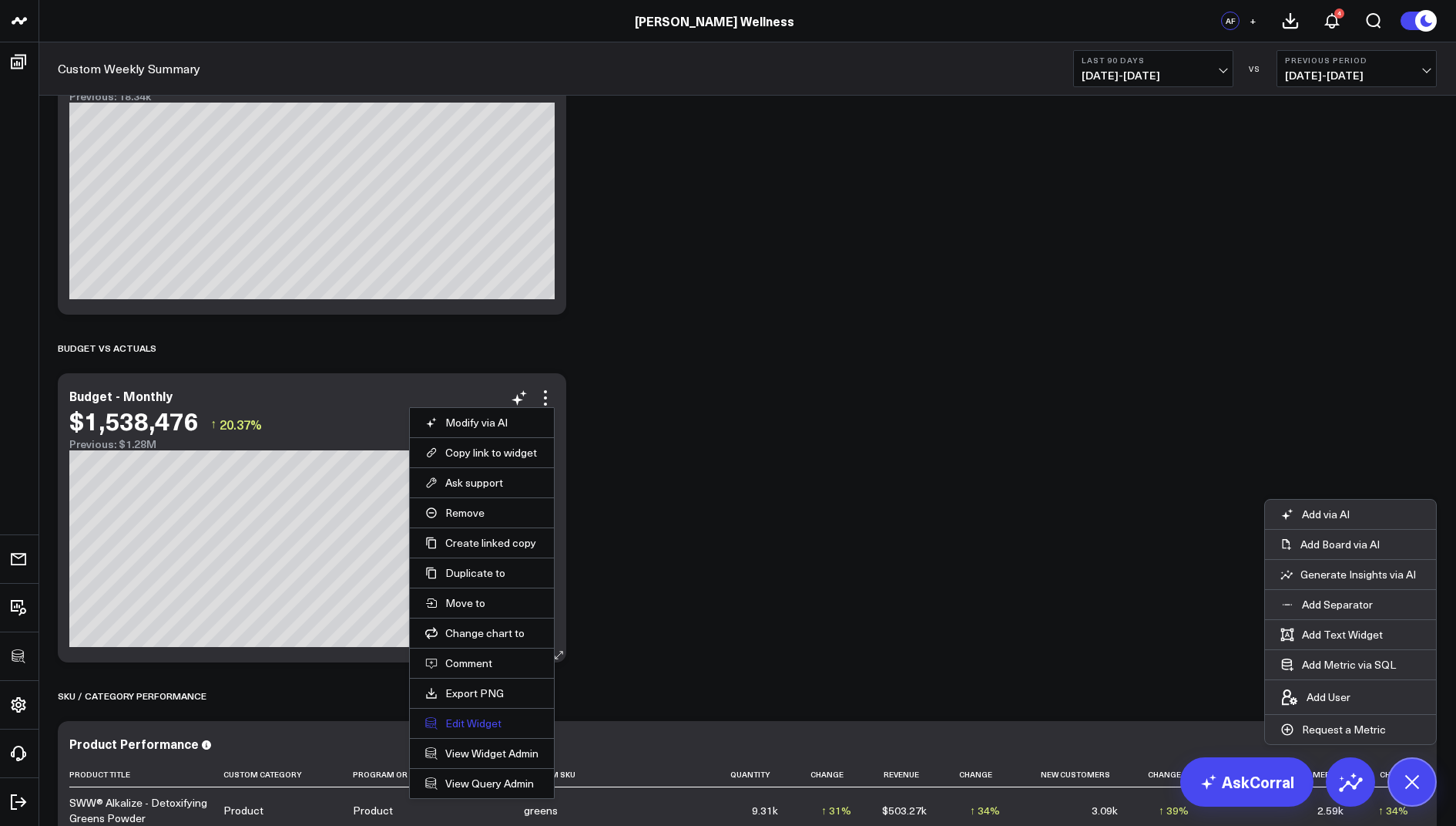
click at [455, 717] on button "Edit Widget" at bounding box center [482, 723] width 113 height 14
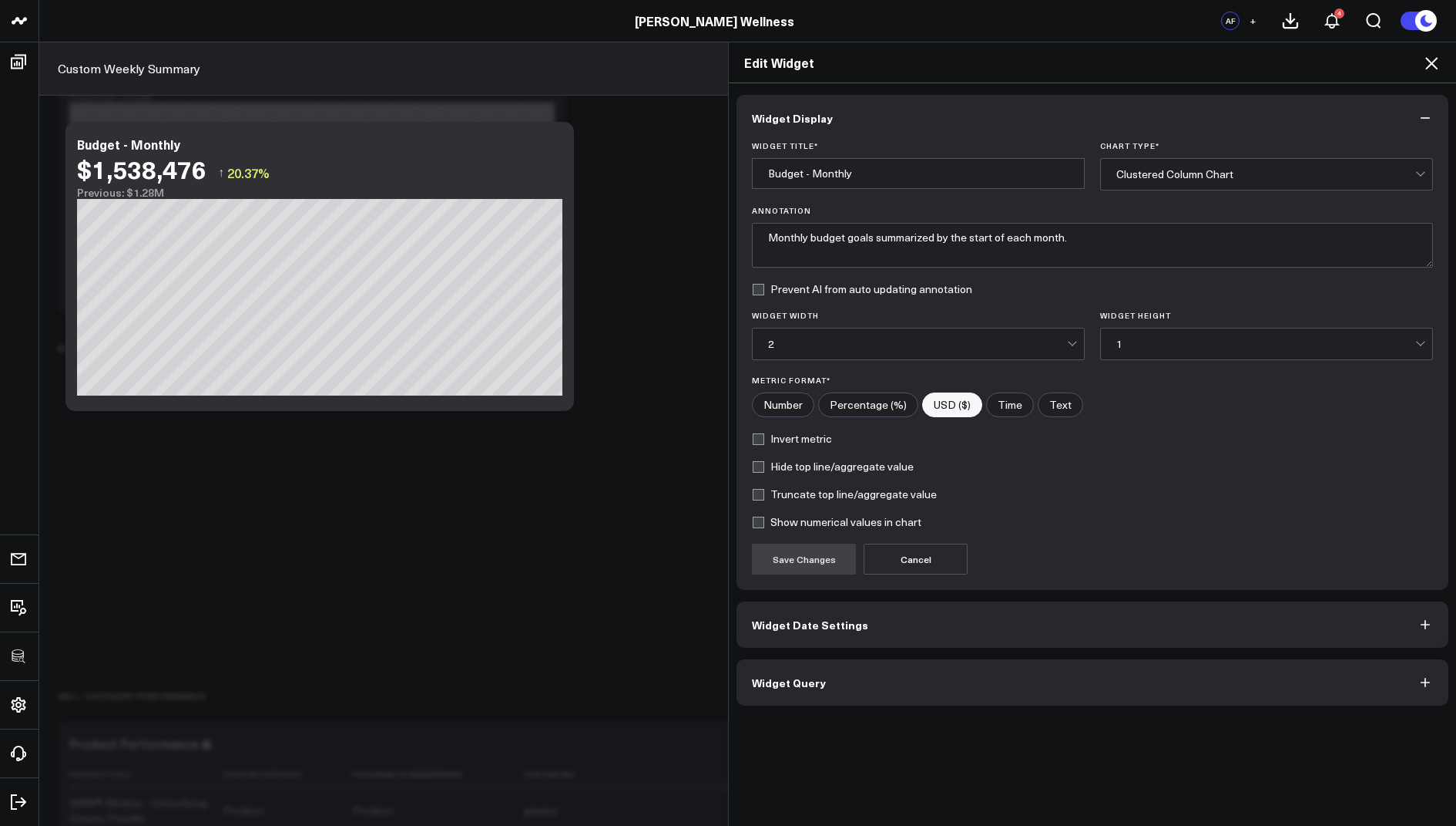
click at [803, 676] on span "Widget Query" at bounding box center [788, 682] width 74 height 12
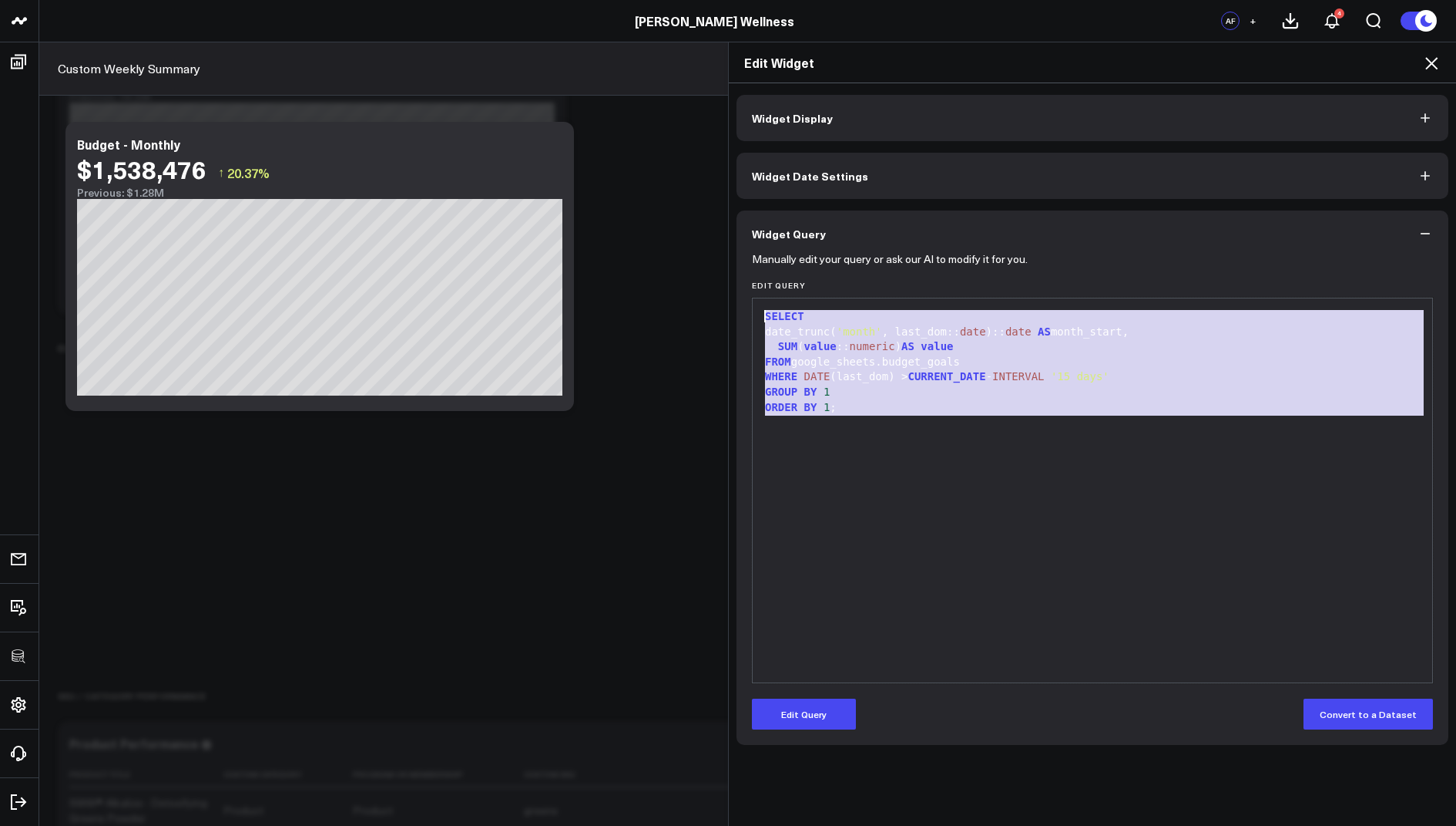
drag, startPoint x: 877, startPoint y: 423, endPoint x: 852, endPoint y: 271, distance: 154.0
click at [852, 271] on form "Manually edit your query or ask our AI to modify it for you. Edit Query 9 1 2 3…" at bounding box center [1092, 492] width 681 height 472
copy div "SELECT date_trunc( 'month' , last_dom:: date ):: date AS month_start, SUM ( val…"
click at [1432, 68] on icon at bounding box center [1432, 64] width 19 height 19
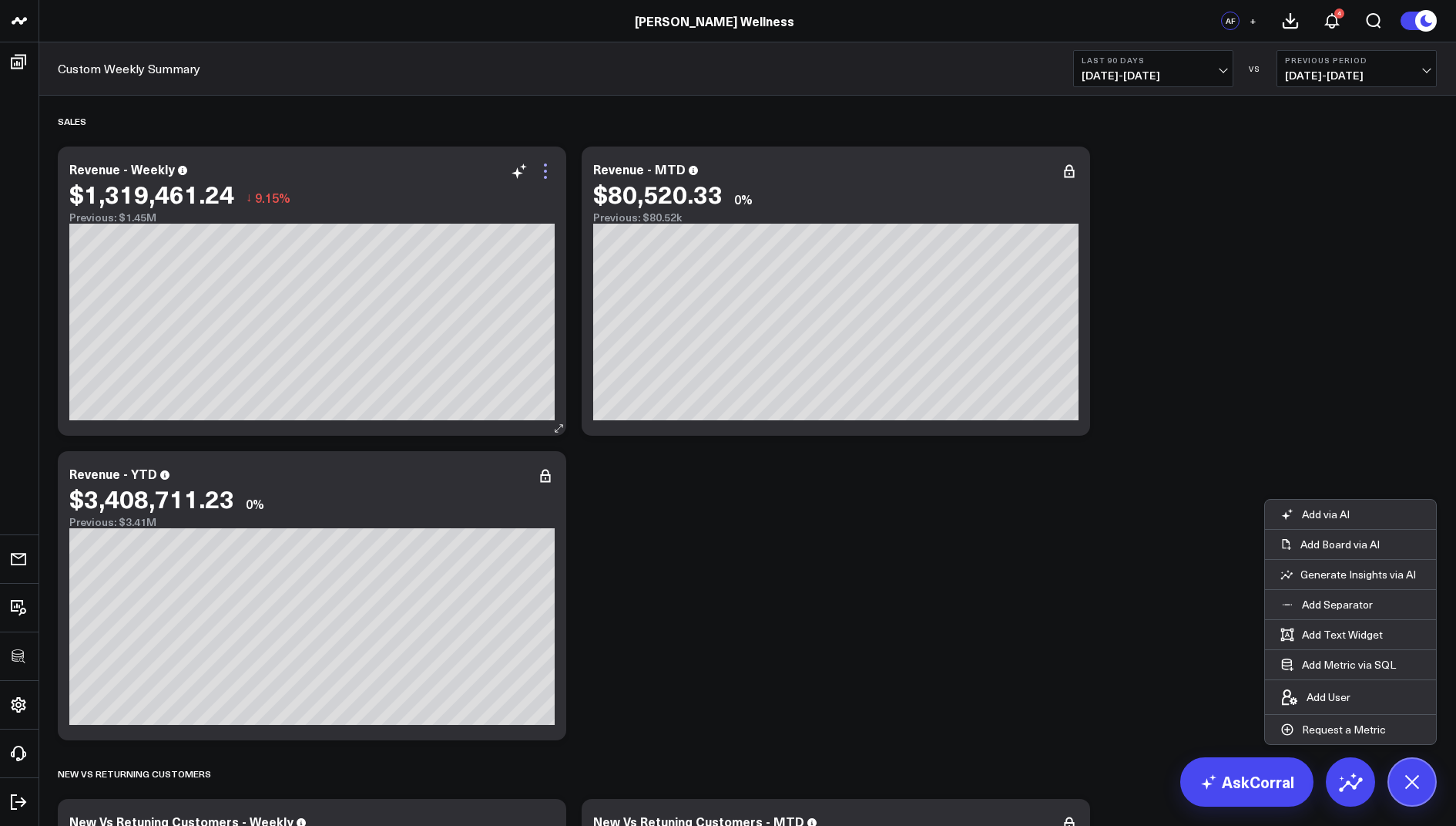
click at [544, 175] on icon at bounding box center [546, 171] width 19 height 19
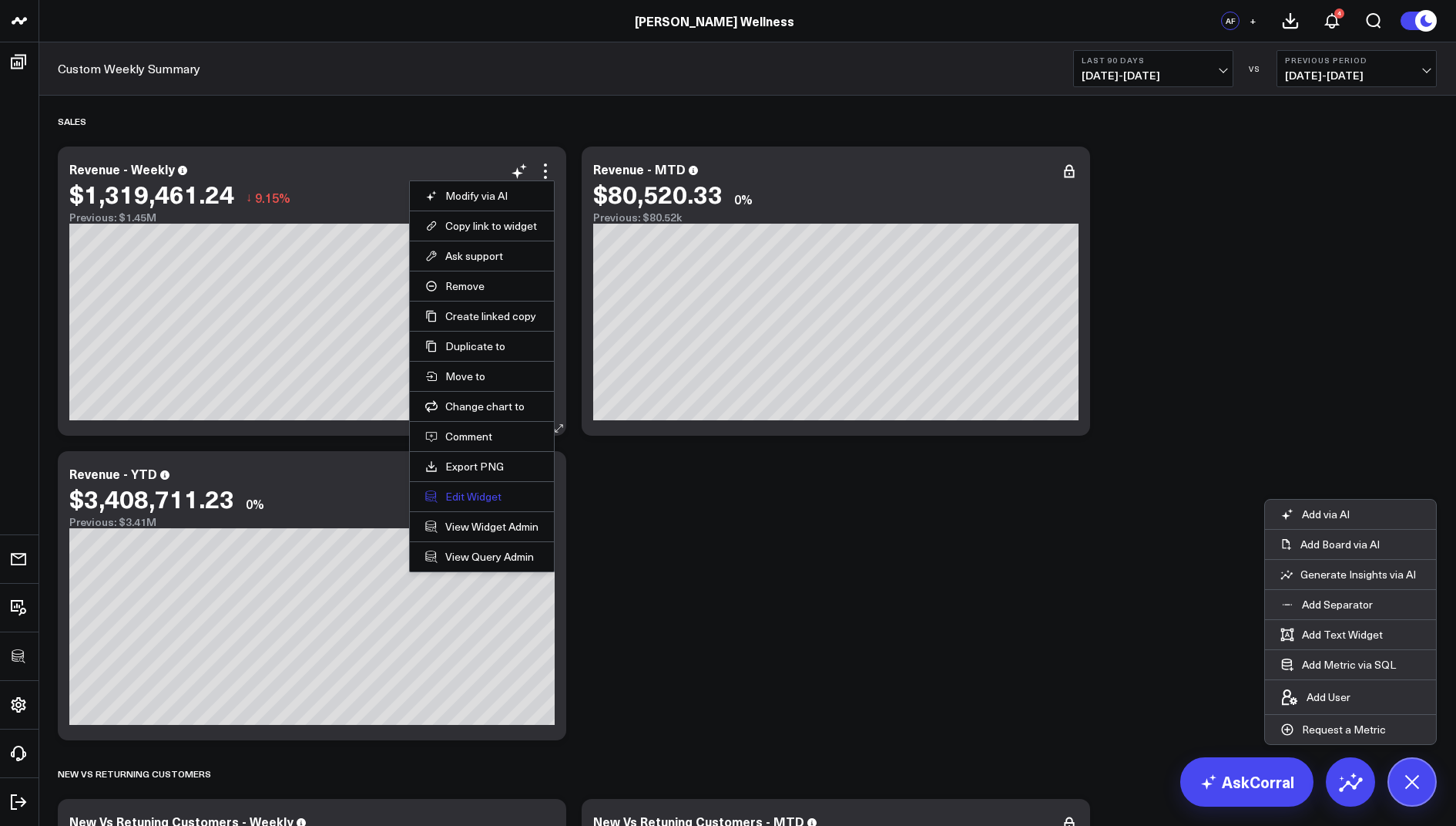
click at [464, 493] on button "Edit Widget" at bounding box center [482, 496] width 113 height 14
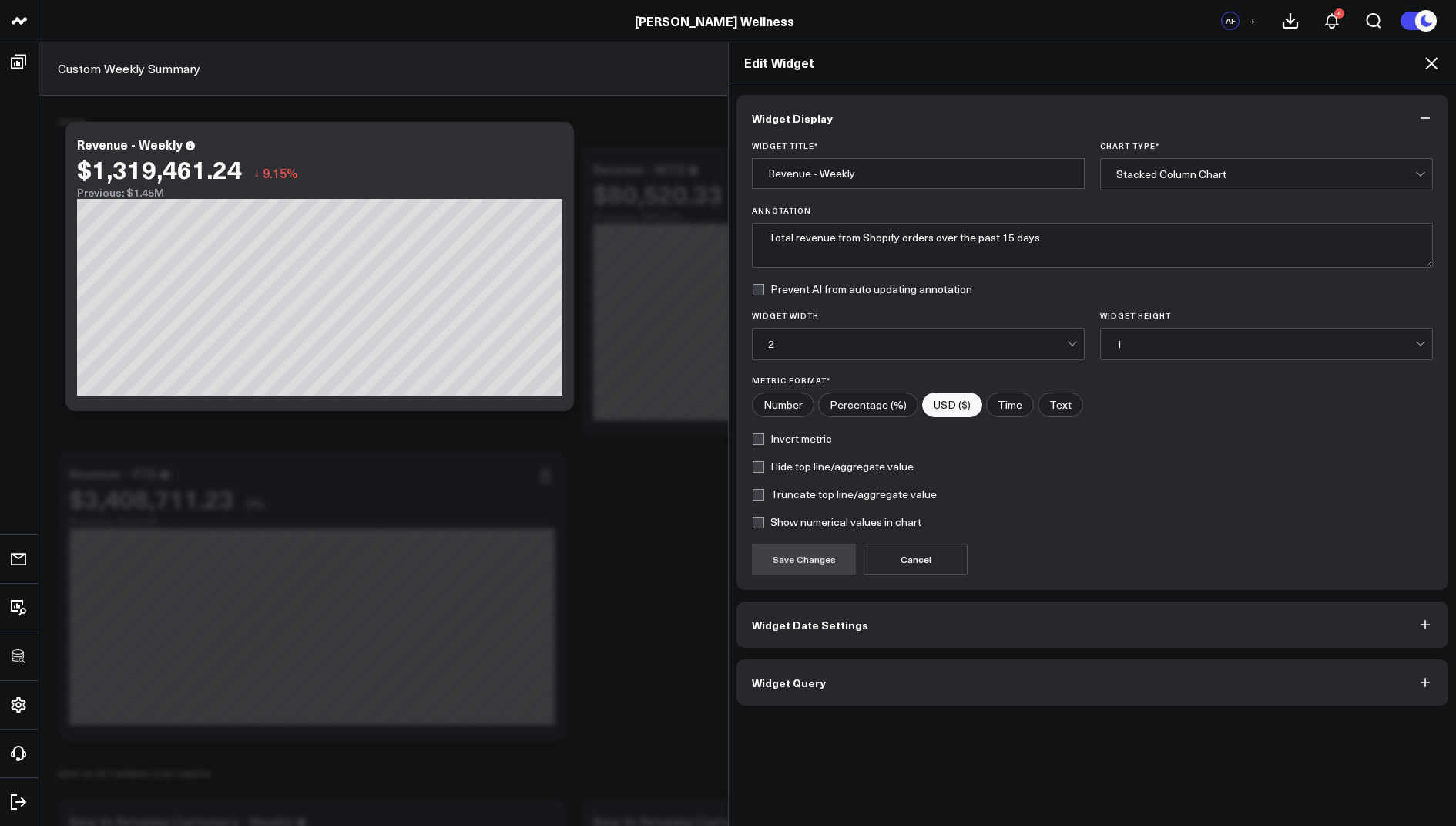
click at [799, 693] on button "Widget Query" at bounding box center [1092, 682] width 712 height 46
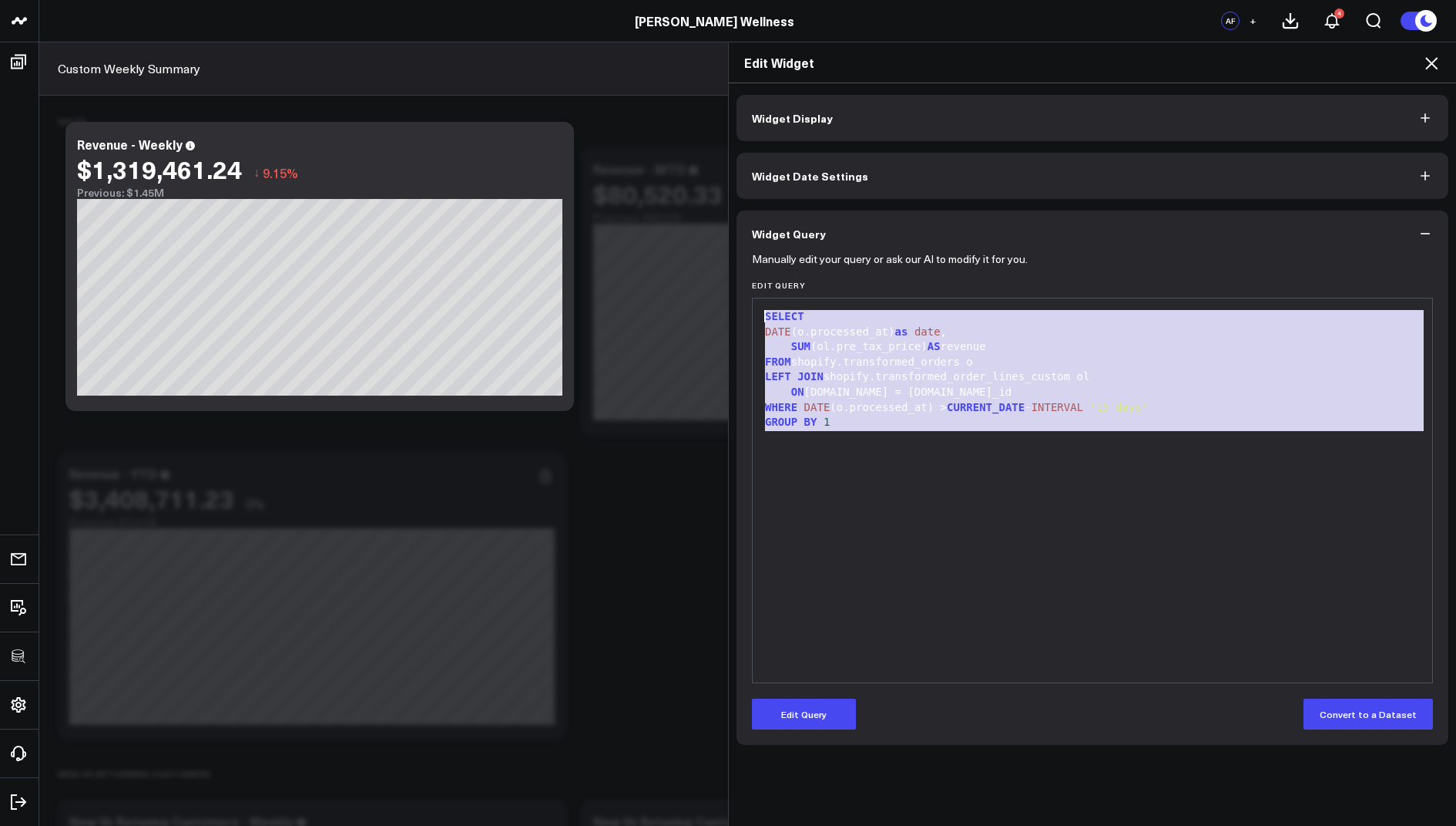
drag, startPoint x: 884, startPoint y: 434, endPoint x: 862, endPoint y: 247, distance: 188.3
click at [862, 247] on div "Widget Query Manually edit your query or ask our AI to modify it for you. Edit …" at bounding box center [1092, 477] width 712 height 534
copy div "SELECT DATE (o.processed_at) as date , SUM (ol.pre_tax_price) AS revenue FROM s…"
click at [1430, 63] on icon at bounding box center [1432, 64] width 19 height 19
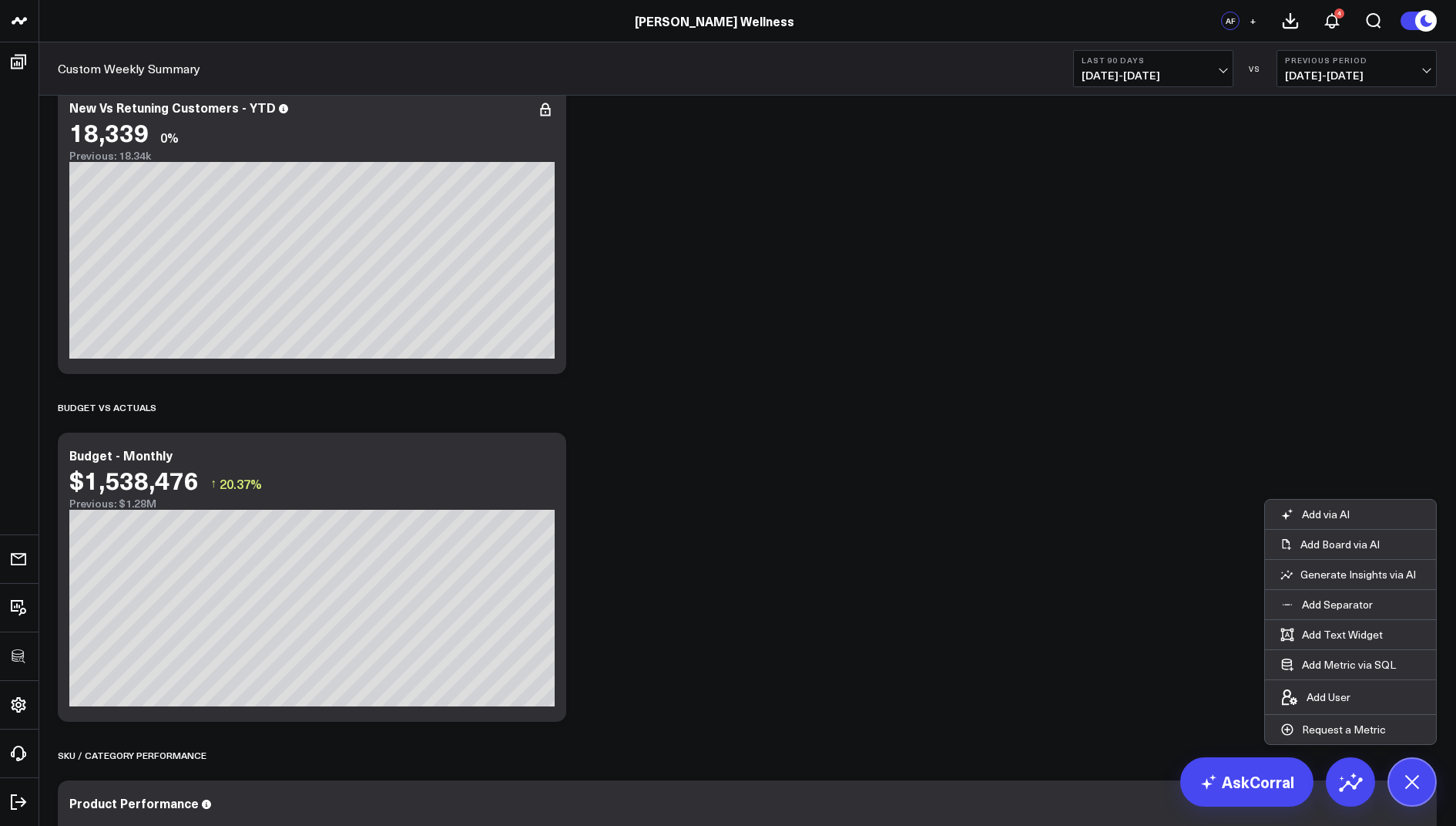
scroll to position [1077, 0]
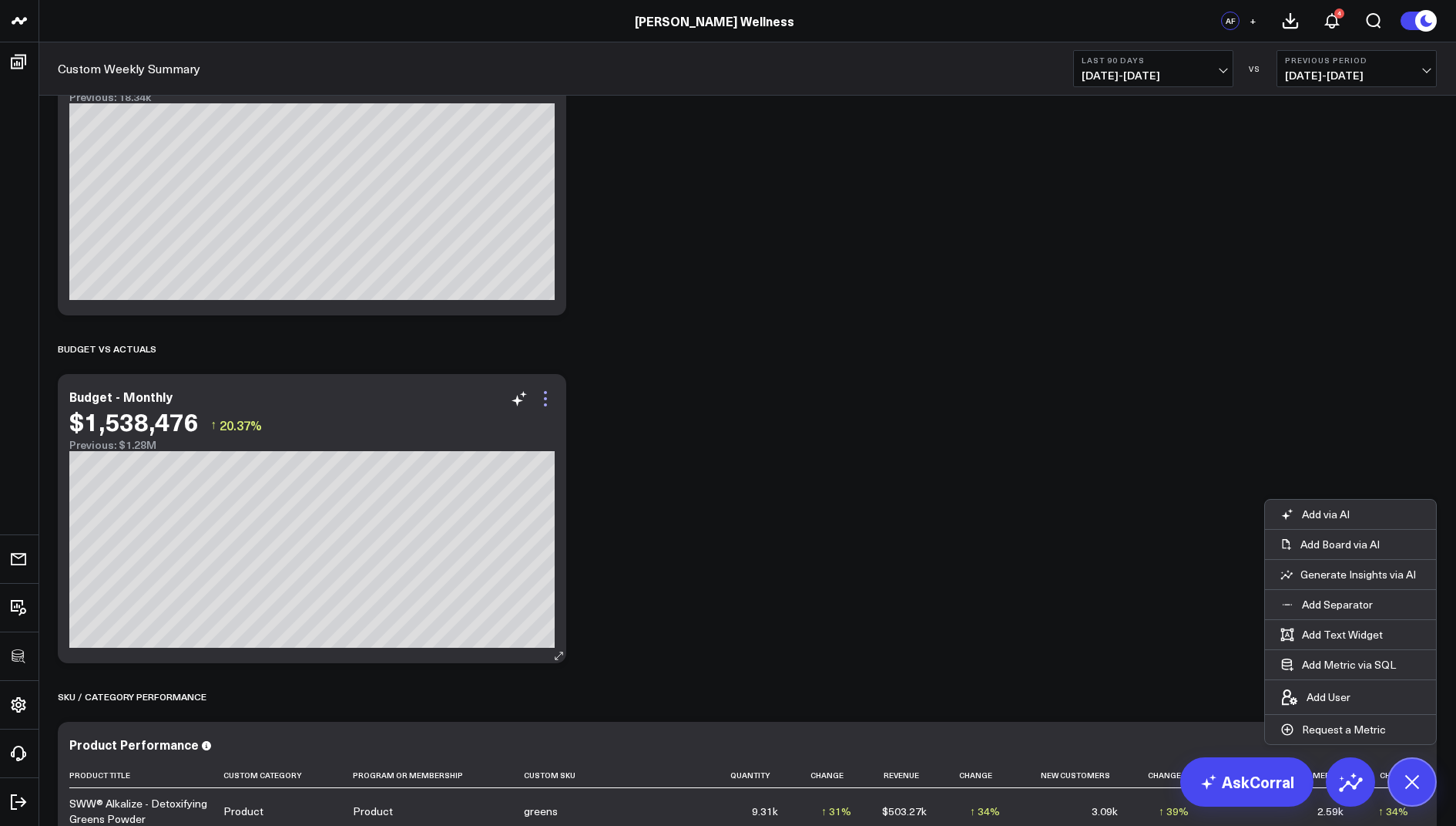
click at [545, 392] on icon at bounding box center [546, 399] width 19 height 19
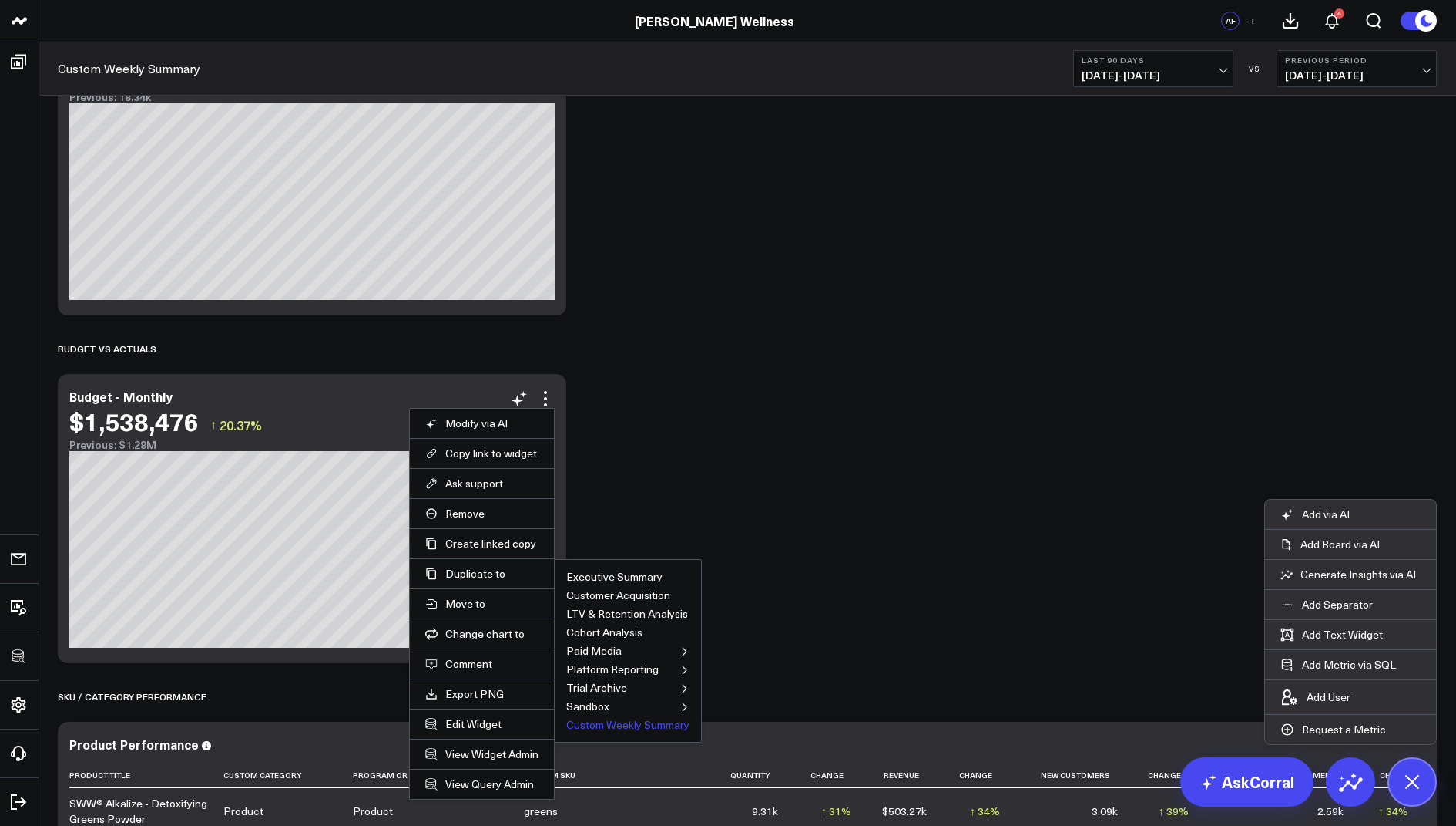
click at [620, 720] on button "Custom Weekly Summary" at bounding box center [628, 725] width 123 height 11
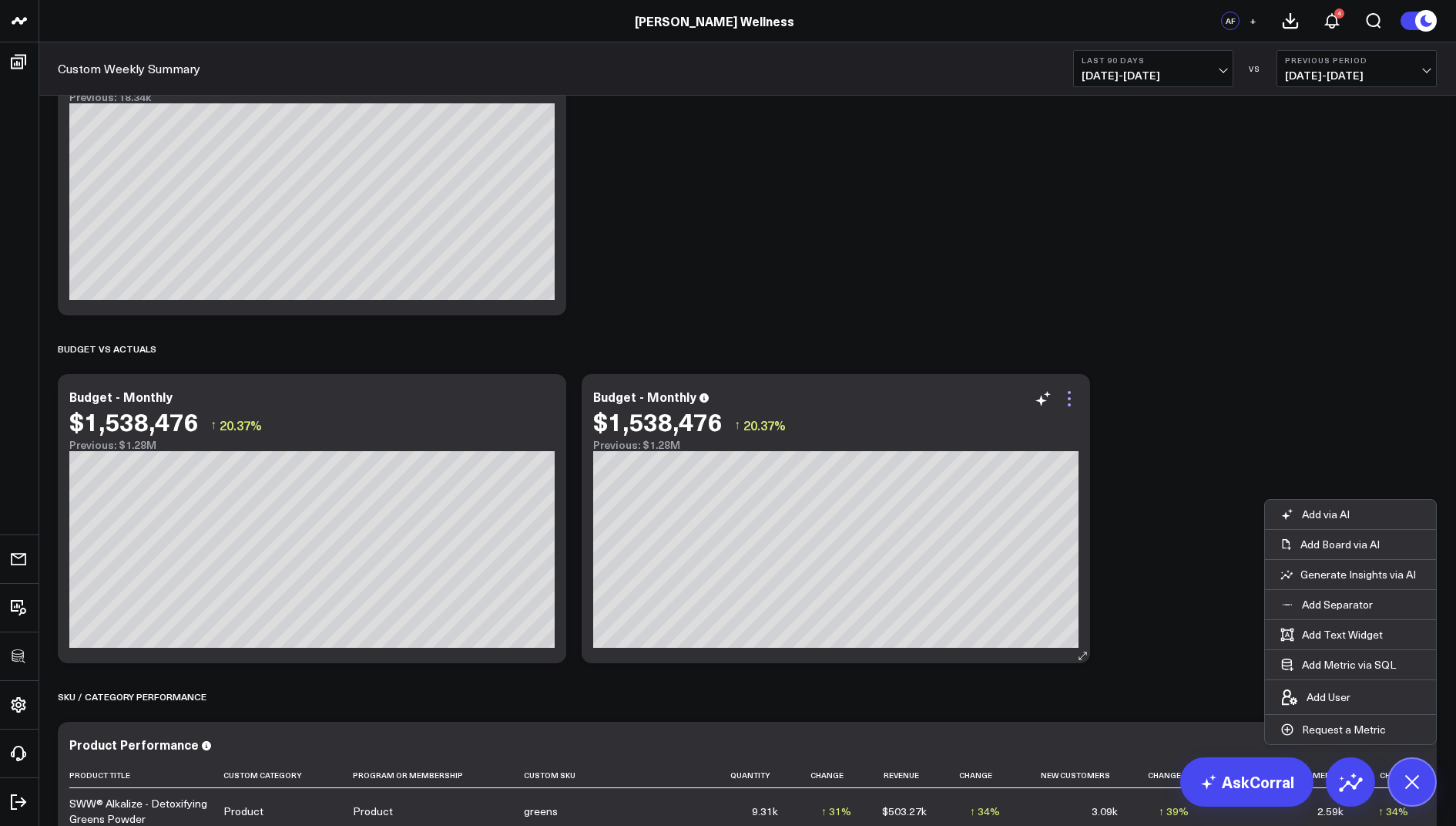
click at [1062, 398] on icon at bounding box center [1070, 399] width 19 height 19
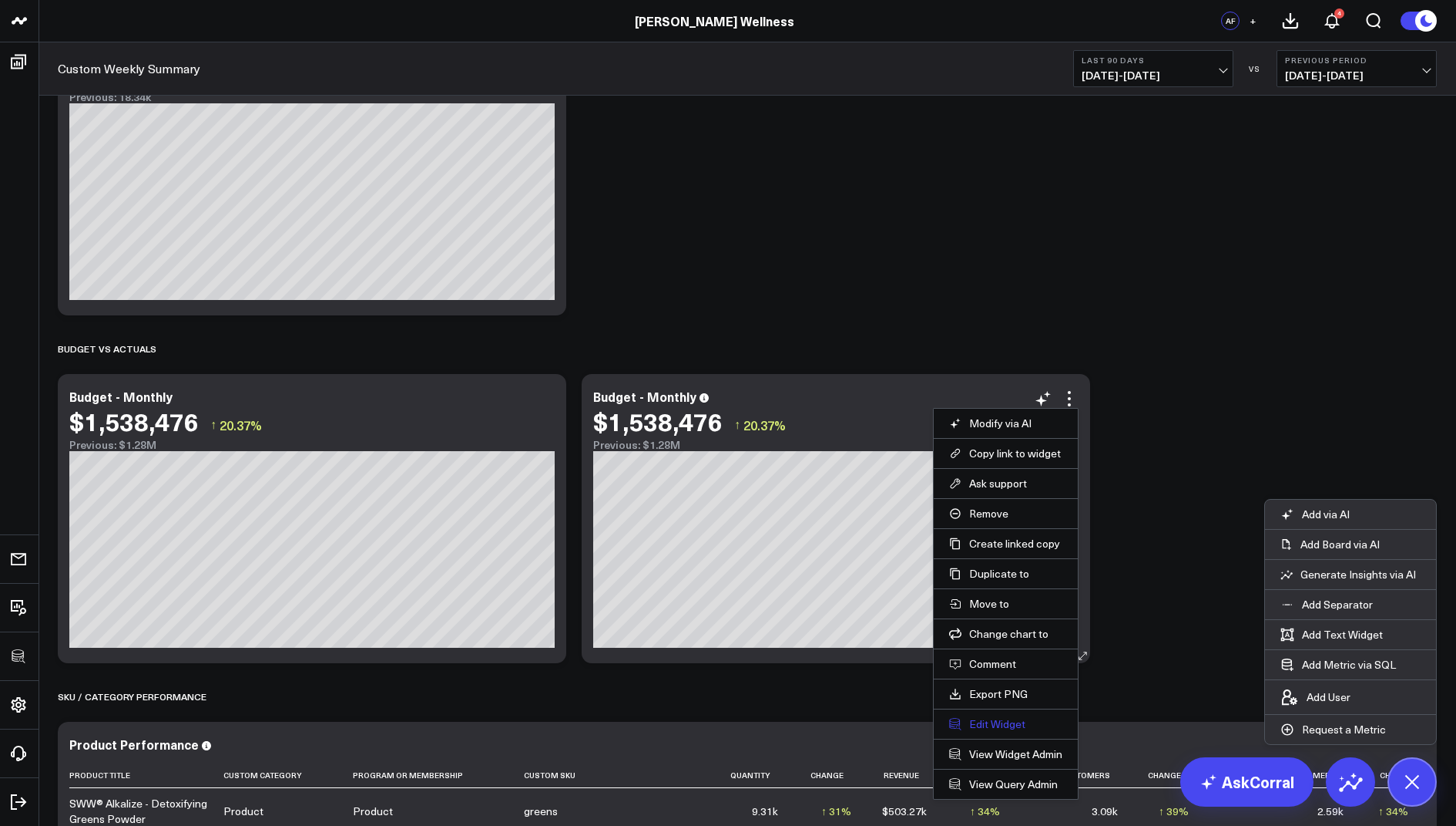
click at [972, 717] on button "Edit Widget" at bounding box center [1005, 723] width 113 height 14
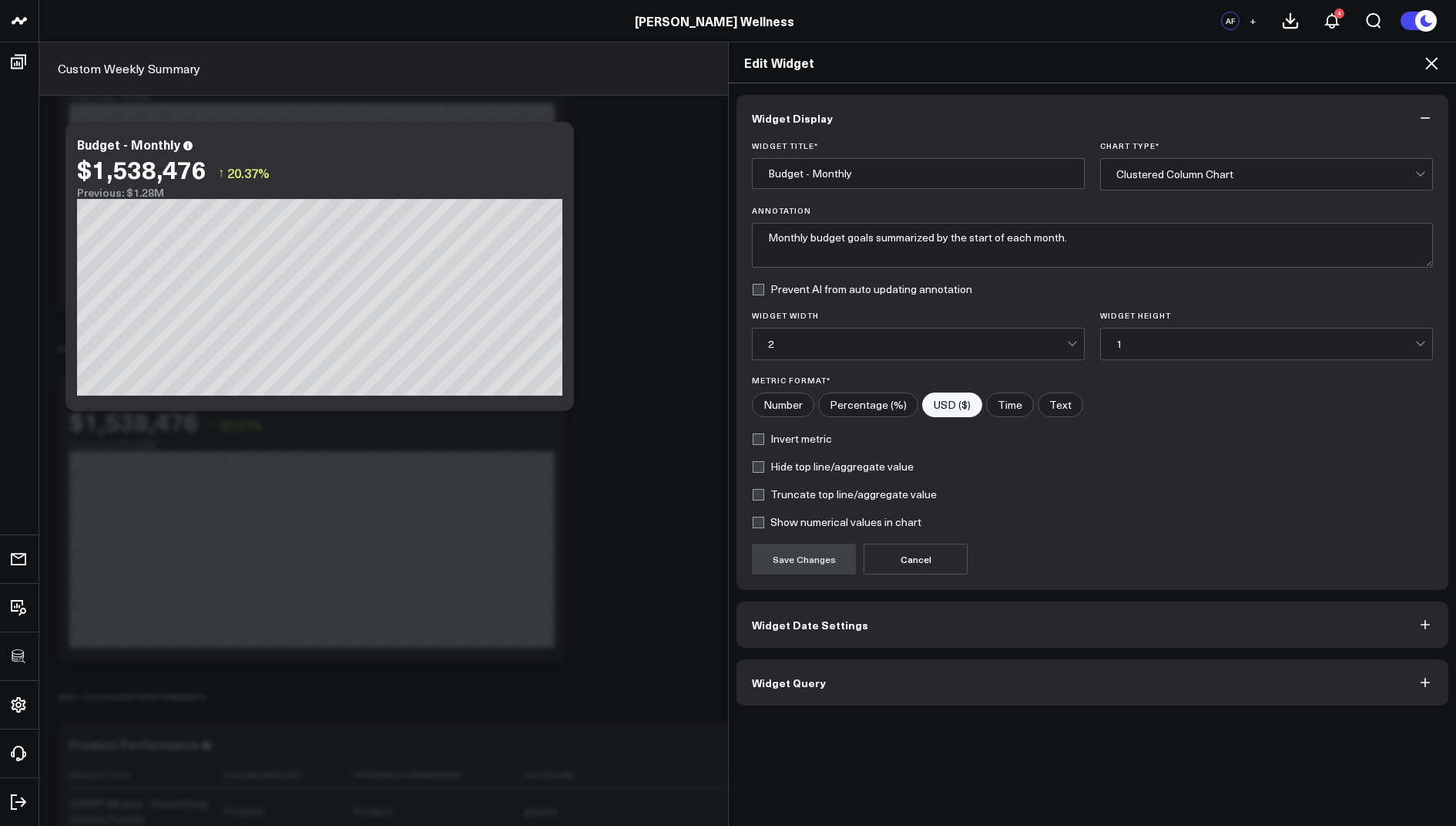
click at [828, 673] on button "Widget Query" at bounding box center [1092, 682] width 712 height 46
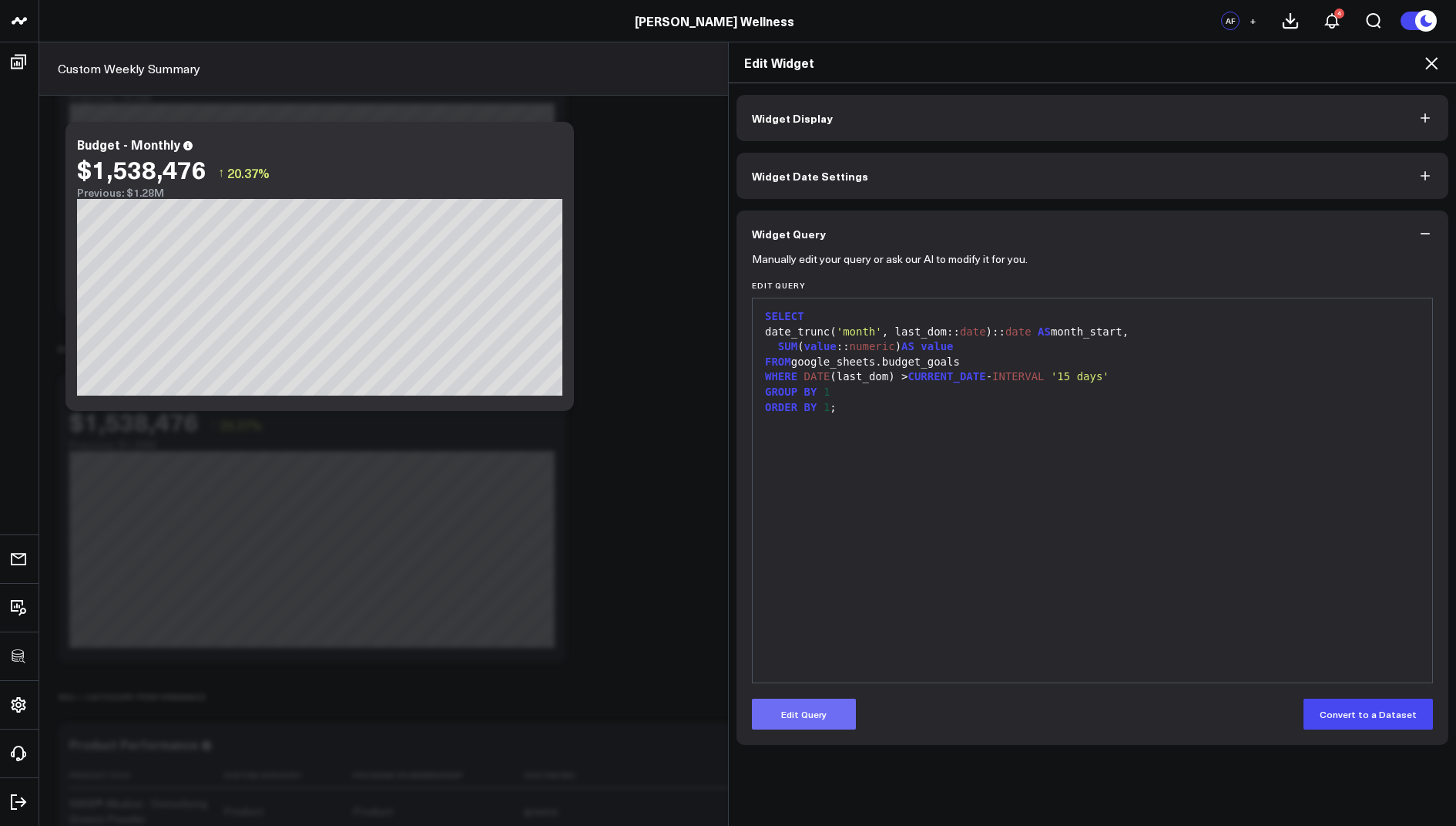
click at [816, 716] on button "Edit Query" at bounding box center [803, 714] width 104 height 31
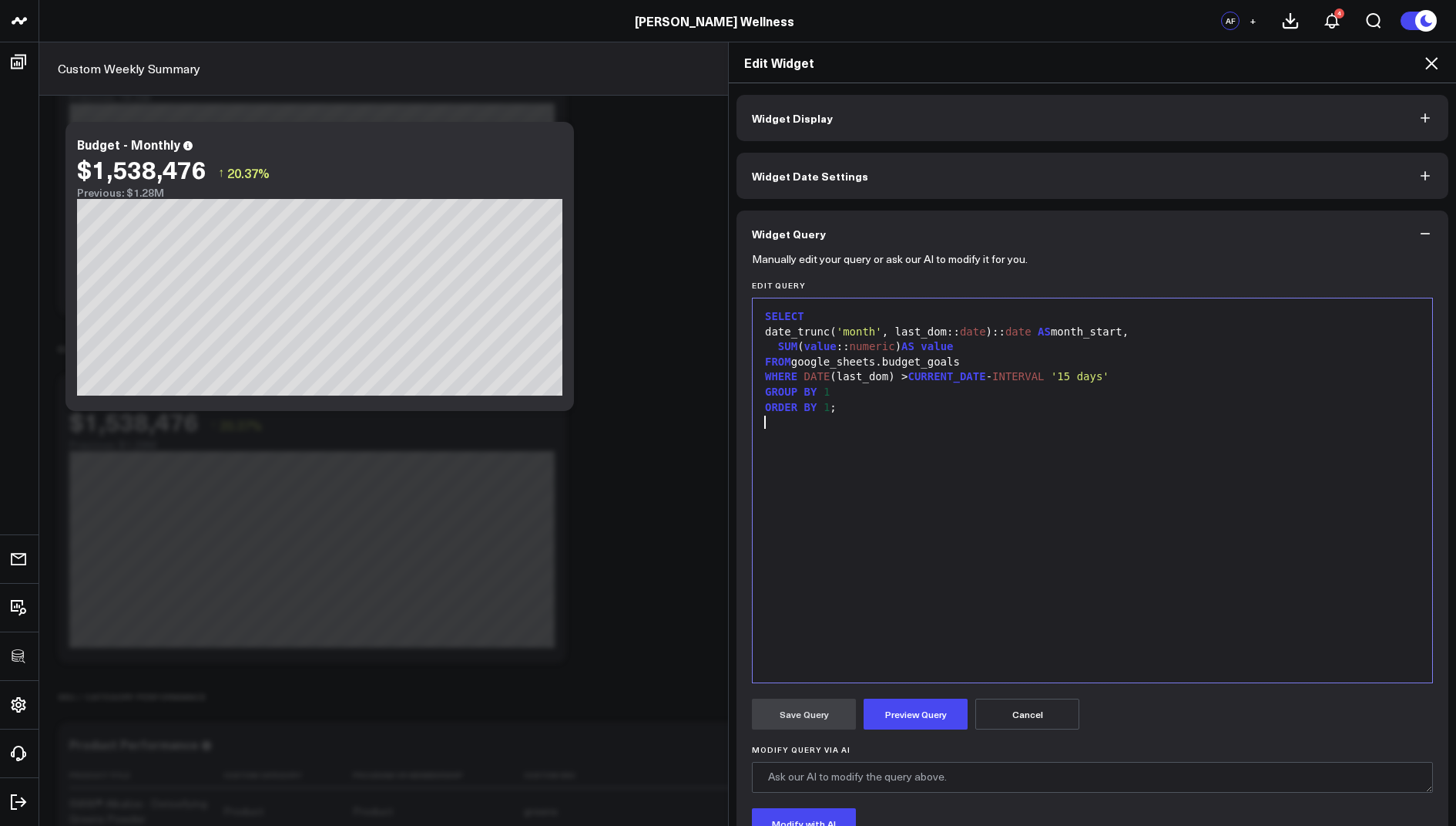
drag, startPoint x: 871, startPoint y: 444, endPoint x: 873, endPoint y: 191, distance: 253.0
click at [873, 191] on div "Widget Display Widget Date Settings Widget Query Manually edit your query or as…" at bounding box center [1092, 514] width 712 height 841
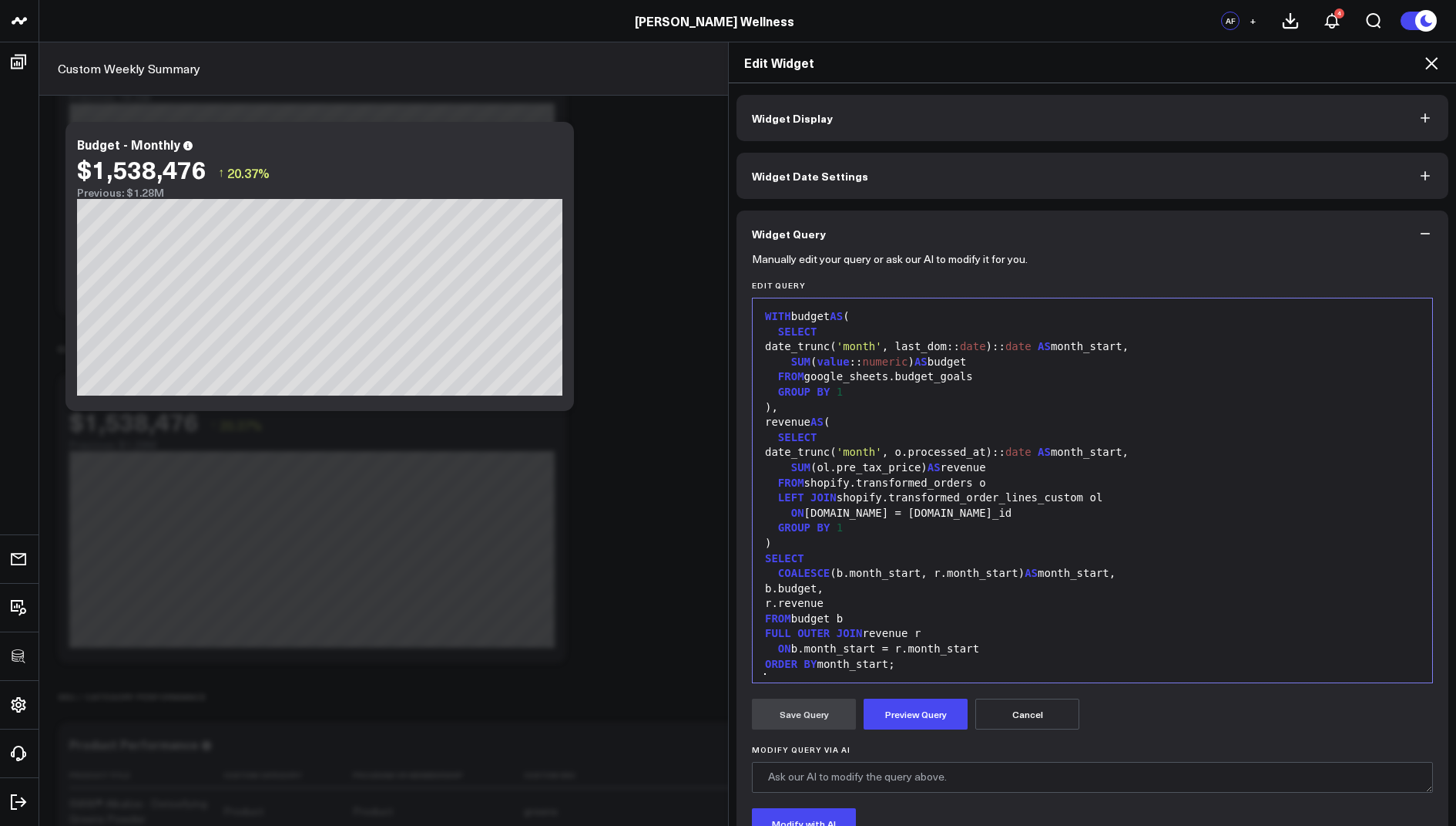
scroll to position [14, 0]
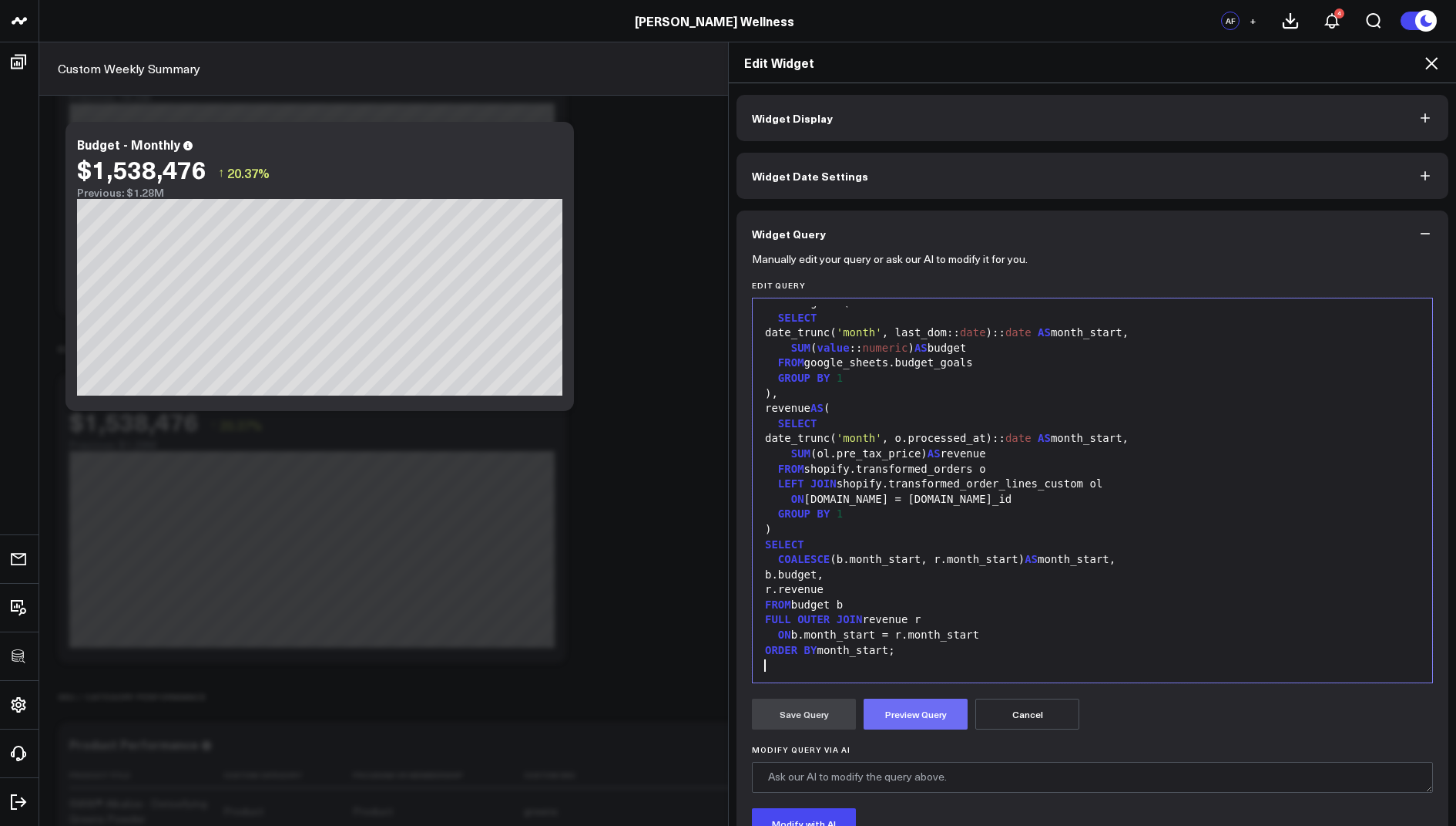
click at [901, 703] on button "Preview Query" at bounding box center [915, 714] width 104 height 31
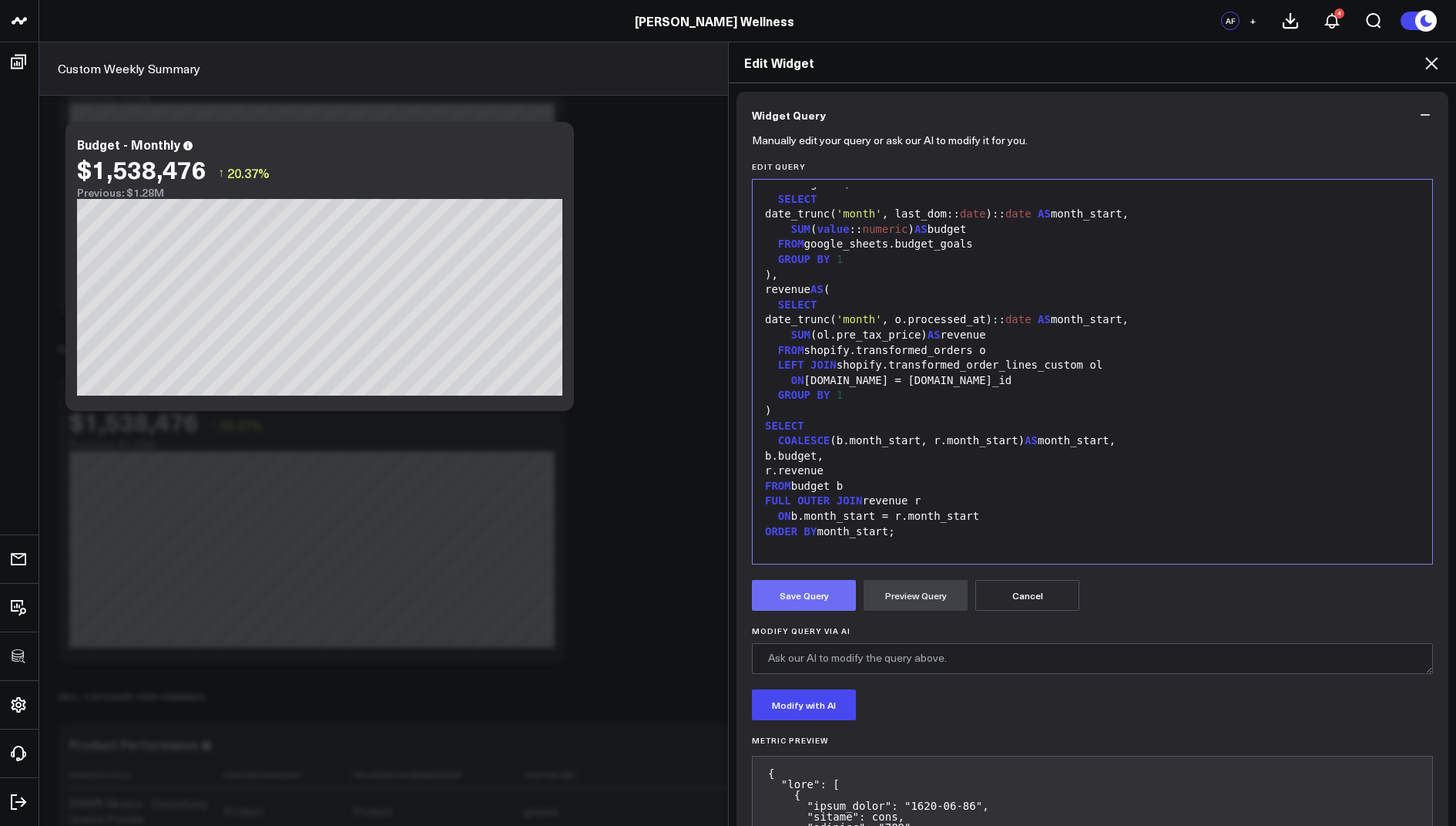
click at [800, 598] on button "Save Query" at bounding box center [803, 595] width 104 height 31
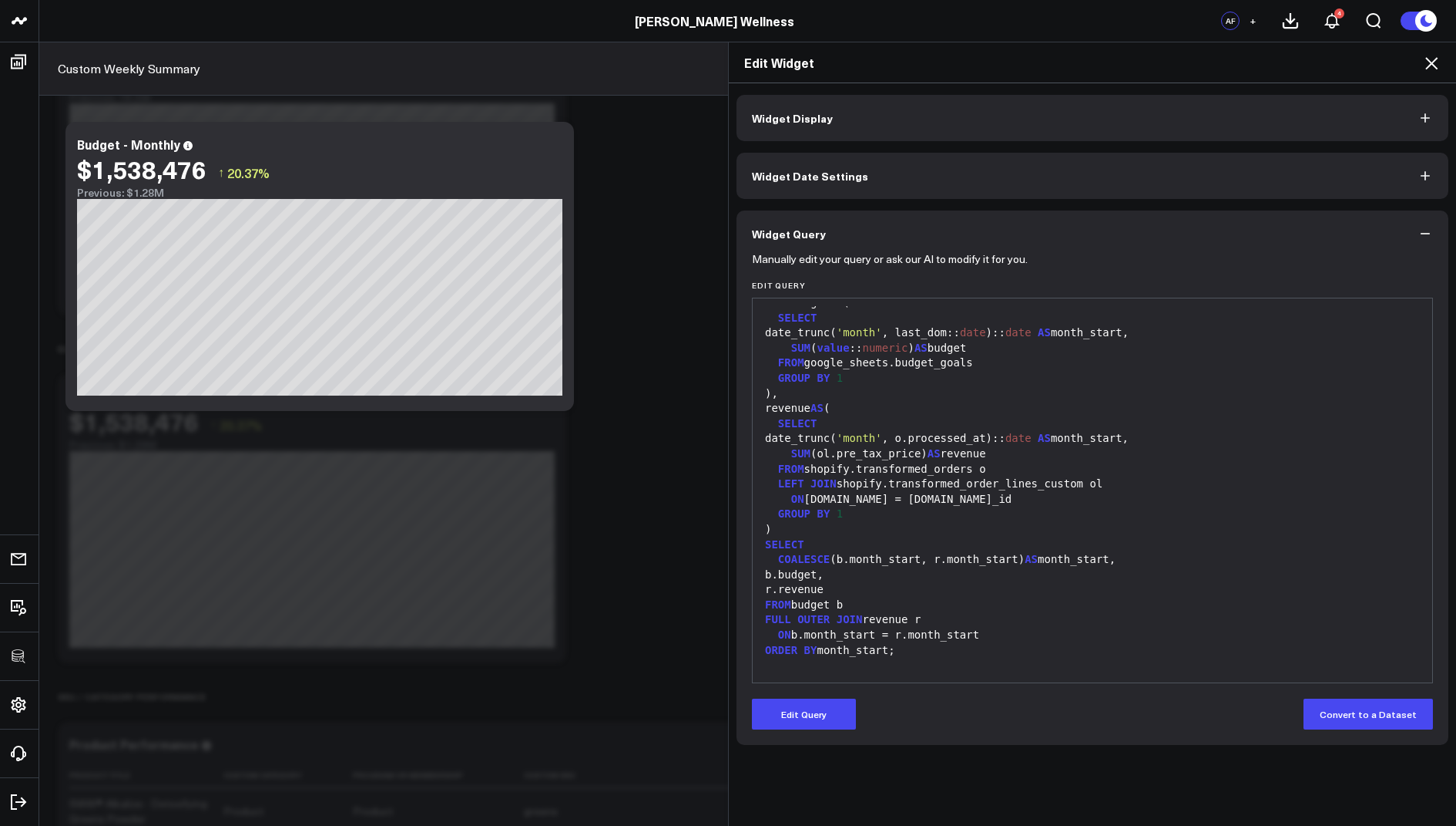
scroll to position [0, 0]
click at [1430, 64] on icon at bounding box center [1431, 63] width 12 height 12
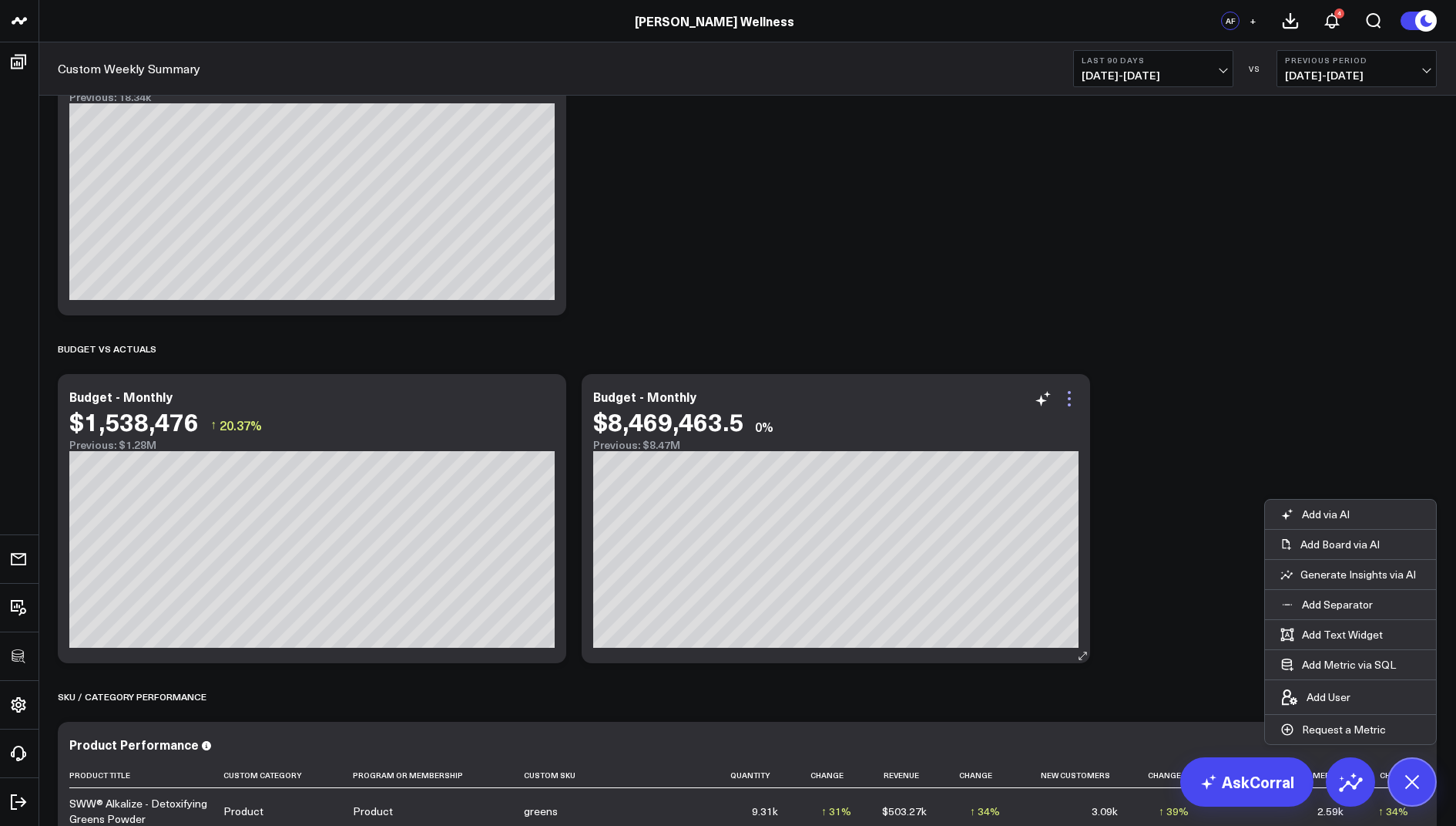
click at [1073, 400] on icon at bounding box center [1070, 399] width 19 height 19
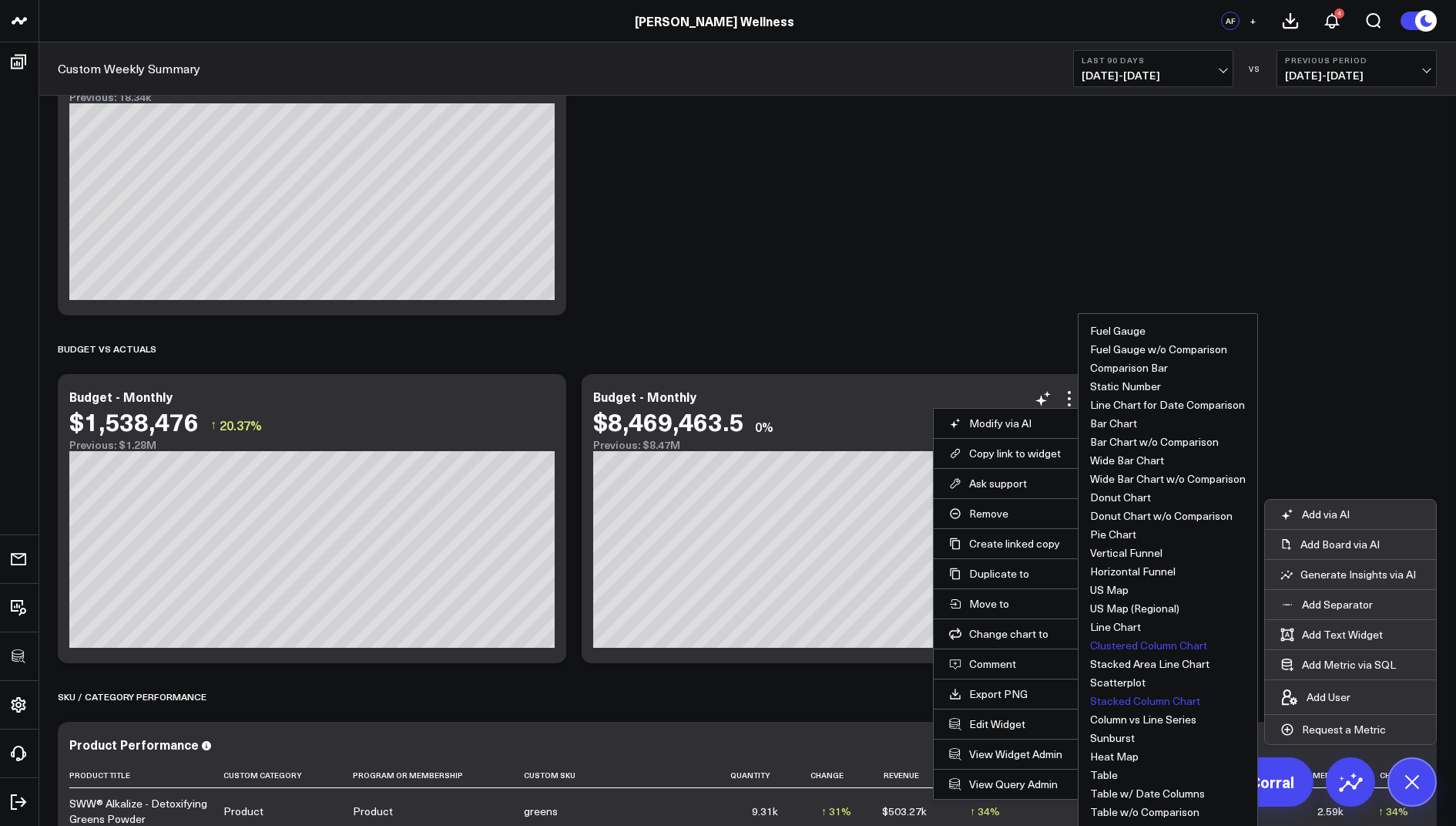
click at [1157, 695] on button "Stacked Column Chart" at bounding box center [1146, 701] width 110 height 11
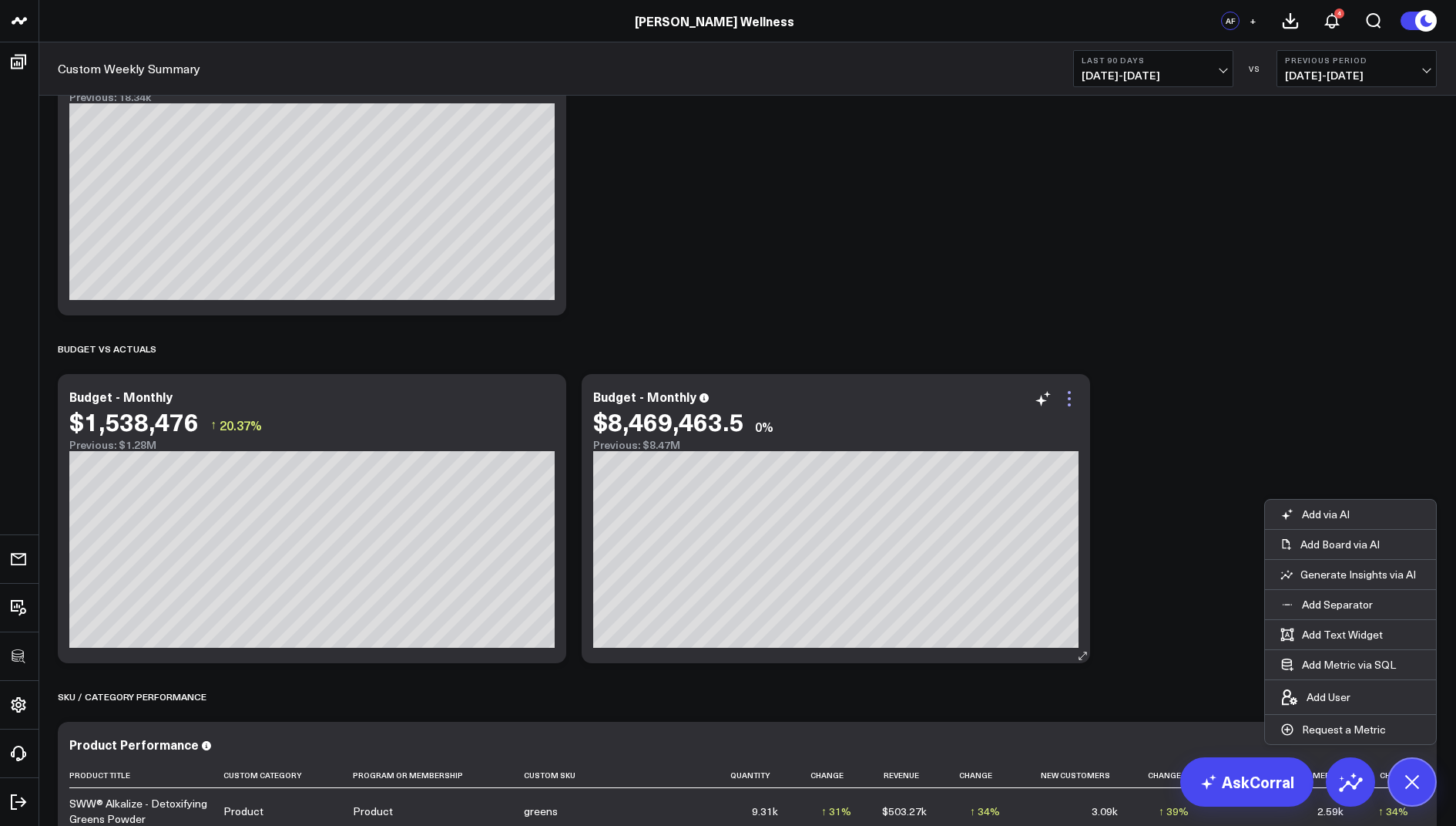
click at [1067, 397] on icon at bounding box center [1070, 399] width 19 height 19
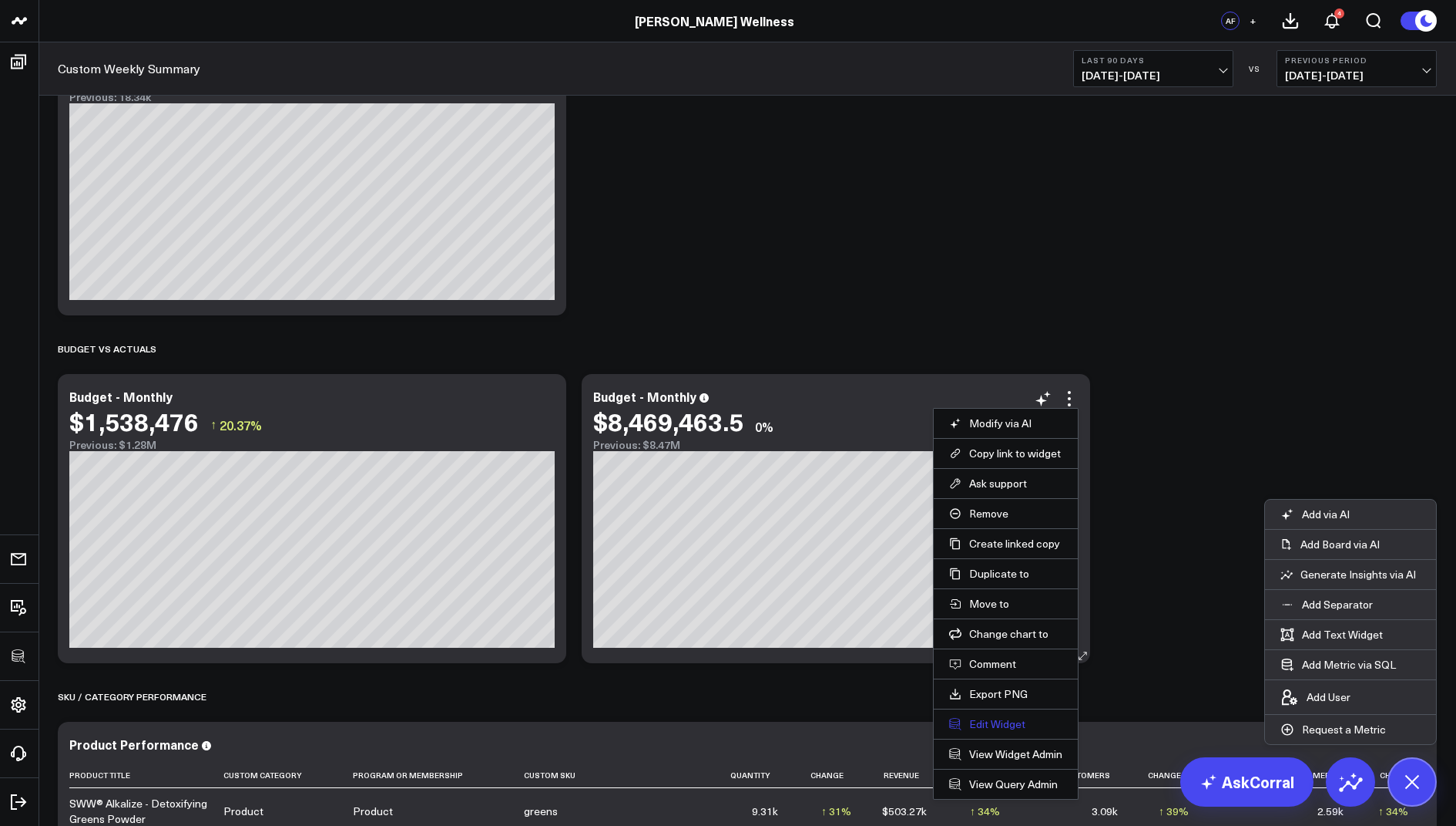
click at [983, 719] on button "Edit Widget" at bounding box center [1005, 723] width 113 height 14
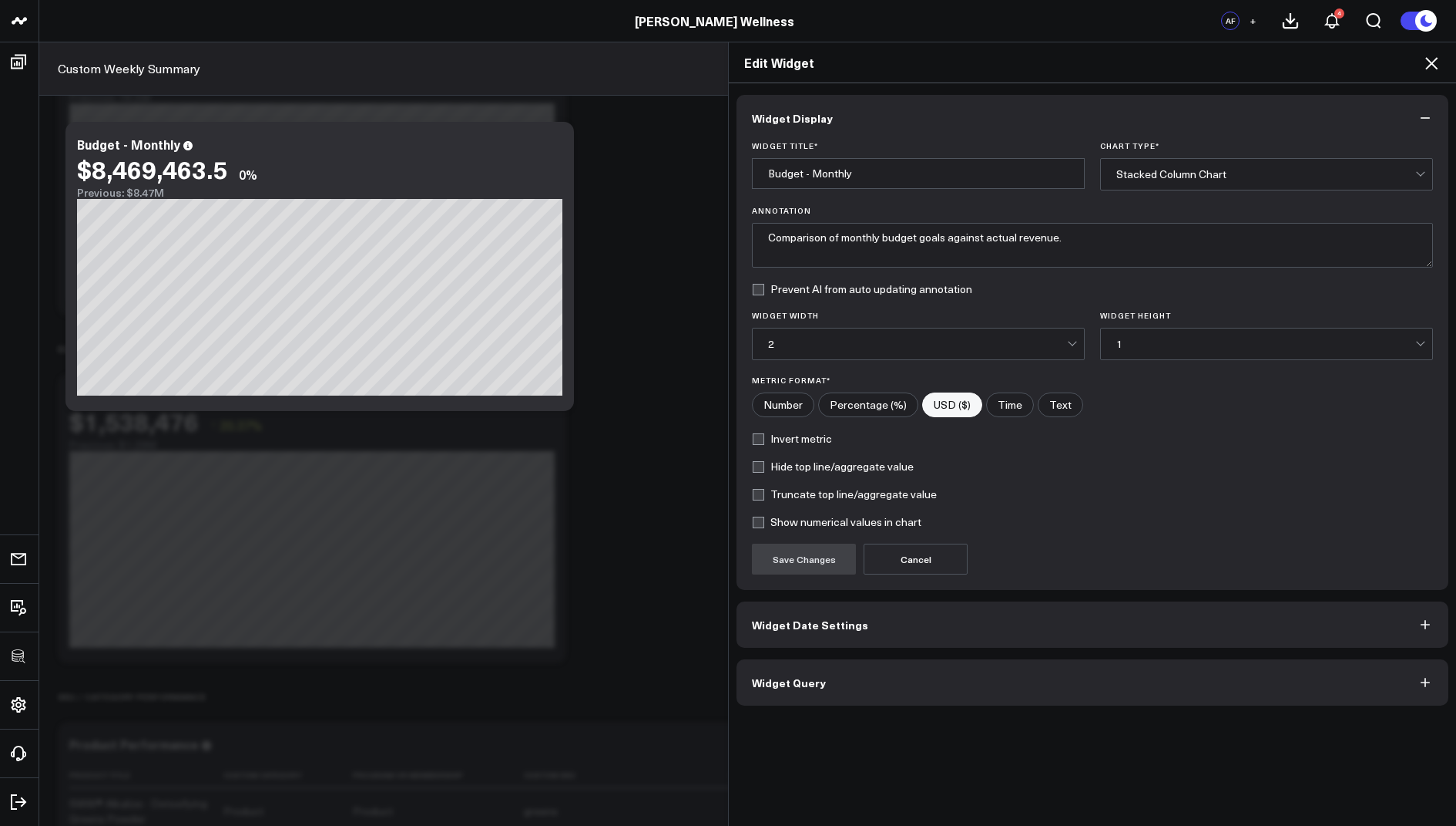
click at [848, 663] on button "Widget Query" at bounding box center [1092, 682] width 712 height 46
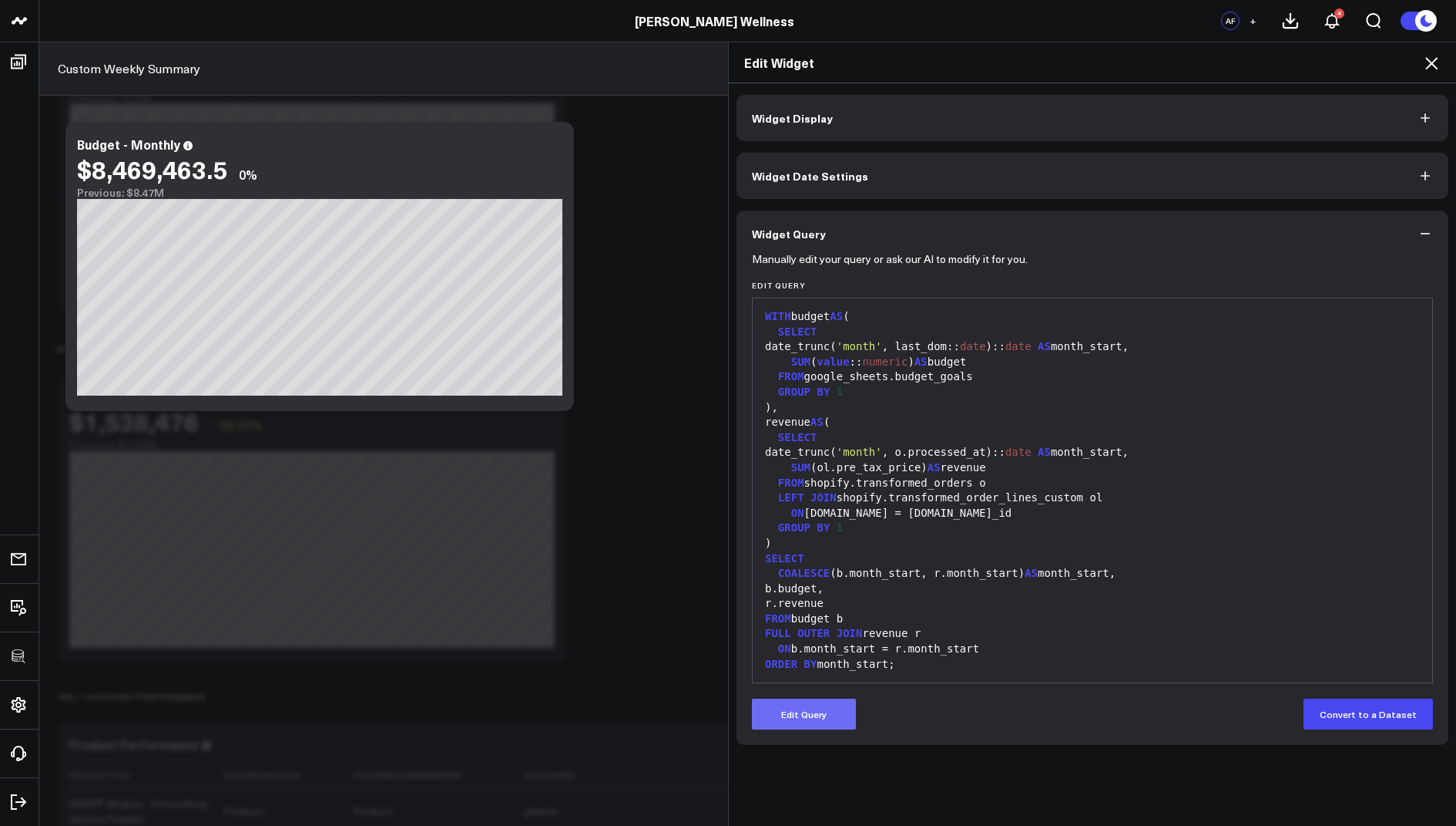
click at [833, 718] on button "Edit Query" at bounding box center [803, 714] width 104 height 31
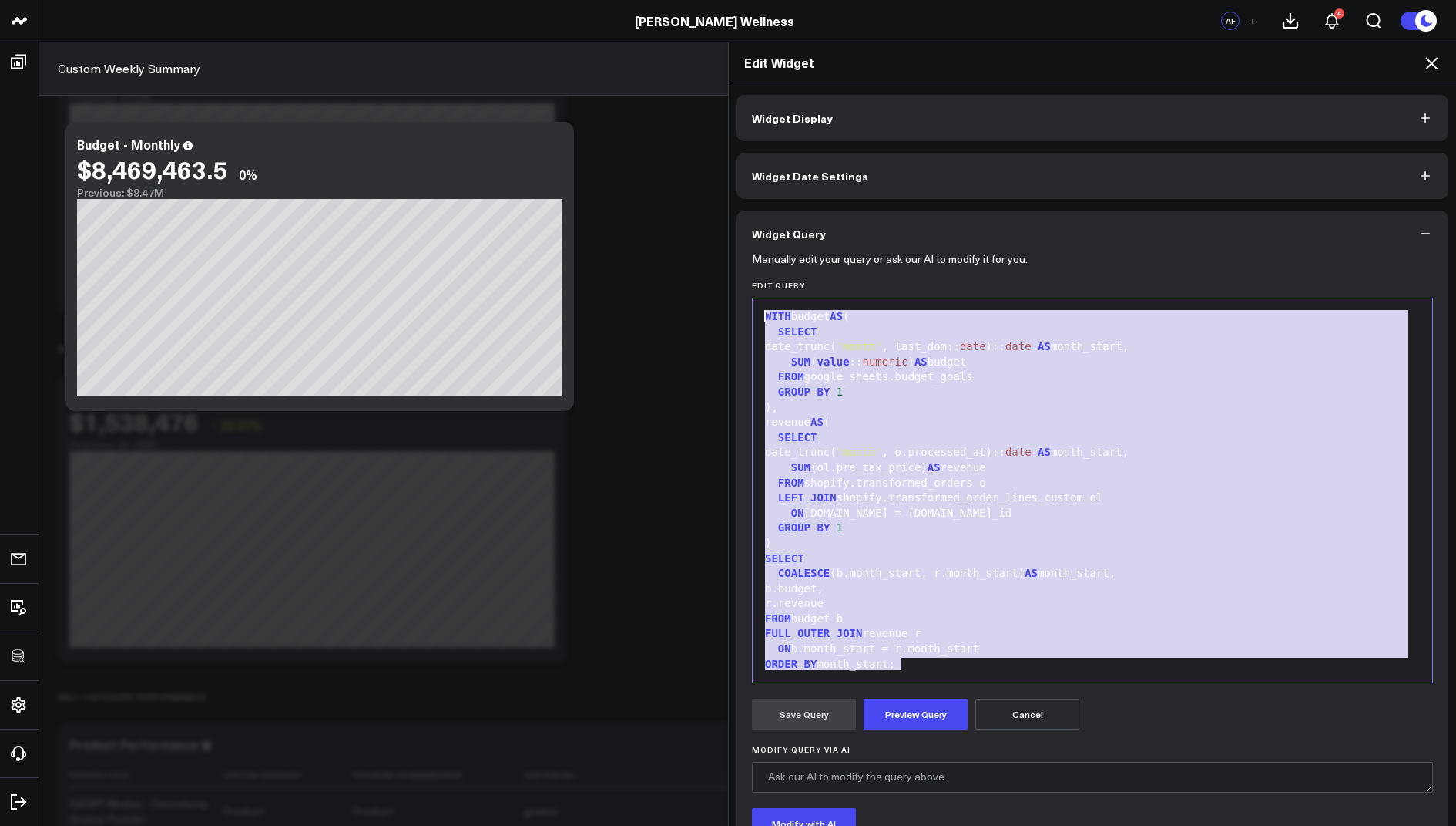
drag, startPoint x: 918, startPoint y: 664, endPoint x: 925, endPoint y: 98, distance: 566.0
click at [925, 100] on div "Widget Display Widget Date Settings Widget Query Manually edit your query or as…" at bounding box center [1092, 514] width 712 height 841
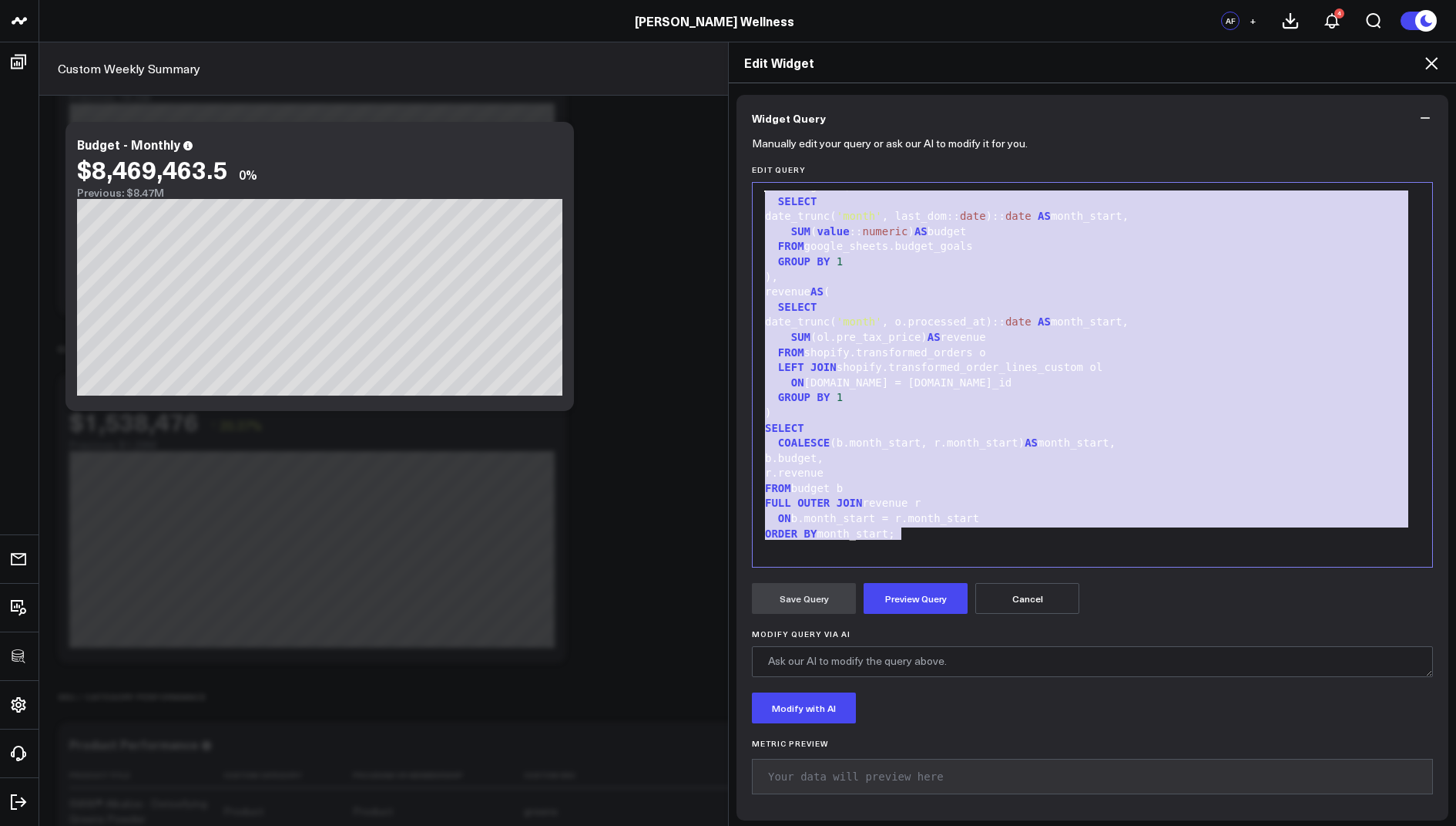
scroll to position [119, 0]
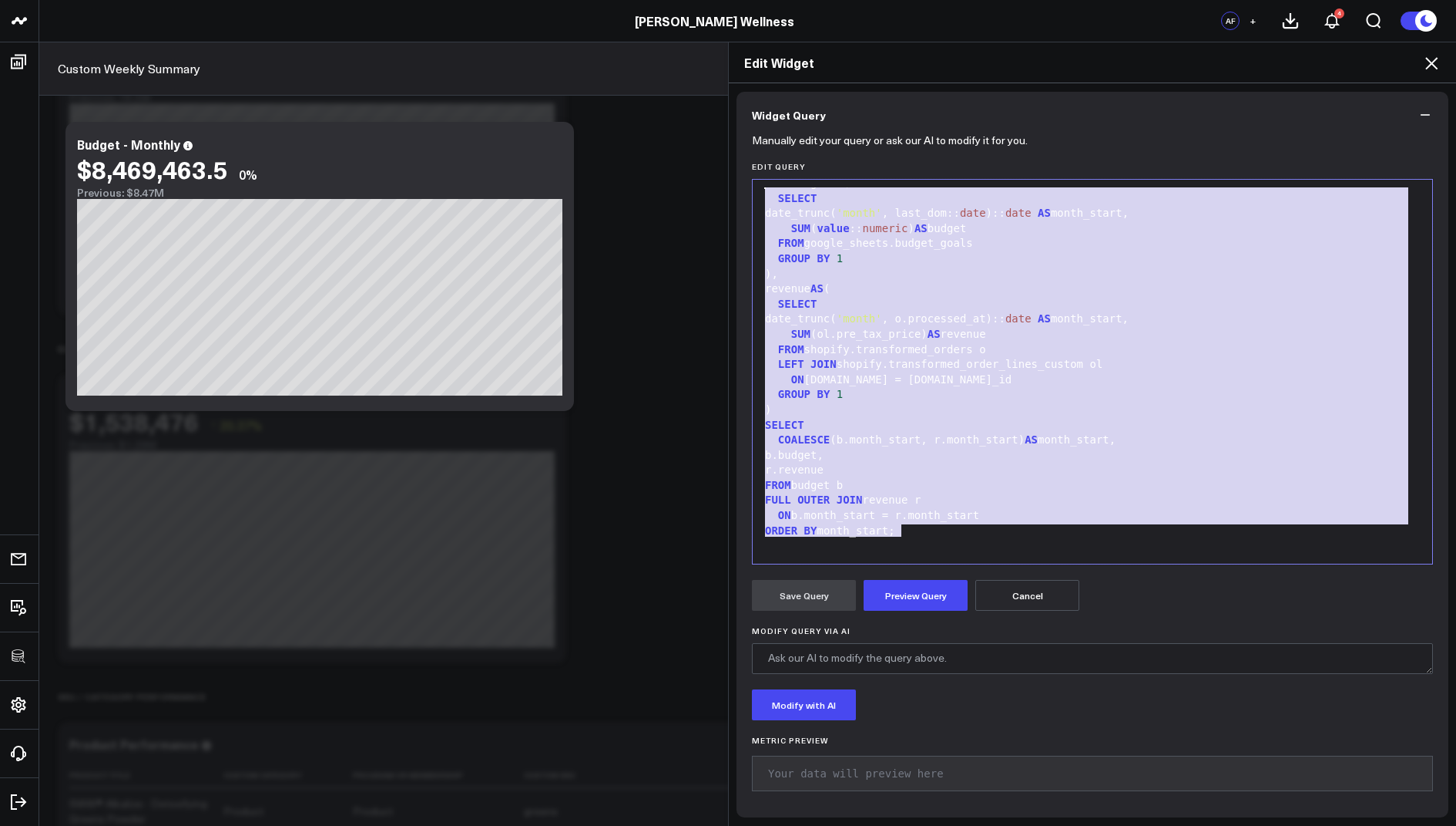
copy div "WITH budget AS ( SELECT date_trunc( 'month' , last_dom:: date ):: date AS month…"
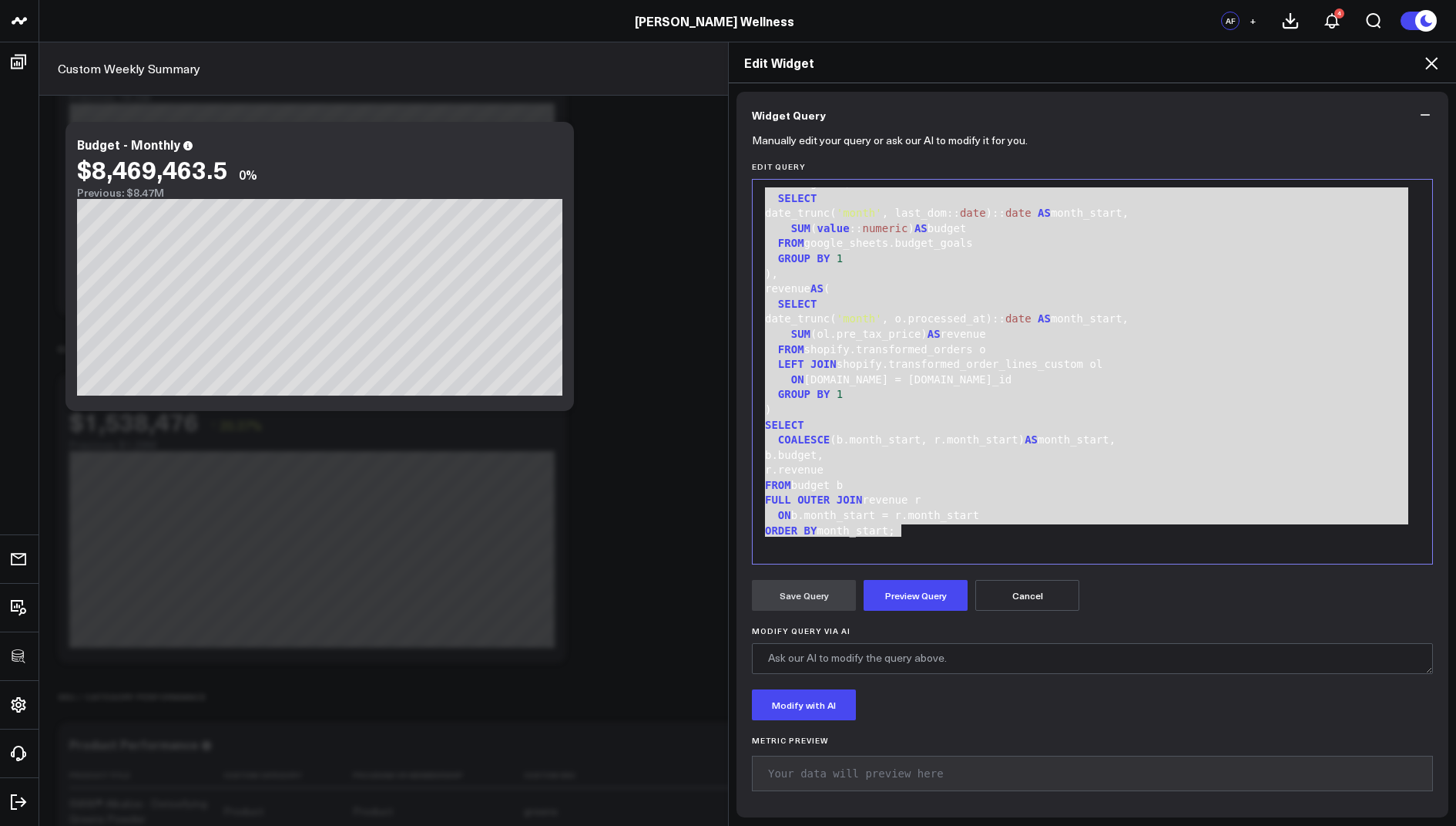
click at [1434, 64] on icon at bounding box center [1432, 64] width 19 height 19
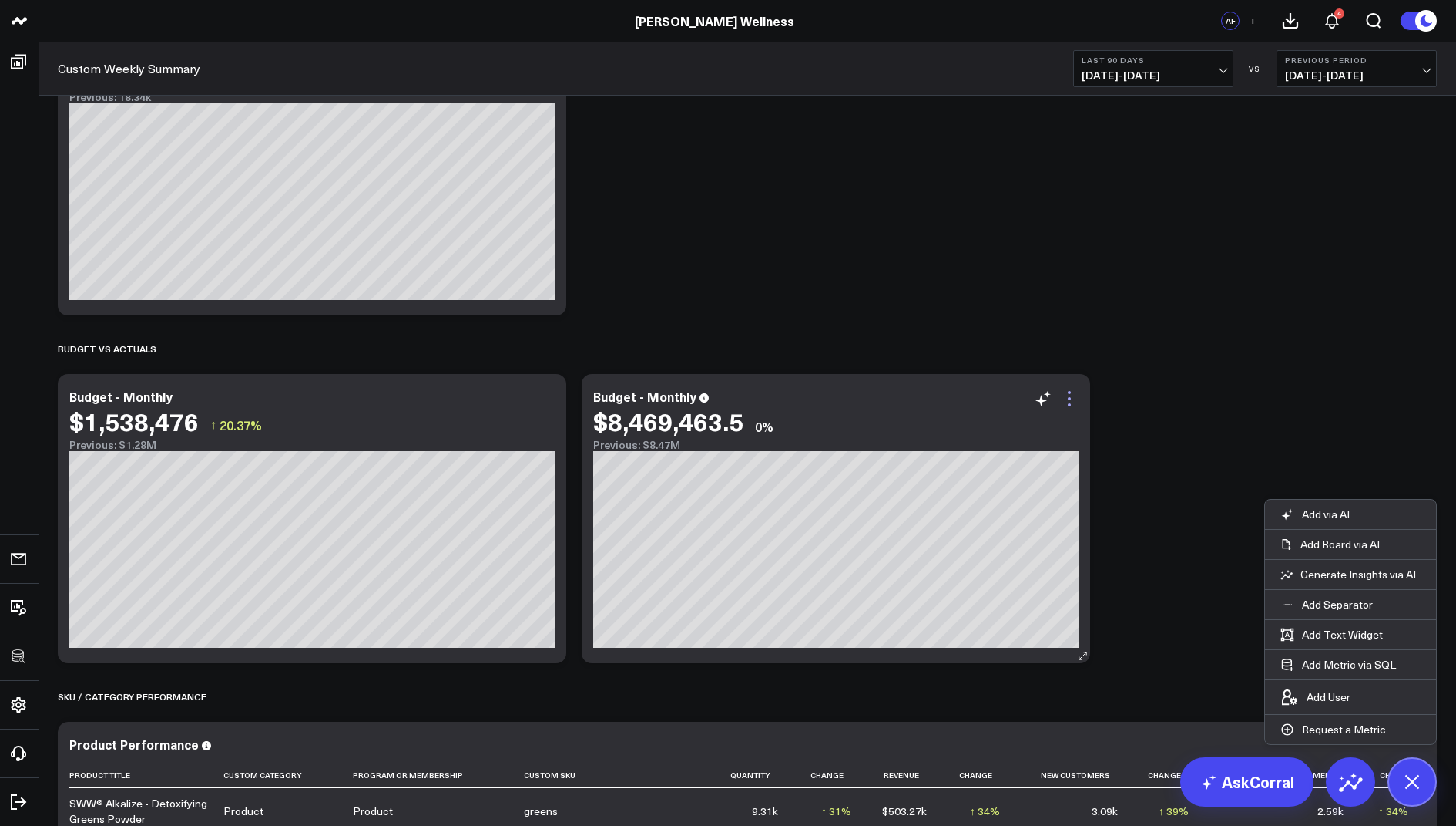
click at [1075, 403] on icon at bounding box center [1070, 399] width 19 height 19
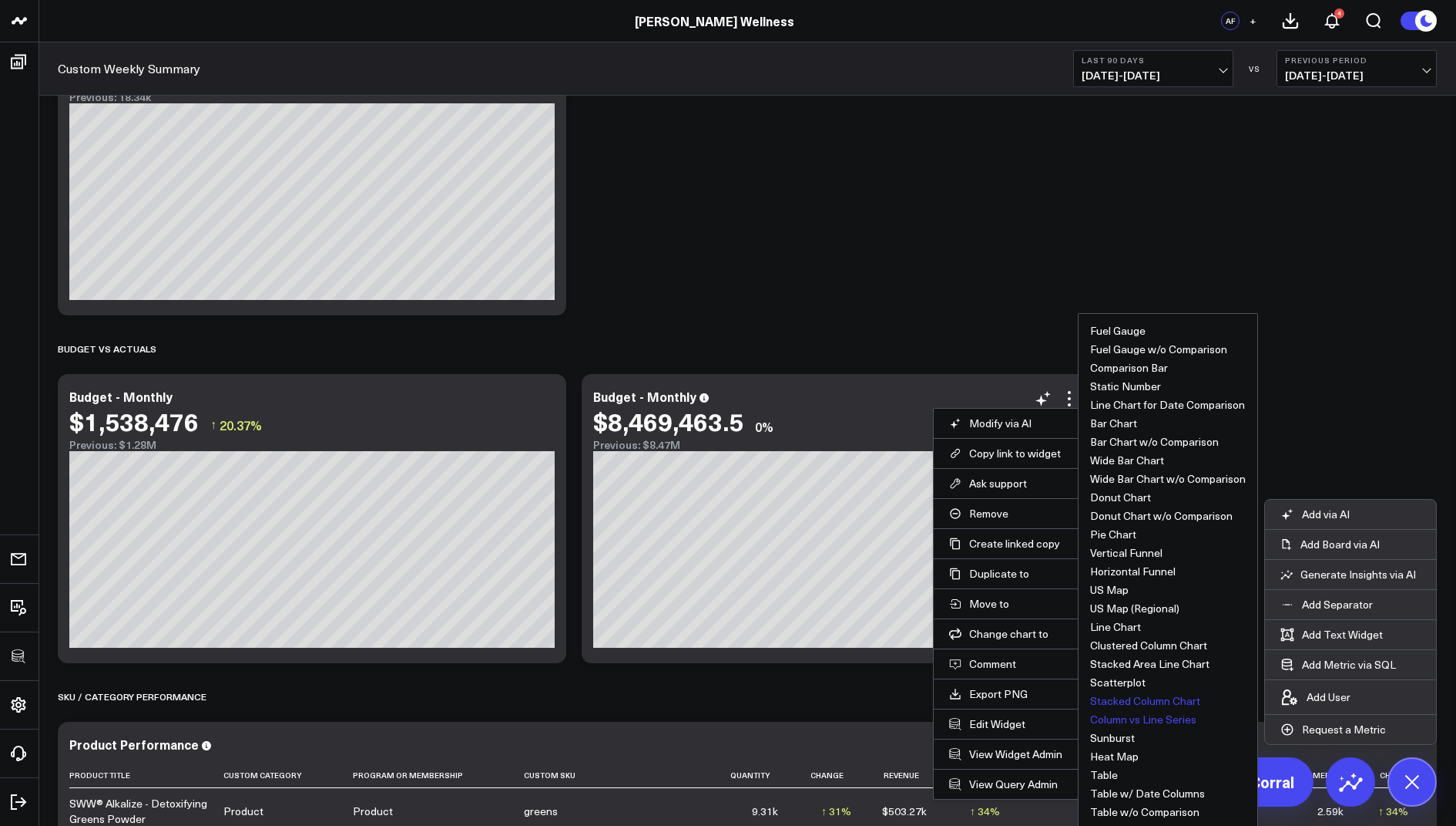
click at [1147, 717] on button "Column vs Line Series" at bounding box center [1144, 719] width 107 height 11
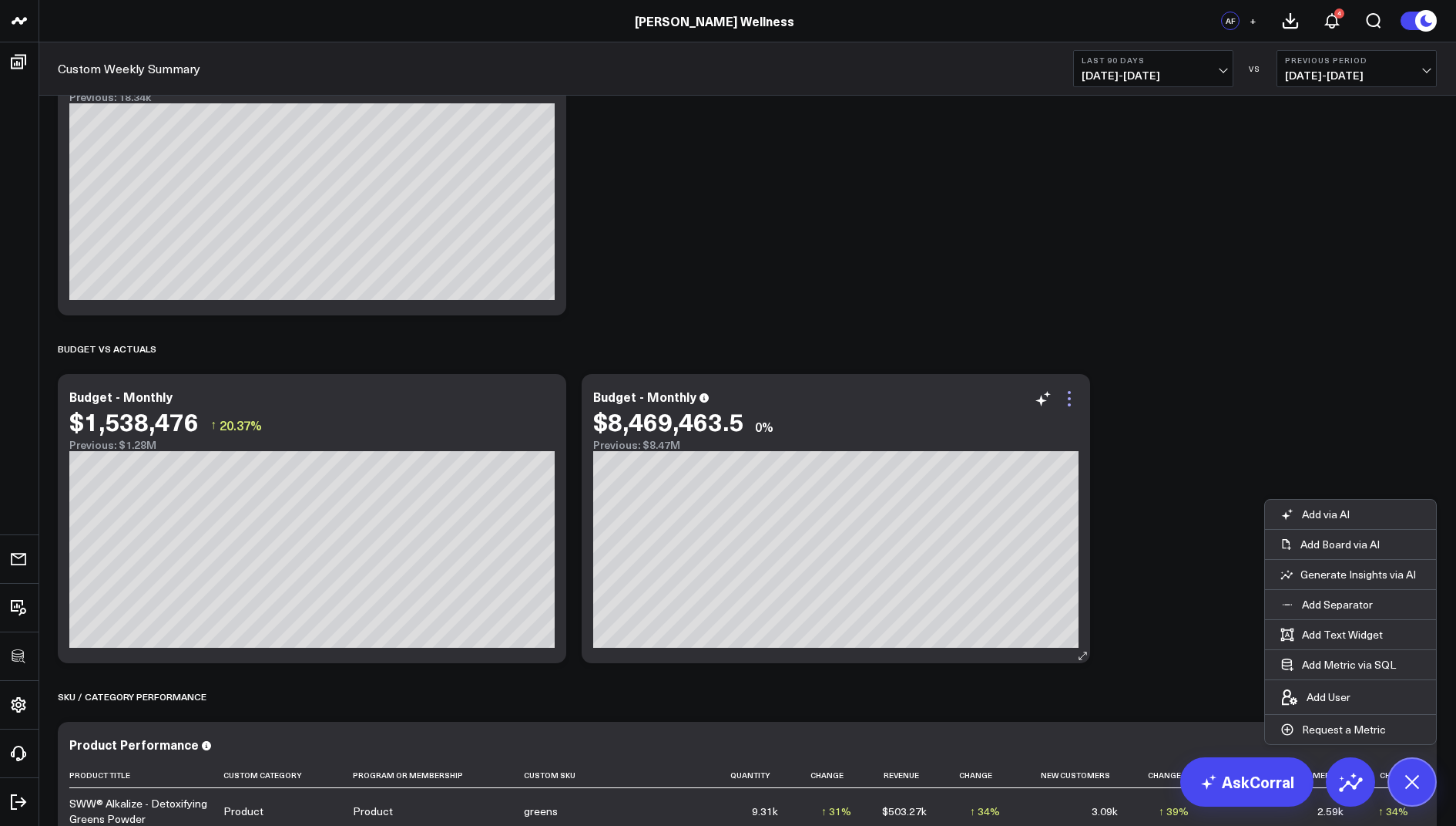
click at [1071, 400] on icon at bounding box center [1070, 399] width 19 height 19
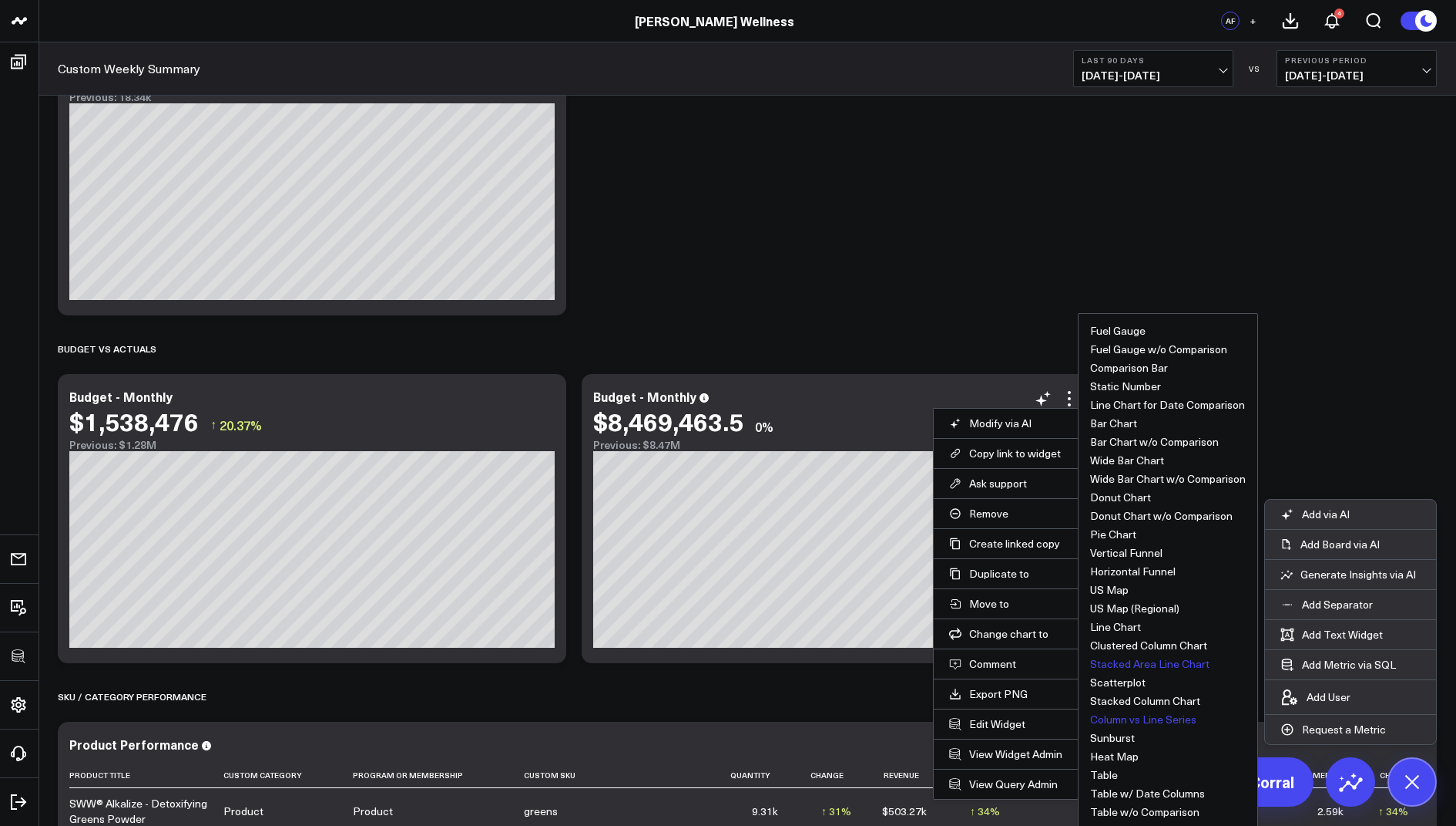
click at [1149, 664] on button "Stacked Area Line Chart" at bounding box center [1150, 664] width 120 height 11
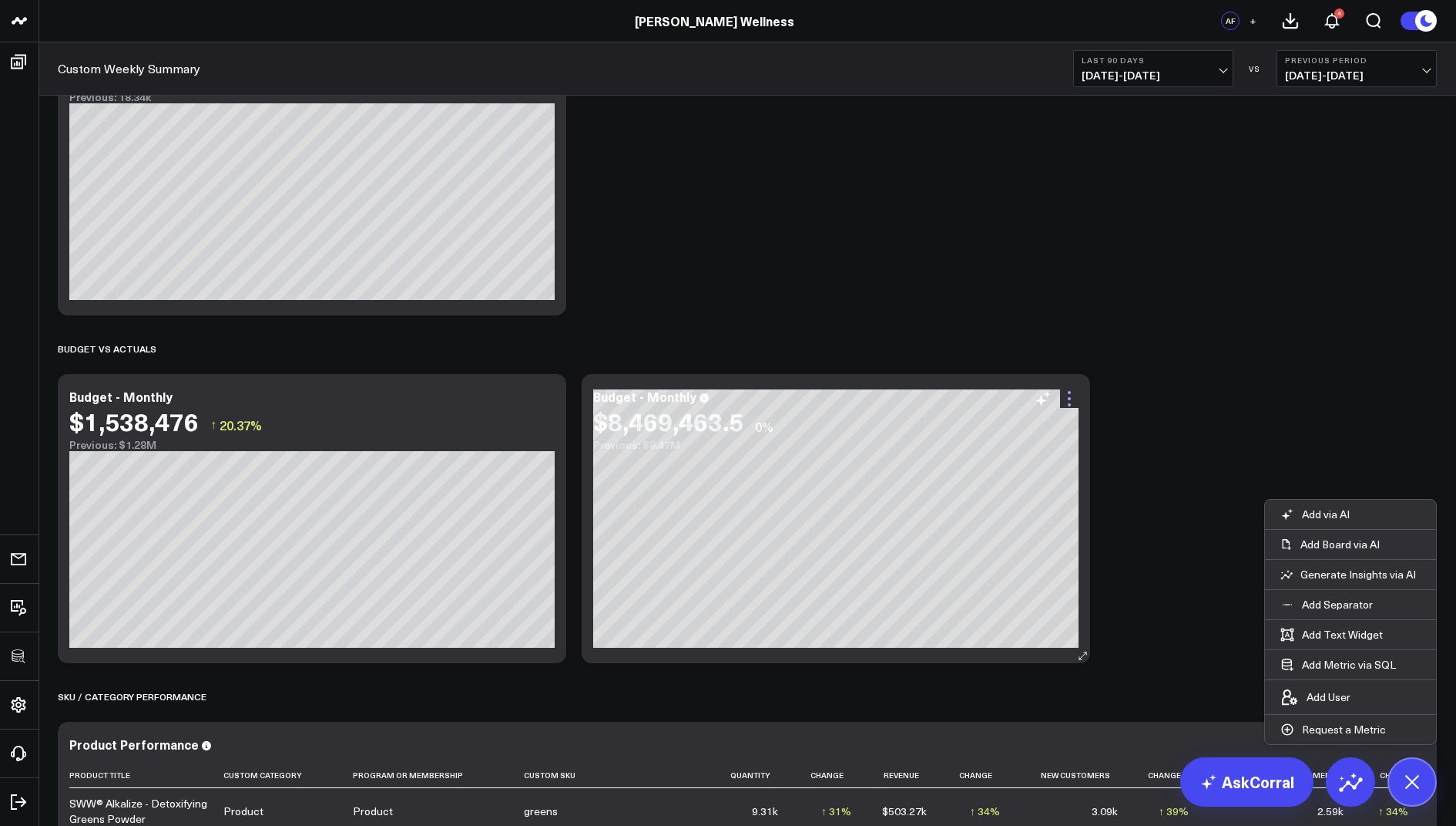
click at [1061, 401] on icon at bounding box center [1070, 399] width 19 height 19
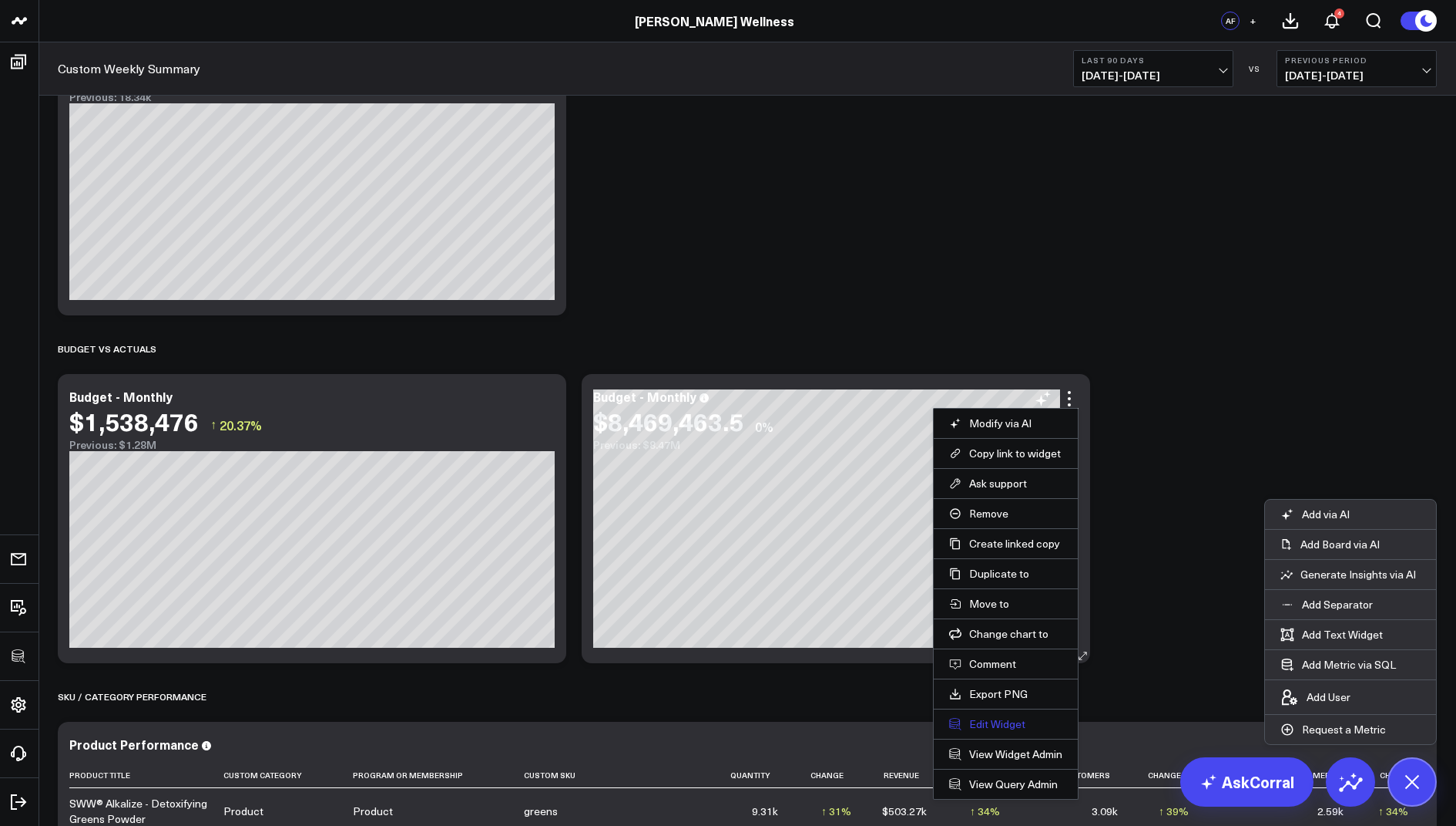
click at [1006, 717] on button "Edit Widget" at bounding box center [1005, 723] width 113 height 14
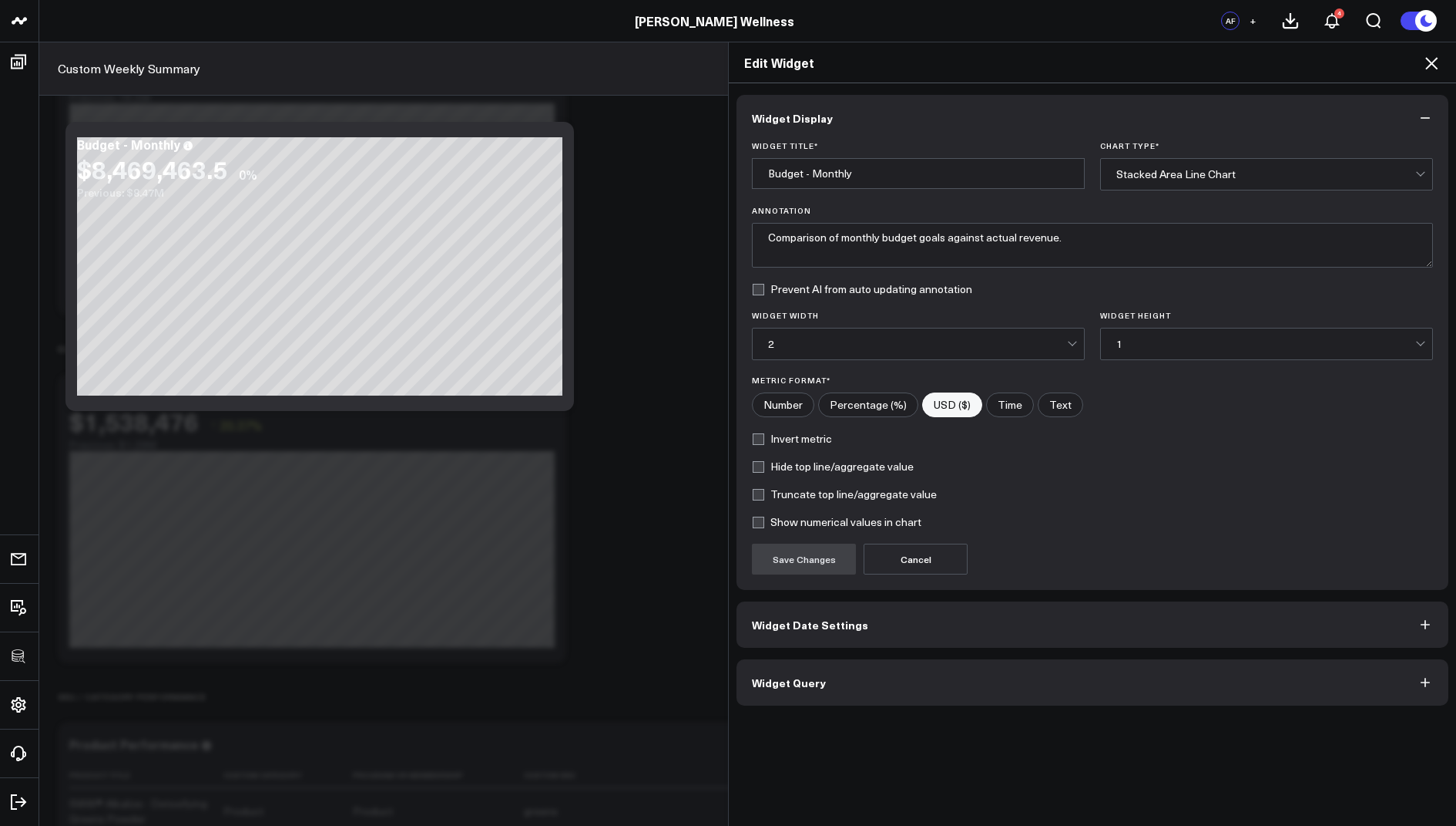
click at [803, 677] on span "Widget Query" at bounding box center [788, 682] width 74 height 12
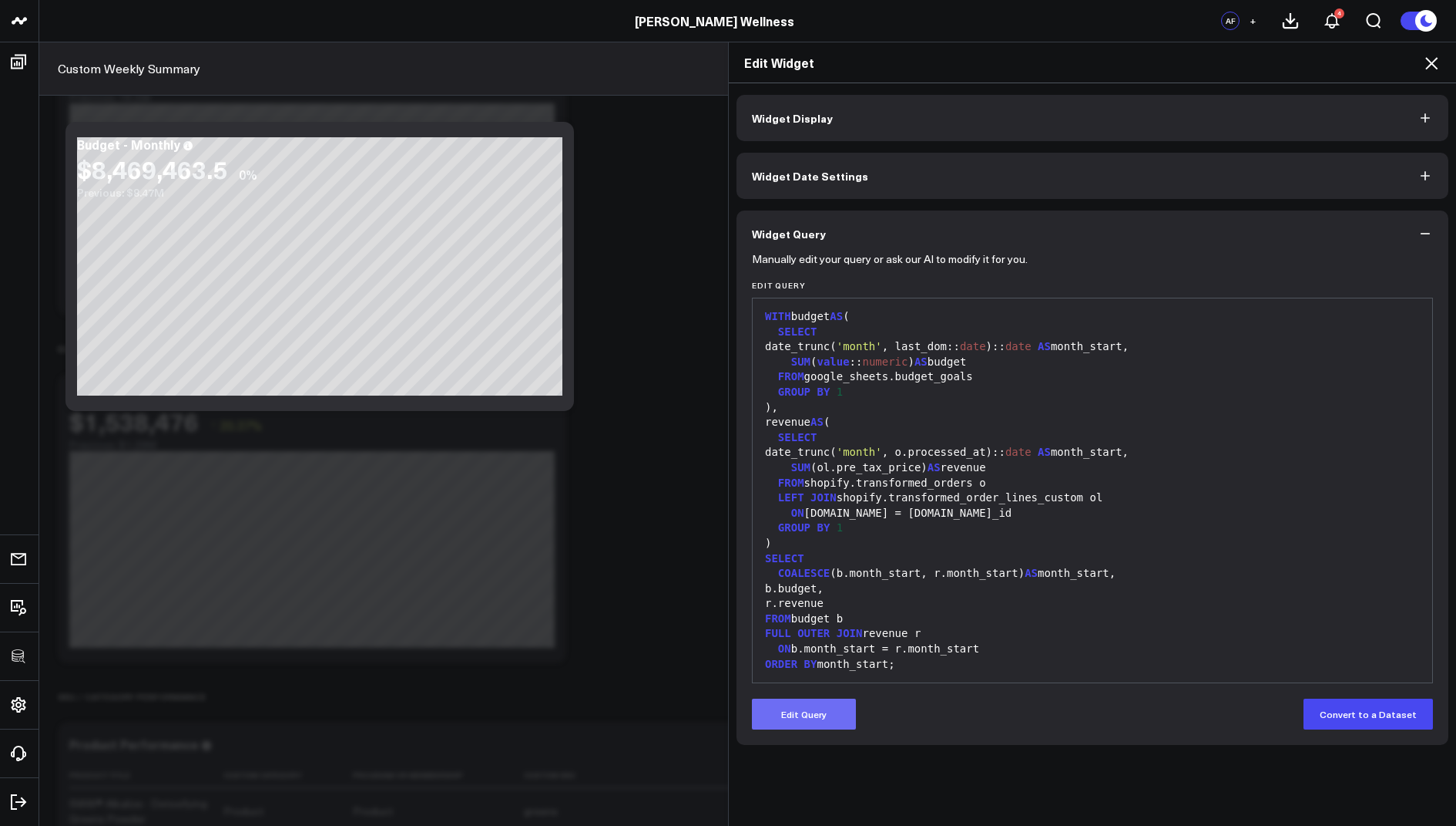
click at [800, 721] on button "Edit Query" at bounding box center [803, 714] width 104 height 31
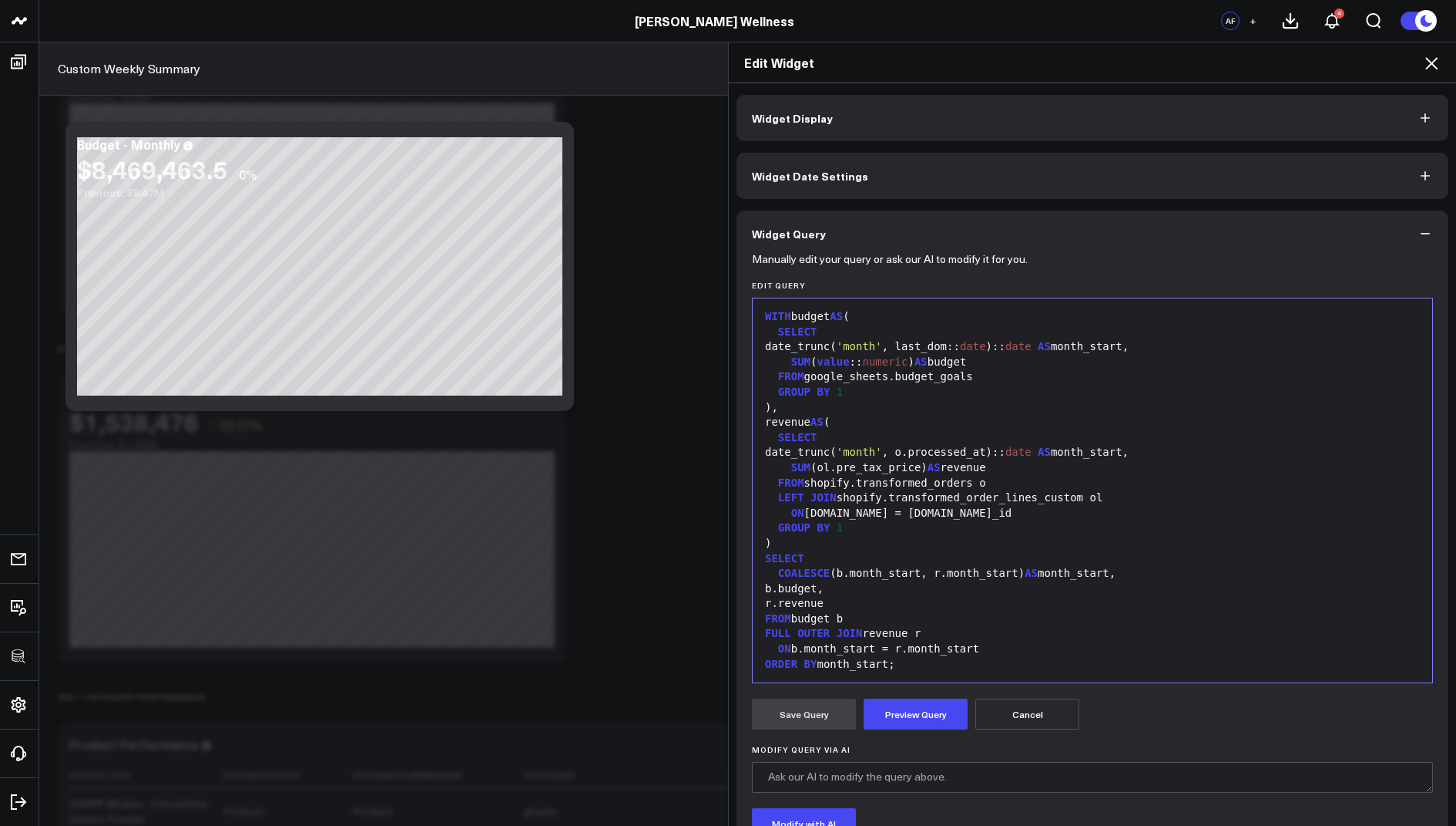
click at [1157, 345] on div "date_trunc( 'month' , last_dom:: date ):: date AS month_start," at bounding box center [1092, 347] width 664 height 15
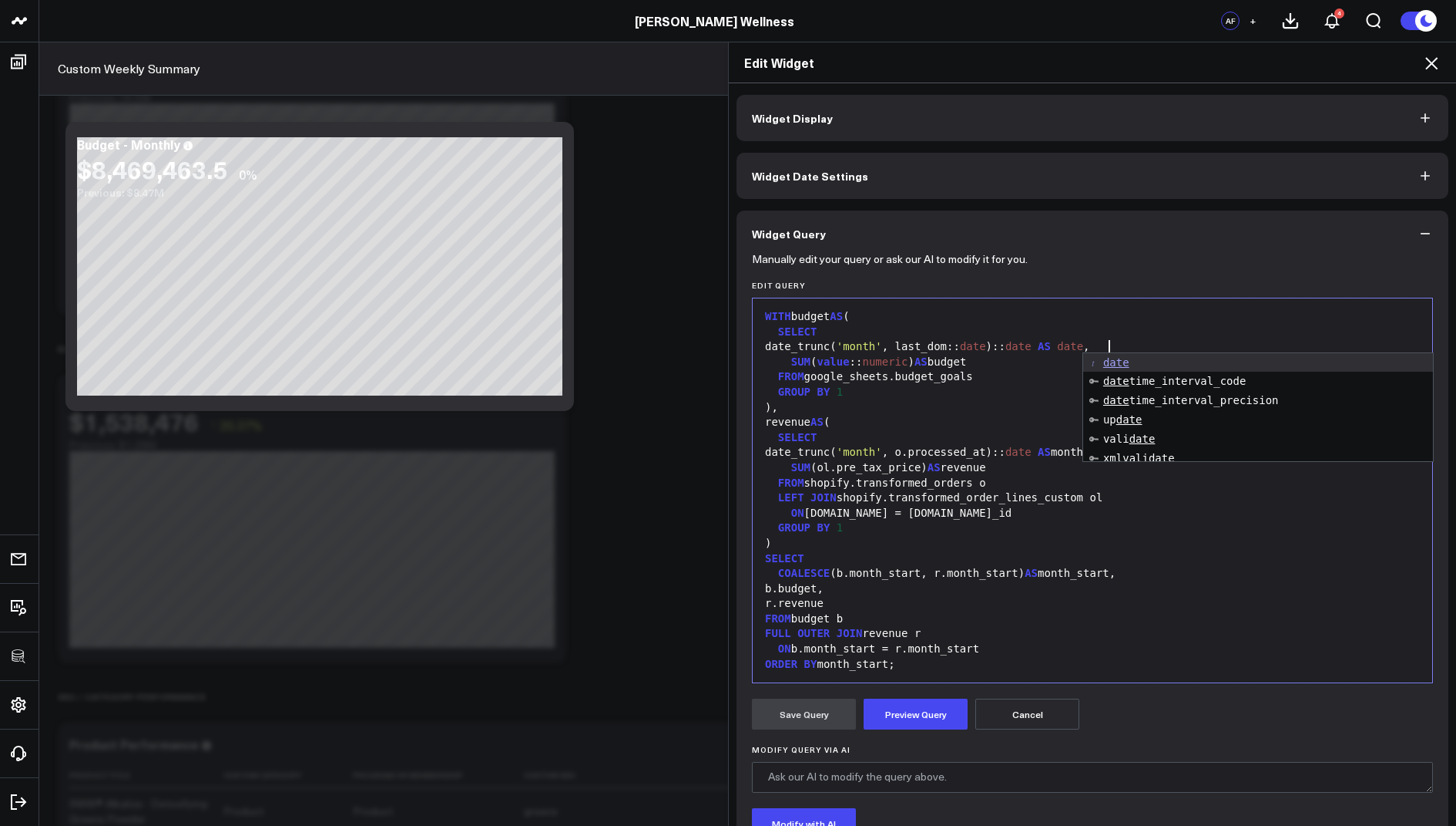
click at [1192, 528] on div "GROUP BY 1" at bounding box center [1092, 528] width 664 height 15
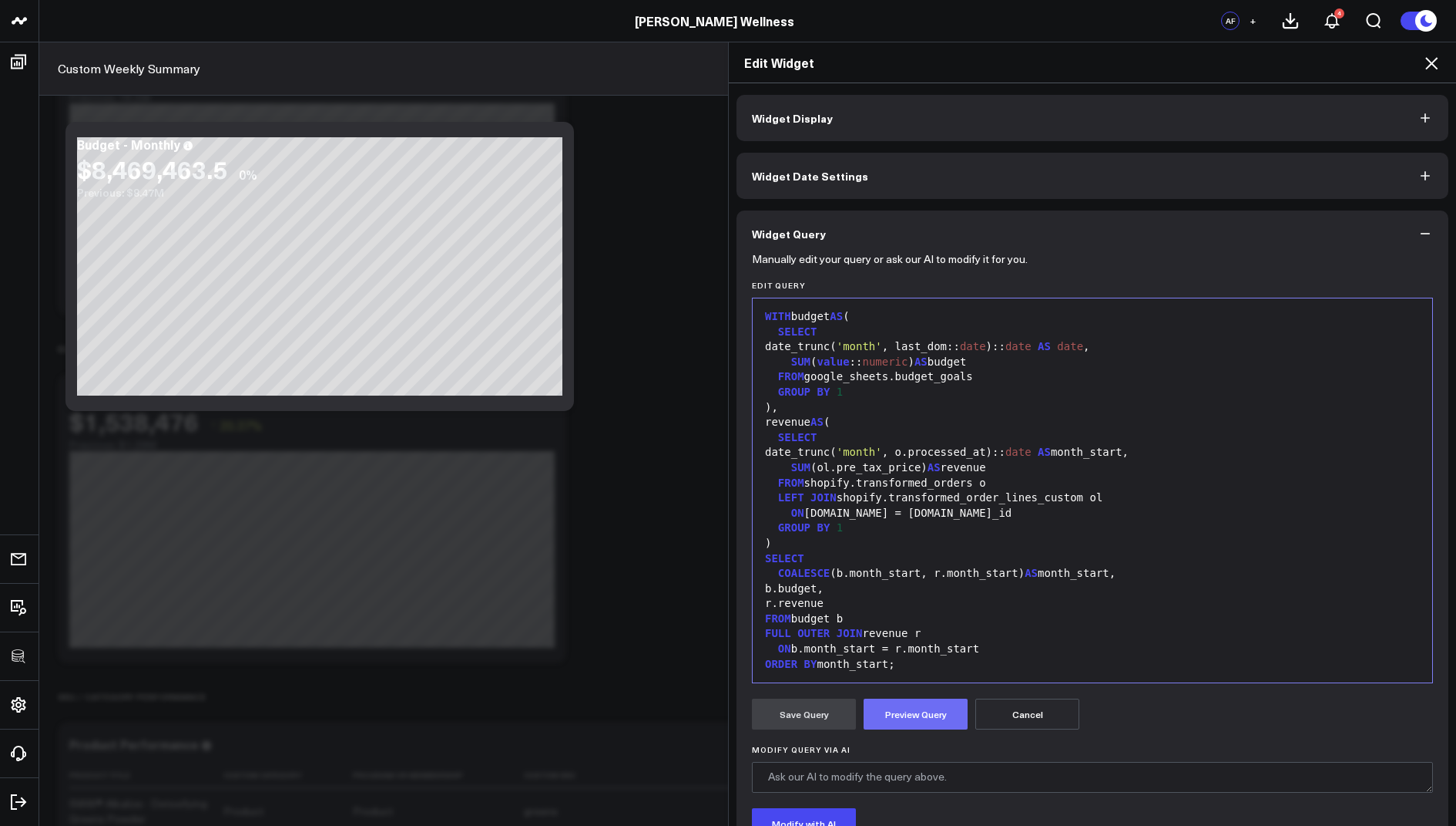
click at [904, 722] on button "Preview Query" at bounding box center [915, 714] width 104 height 31
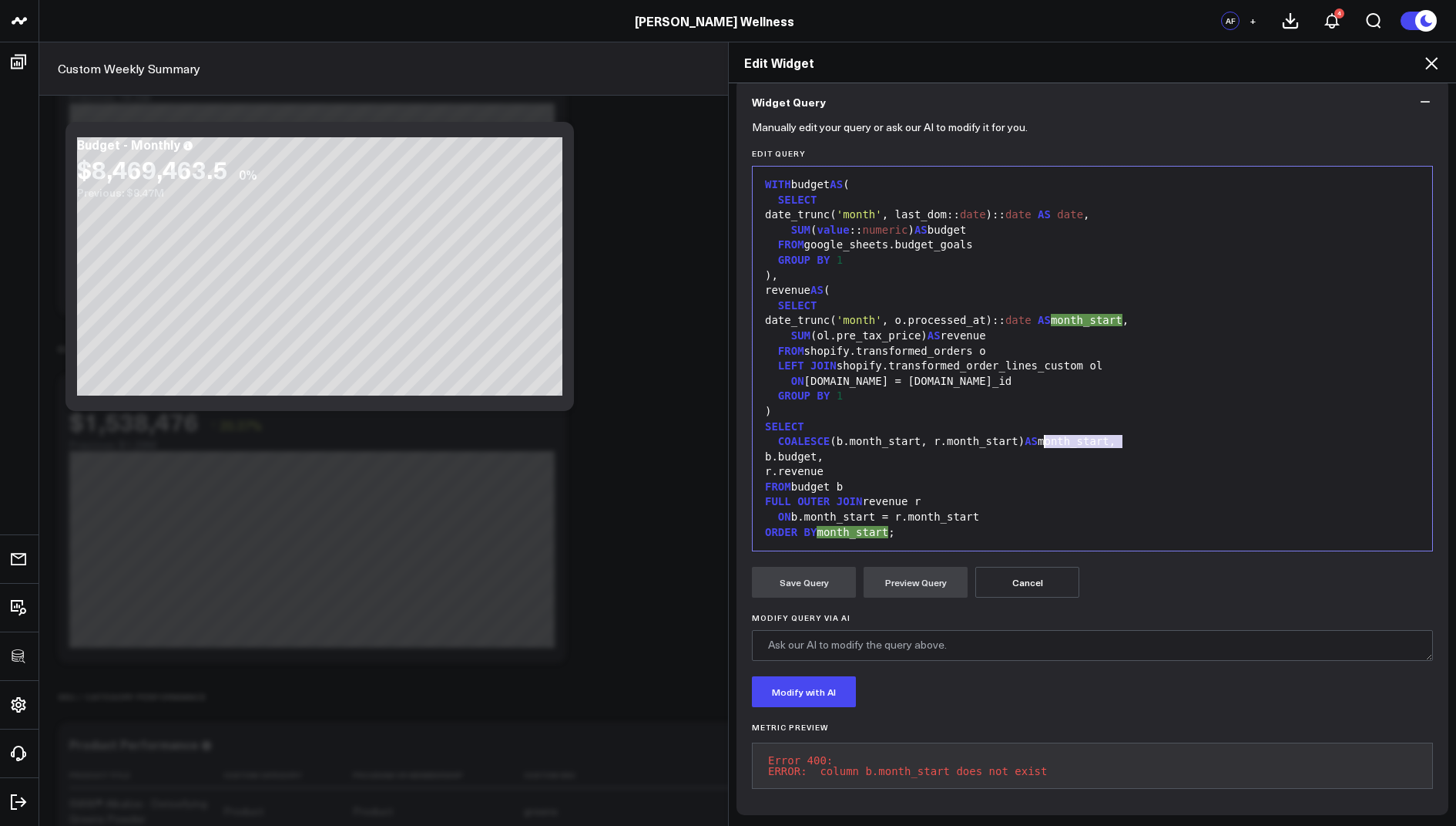
drag, startPoint x: 1120, startPoint y: 432, endPoint x: 1046, endPoint y: 431, distance: 74.0
click at [1046, 434] on div "COALESCE (b.month_start, r.month_start) AS month_start," at bounding box center [1092, 442] width 664 height 15
click at [896, 585] on button "Preview Query" at bounding box center [915, 582] width 104 height 31
click at [1427, 57] on icon at bounding box center [1431, 63] width 12 height 12
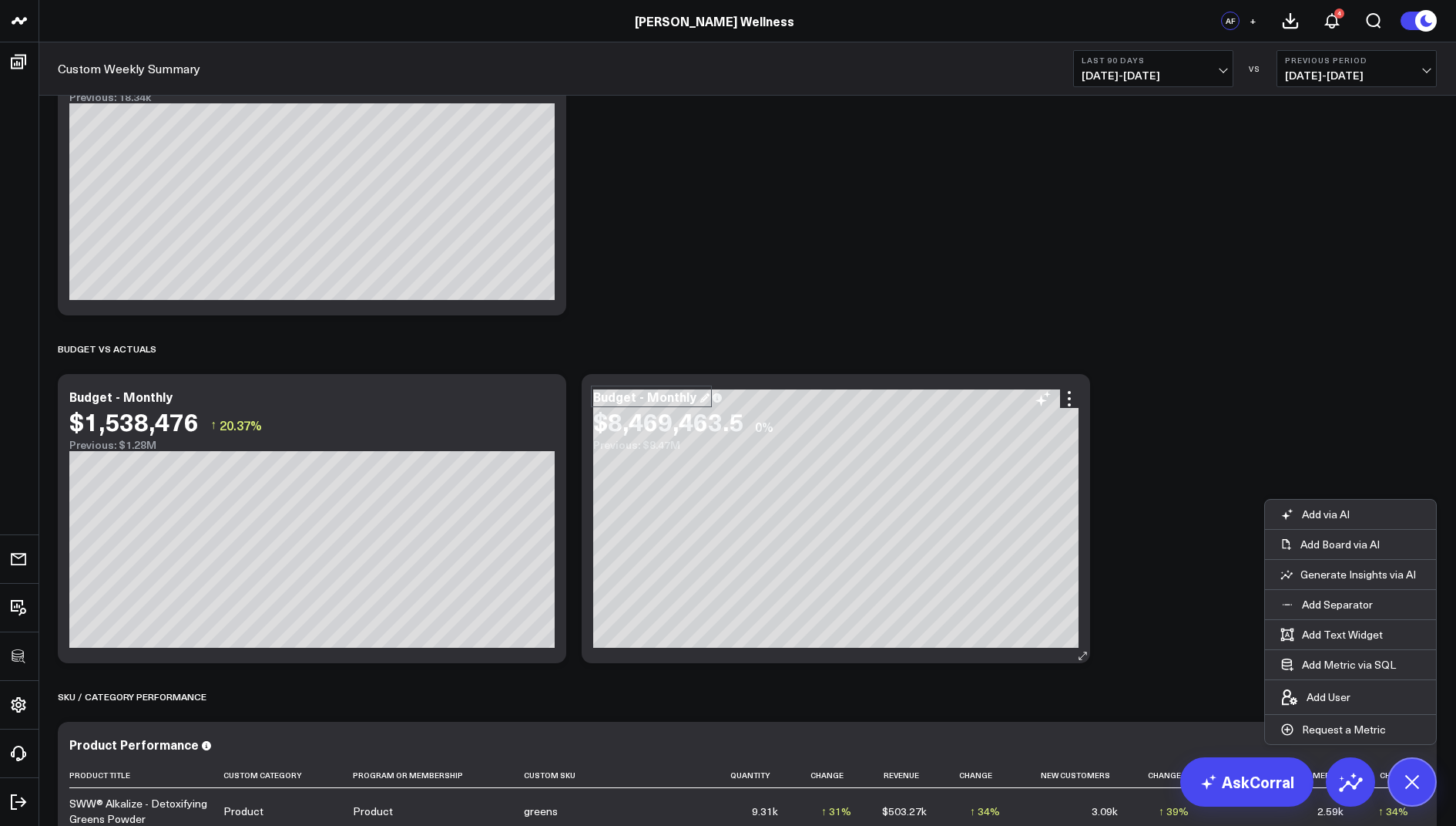
click at [673, 399] on div "Budget - Monthly" at bounding box center [652, 396] width 116 height 17
click at [887, 261] on div "Sales Modify via AI Copy link to widget Ask support Remove Create linked copy E…" at bounding box center [748, 170] width 1395 height 2304
click at [535, 398] on div "Modify via AI Copy link to widget Ask support Remove Create linked copy Executi…" at bounding box center [533, 399] width 45 height 19
click at [550, 398] on icon at bounding box center [546, 399] width 19 height 19
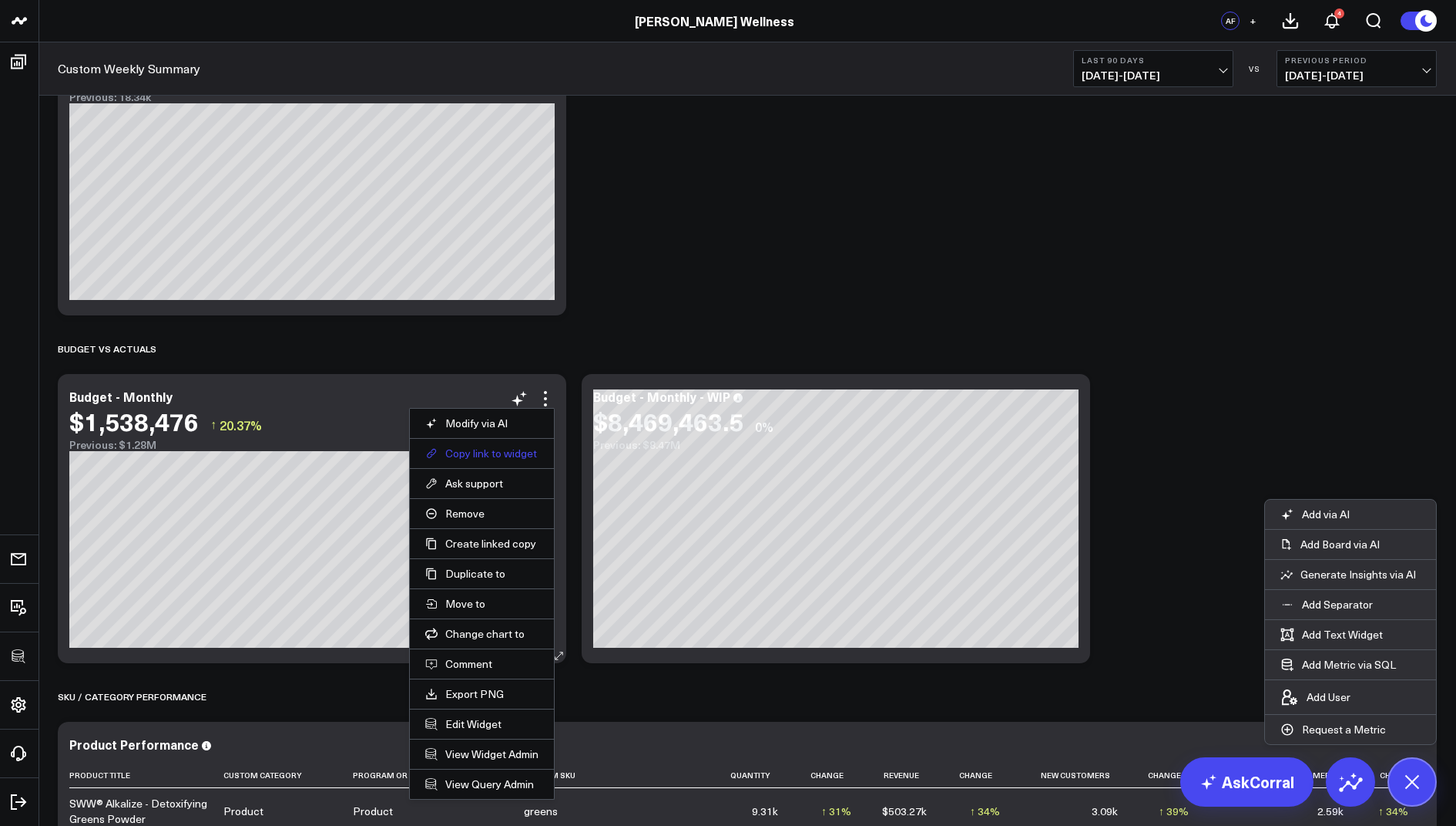
click at [472, 451] on button "Copy link to widget" at bounding box center [482, 453] width 113 height 14
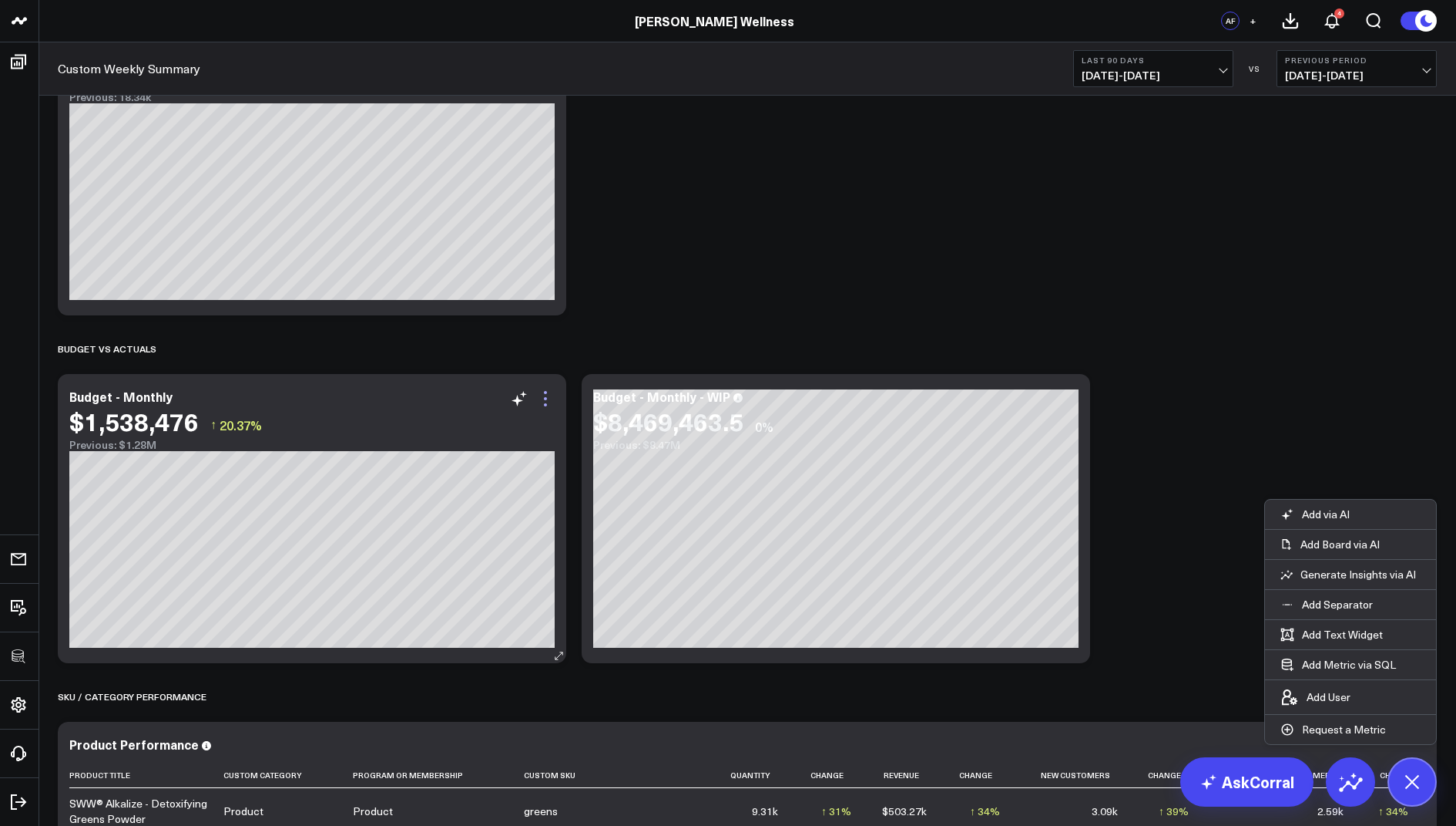
click at [549, 396] on icon at bounding box center [546, 399] width 19 height 19
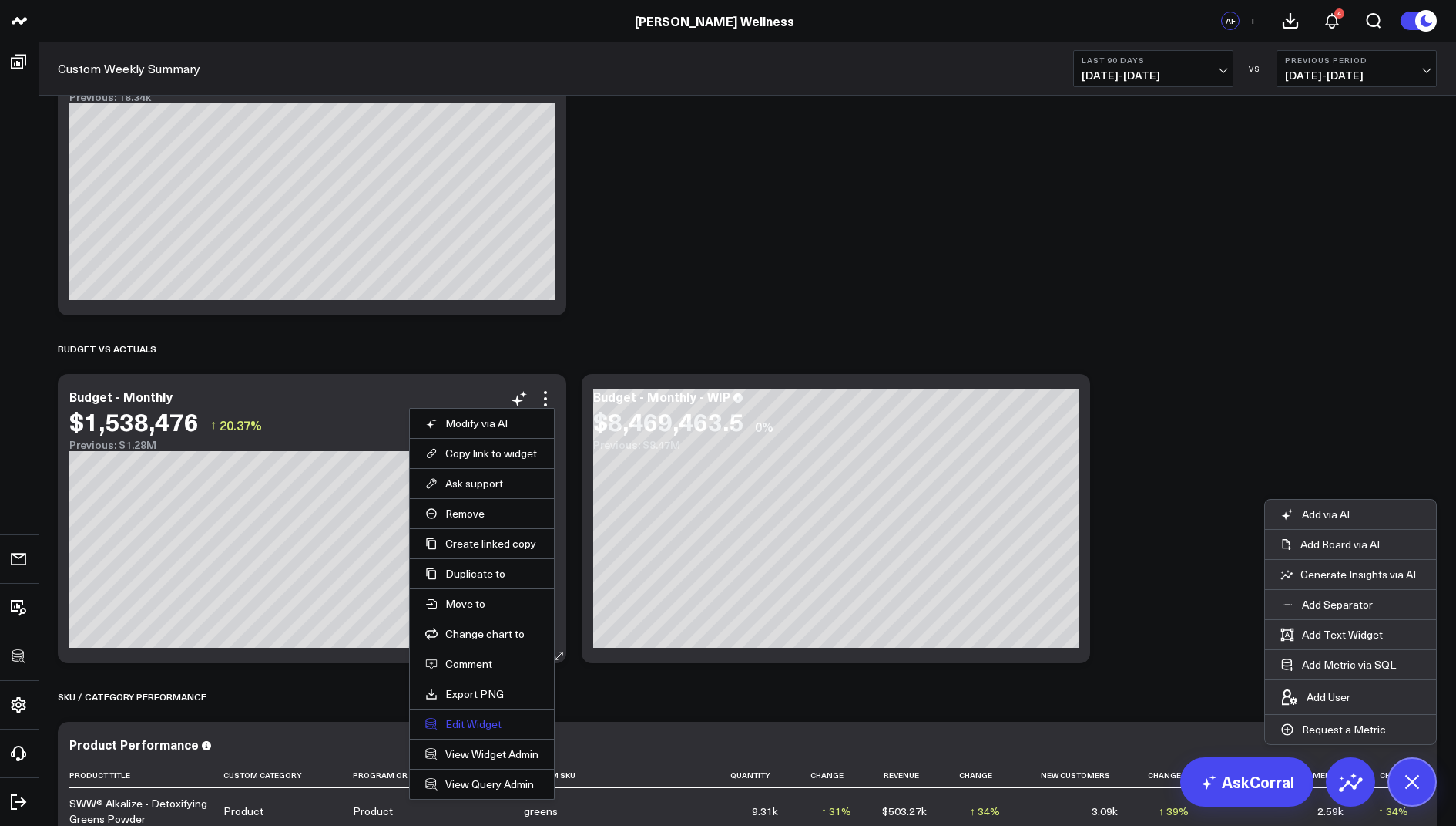
click at [462, 717] on button "Edit Widget" at bounding box center [482, 723] width 113 height 14
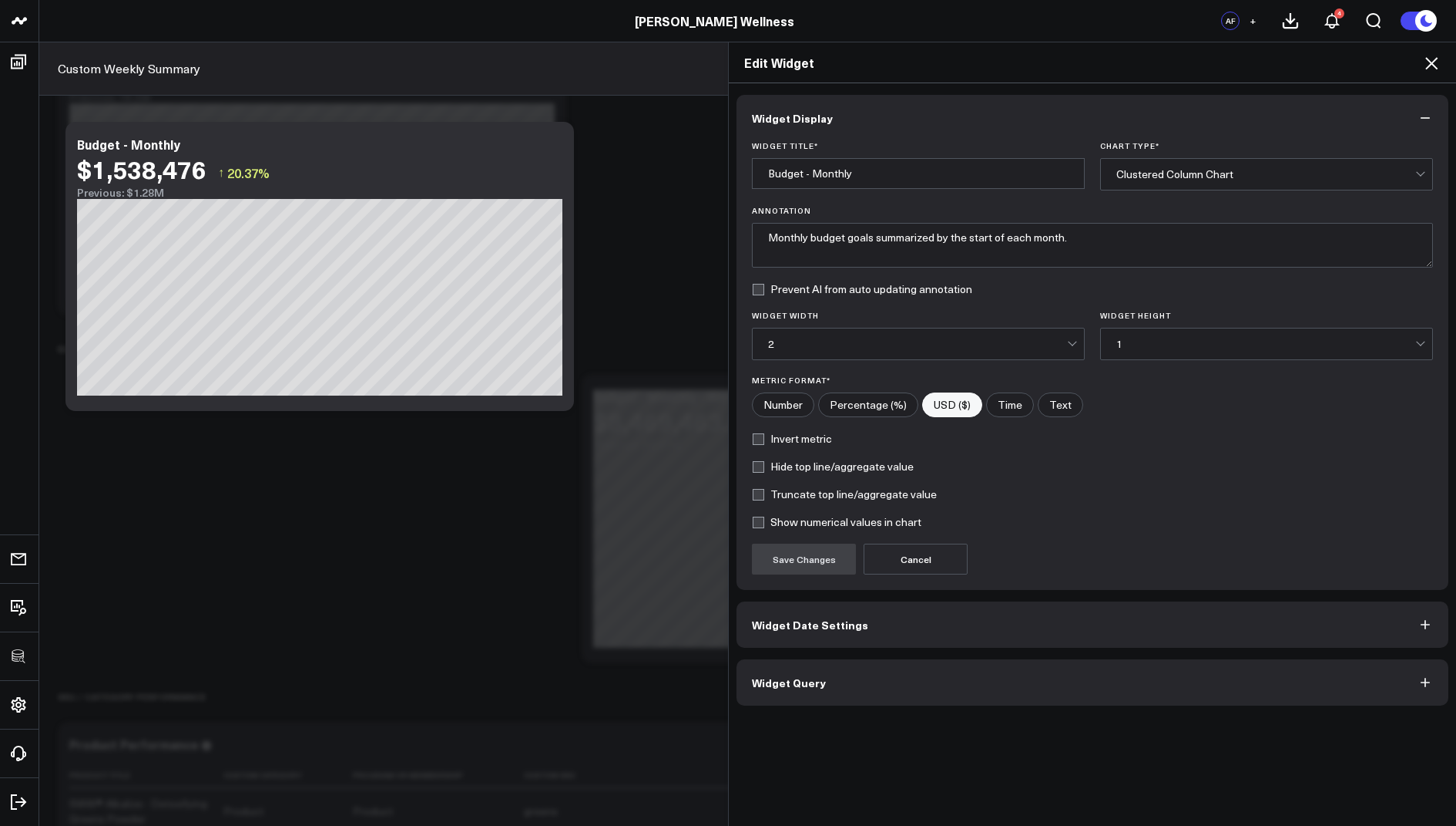
click at [855, 694] on button "Widget Query" at bounding box center [1092, 682] width 712 height 46
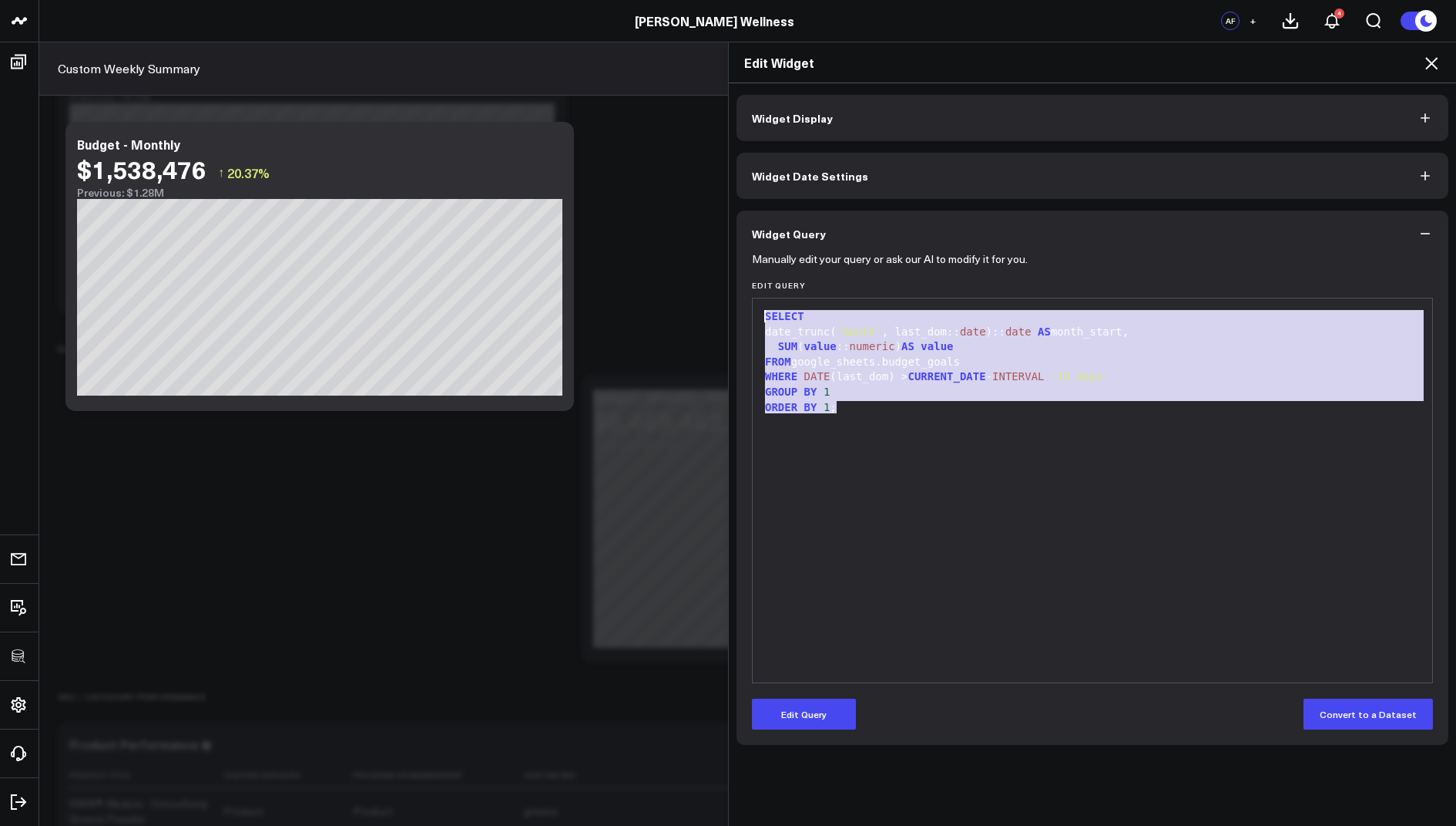
drag, startPoint x: 857, startPoint y: 410, endPoint x: 797, endPoint y: 210, distance: 208.8
click at [797, 210] on div "Widget Query Manually edit your query or ask our AI to modify it for you. Edit …" at bounding box center [1092, 477] width 712 height 534
copy div "SELECT date_trunc( 'month' , last_dom:: date ):: date AS month_start, SUM ( val…"
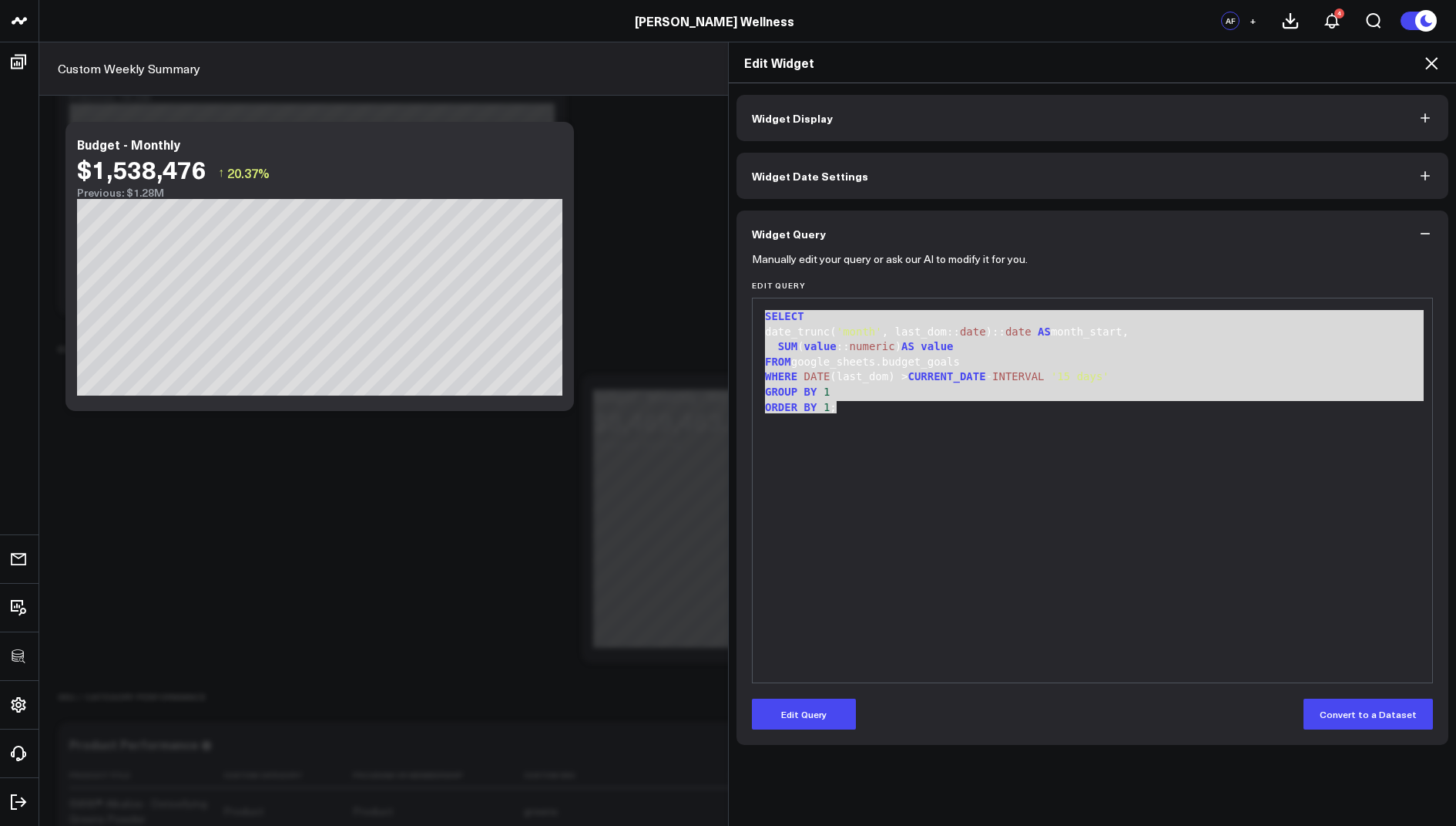
click at [1424, 57] on icon at bounding box center [1432, 64] width 19 height 19
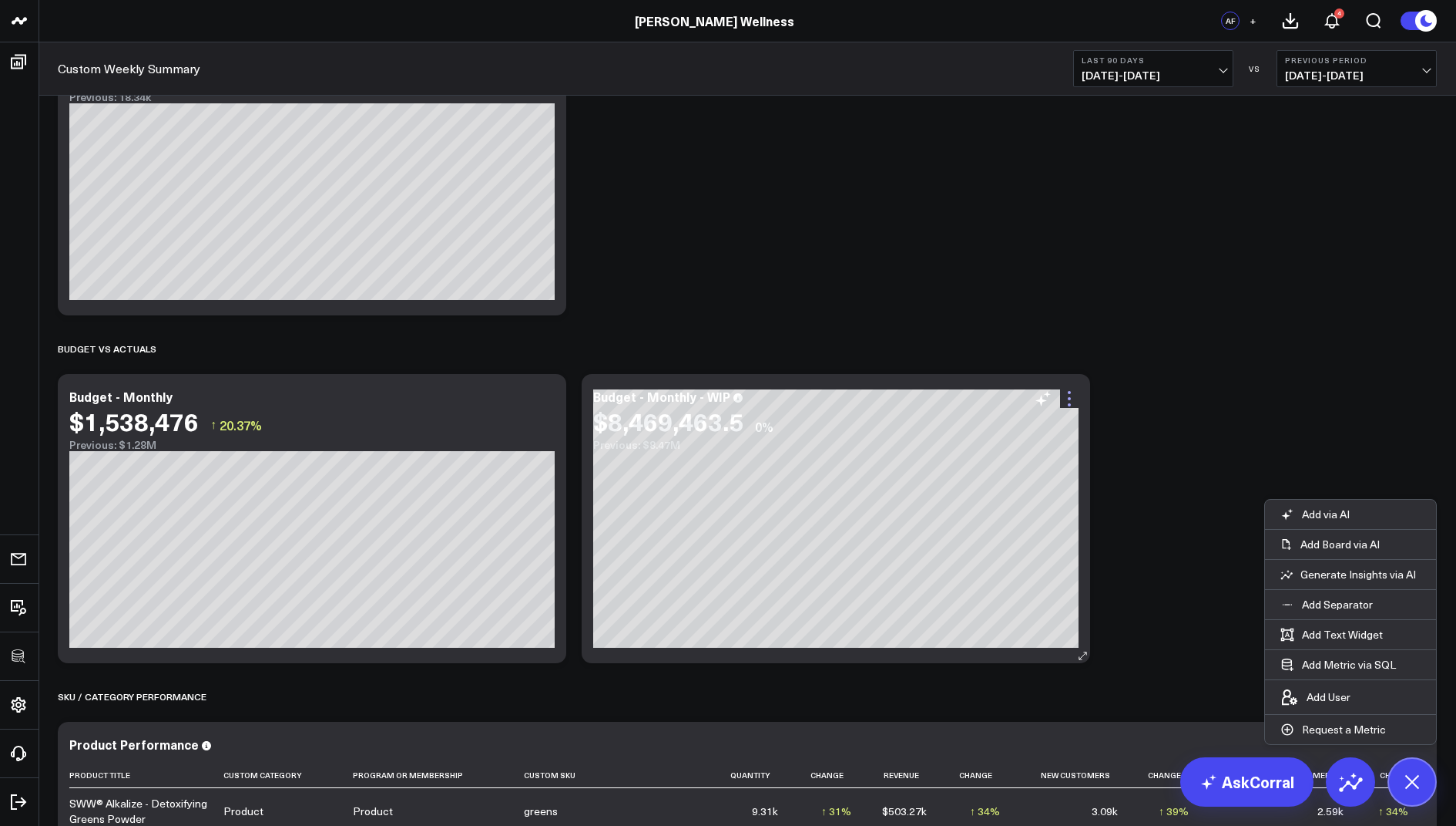
click at [1071, 400] on icon at bounding box center [1070, 399] width 19 height 19
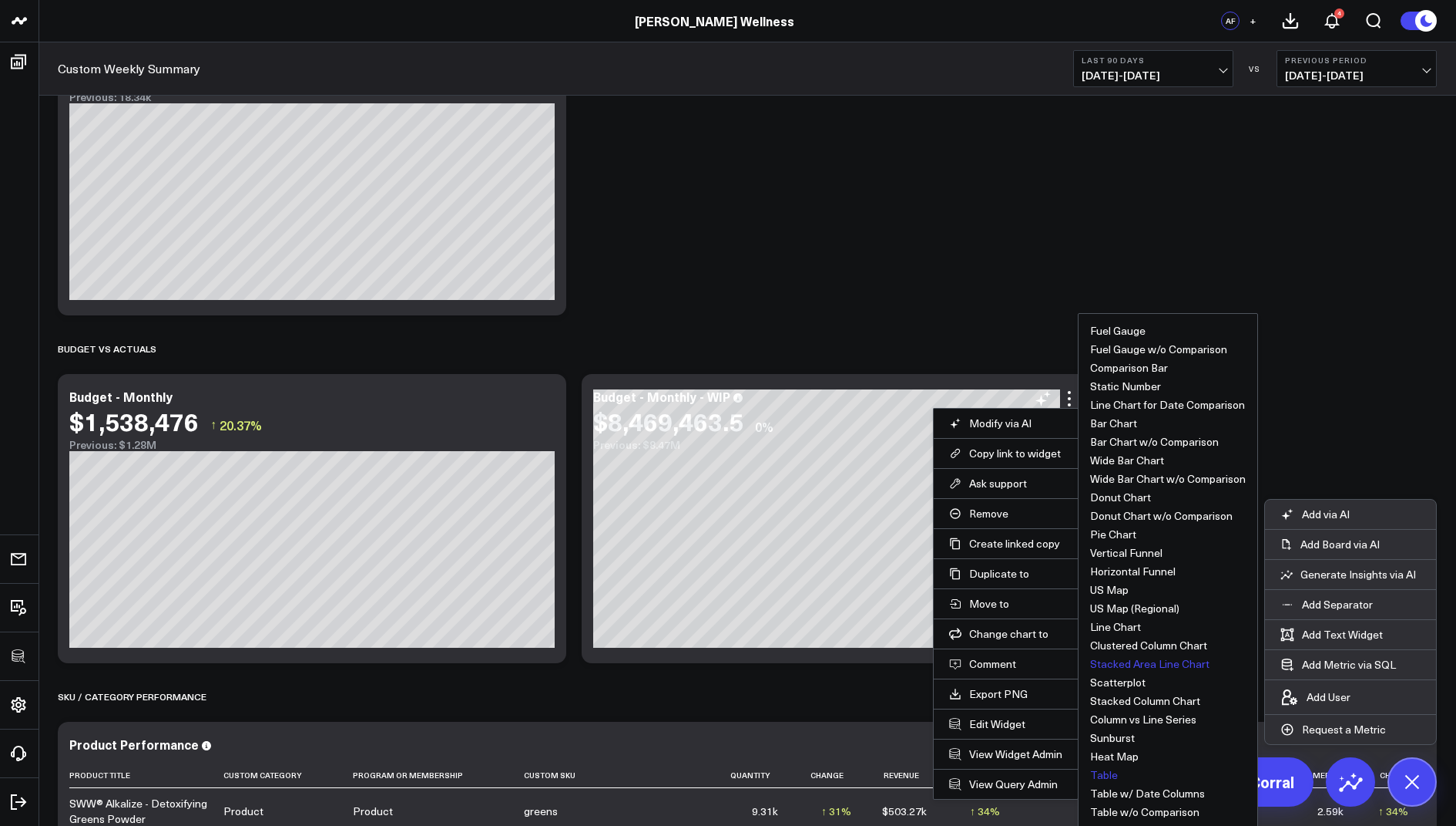
click at [1105, 769] on button "Table" at bounding box center [1104, 775] width 28 height 11
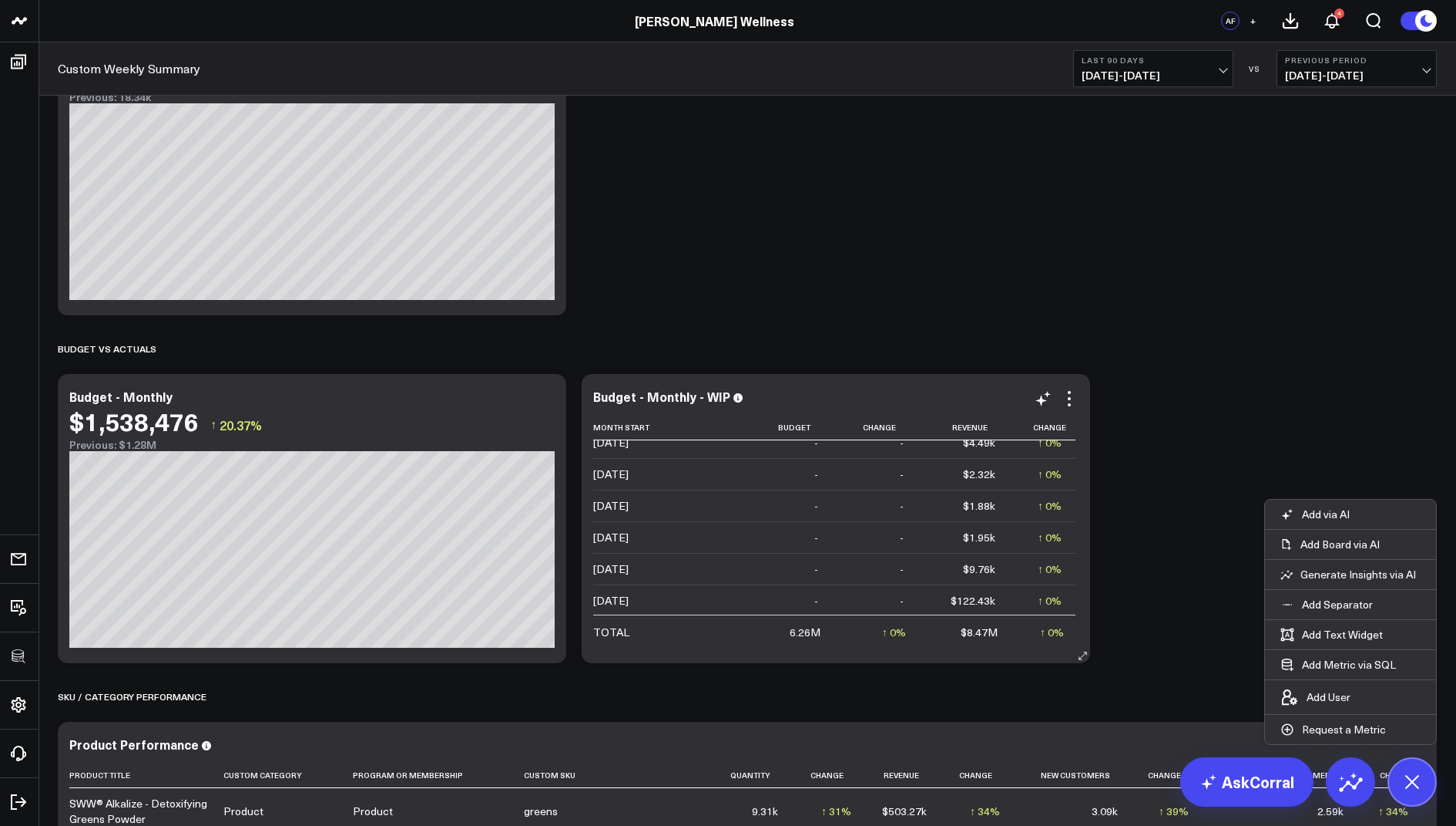
scroll to position [124, 0]
click at [540, 397] on icon at bounding box center [546, 399] width 19 height 19
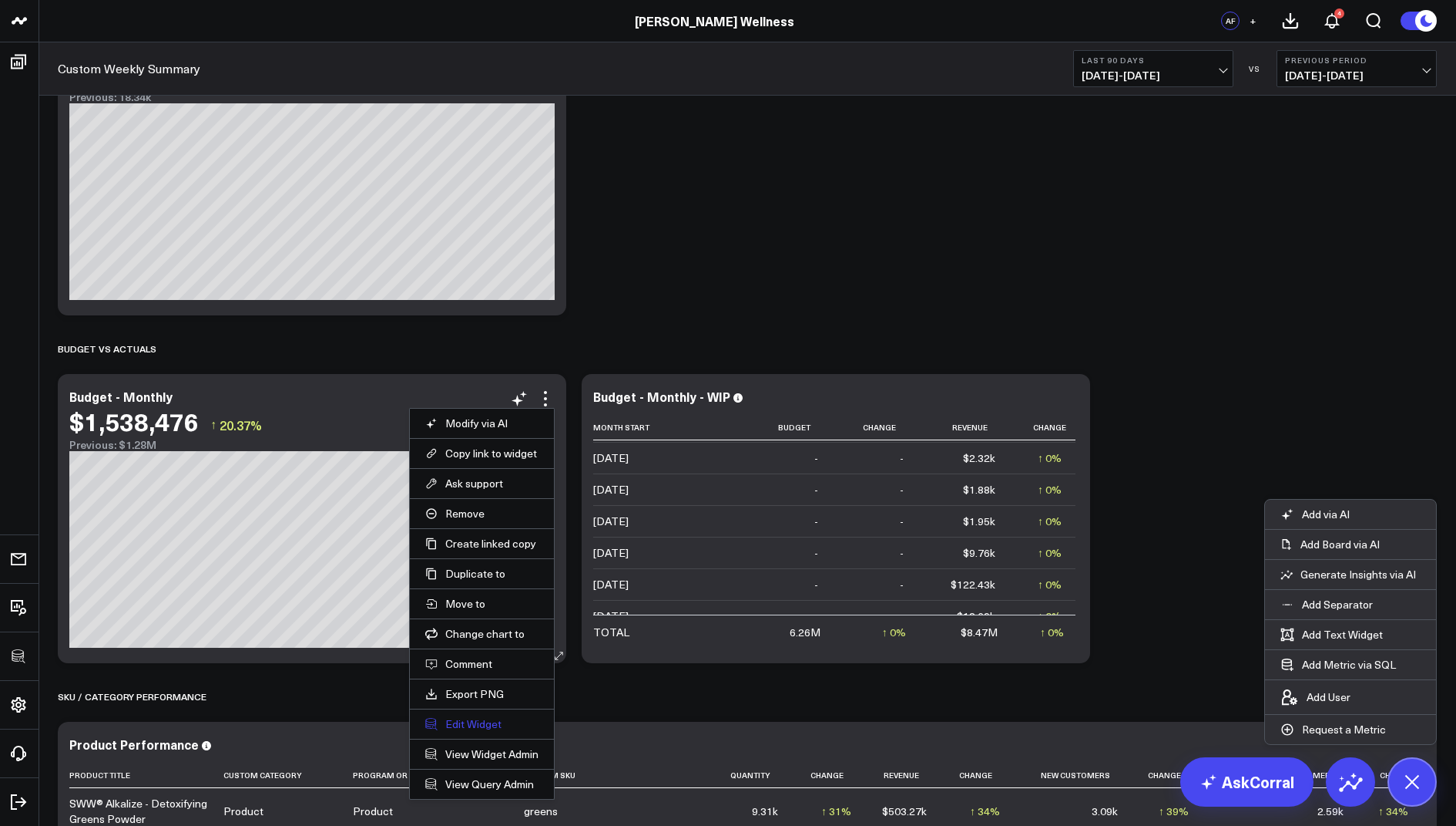
click at [441, 720] on button "Edit Widget" at bounding box center [482, 723] width 113 height 14
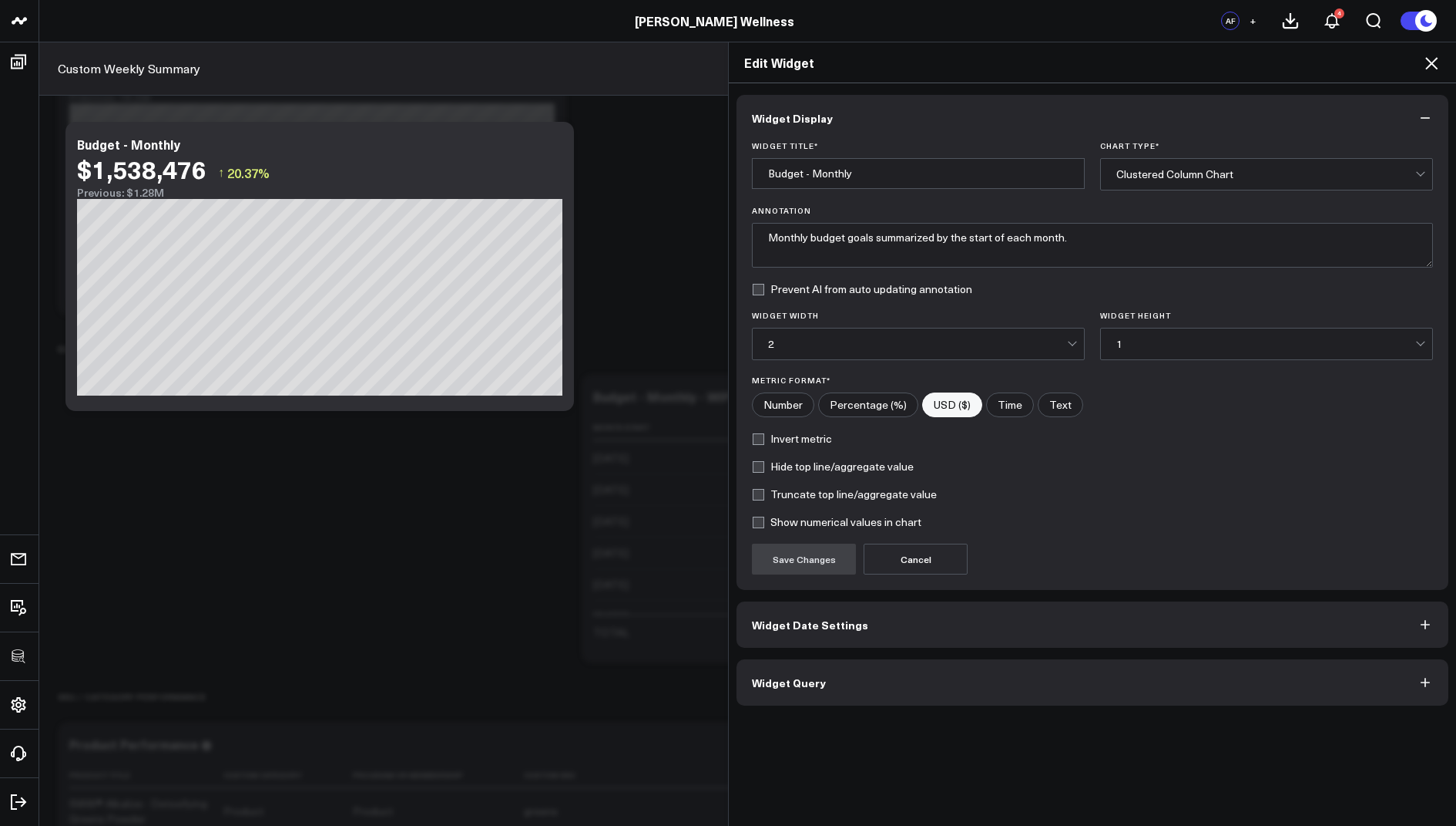
click at [766, 676] on span "Widget Query" at bounding box center [788, 682] width 74 height 12
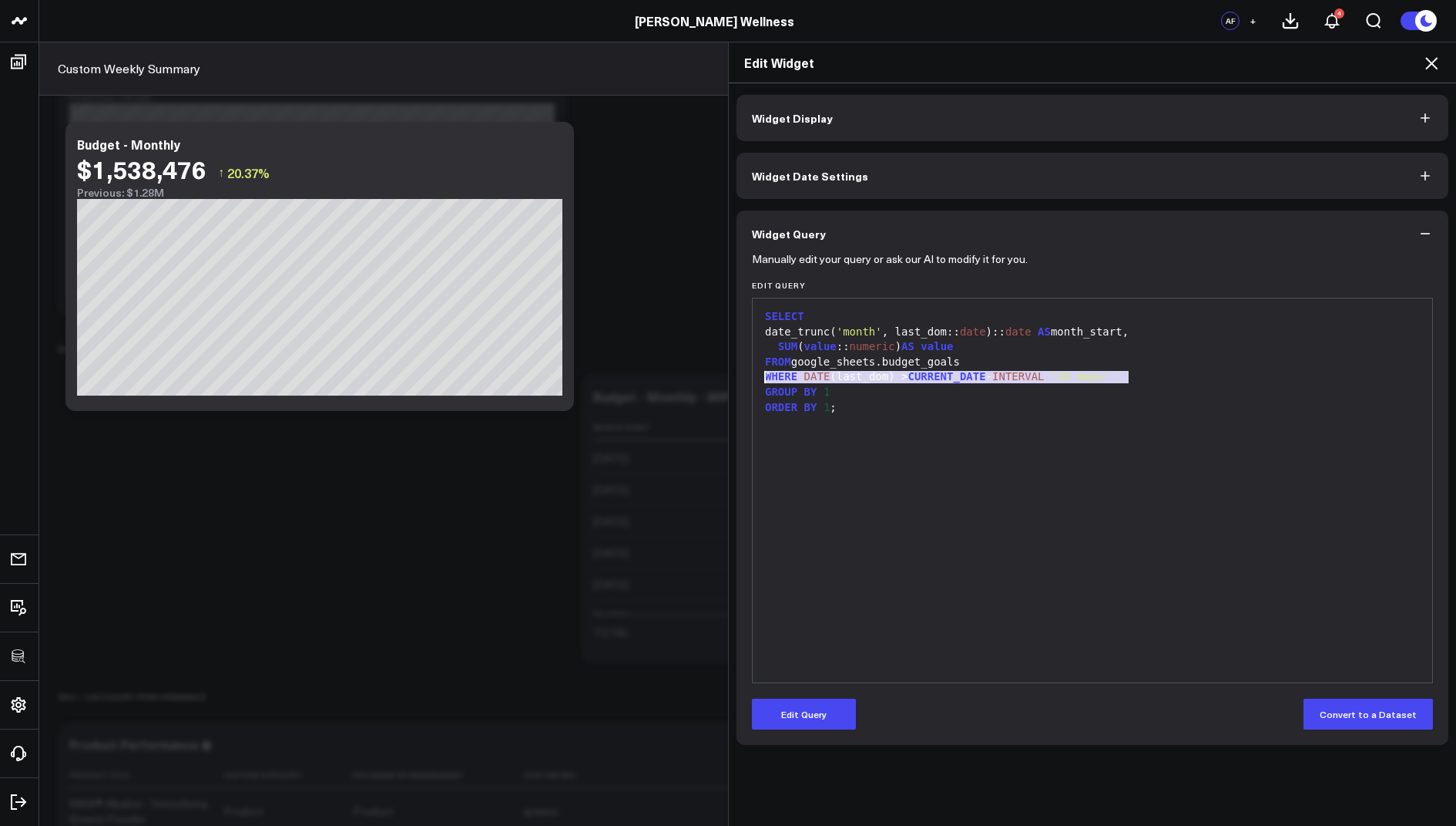
drag, startPoint x: 1153, startPoint y: 373, endPoint x: 751, endPoint y: 370, distance: 402.0
click at [752, 370] on div "9 1 2 3 4 5 6 7 8 › ⌄ SELECT date_trunc( 'month' , last_dom:: date ):: date AS …" at bounding box center [1092, 490] width 681 height 385
copy div "WHERE DATE (last_dom) > CURRENT_DATE - INTERVAL '15 days'"
click at [1427, 60] on icon at bounding box center [1432, 64] width 19 height 19
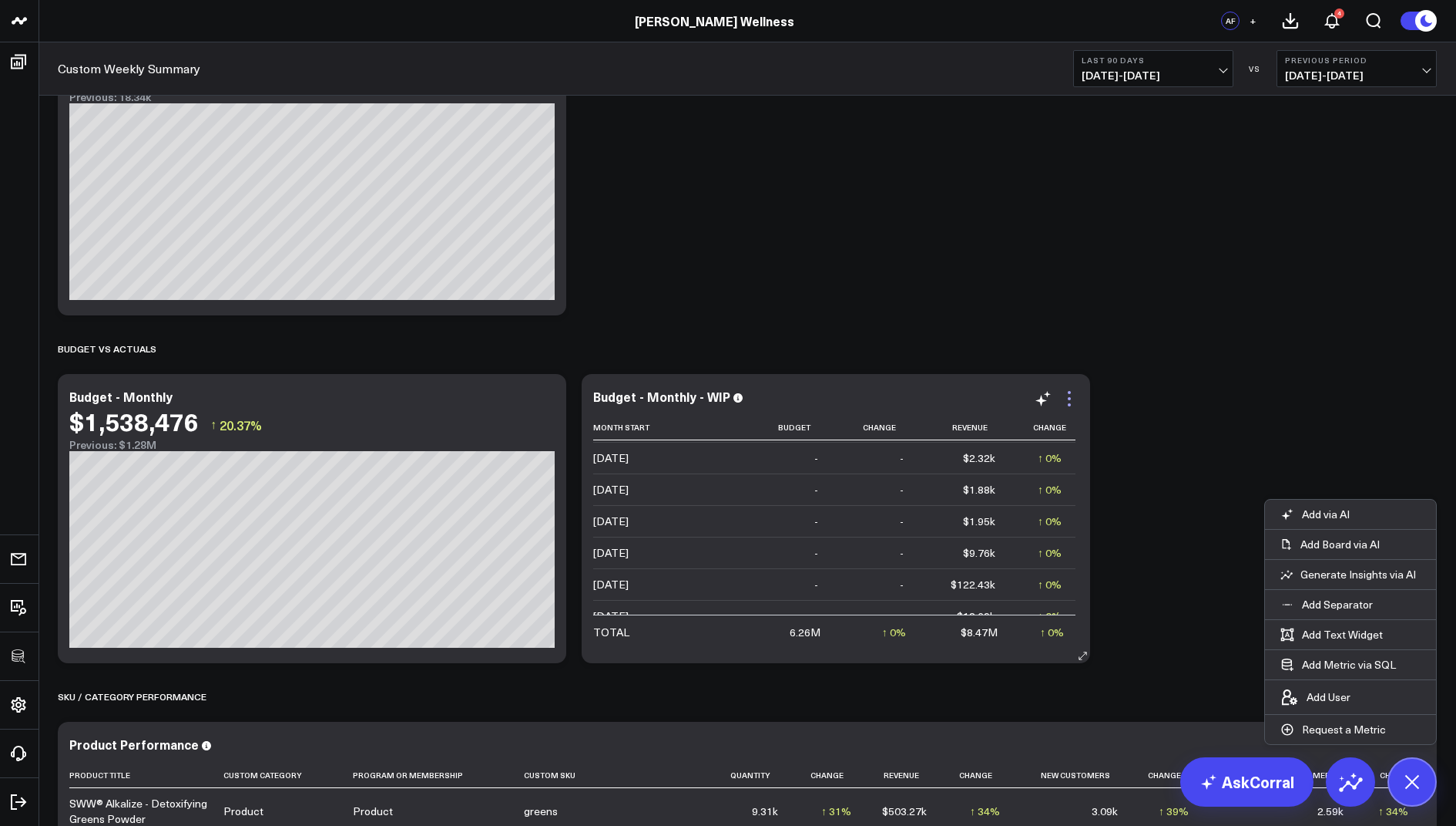
click at [1066, 394] on icon at bounding box center [1070, 399] width 19 height 19
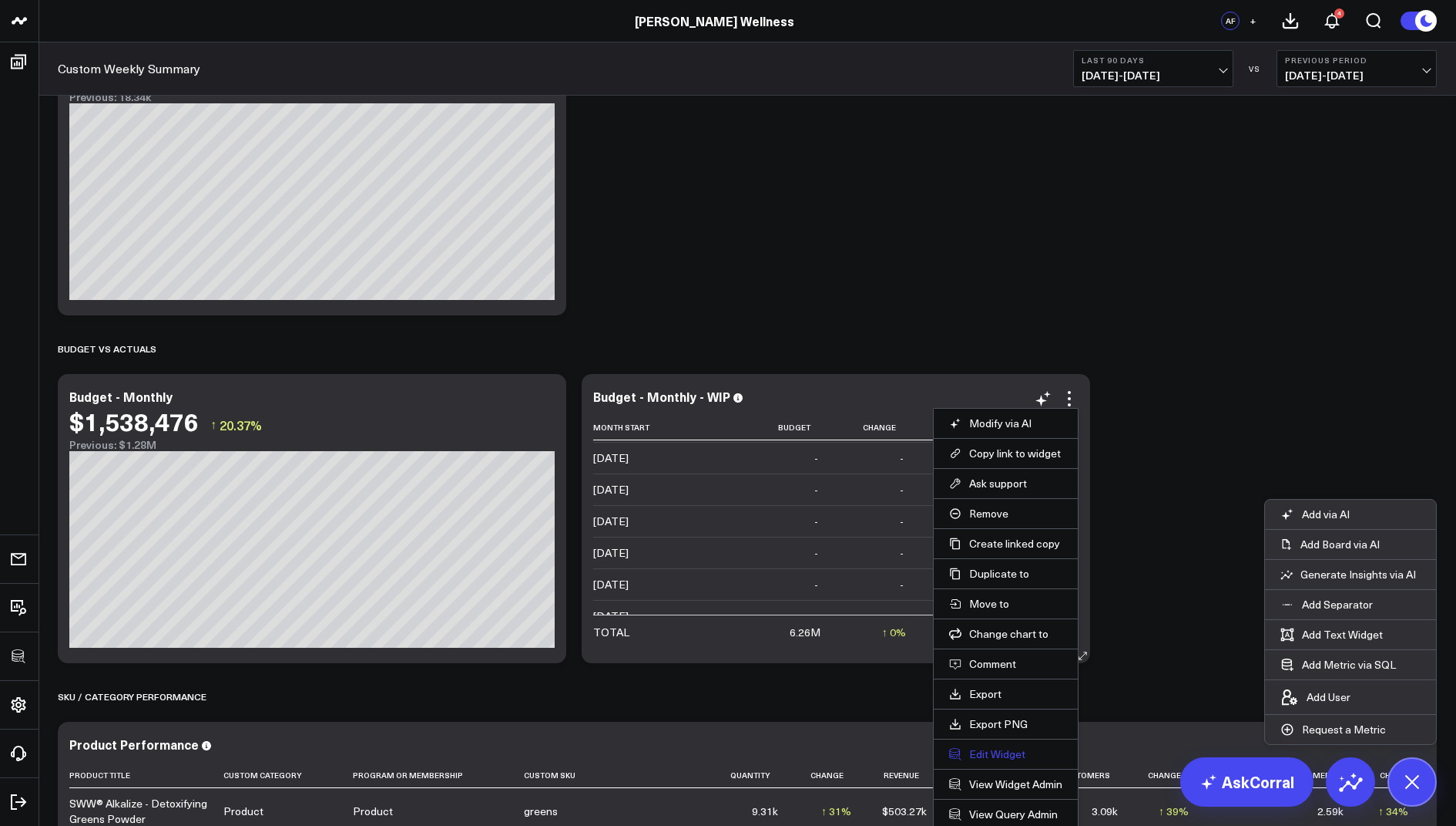
click at [987, 750] on button "Edit Widget" at bounding box center [1005, 753] width 113 height 14
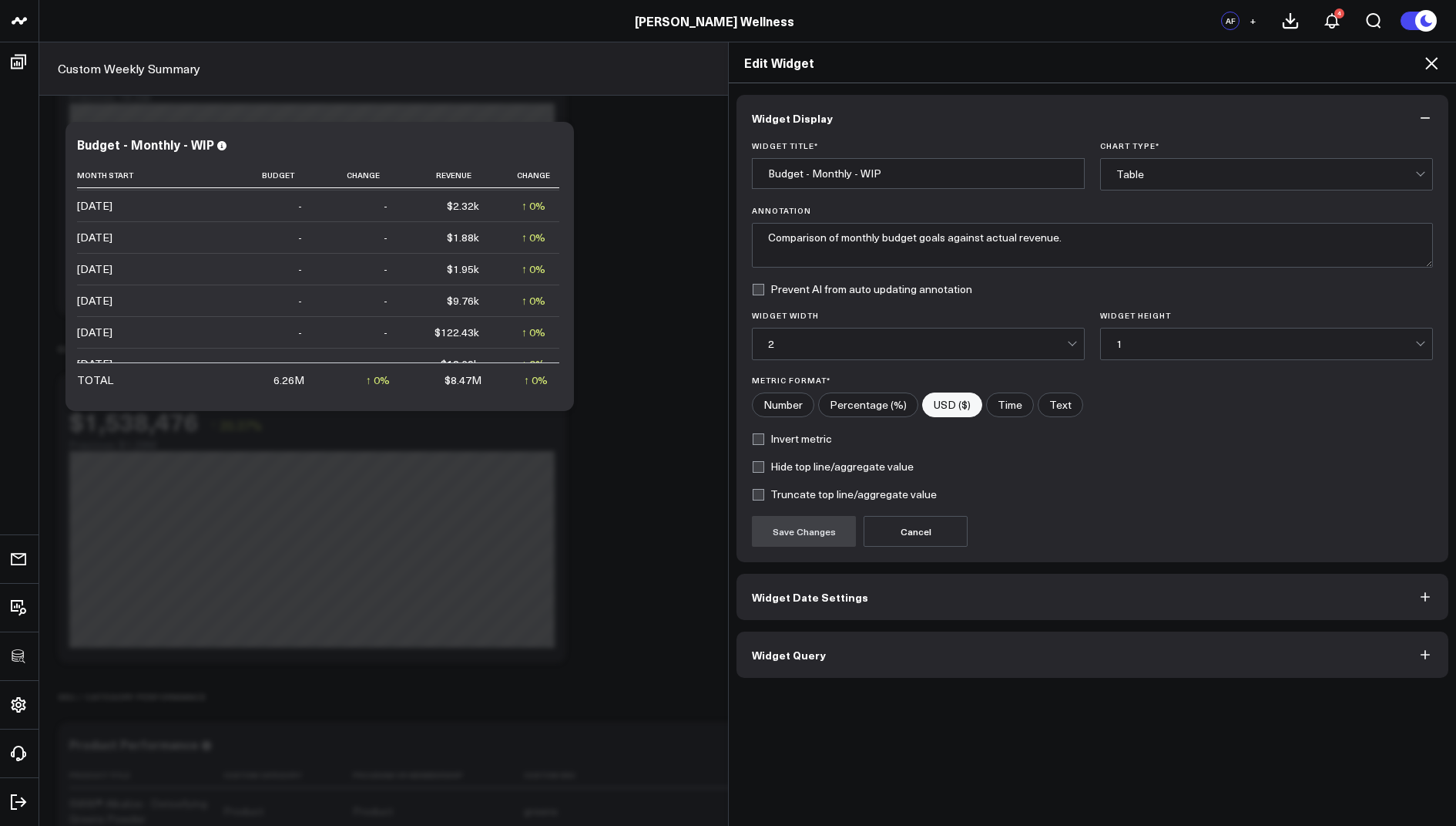
click at [778, 655] on span "Widget Query" at bounding box center [788, 654] width 74 height 12
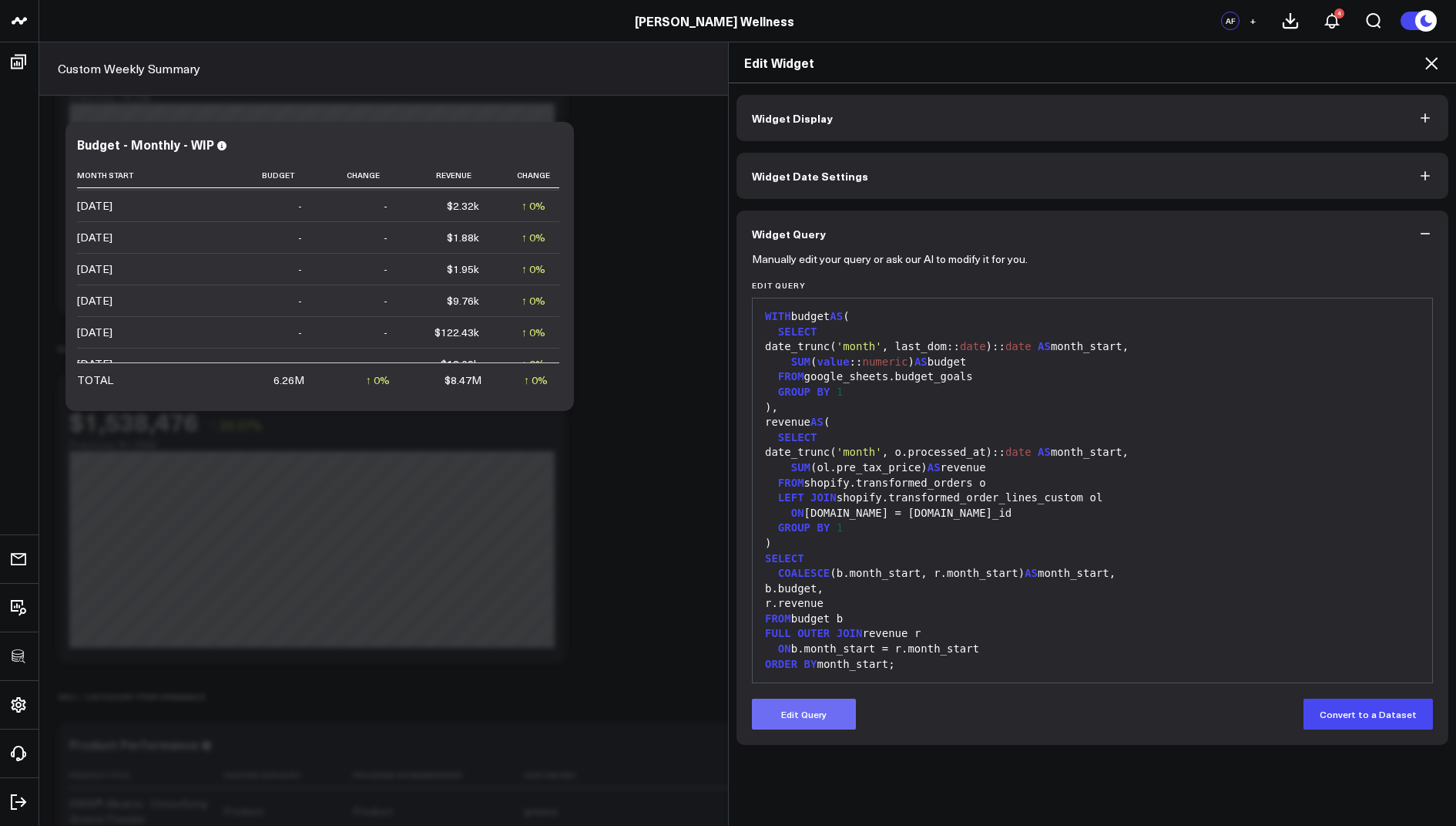
click at [787, 717] on button "Edit Query" at bounding box center [803, 714] width 104 height 31
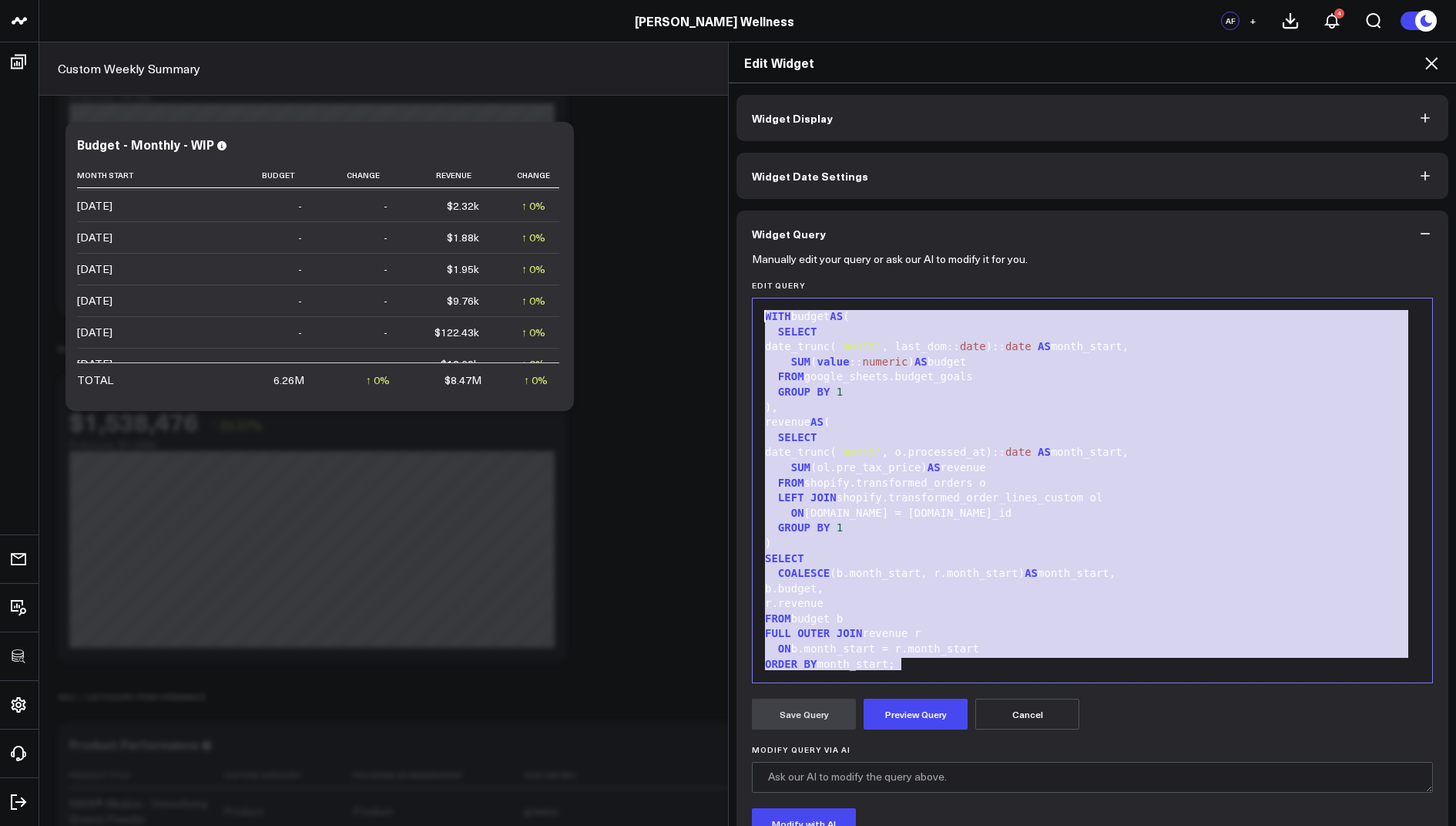
drag, startPoint x: 926, startPoint y: 649, endPoint x: 963, endPoint y: 68, distance: 582.2
click at [963, 68] on div "Edit Widget Widget Display Widget Date Settings Widget Query Manually edit your…" at bounding box center [1092, 433] width 728 height 784
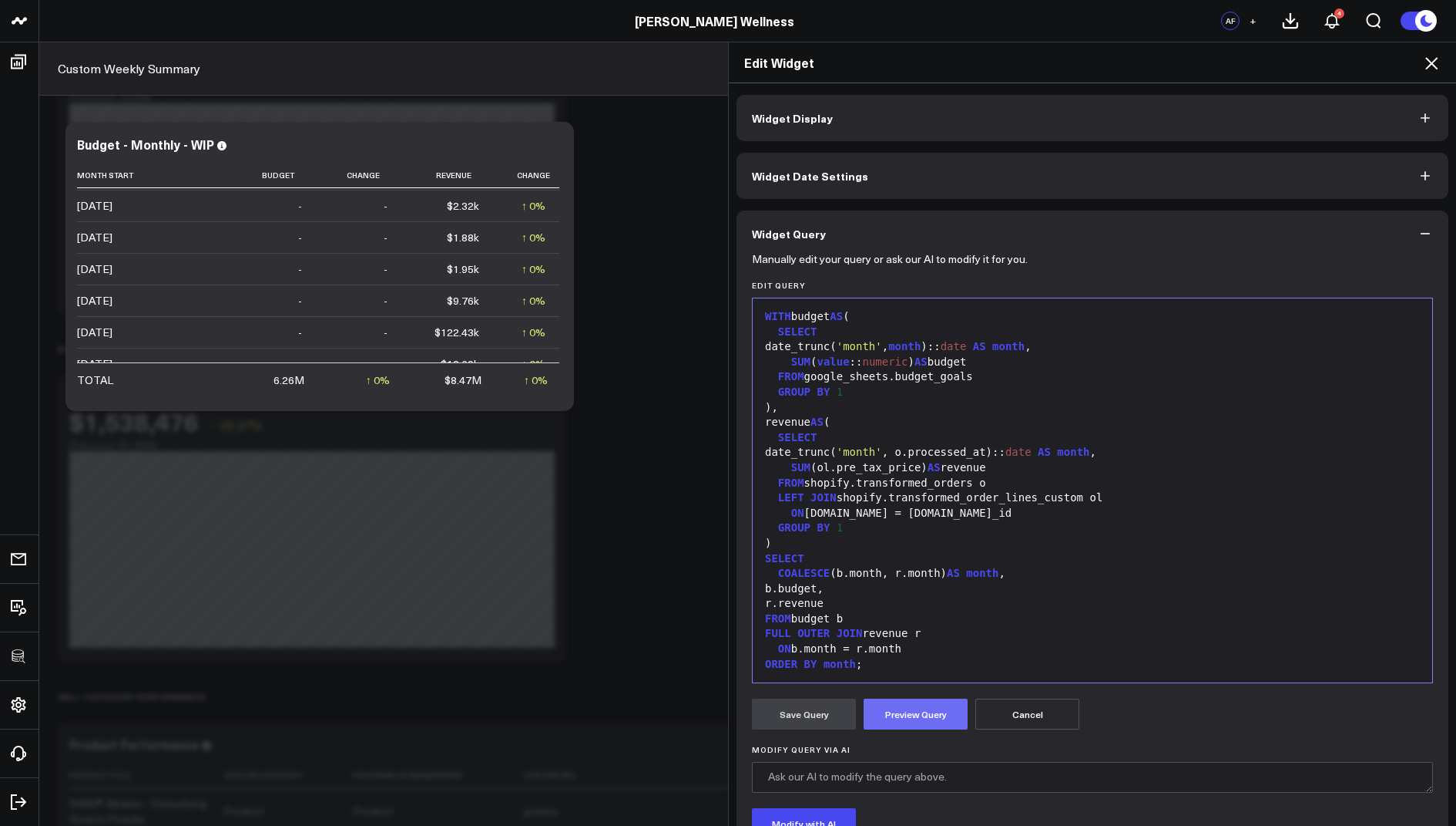
click at [911, 712] on button "Preview Query" at bounding box center [915, 714] width 104 height 31
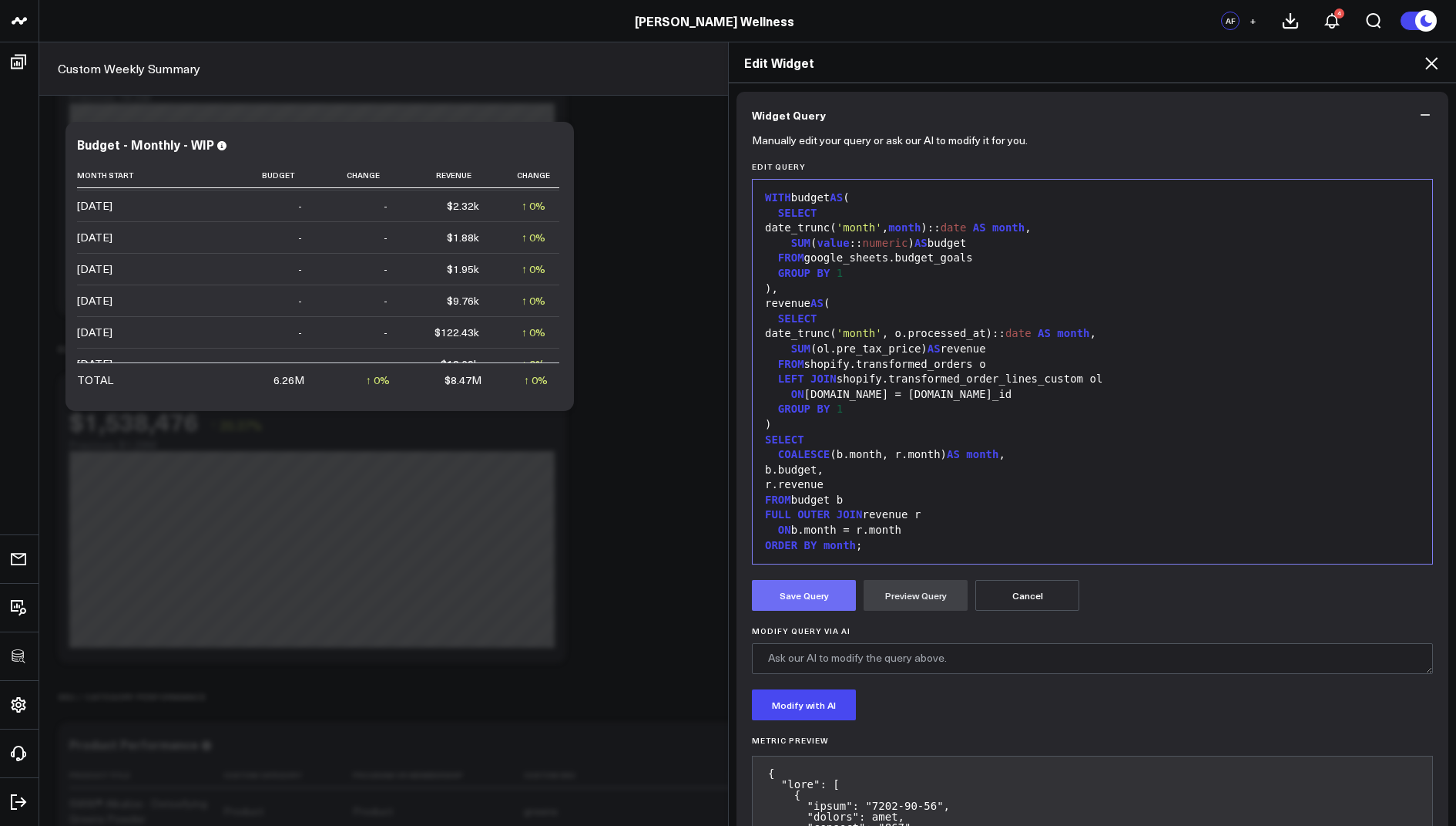
click at [815, 583] on button "Save Query" at bounding box center [803, 595] width 104 height 31
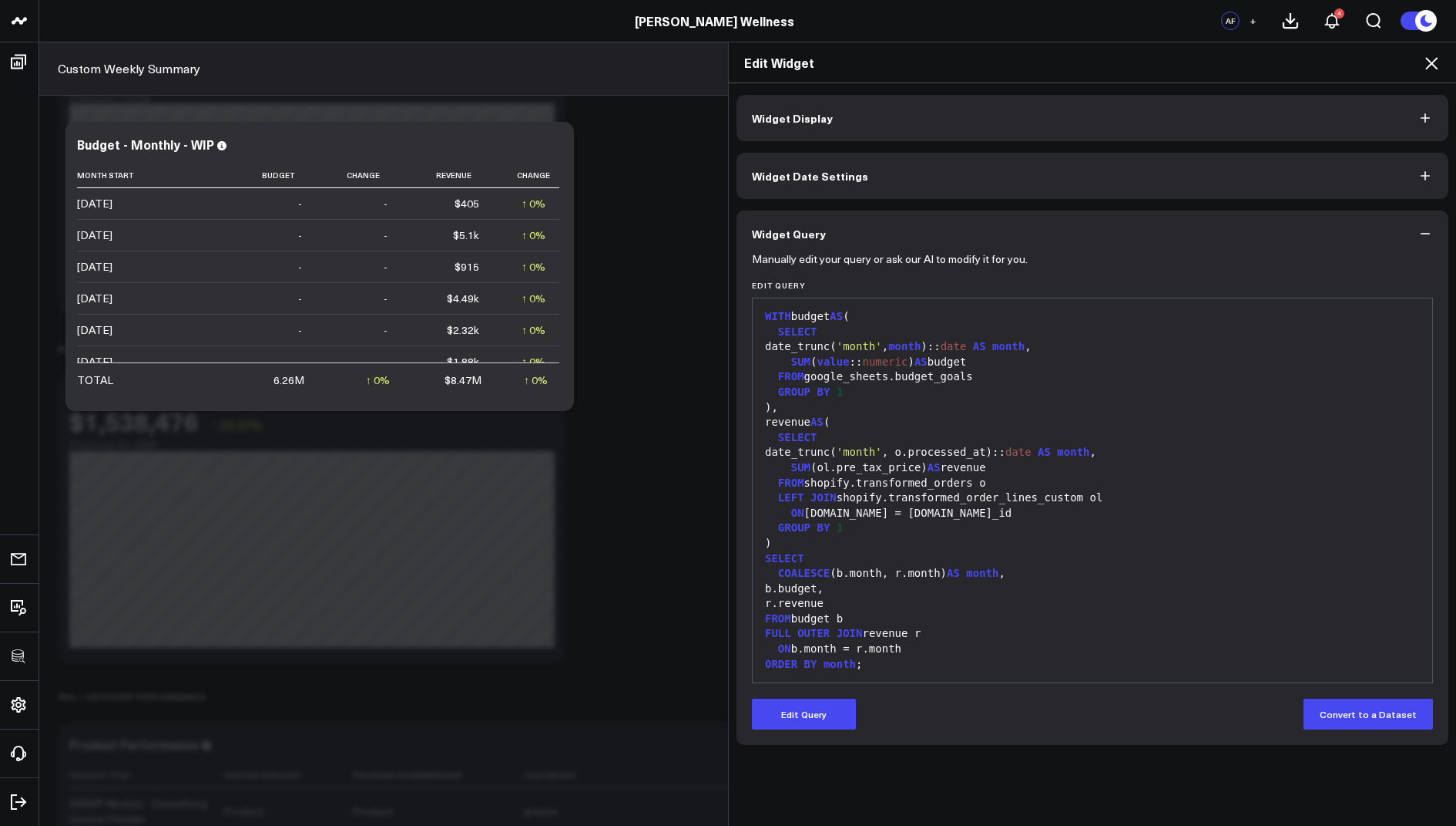
scroll to position [0, 0]
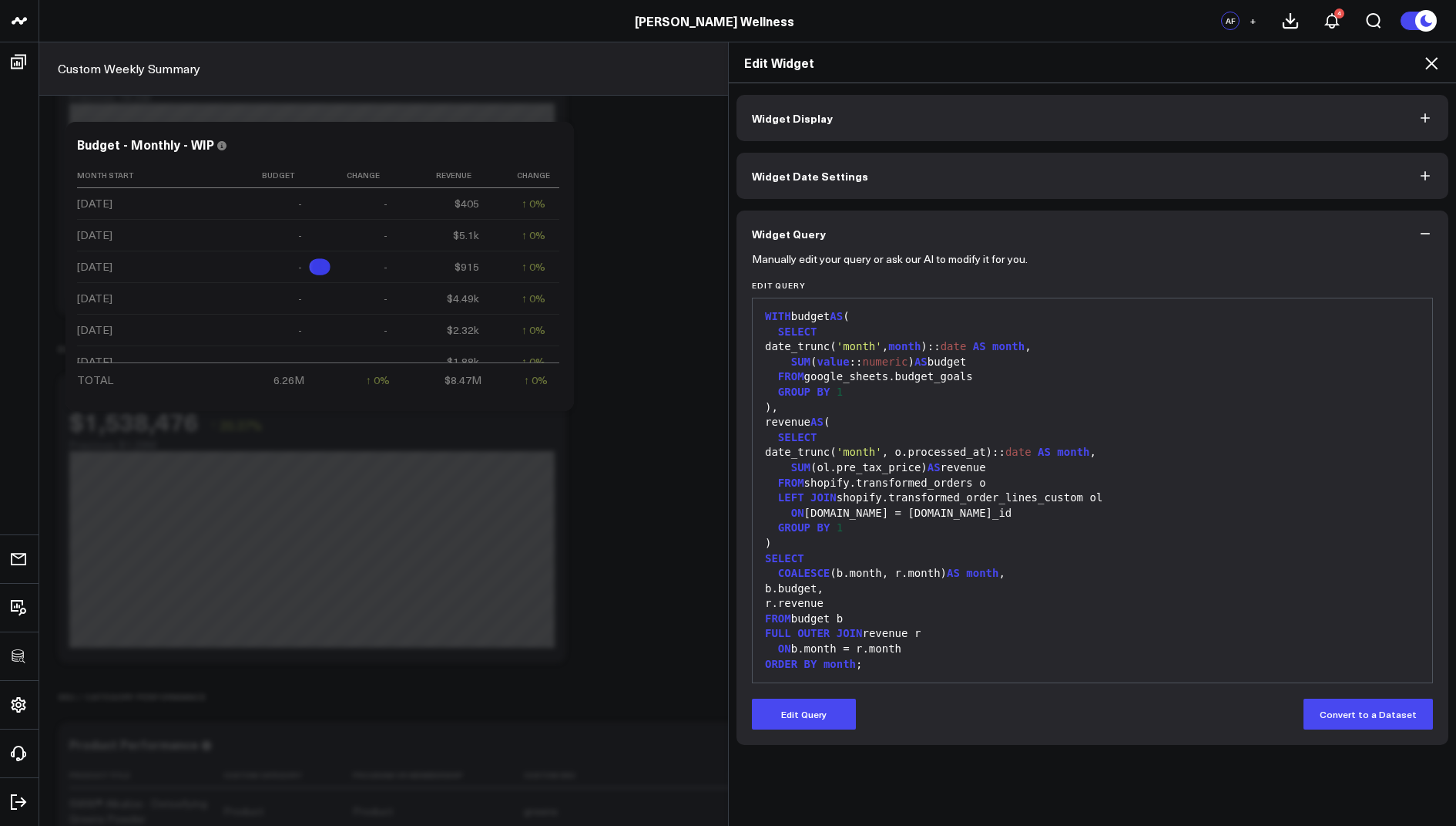
click at [1427, 56] on icon at bounding box center [1432, 64] width 19 height 19
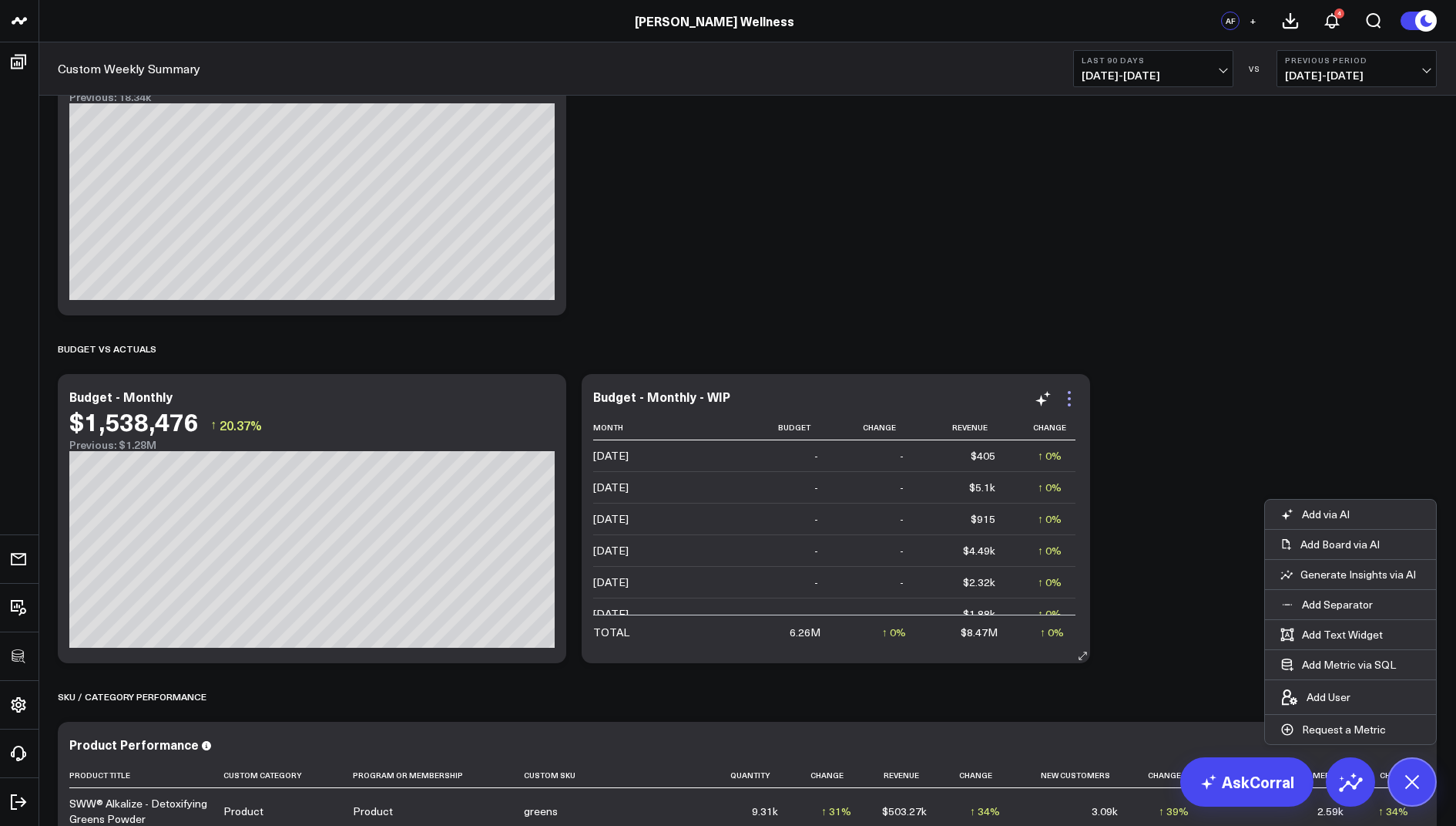
click at [1066, 395] on icon at bounding box center [1070, 399] width 19 height 19
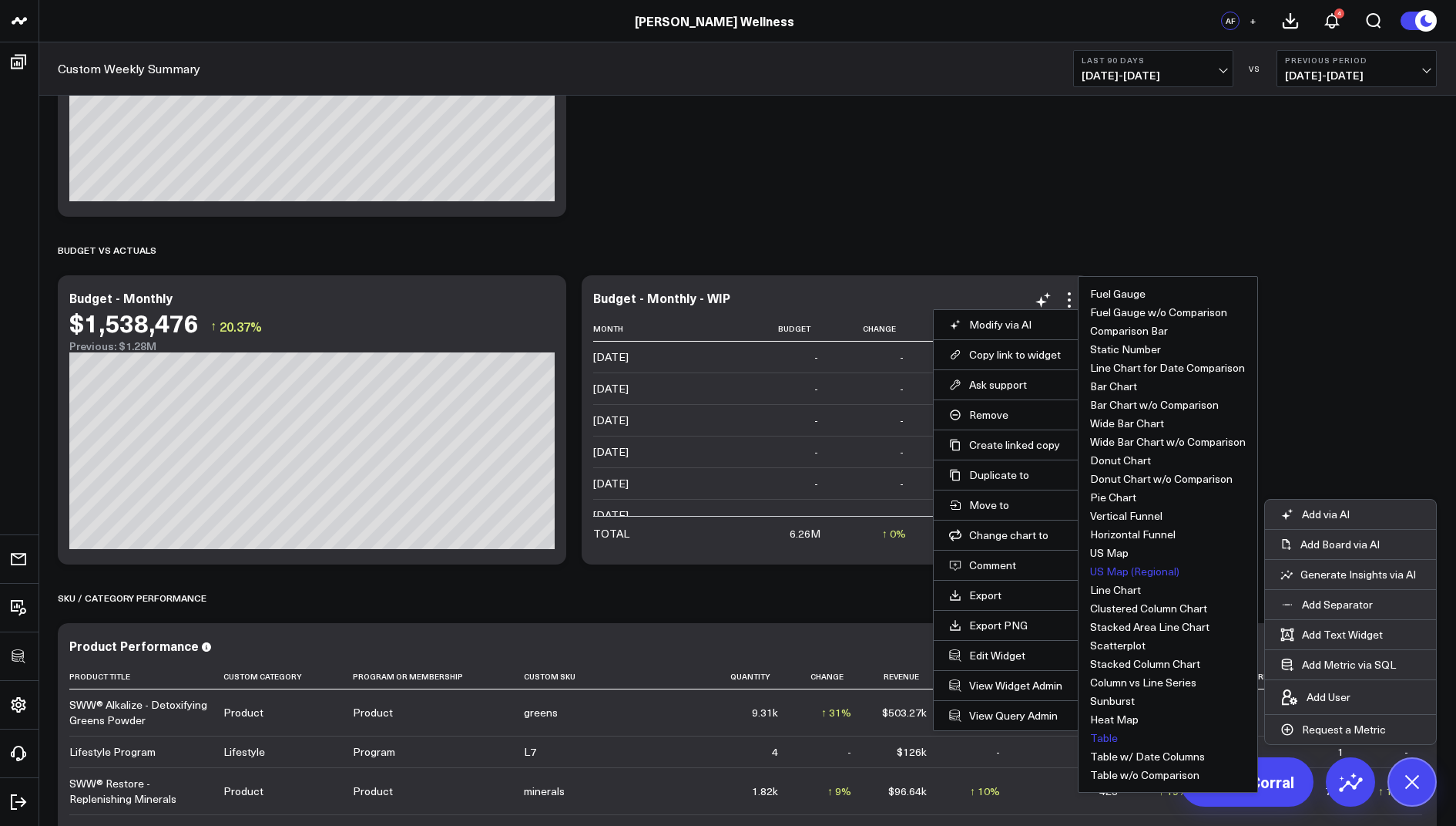
scroll to position [1181, 0]
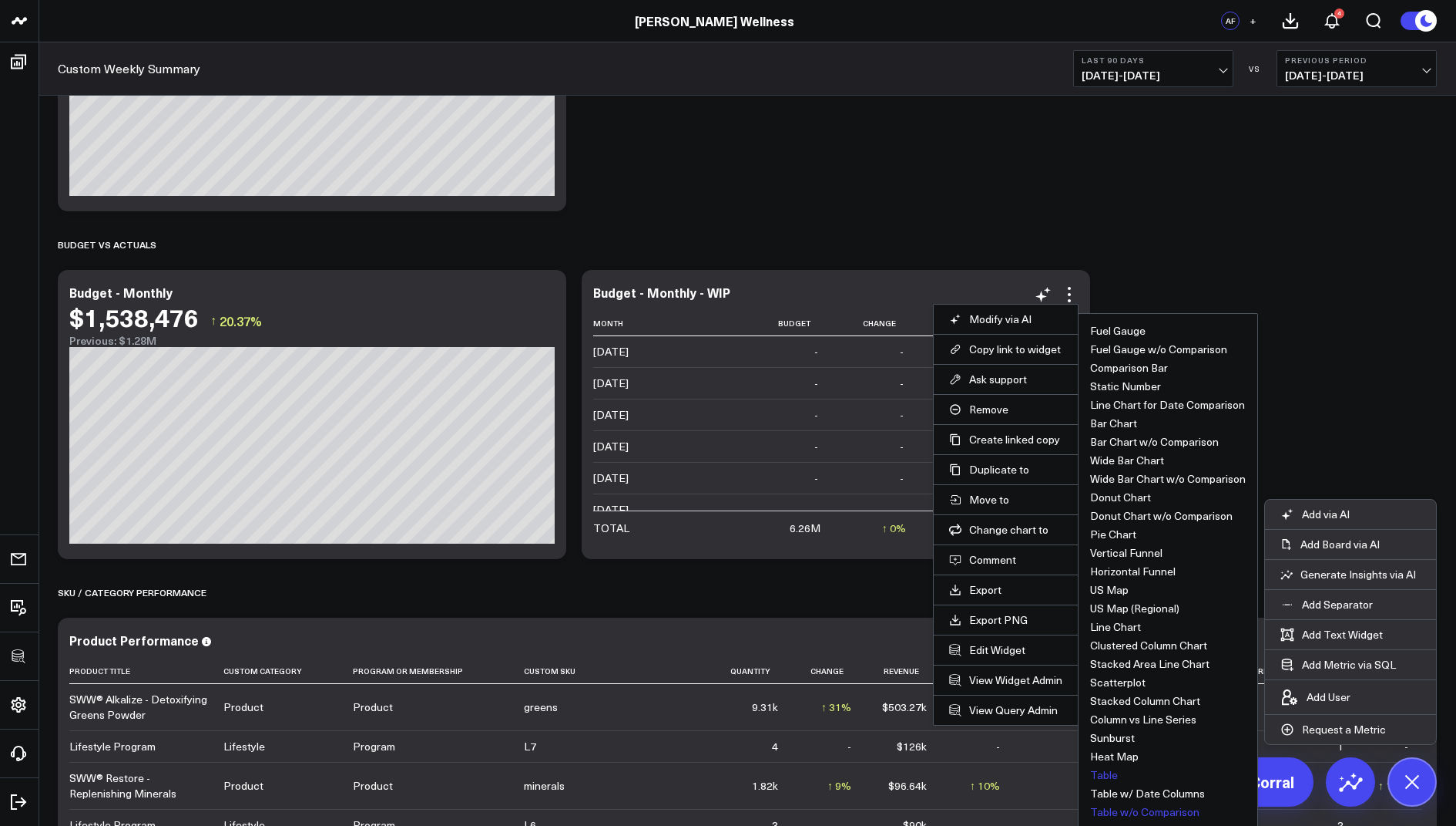
click at [1124, 808] on button "Table w/o Comparison" at bounding box center [1145, 812] width 109 height 11
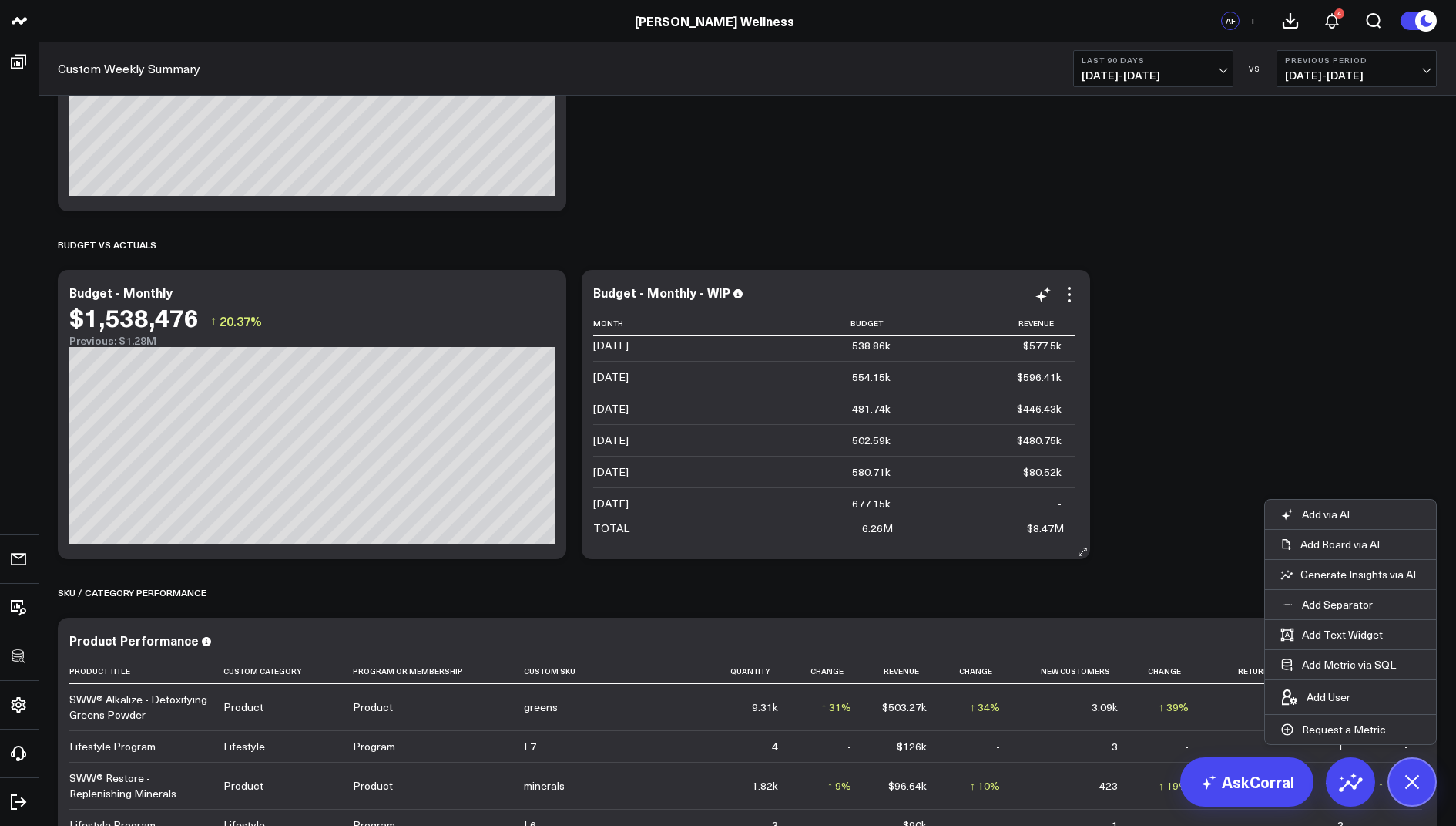
scroll to position [854, 0]
click at [1070, 290] on icon at bounding box center [1070, 295] width 19 height 19
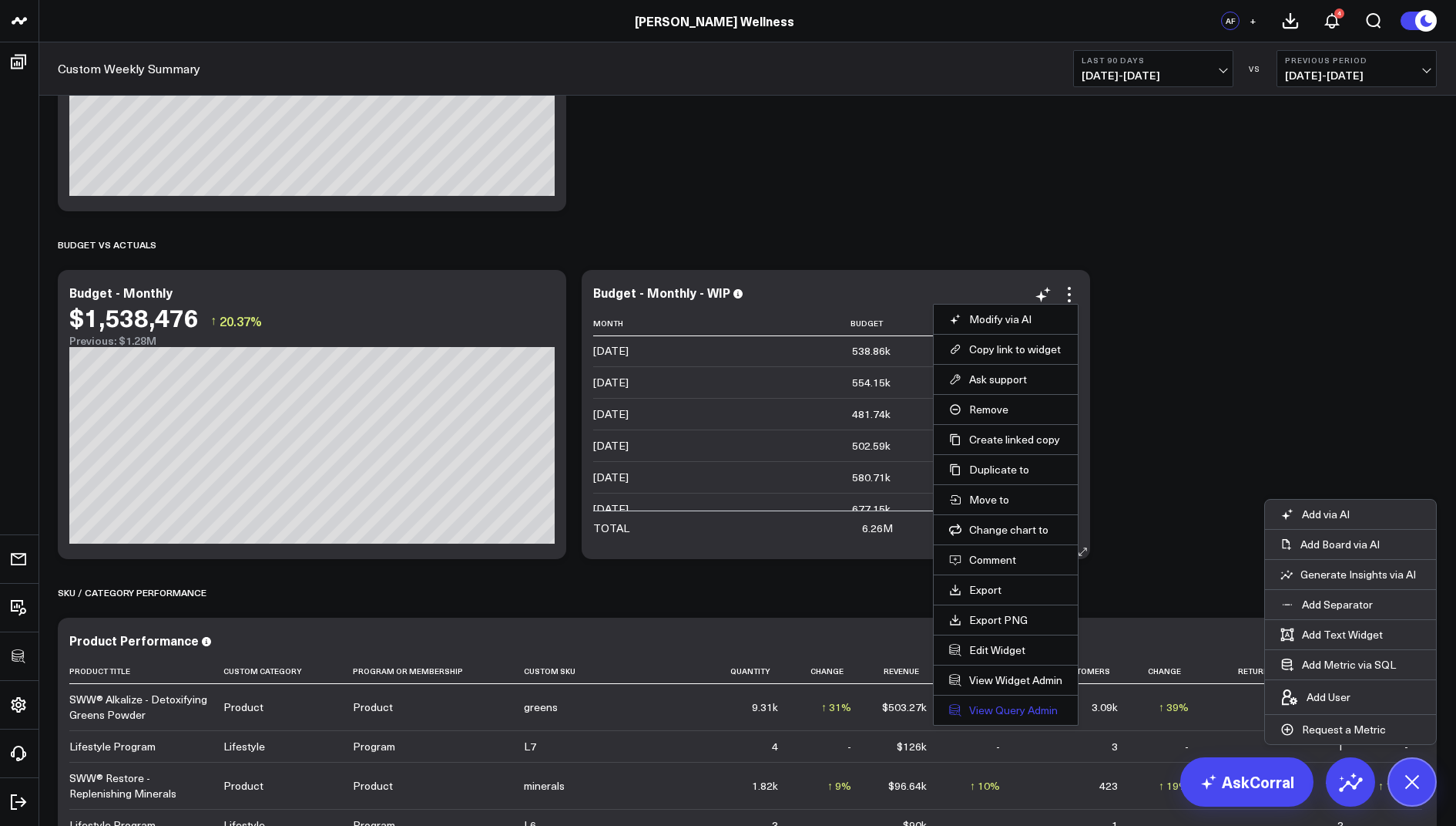
click at [965, 707] on link "View Query Admin" at bounding box center [1005, 710] width 113 height 14
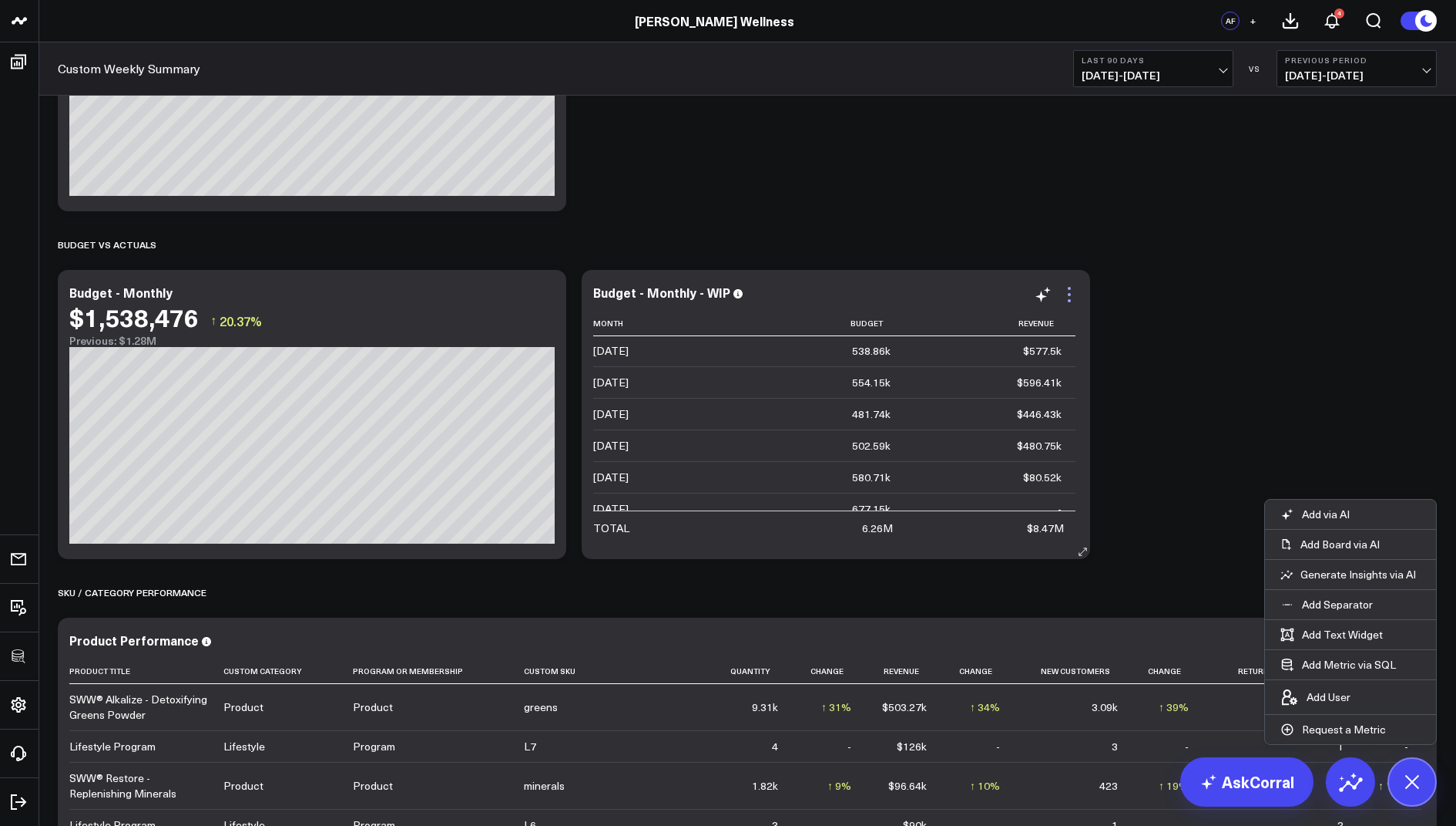
click at [1066, 301] on icon at bounding box center [1070, 295] width 19 height 19
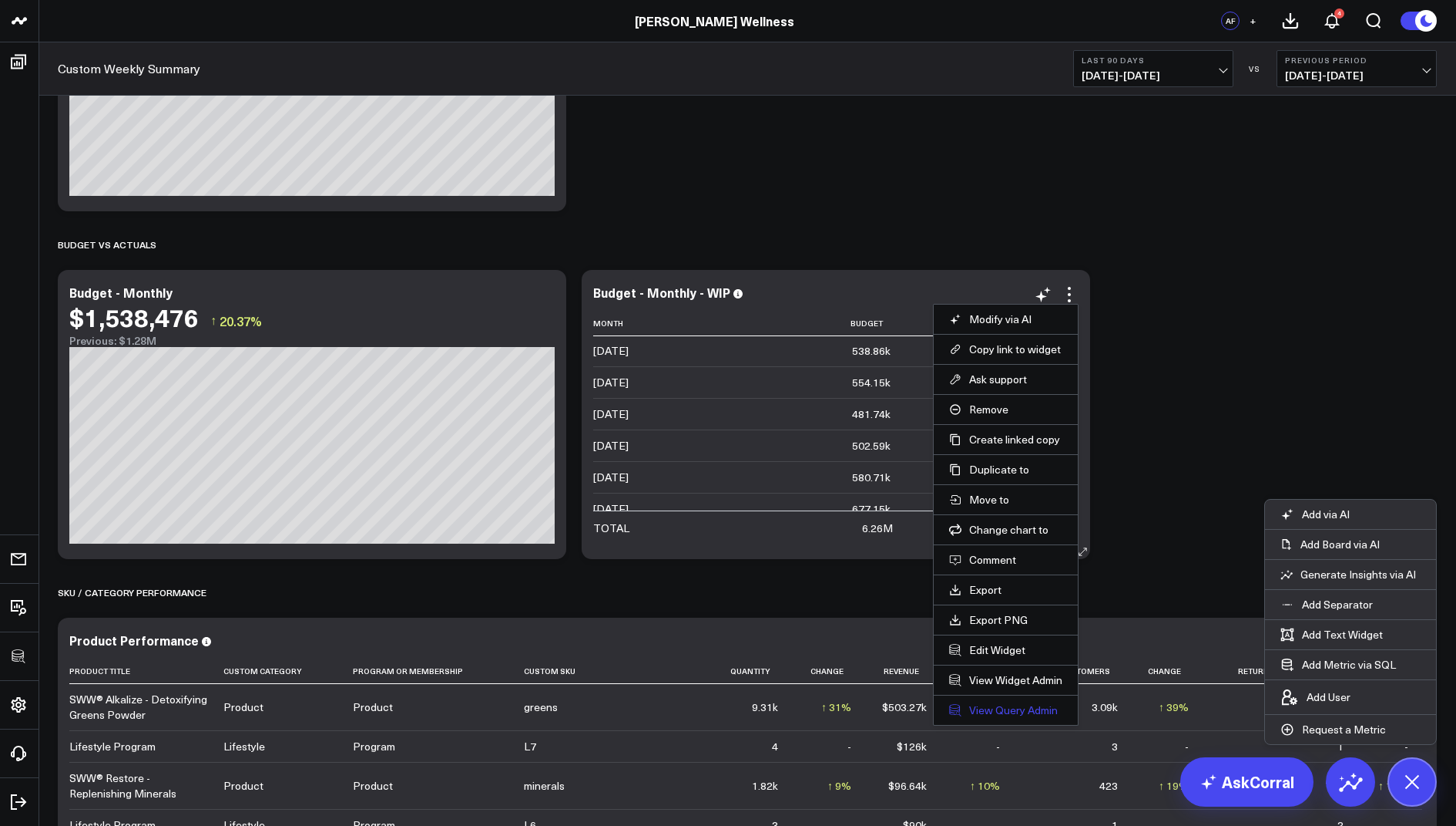
click at [980, 709] on link "View Query Admin" at bounding box center [1005, 710] width 113 height 14
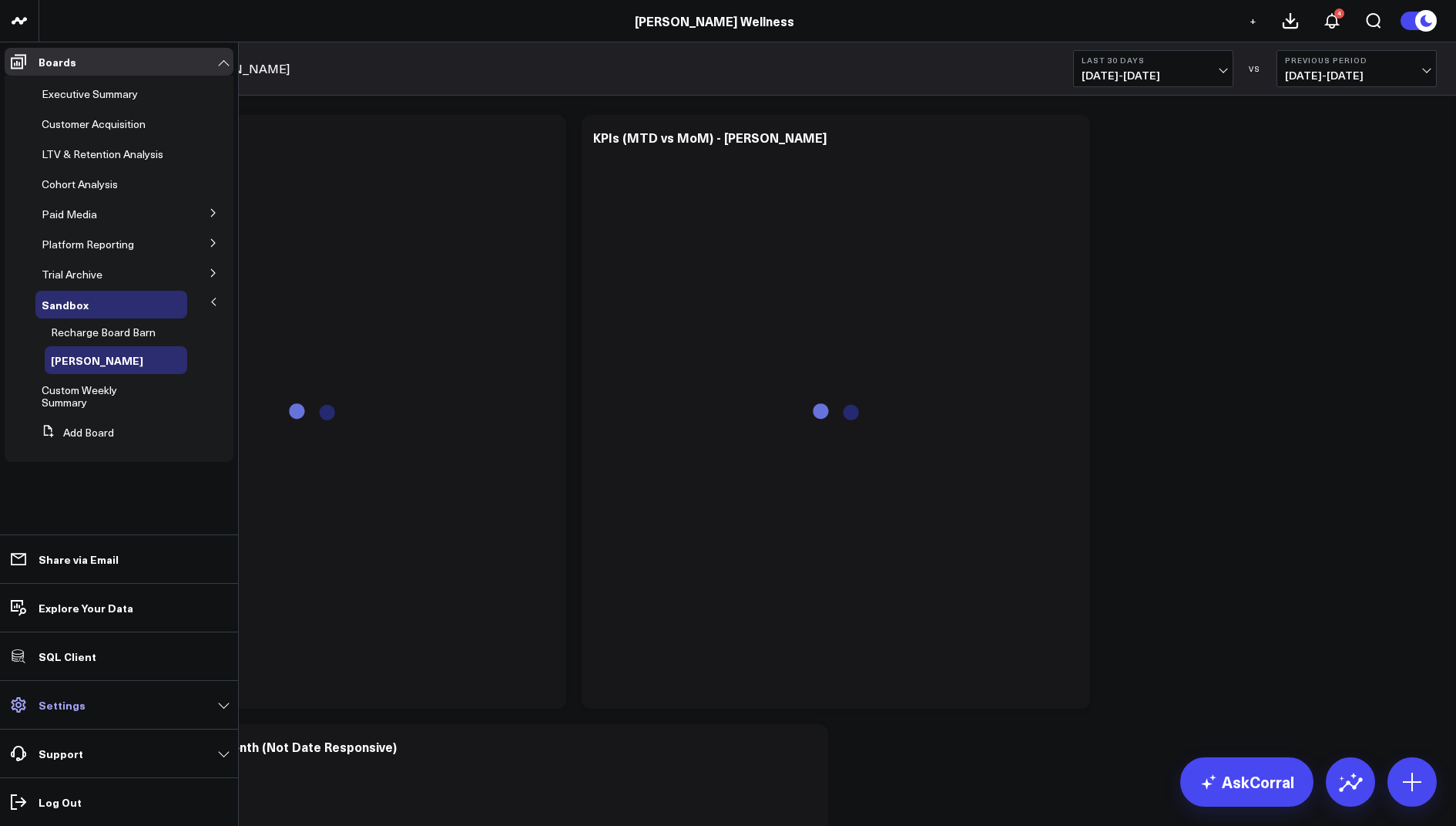
click at [79, 696] on link "Settings" at bounding box center [119, 704] width 229 height 28
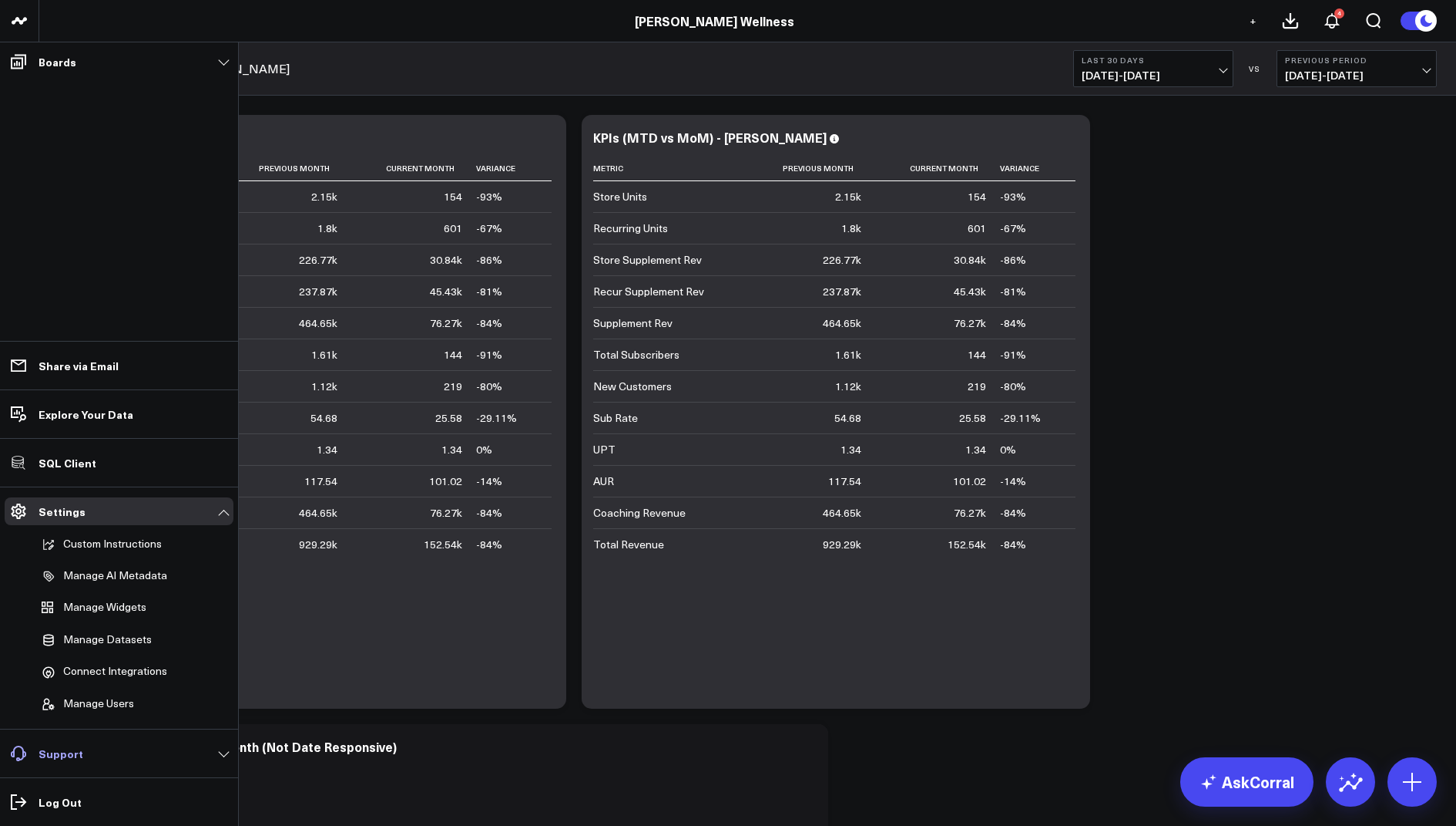
click at [126, 745] on link "Support" at bounding box center [119, 753] width 229 height 28
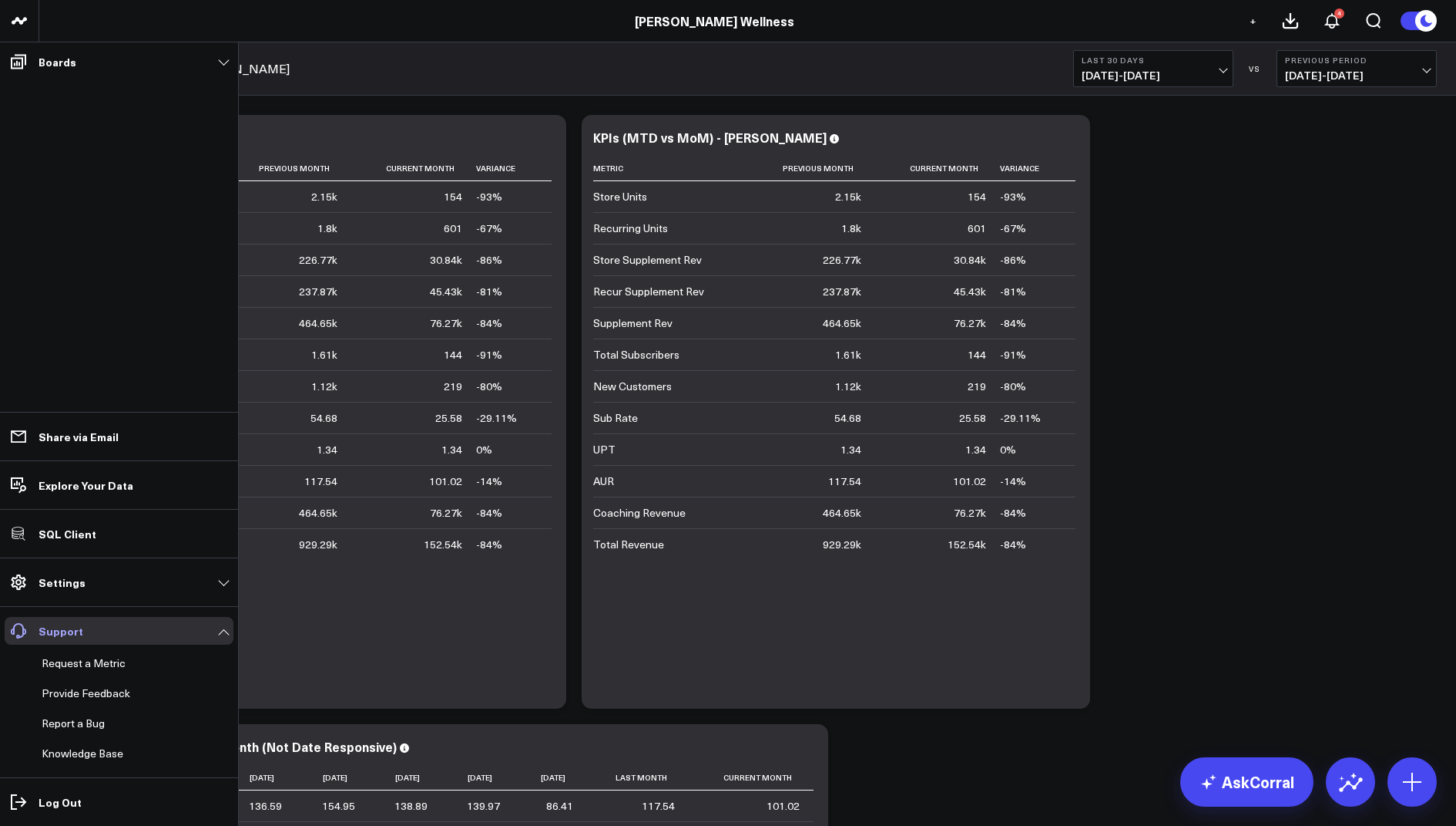
click at [138, 627] on link "Support" at bounding box center [119, 630] width 229 height 28
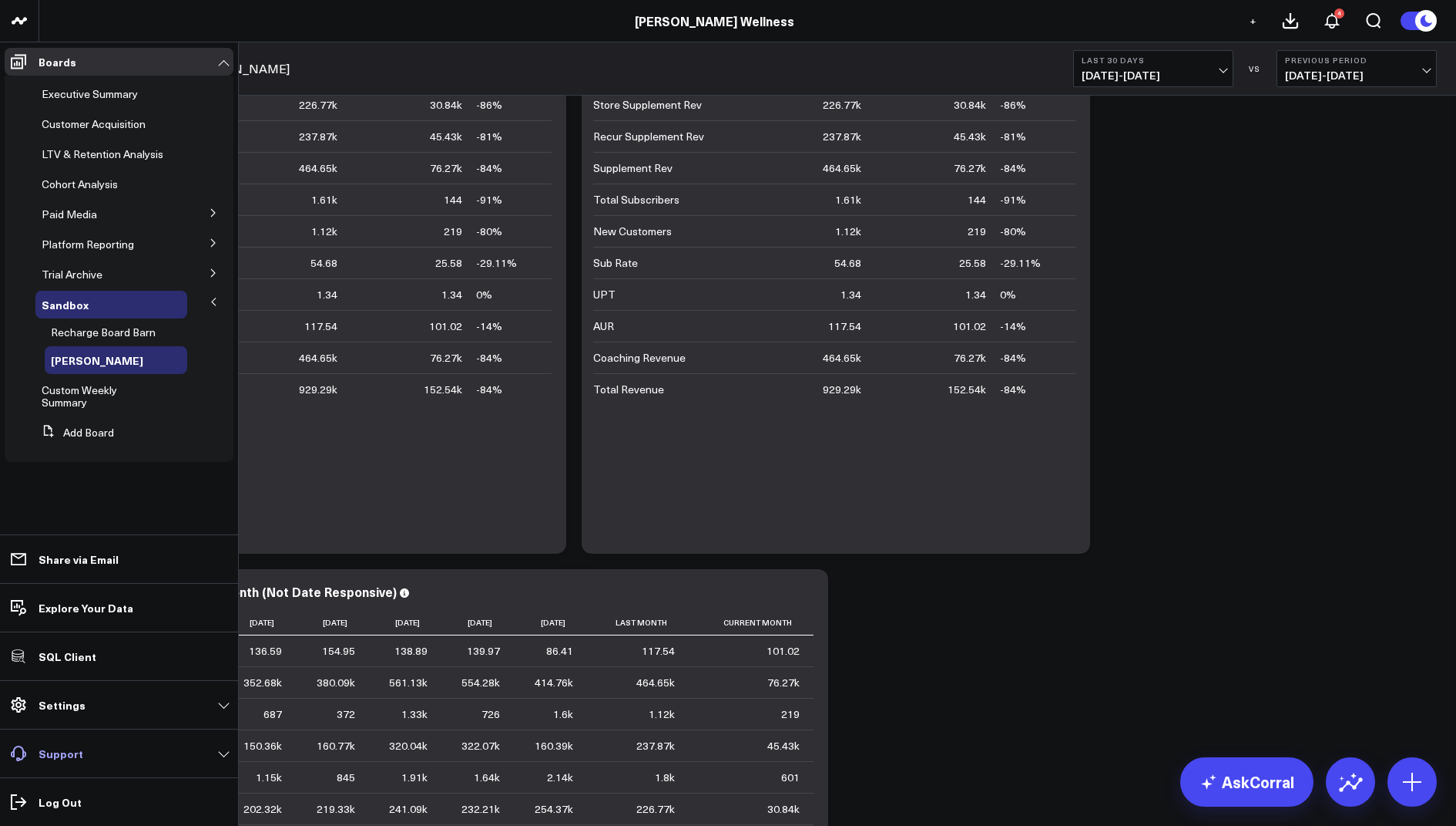
scroll to position [165, 0]
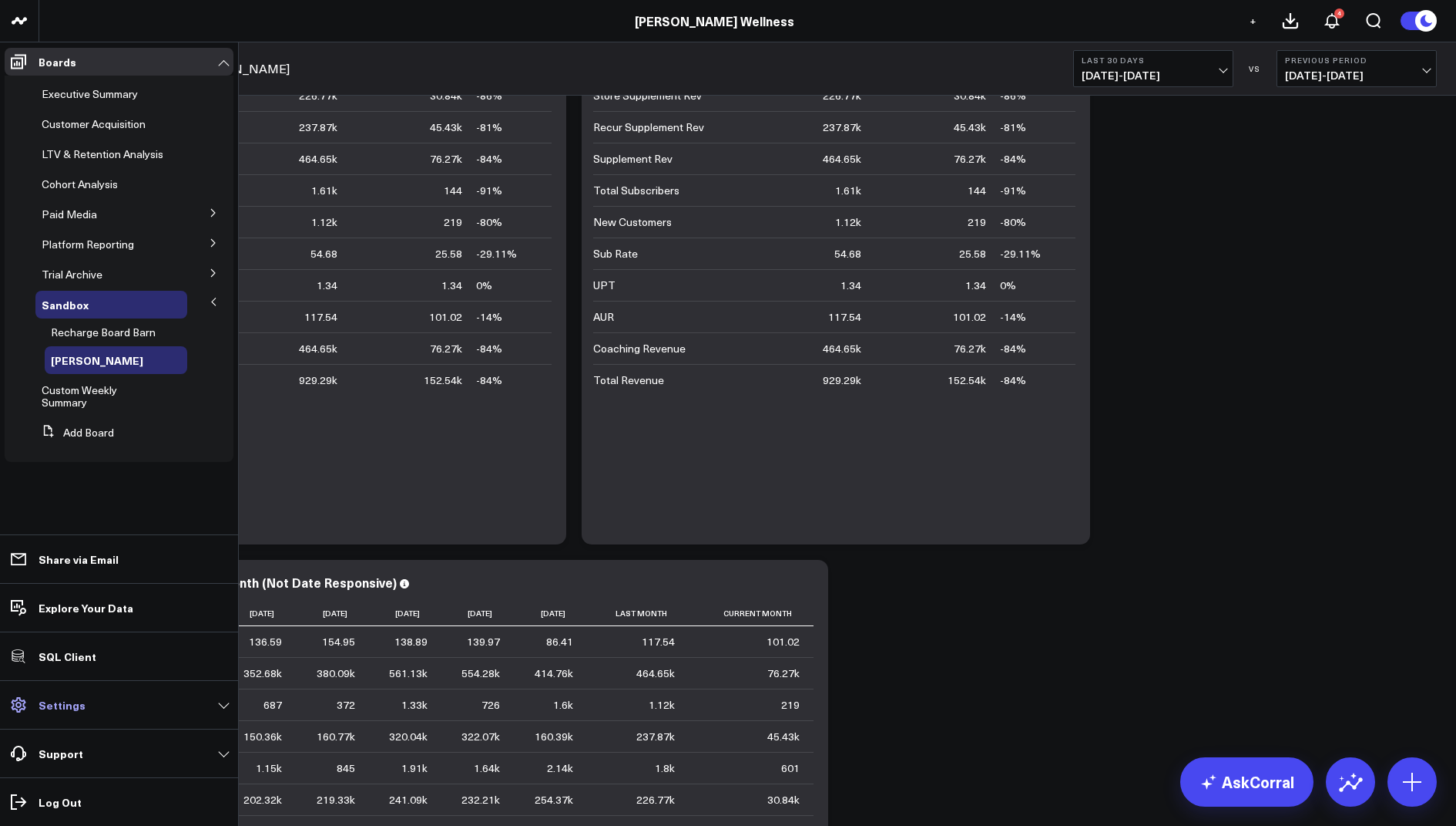
click at [65, 712] on link "Settings" at bounding box center [119, 704] width 229 height 28
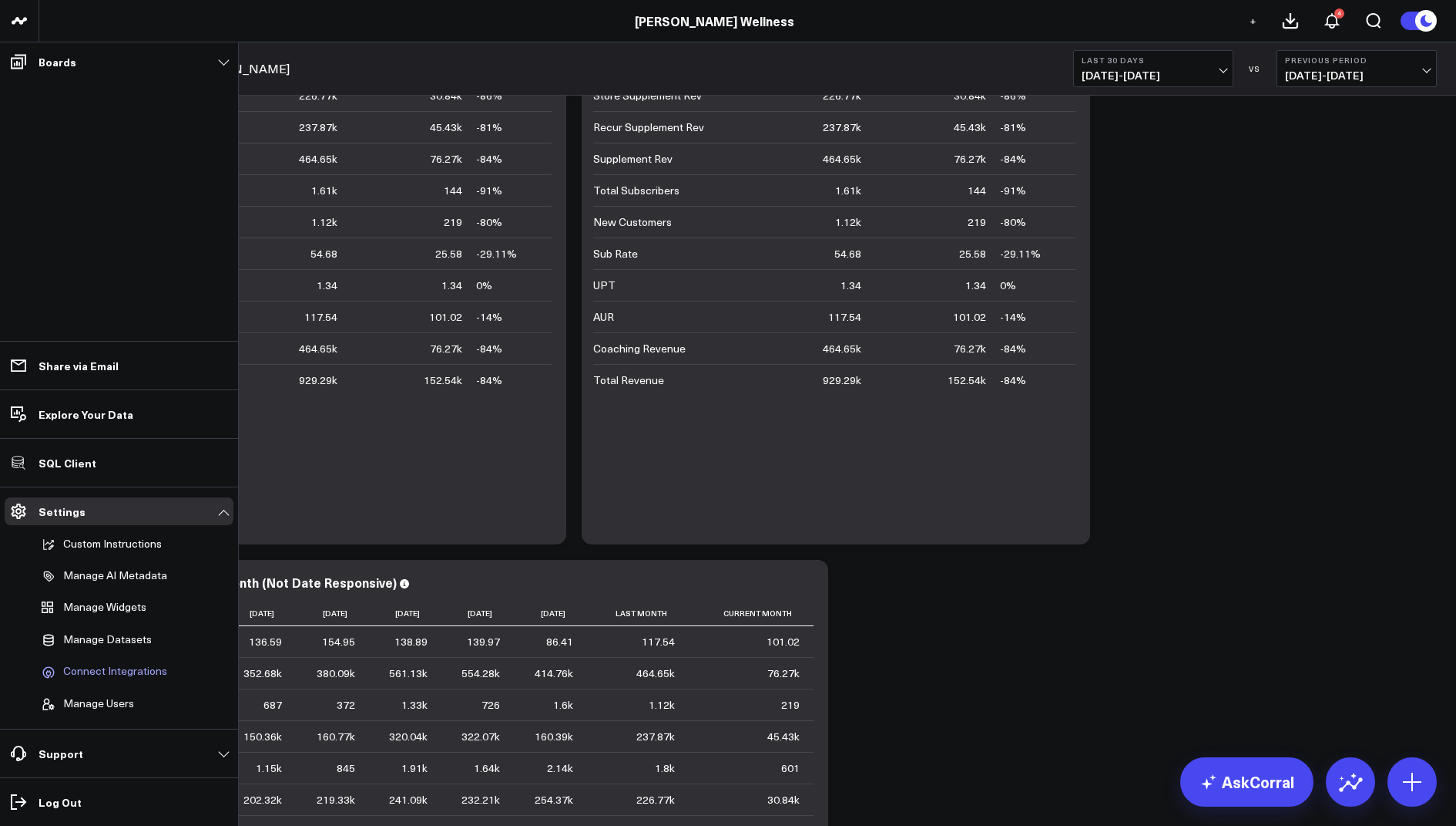
click at [98, 674] on span "Connect Integrations" at bounding box center [115, 671] width 104 height 14
